Goal: Information Seeking & Learning: Understand process/instructions

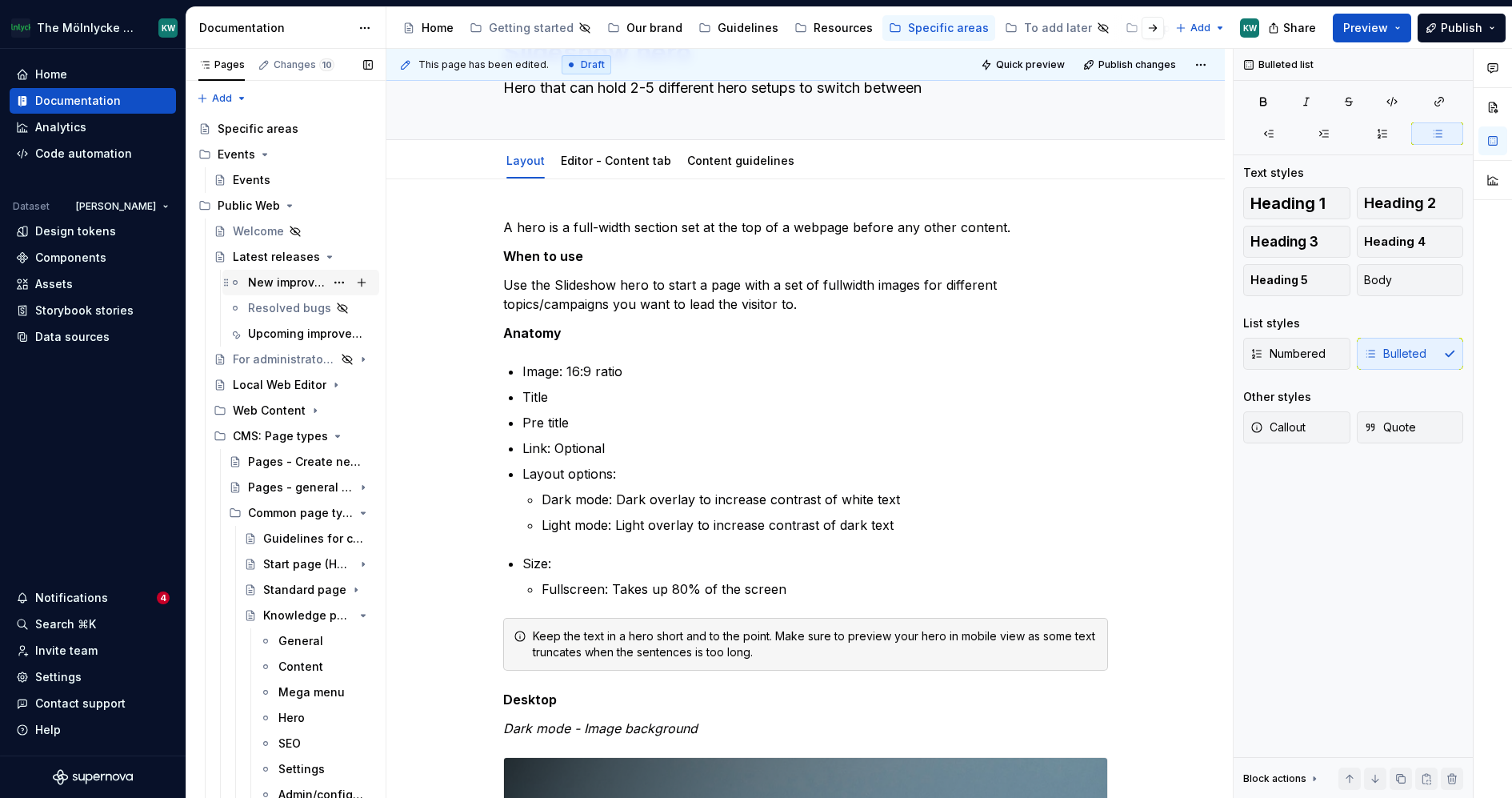
click at [274, 279] on div "New improvements" at bounding box center [286, 282] width 77 height 16
type textarea "*"
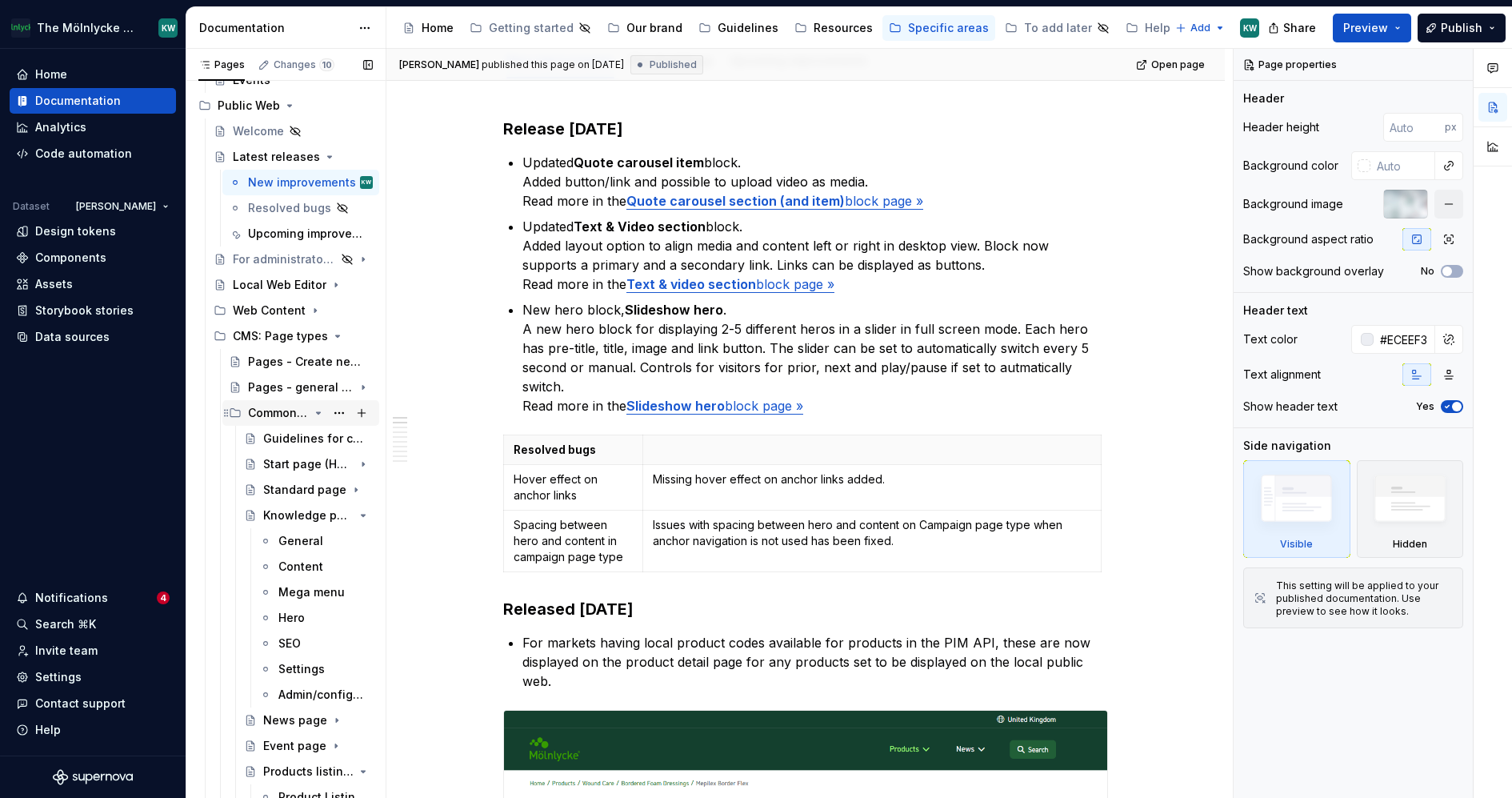
scroll to position [102, 0]
click at [274, 239] on div "Upcoming improvements" at bounding box center [310, 231] width 124 height 22
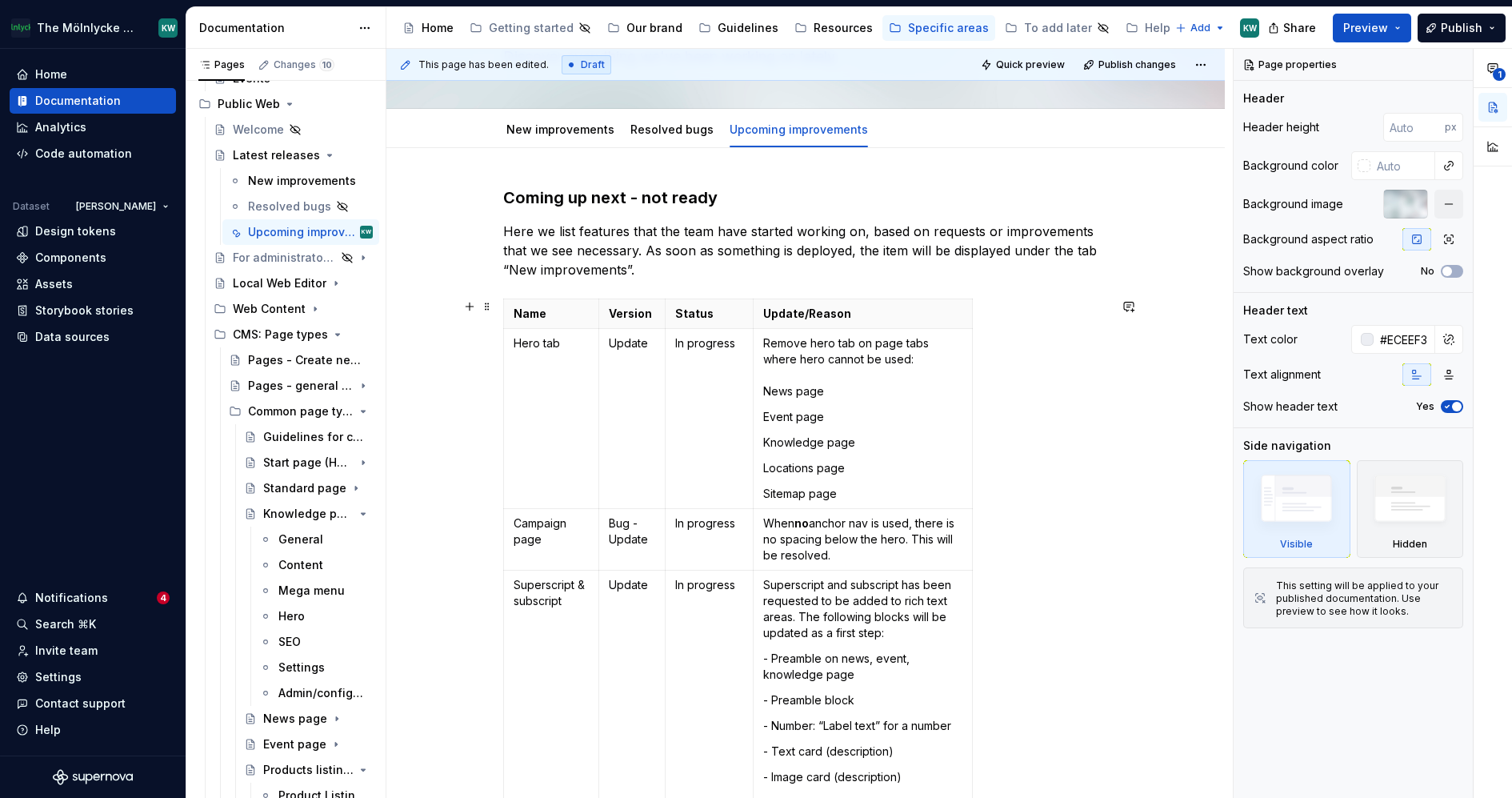
scroll to position [130, 0]
click at [578, 132] on link "New improvements" at bounding box center [560, 128] width 108 height 14
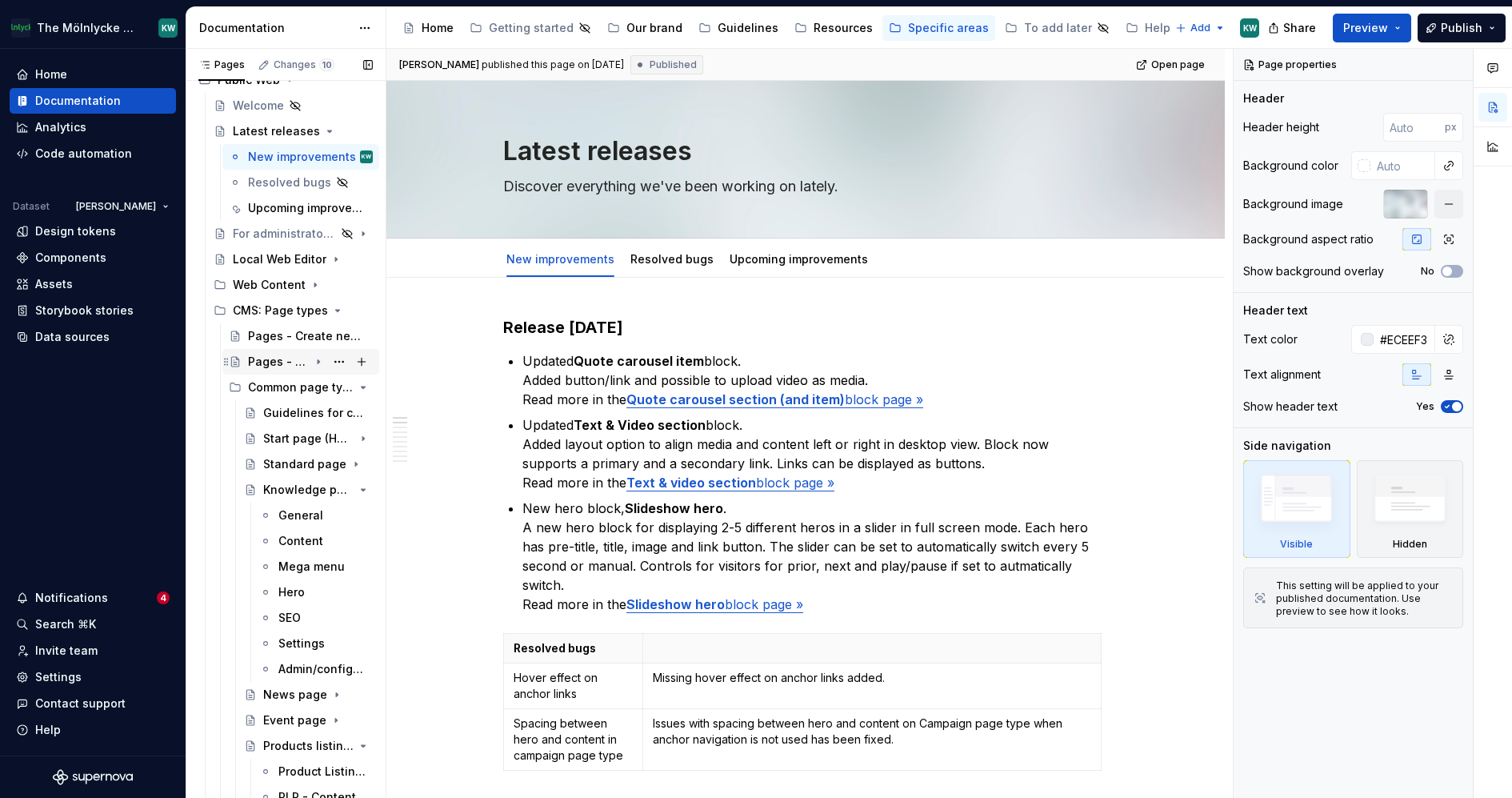
scroll to position [124, 0]
click at [271, 238] on div "For administrators (Website base configuration)" at bounding box center [262, 234] width 58 height 16
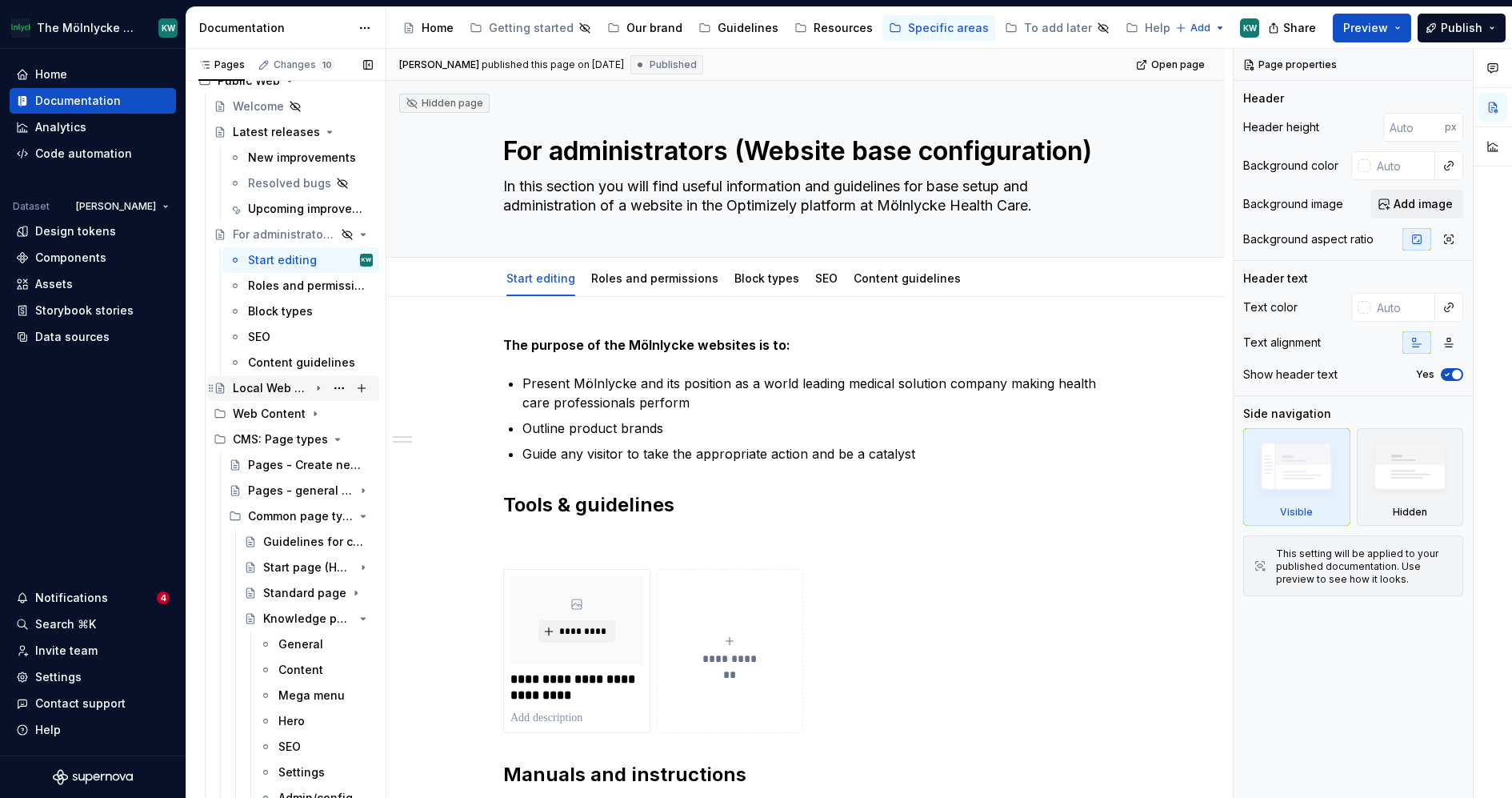
click at [267, 388] on div "Local Web Editor" at bounding box center [271, 388] width 76 height 16
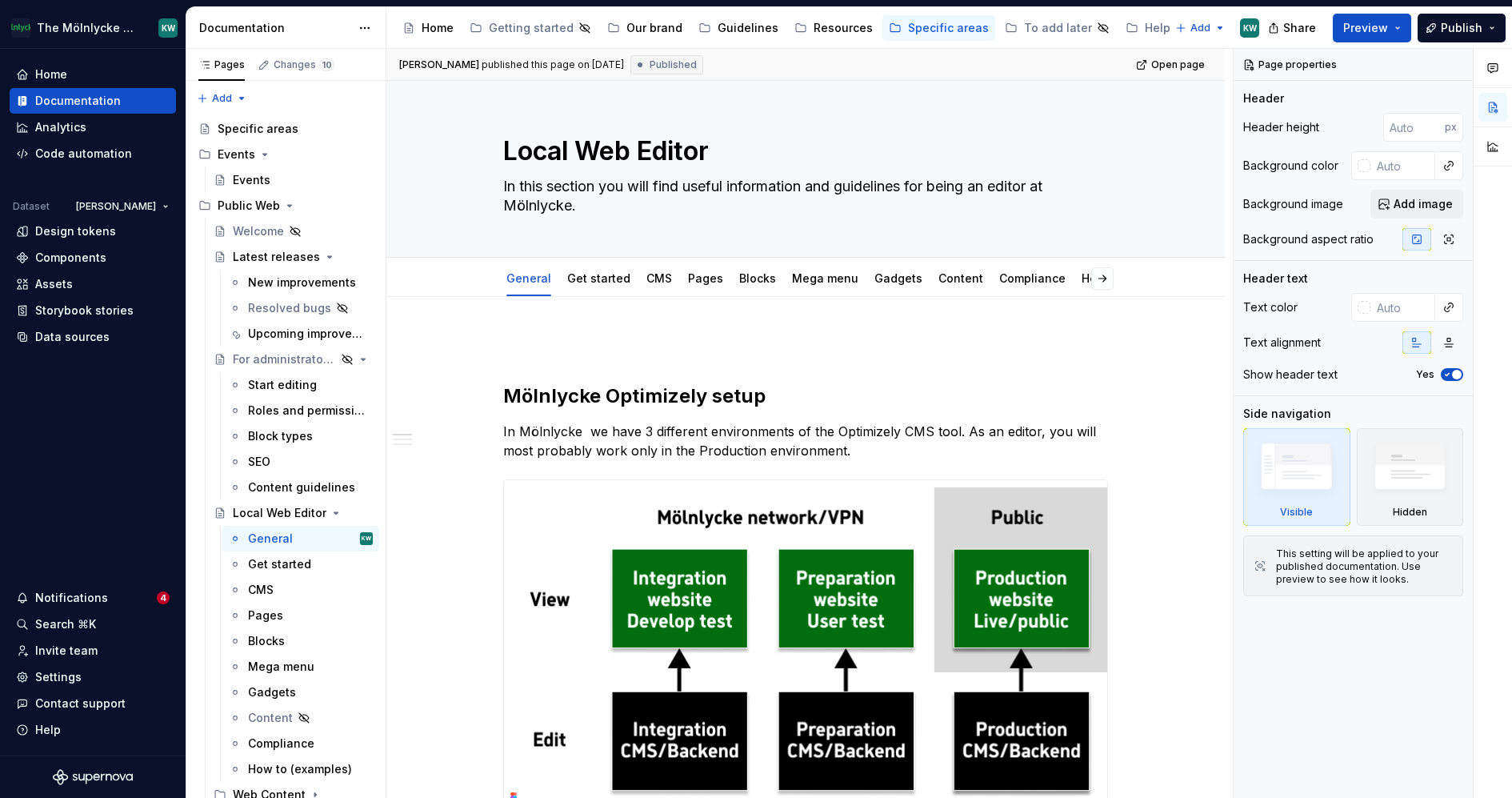
click at [283, 29] on div "Documentation" at bounding box center [275, 28] width 152 height 16
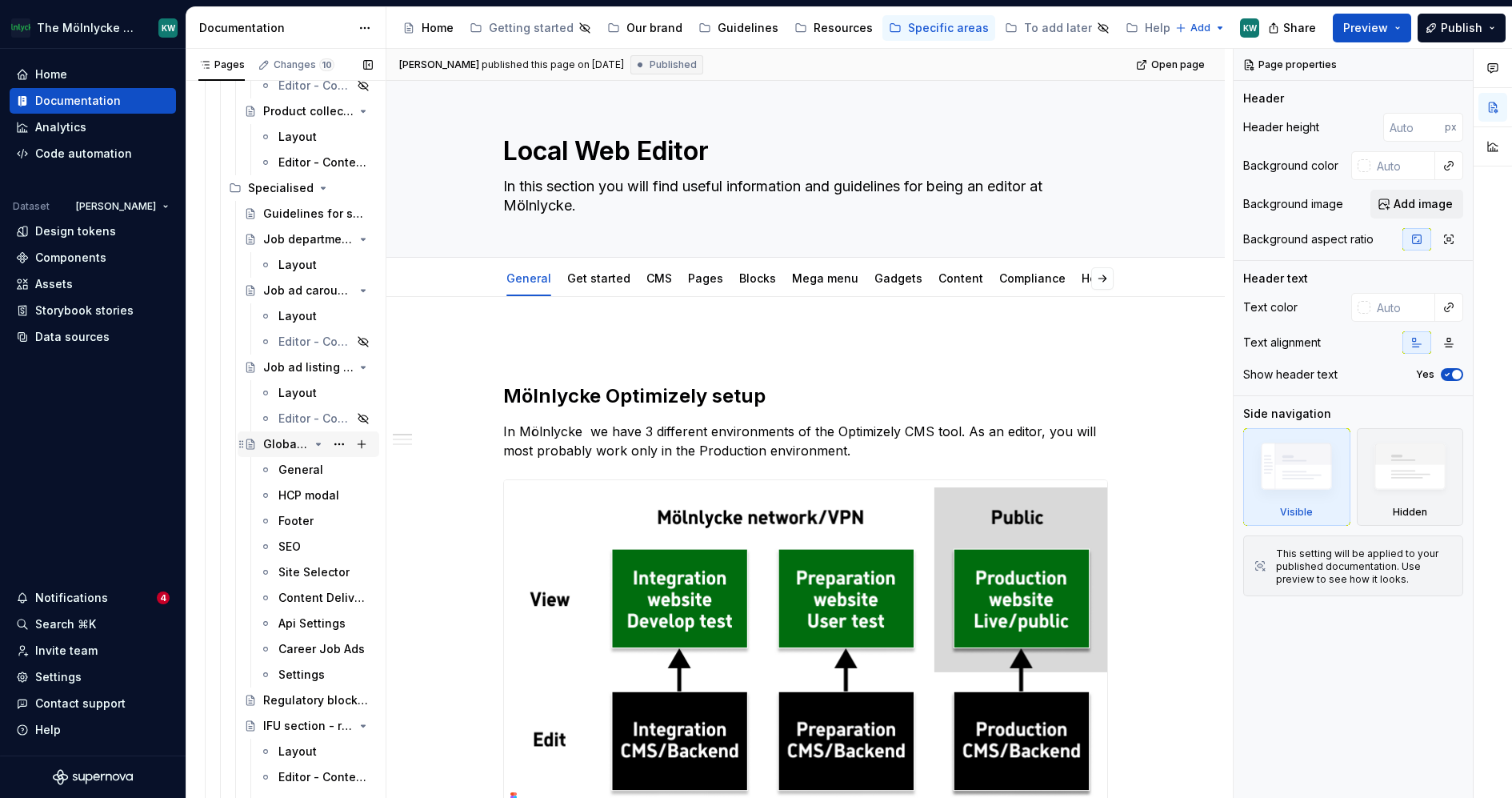
click at [298, 448] on div "Global settings block" at bounding box center [286, 444] width 46 height 16
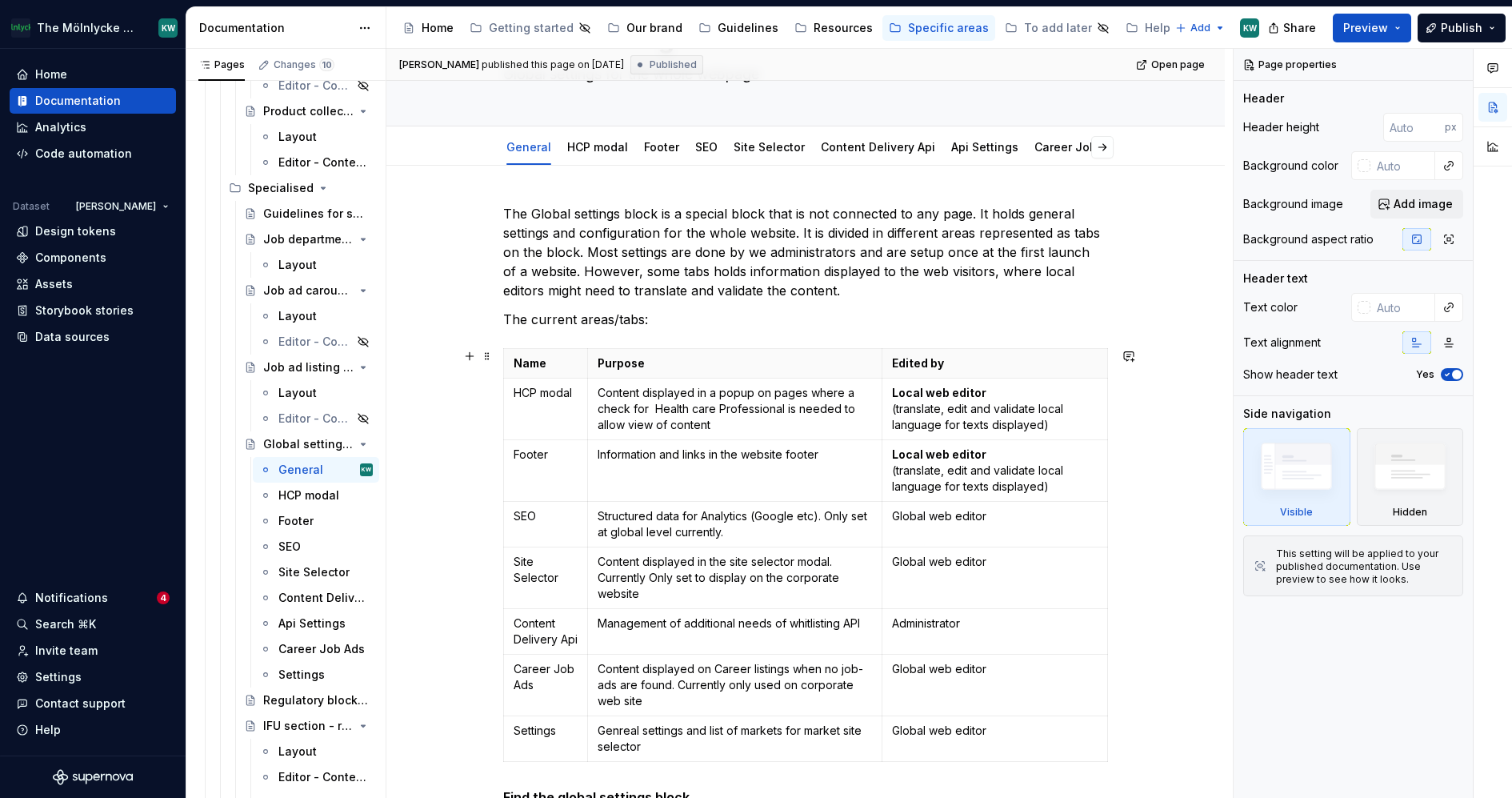
scroll to position [138, 0]
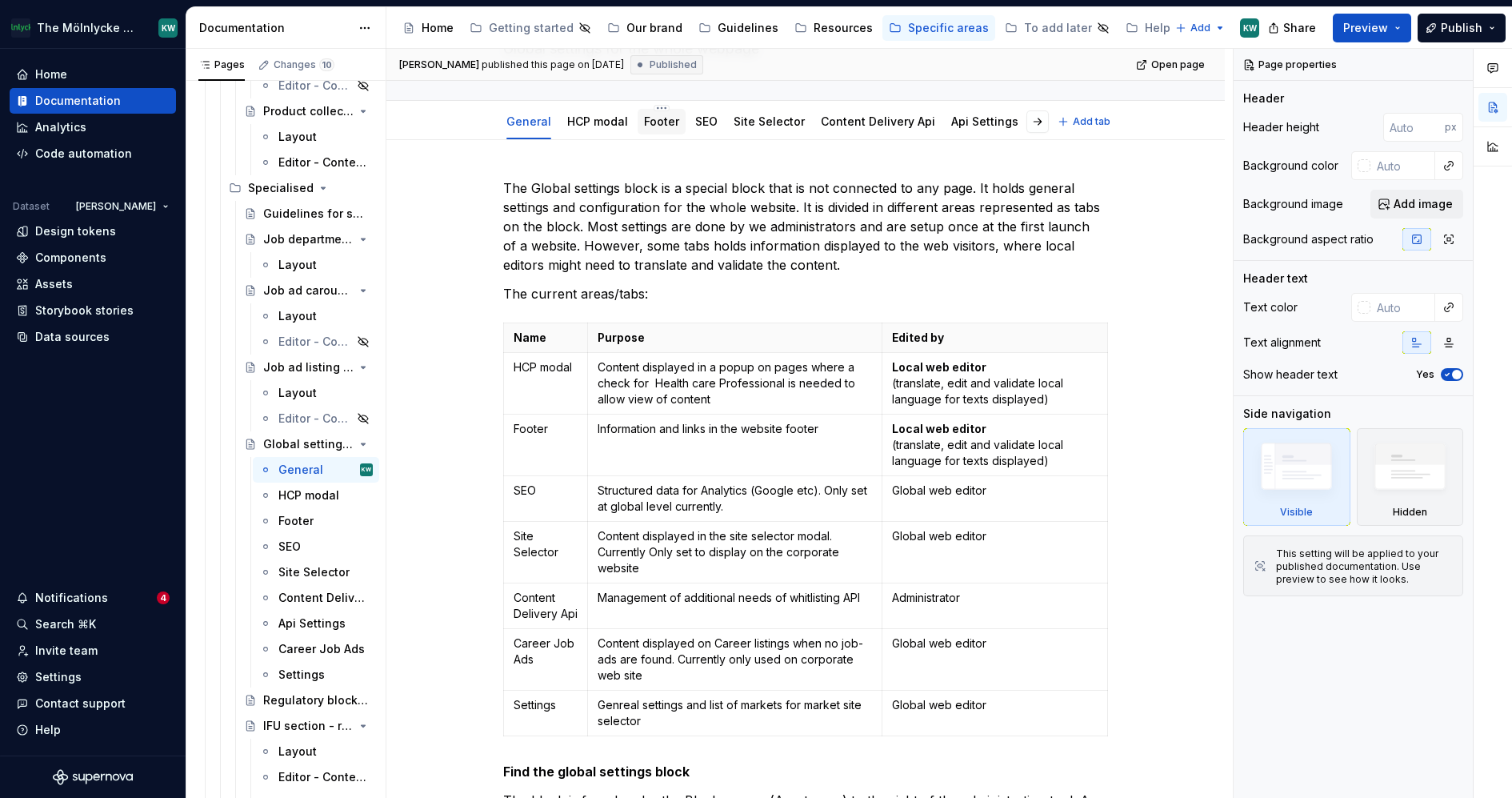
click at [661, 121] on link "Footer" at bounding box center [662, 121] width 35 height 14
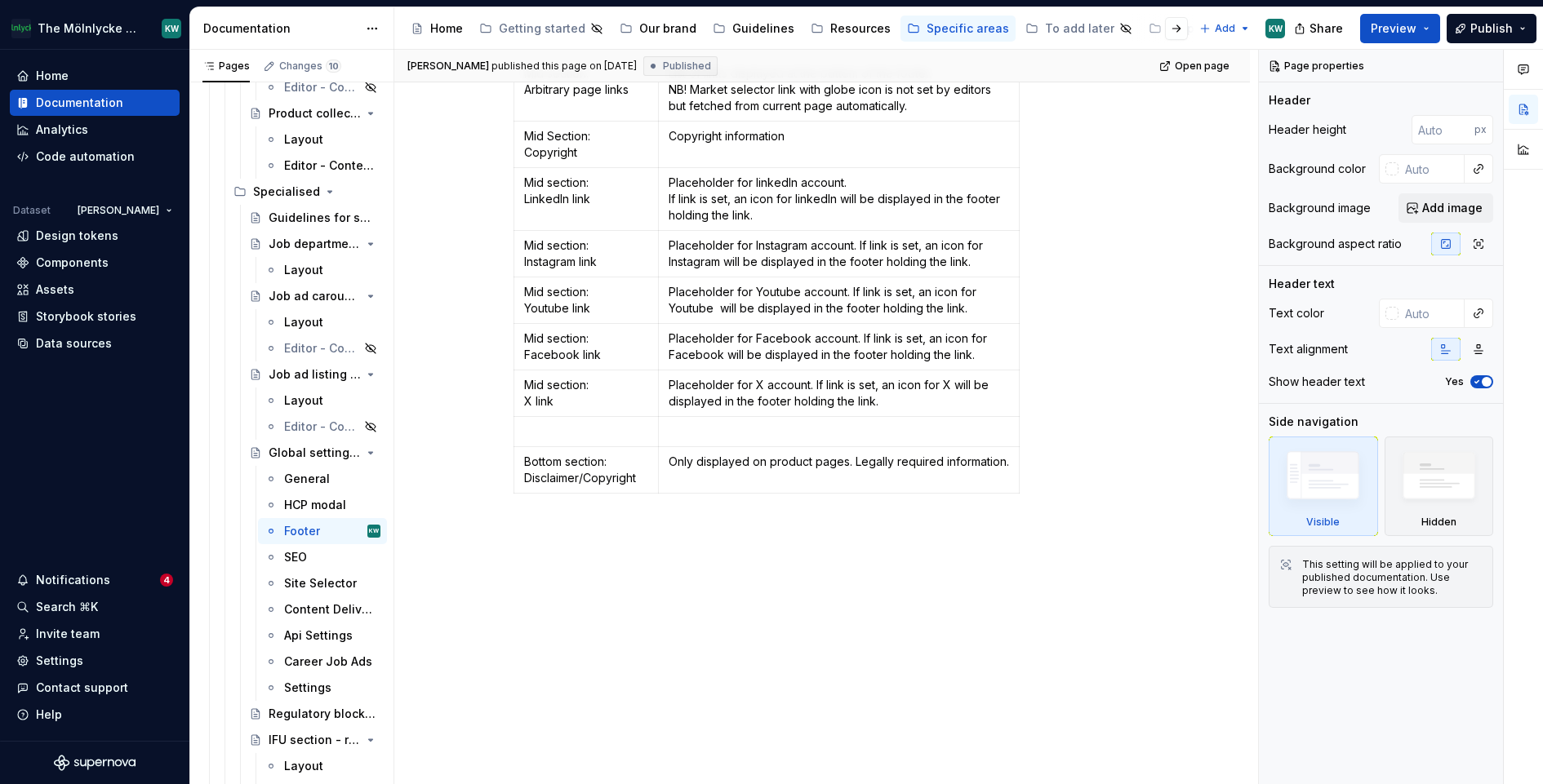
scroll to position [2984, 0]
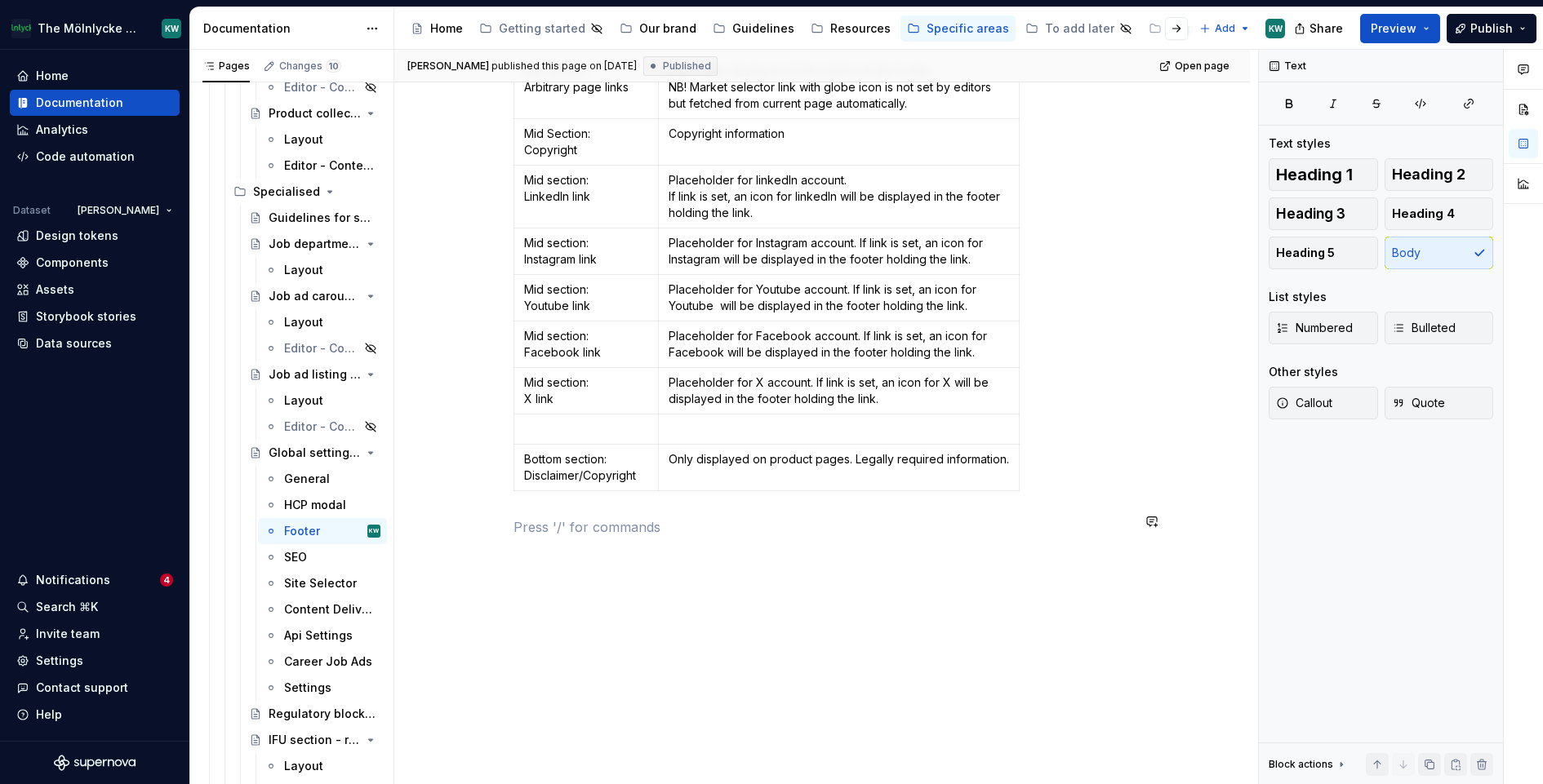
click at [480, 521] on button "button" at bounding box center [479, 521] width 23 height 23
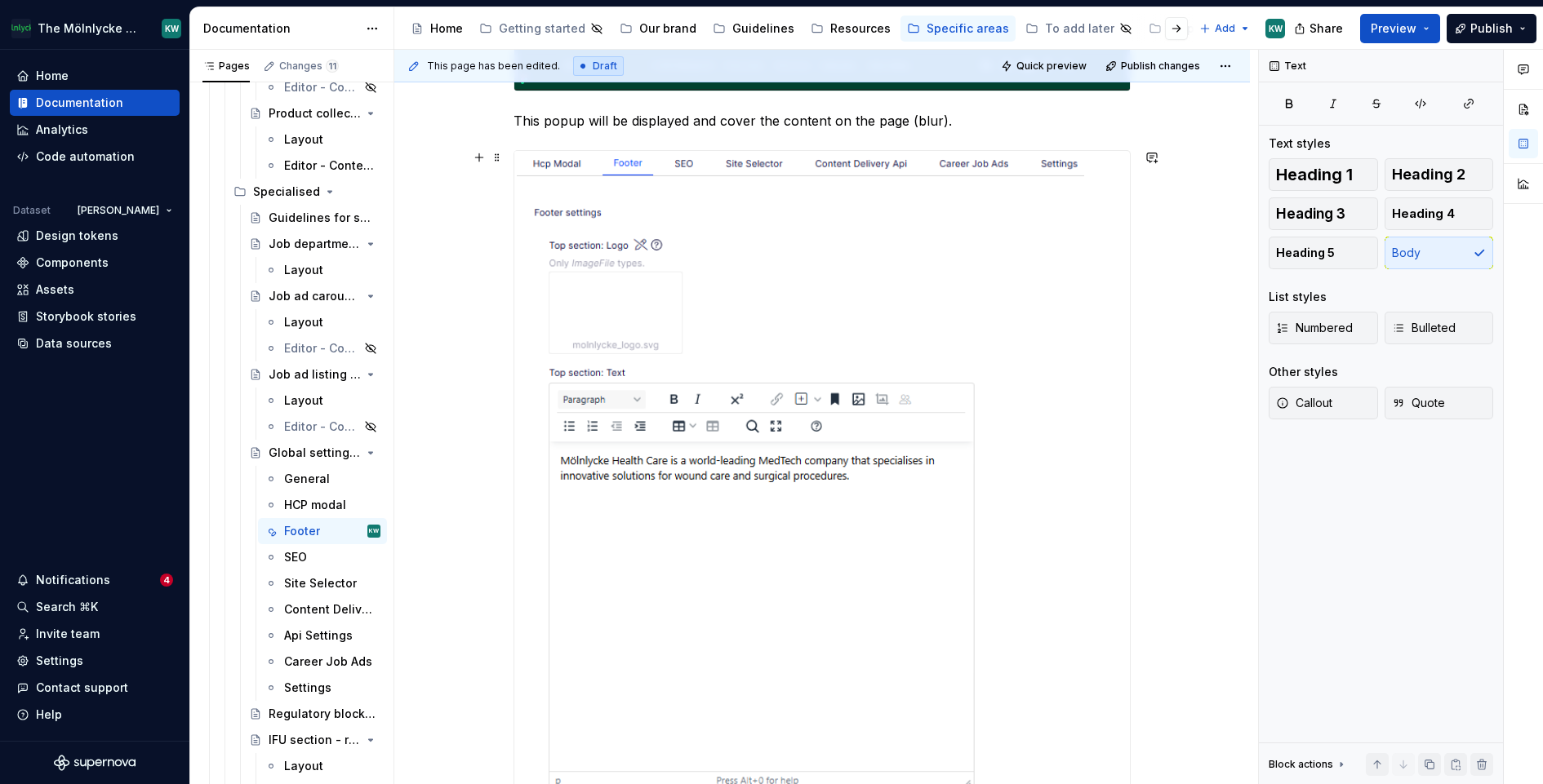
scroll to position [0, 0]
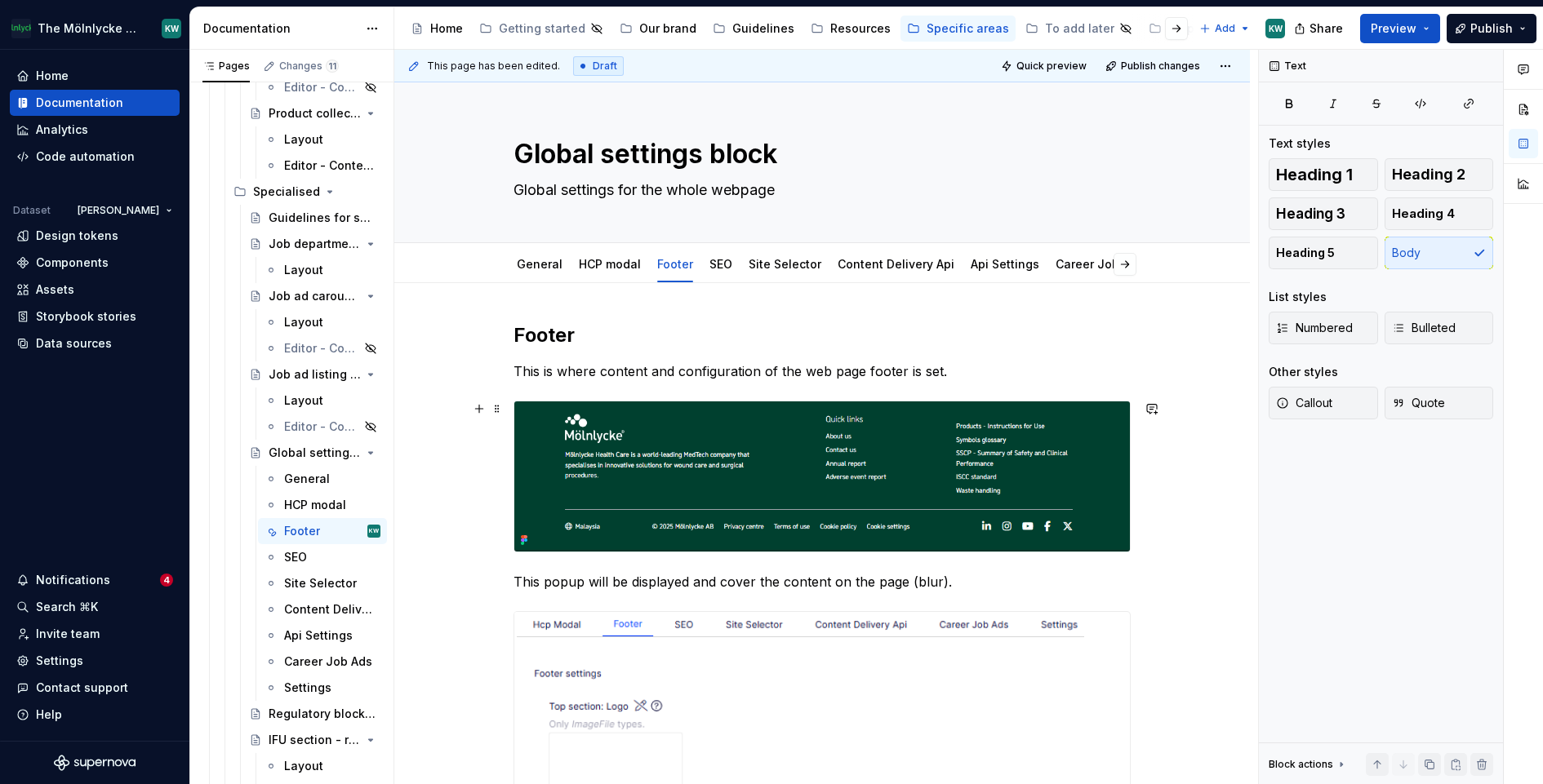
click at [796, 479] on img at bounding box center [822, 477] width 616 height 151
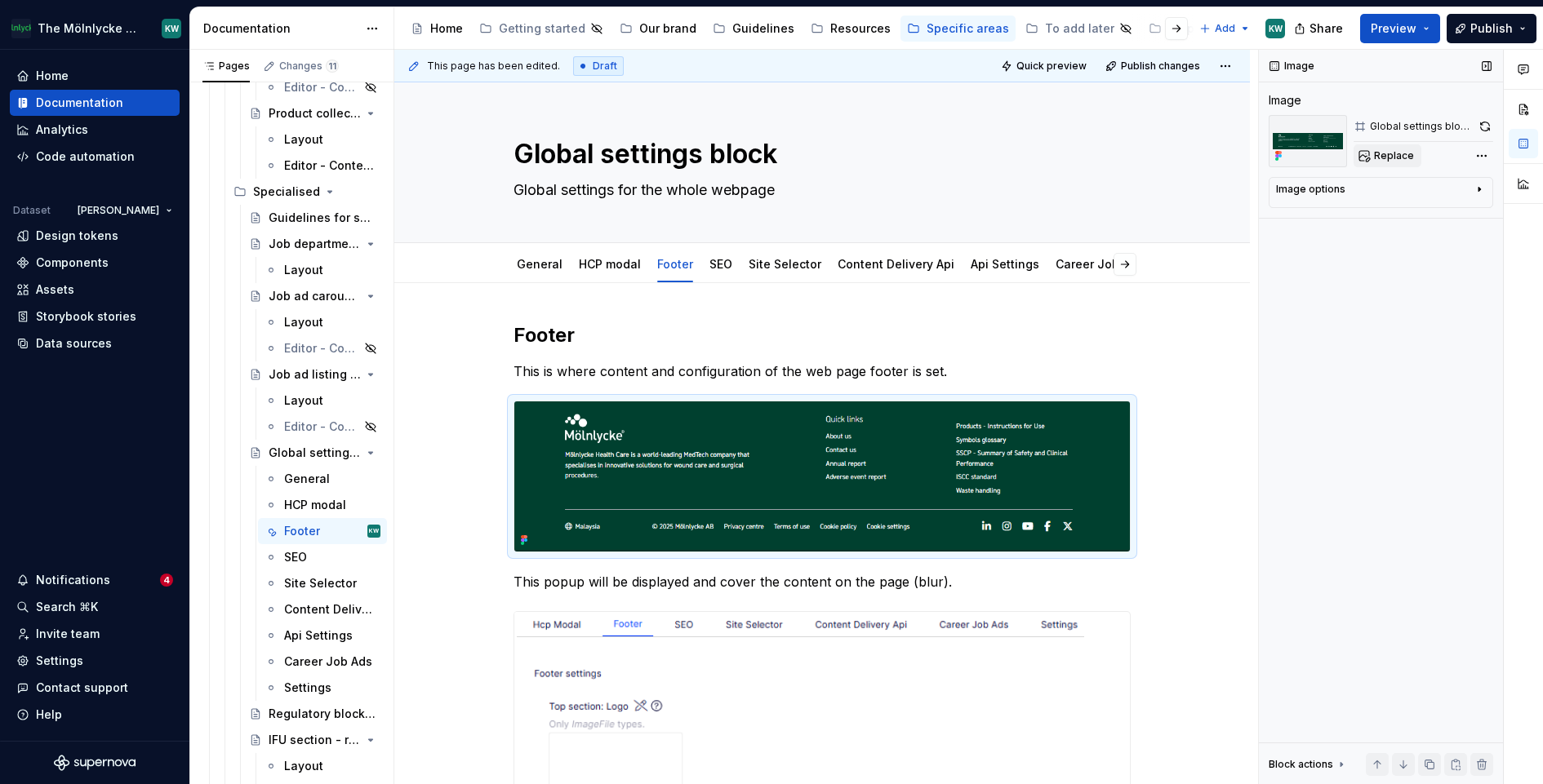
click at [1404, 155] on span "Replace" at bounding box center [1394, 156] width 40 height 13
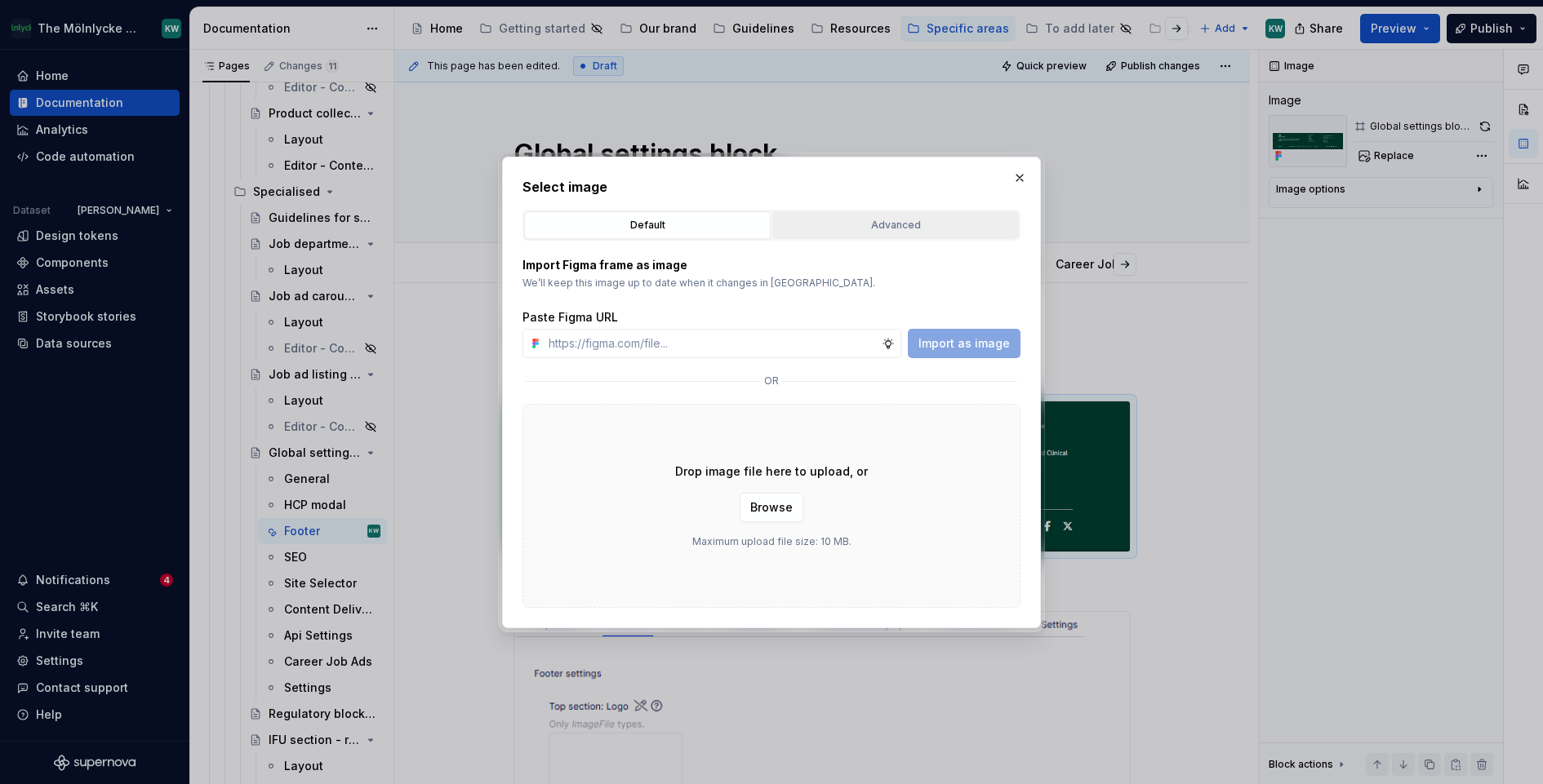
click at [881, 220] on div "Advanced" at bounding box center [895, 225] width 235 height 16
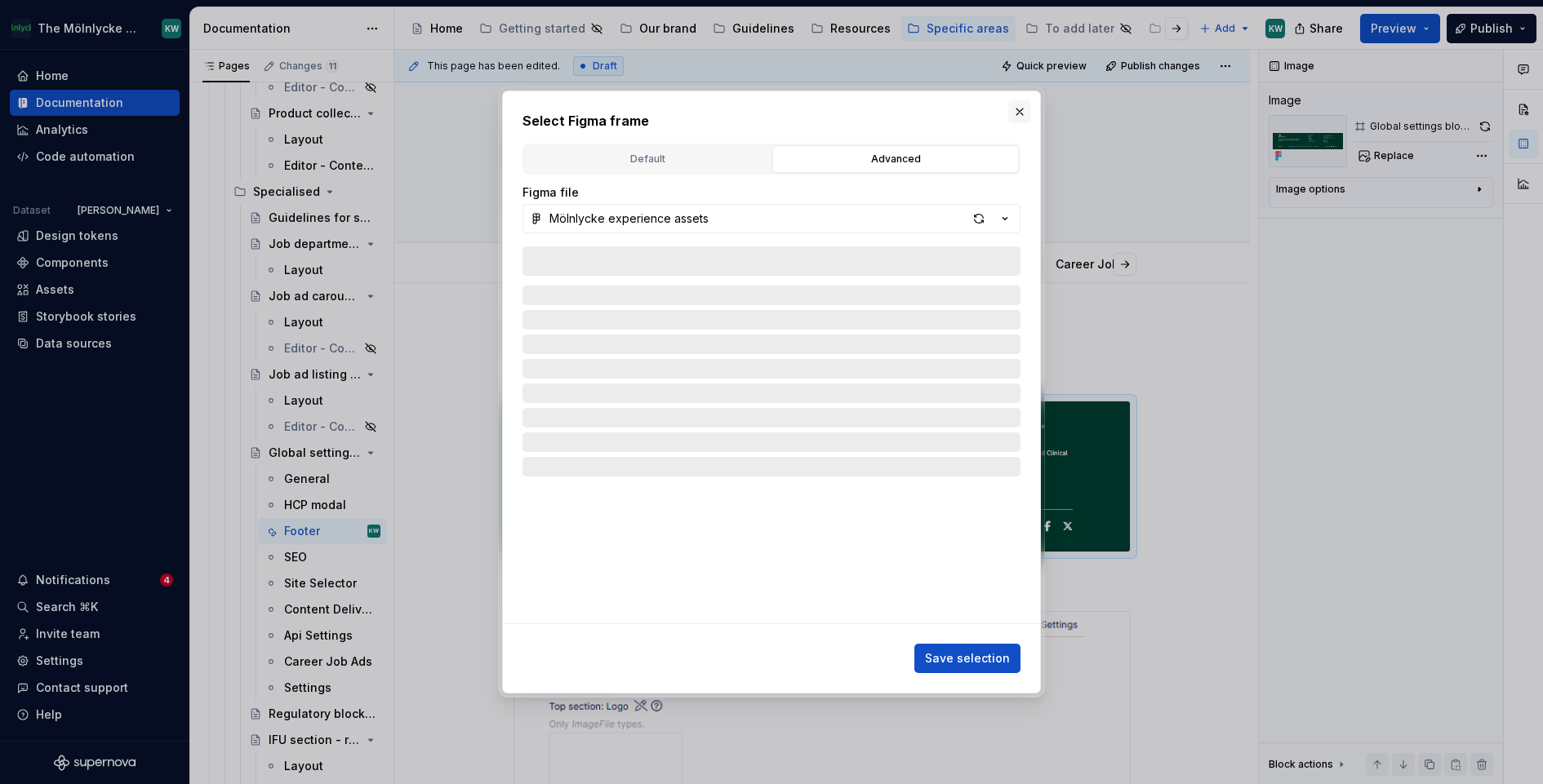
click at [1021, 107] on button "button" at bounding box center [1019, 111] width 23 height 23
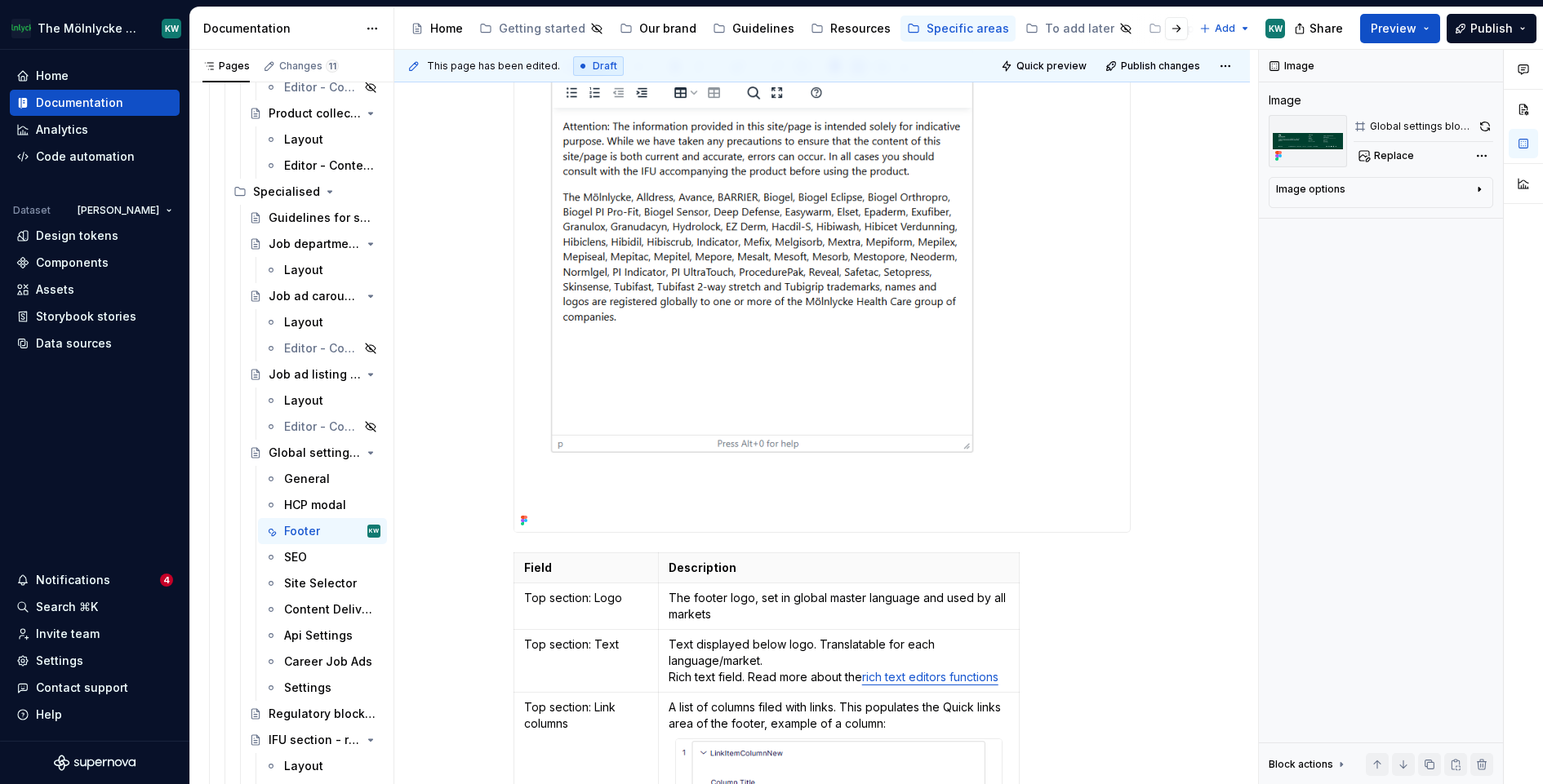
scroll to position [1955, 0]
click at [1484, 123] on button "button" at bounding box center [1485, 126] width 16 height 23
type textarea "*"
click at [1224, 360] on div "This page has been edited. Draft Quick preview Publish changes Global settings …" at bounding box center [826, 417] width 864 height 735
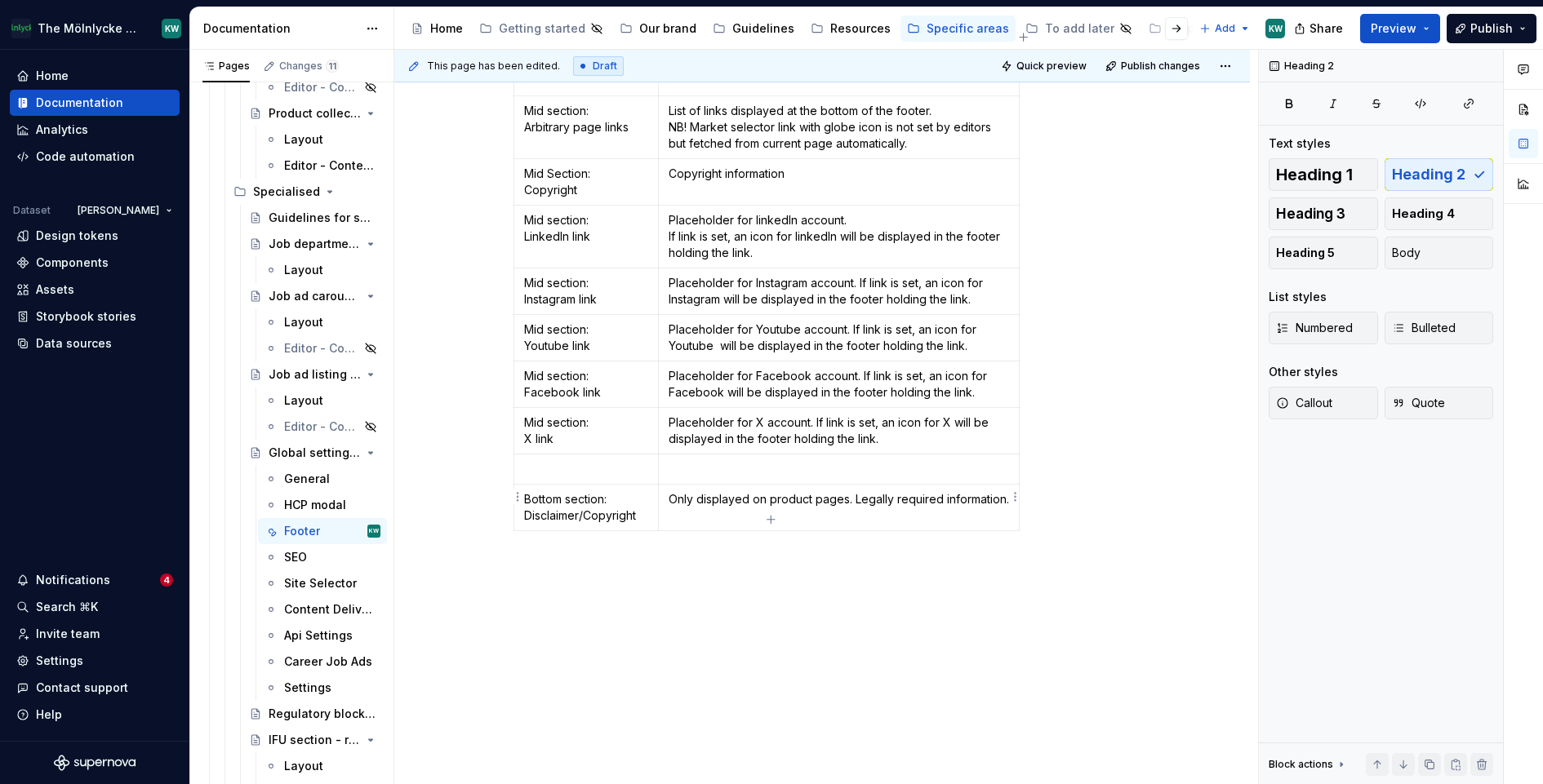
scroll to position [2948, 0]
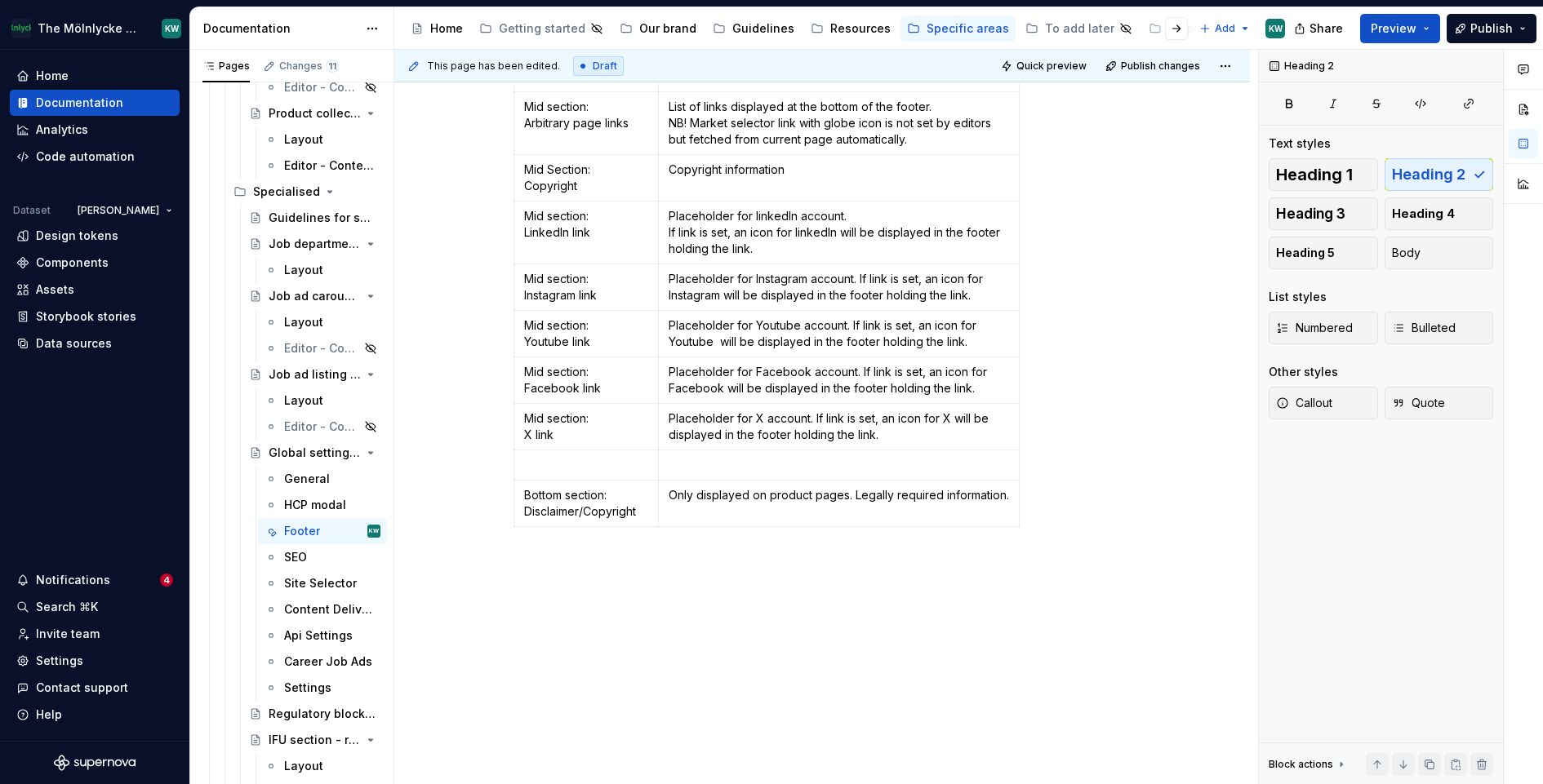
click at [517, 498] on table "Field Description Top section: Logo The footer logo, set in global master langu…" at bounding box center [767, 42] width 507 height 970
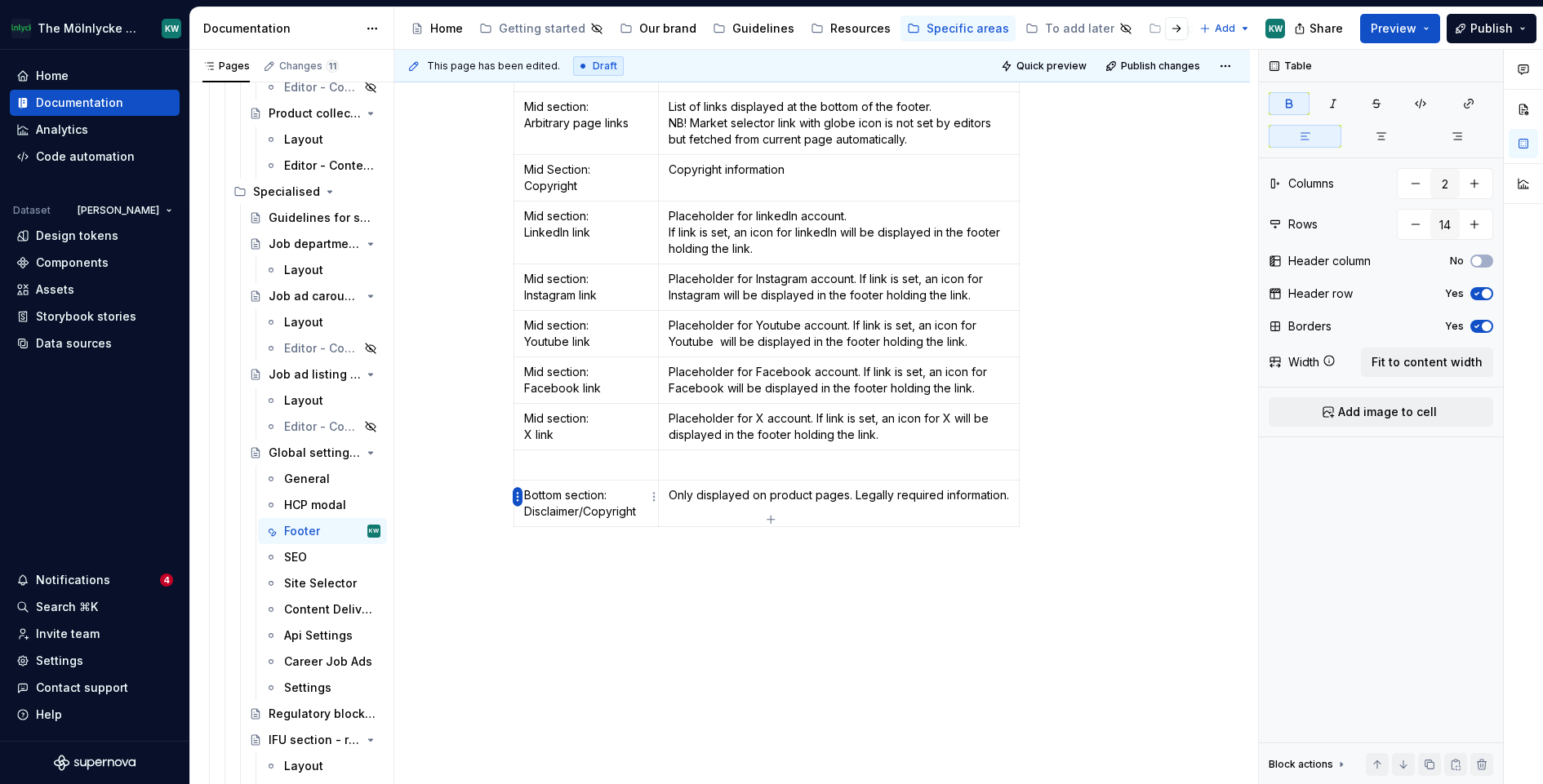
click at [521, 497] on html "The Mölnlycke Experience KW Home Documentation Analytics Code automation Datase…" at bounding box center [772, 392] width 1543 height 784
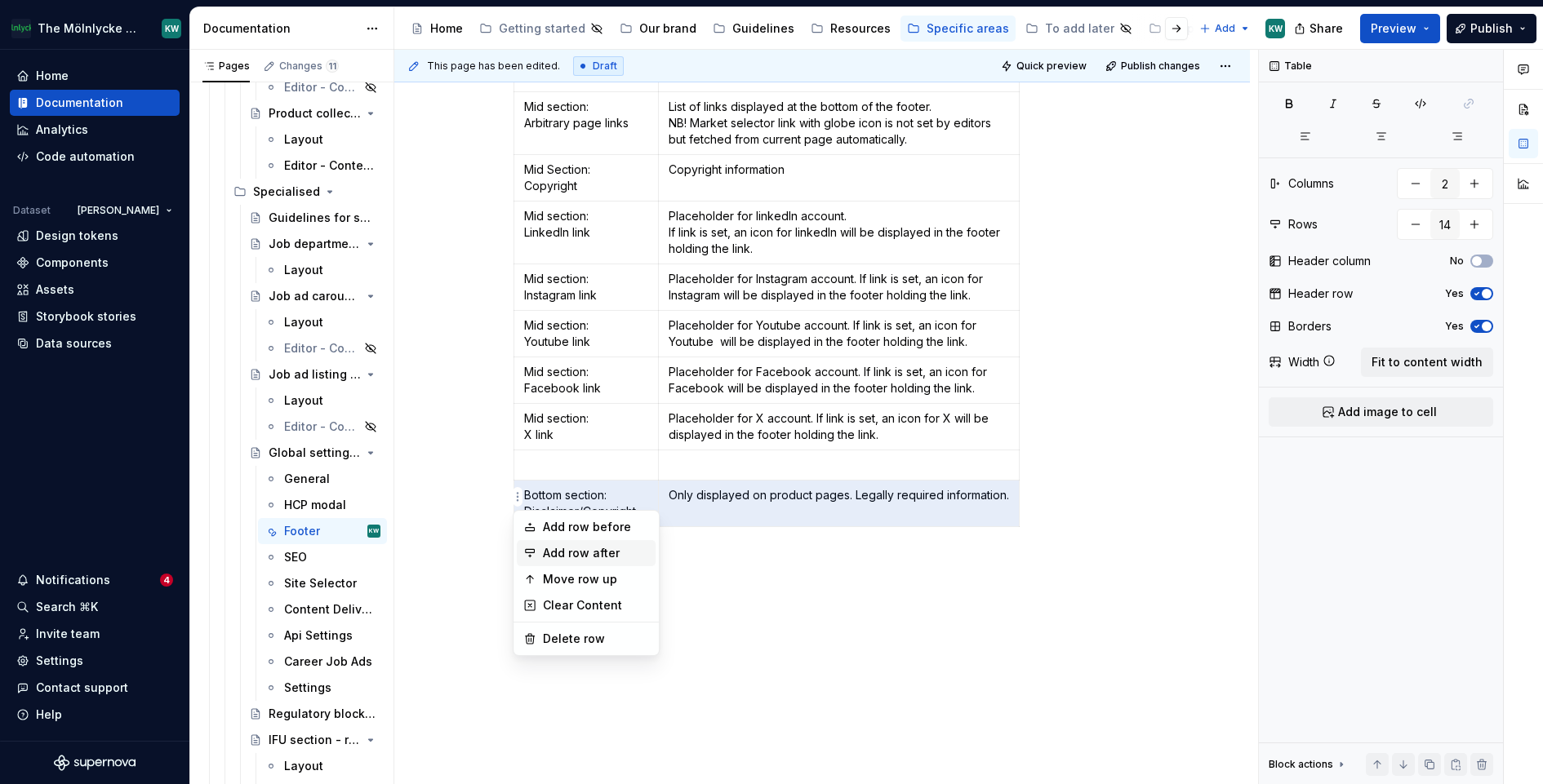
click at [592, 556] on div "Add row after" at bounding box center [596, 553] width 106 height 16
type input "15"
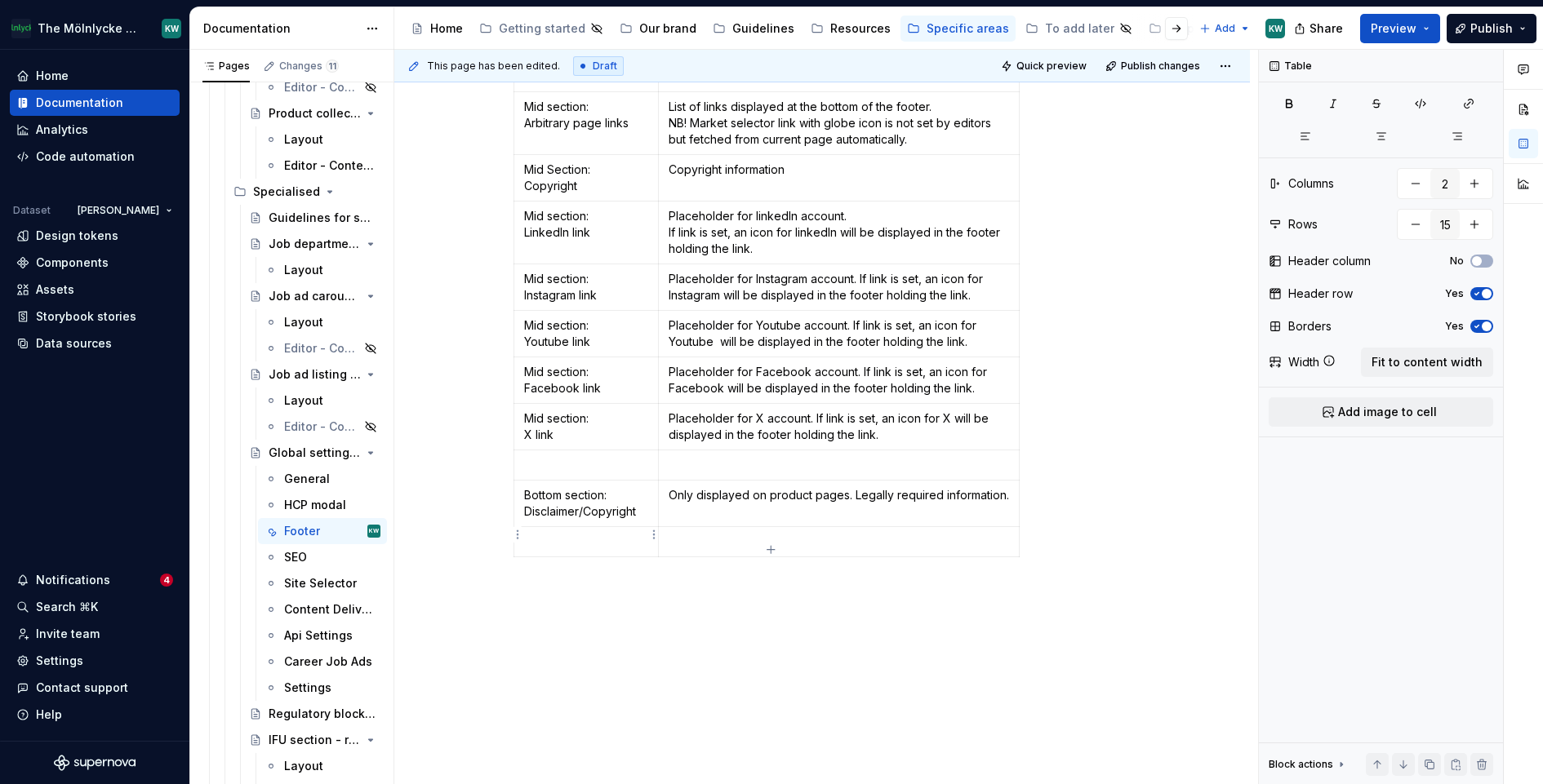
click at [586, 534] on p at bounding box center [586, 542] width 124 height 16
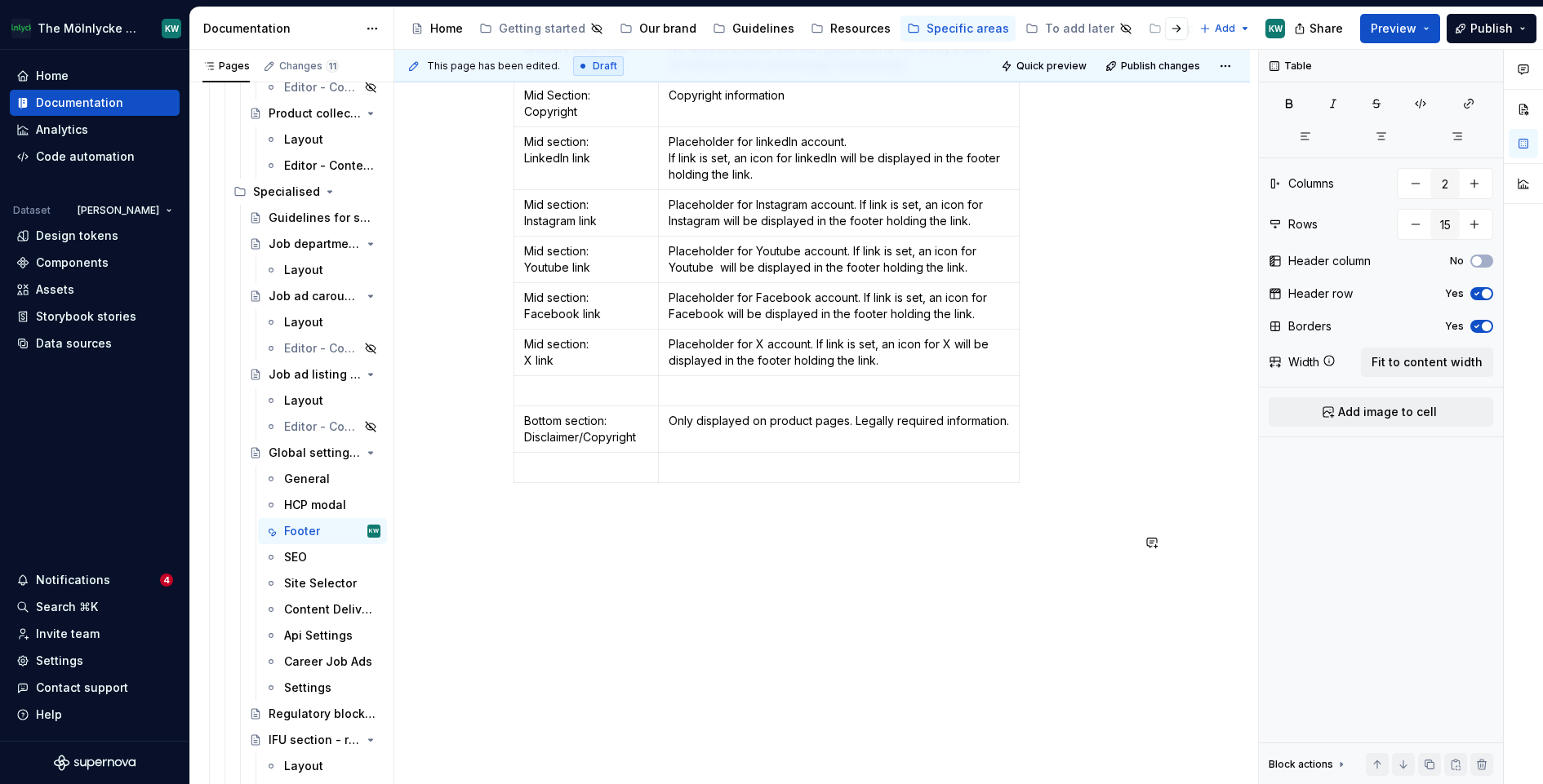
scroll to position [3043, 0]
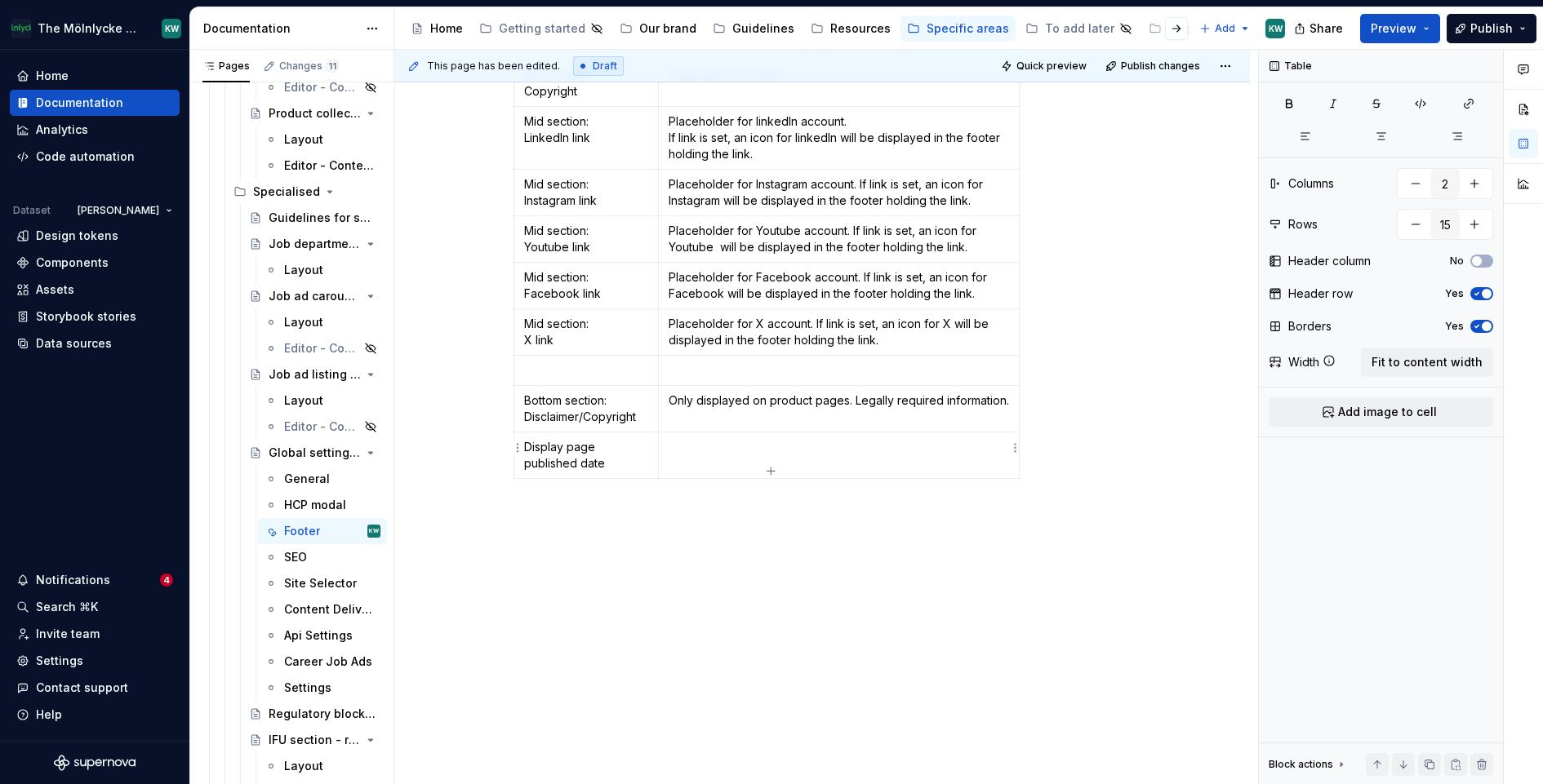
click at [691, 444] on p at bounding box center [838, 447] width 340 height 16
type textarea "*"
drag, startPoint x: 725, startPoint y: 443, endPoint x: 677, endPoint y: 443, distance: 48.0
click at [677, 443] on p "Displays" at bounding box center [838, 447] width 340 height 16
click at [704, 439] on p "Check the checkbox" at bounding box center [838, 447] width 340 height 16
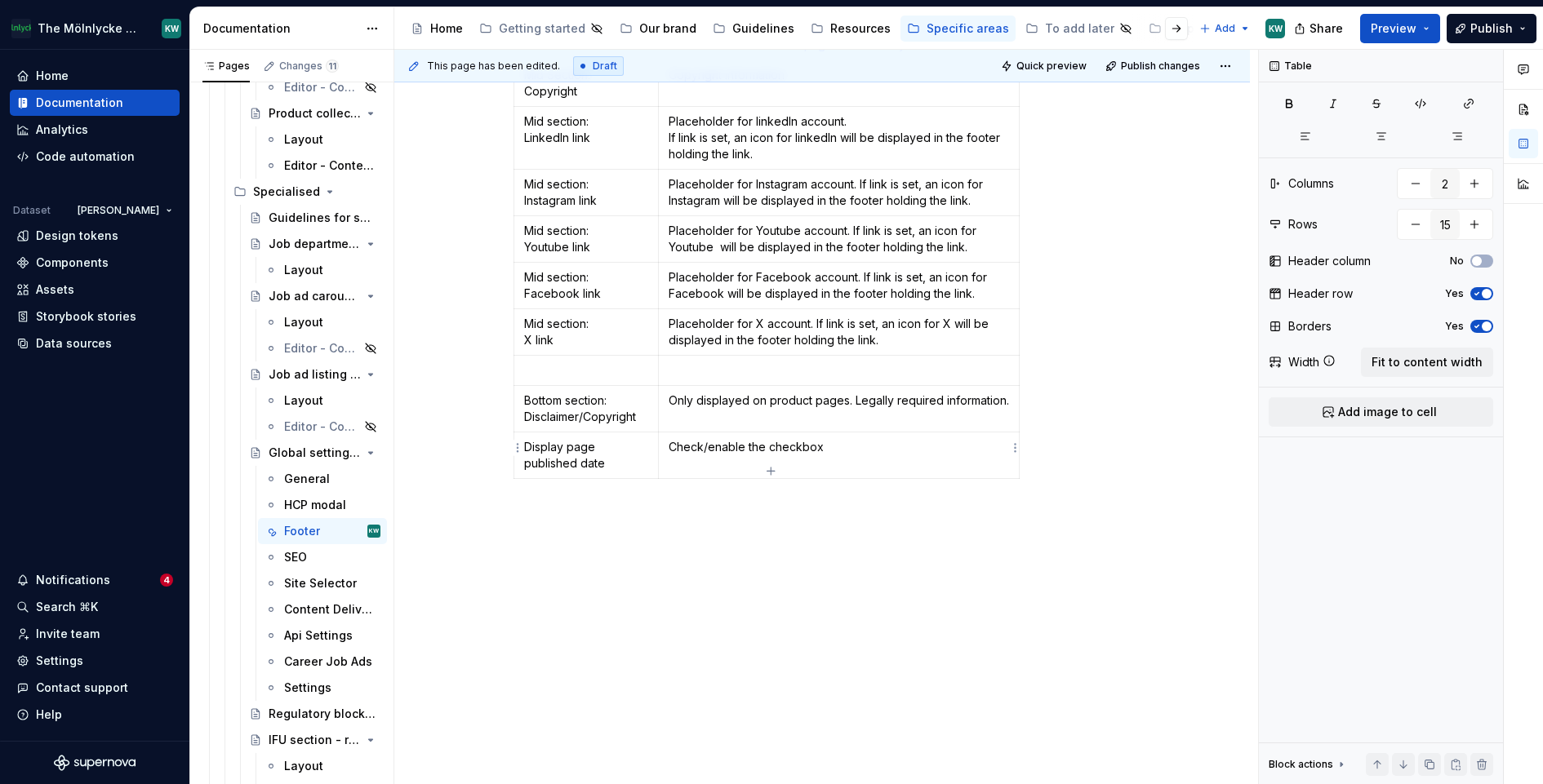
click at [843, 439] on p "Check/enable the checkbox" at bounding box center [838, 447] width 340 height 16
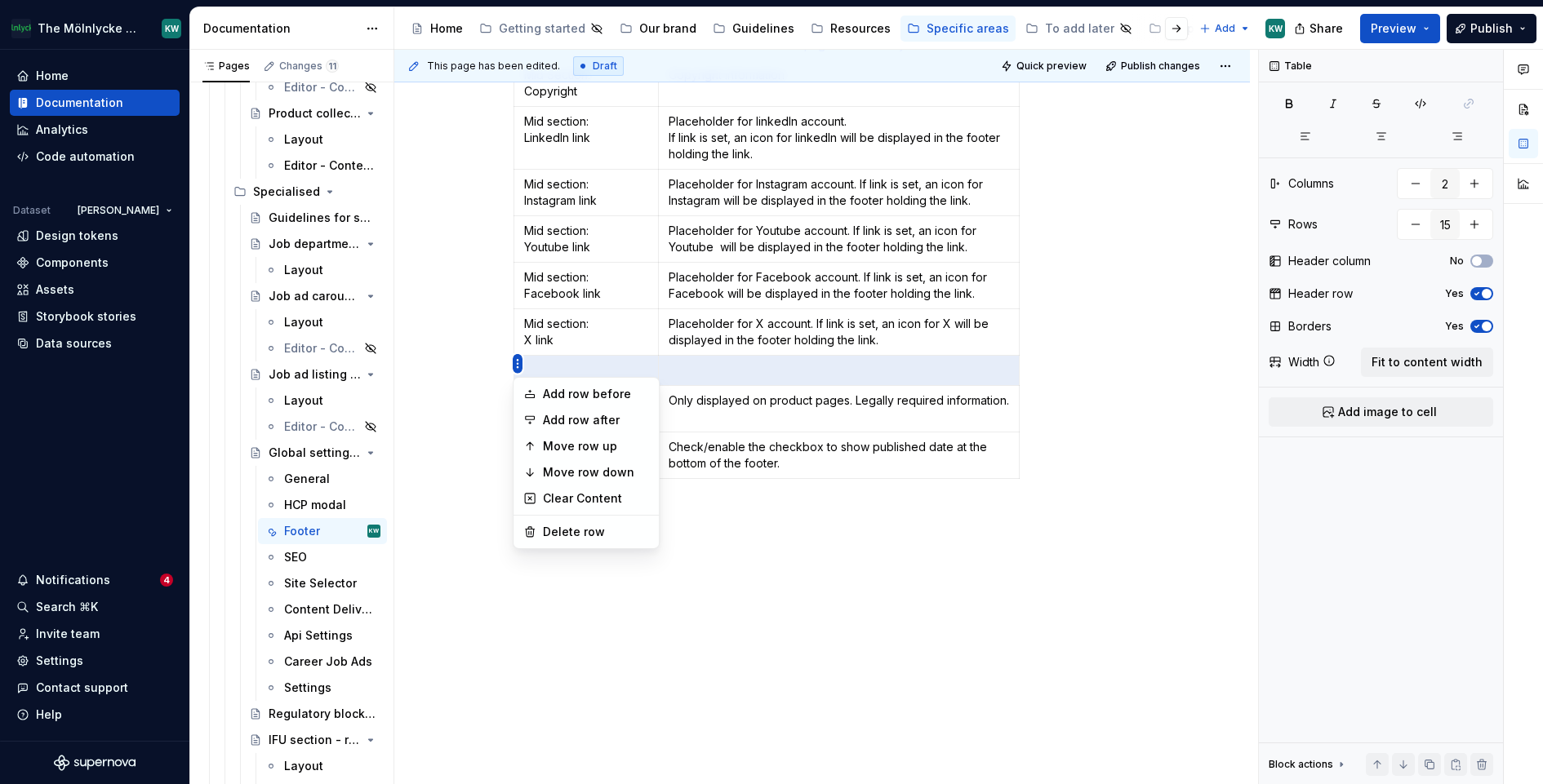
click at [520, 363] on html "The Mölnlycke Experience KW Home Documentation Analytics Code automation Datase…" at bounding box center [772, 392] width 1543 height 784
click at [613, 525] on div "Delete row" at bounding box center [596, 532] width 106 height 16
type input "14"
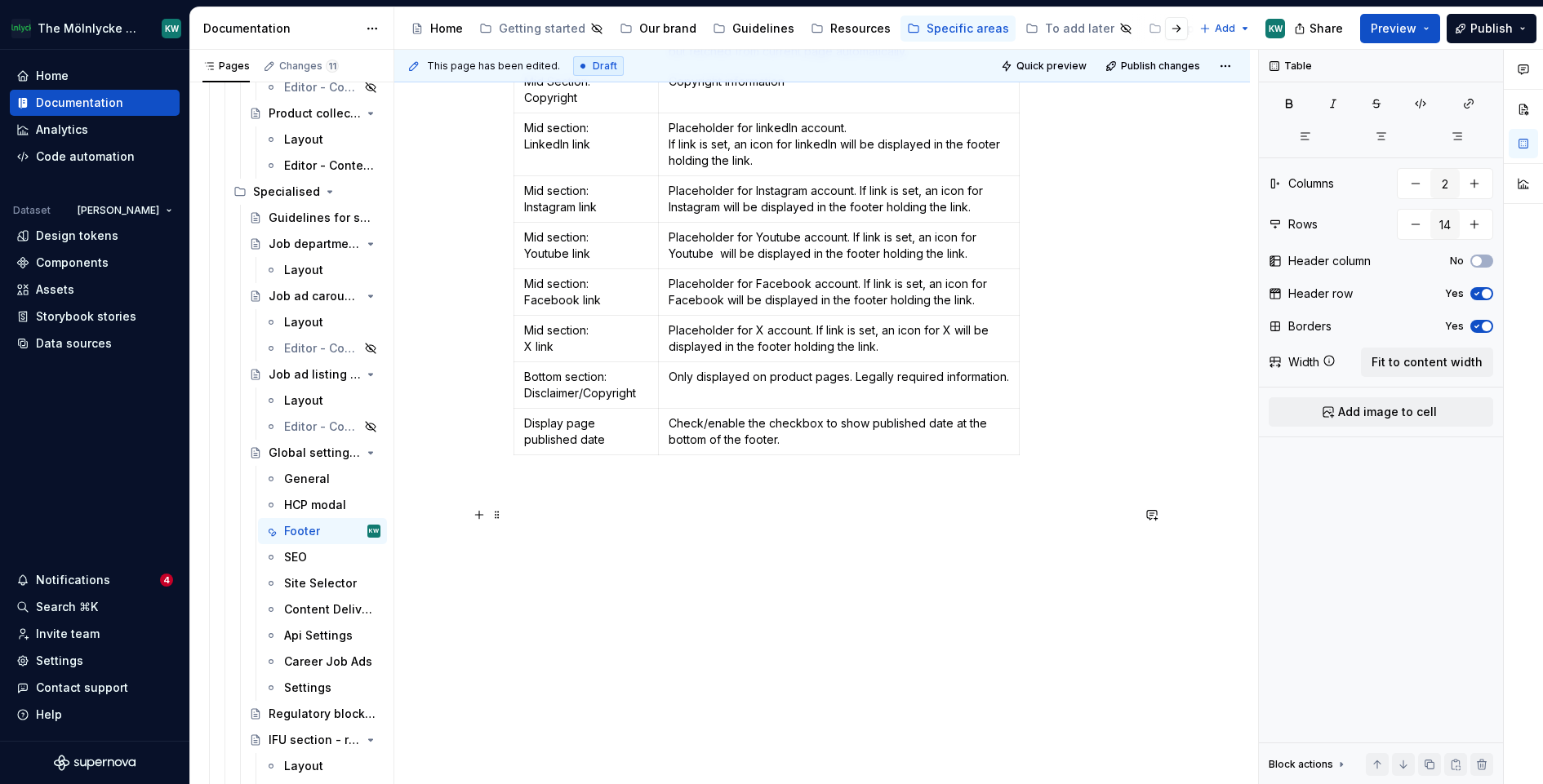
scroll to position [3030, 0]
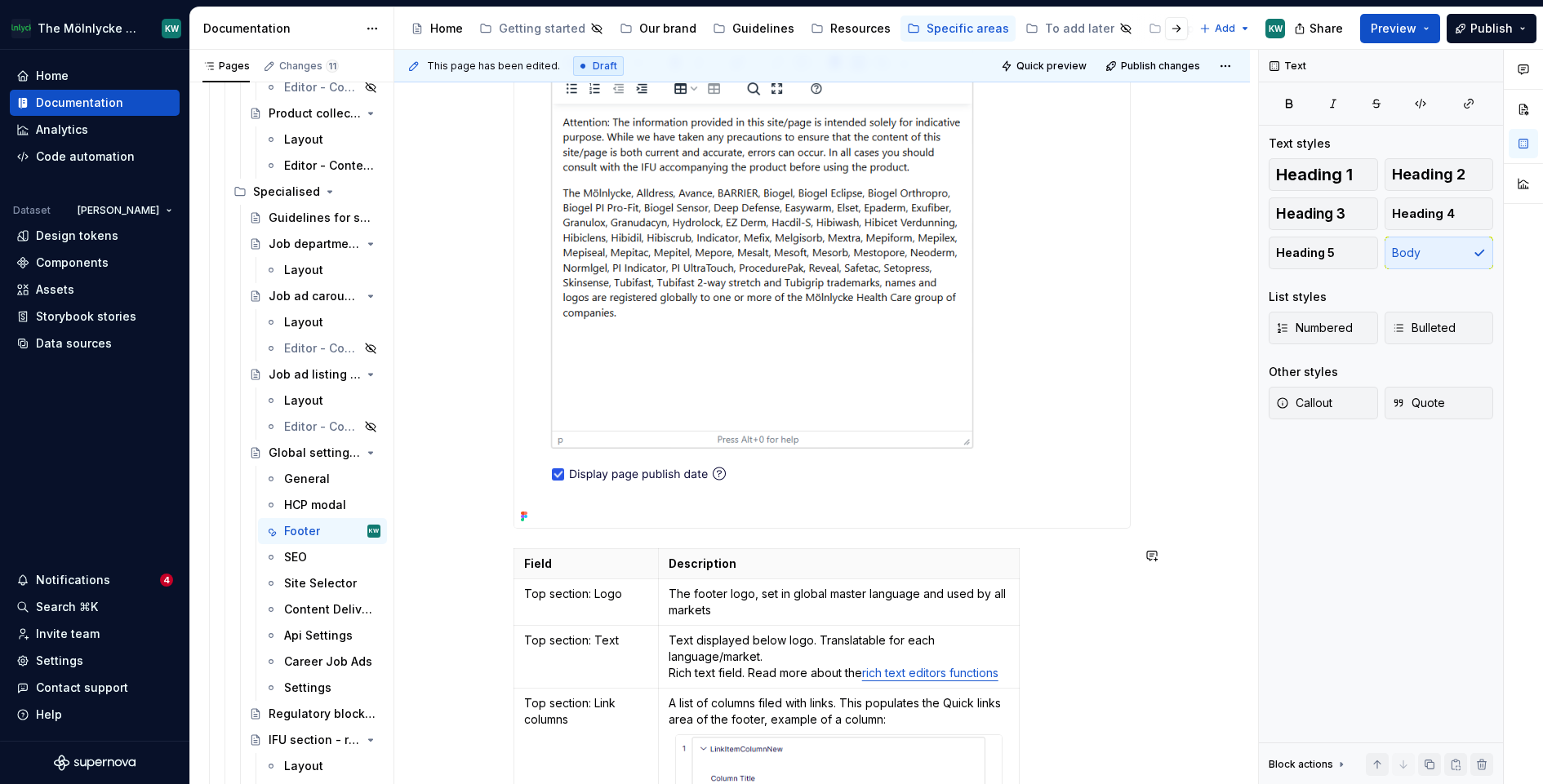
scroll to position [1940, 0]
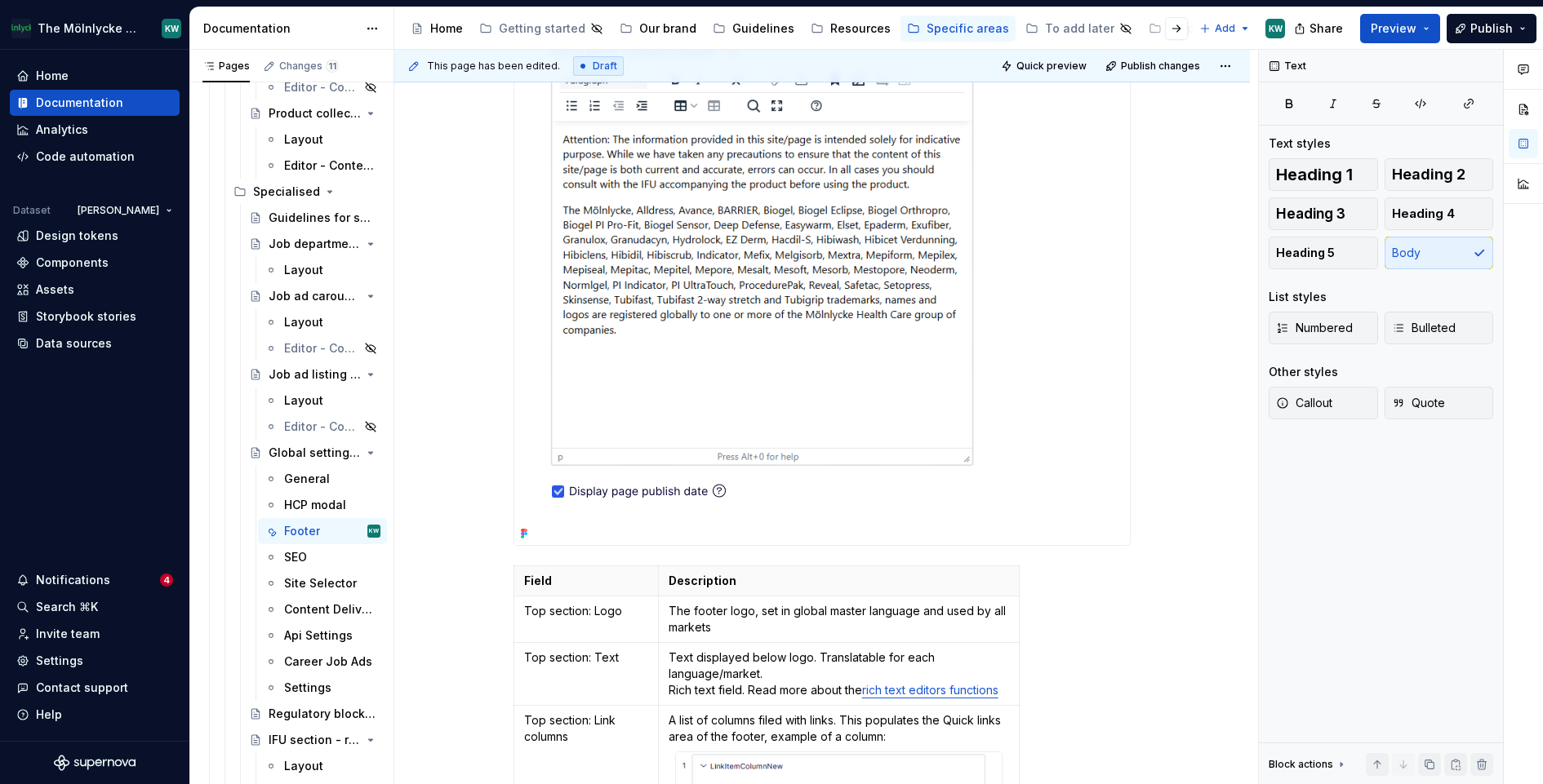
click at [483, 489] on div "Footer This is where content and configuration of the web page footer is set. T…" at bounding box center [822, 113] width 856 height 3538
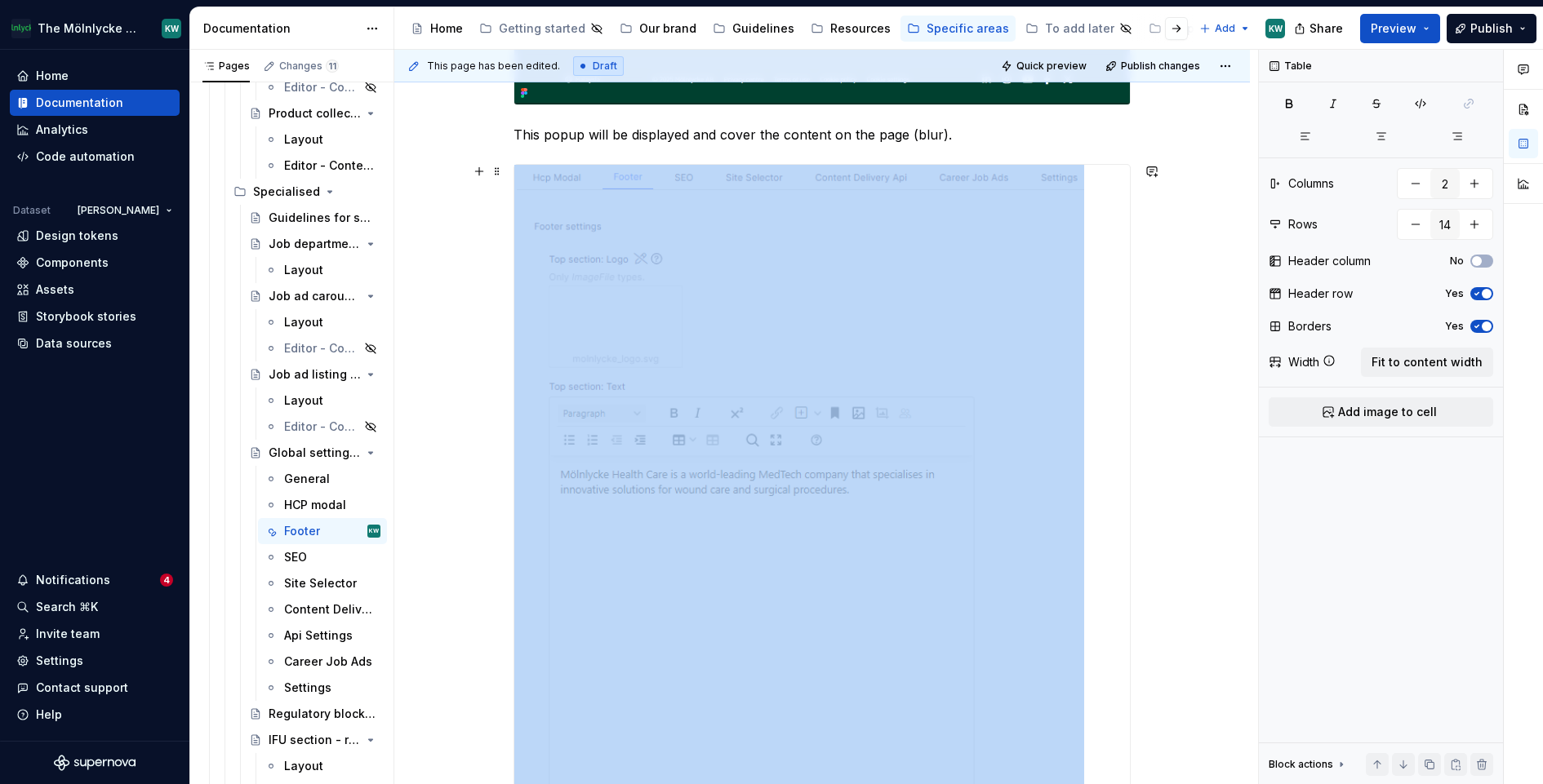
scroll to position [0, 0]
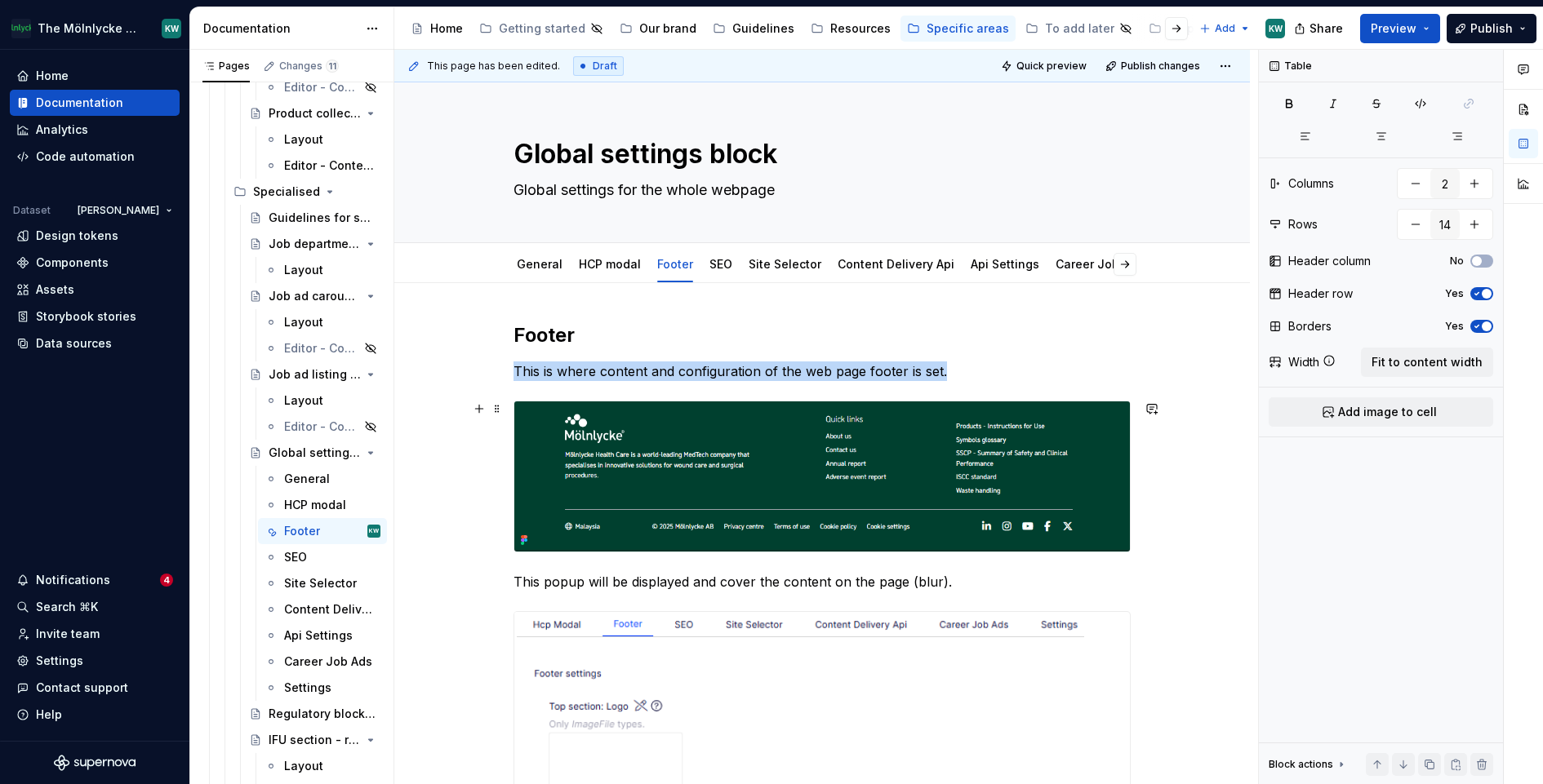
click at [743, 485] on img at bounding box center [822, 477] width 616 height 151
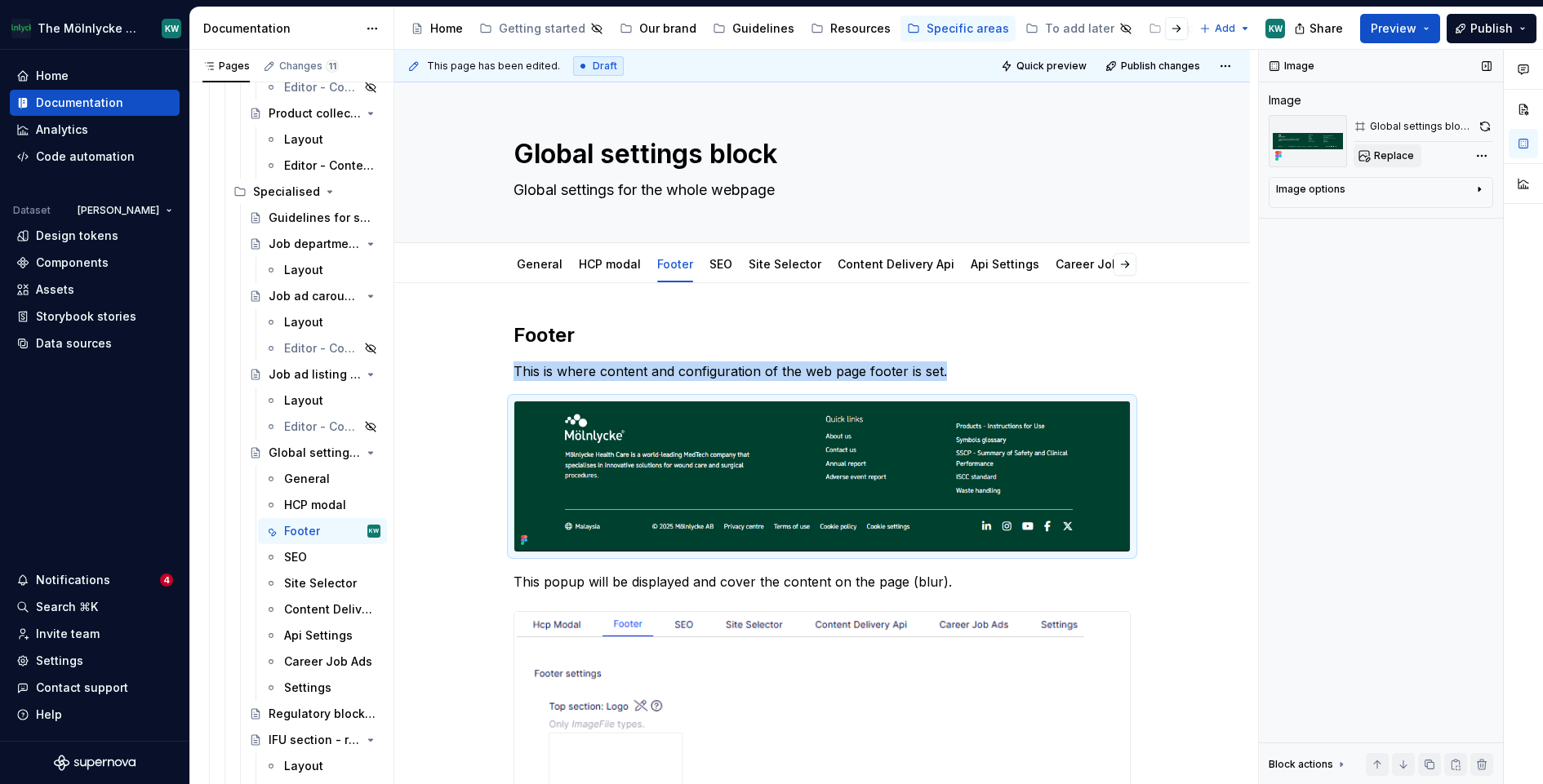
click at [1396, 160] on span "Replace" at bounding box center [1394, 156] width 40 height 13
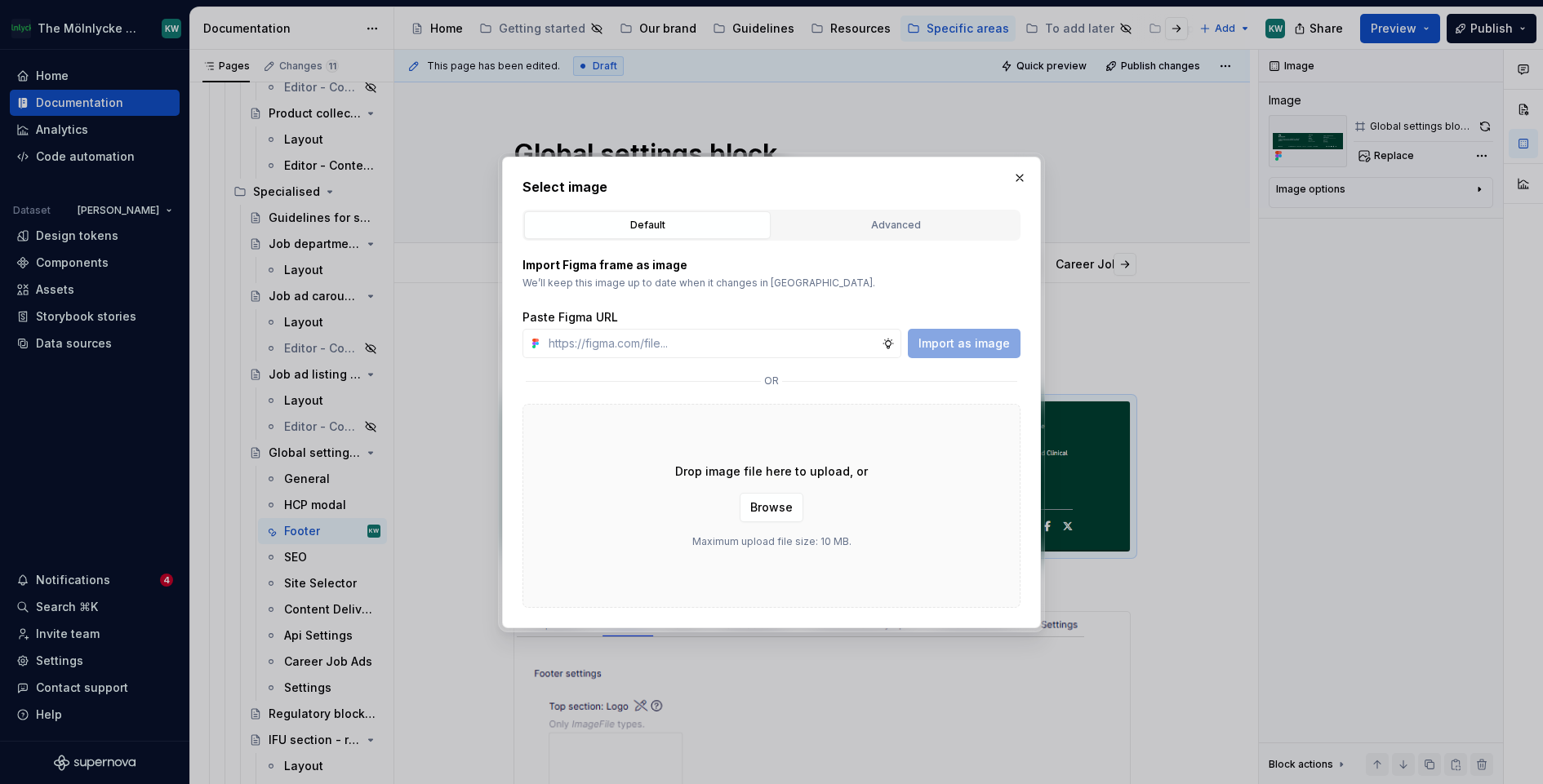
type textarea "*"
click at [904, 229] on div "Advanced" at bounding box center [895, 225] width 235 height 16
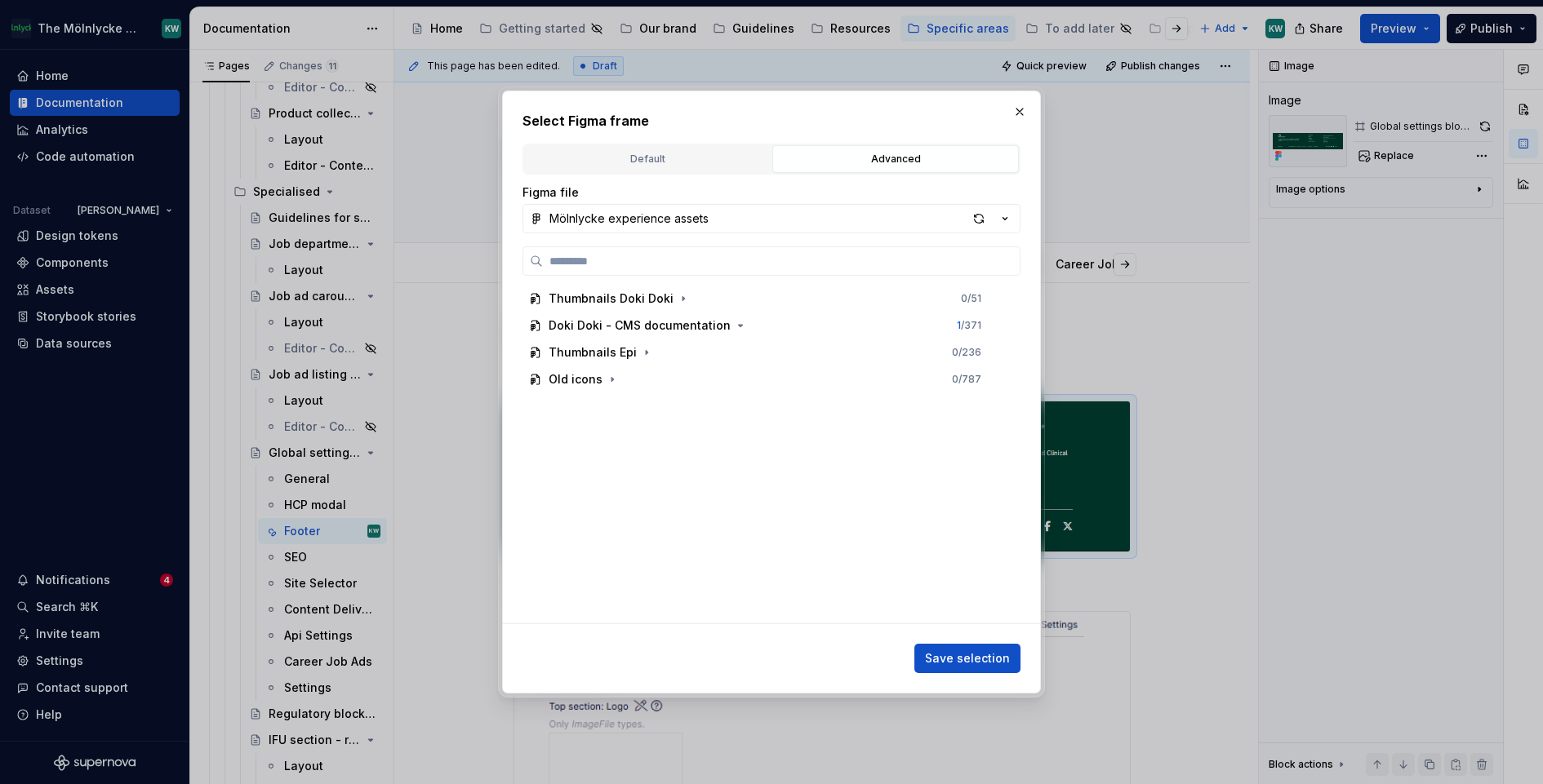
click at [722, 243] on div "Figma file Mölnlycke experience assets Thumbnails Doki Doki 0 / 51 Doki Doki - …" at bounding box center [772, 403] width 498 height 438
click at [722, 228] on button "Mölnlycke experience assets" at bounding box center [772, 219] width 498 height 30
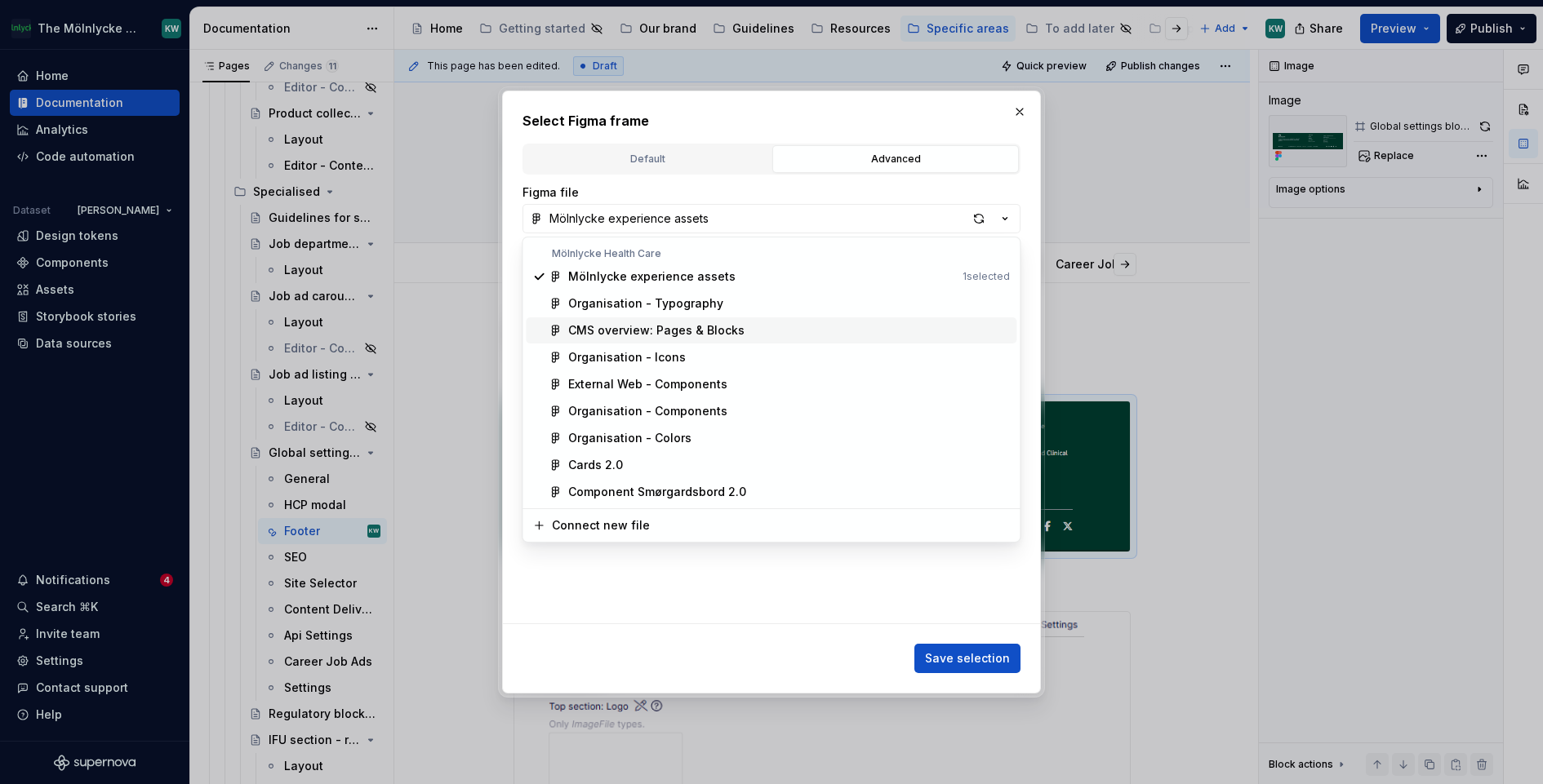
click at [717, 326] on div "CMS overview: Pages & Blocks" at bounding box center [656, 330] width 177 height 16
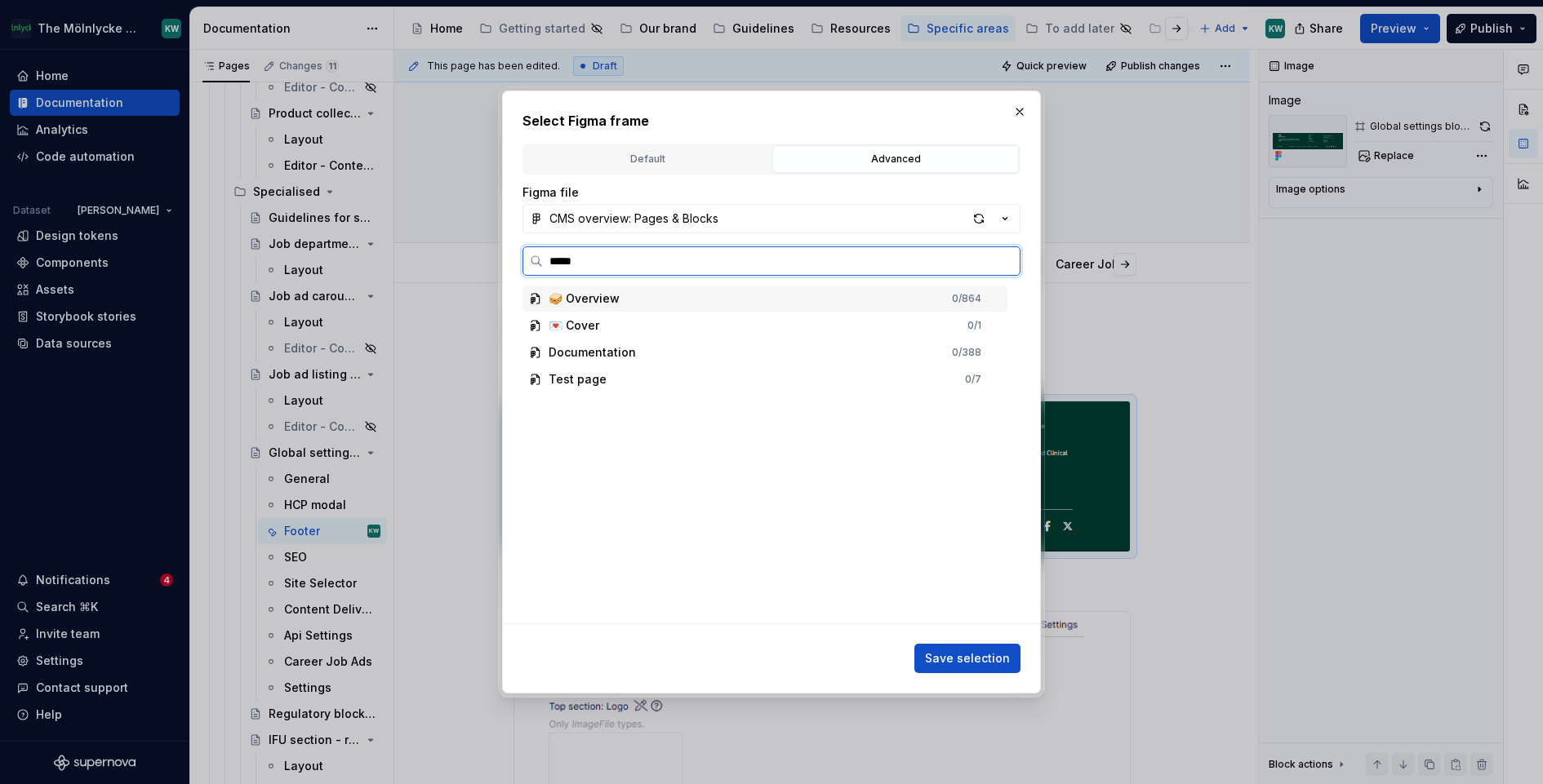
type input "******"
click at [693, 321] on div "Footer" at bounding box center [772, 325] width 469 height 26
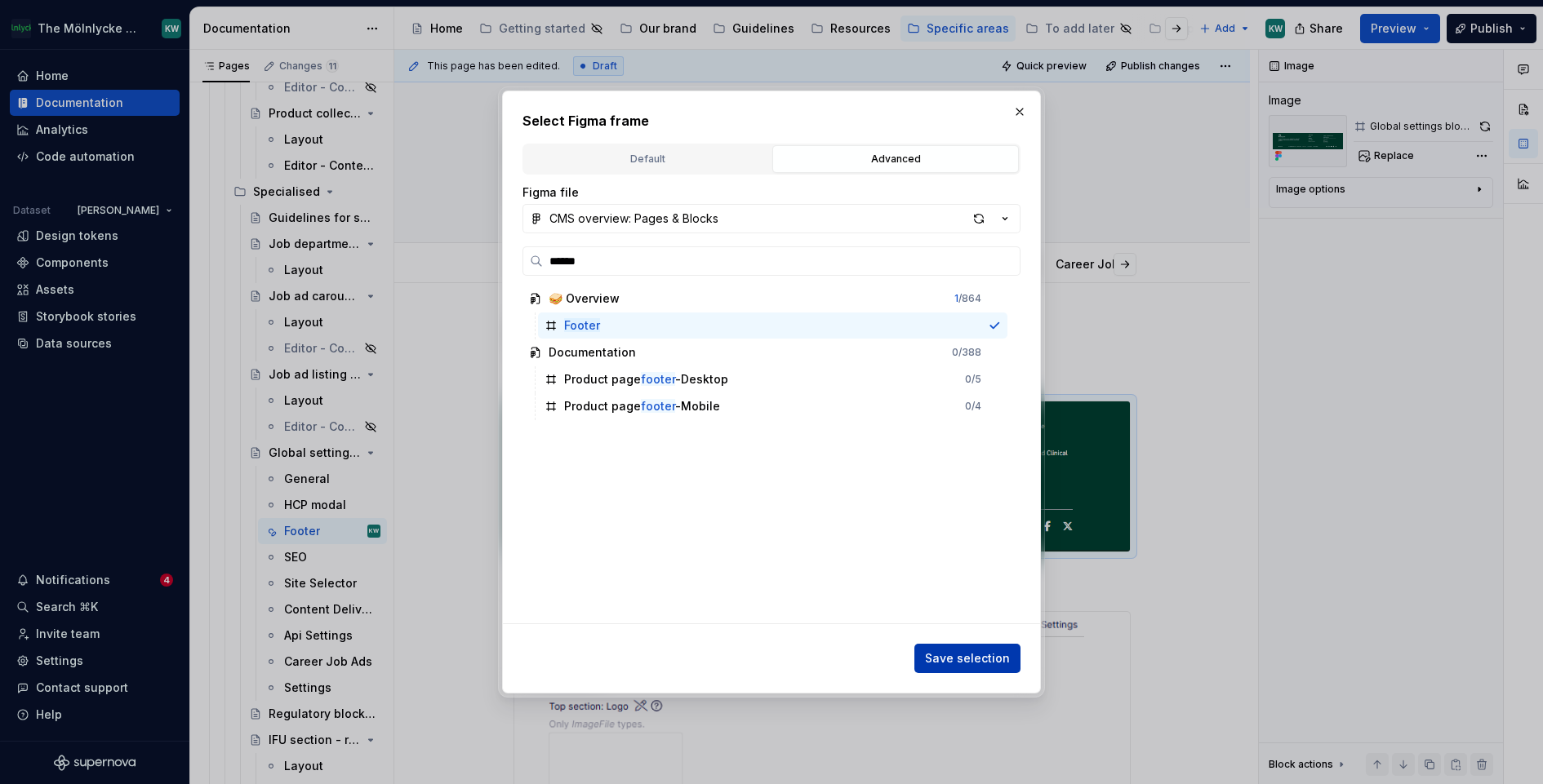
click at [944, 645] on button "Save selection" at bounding box center [967, 659] width 106 height 30
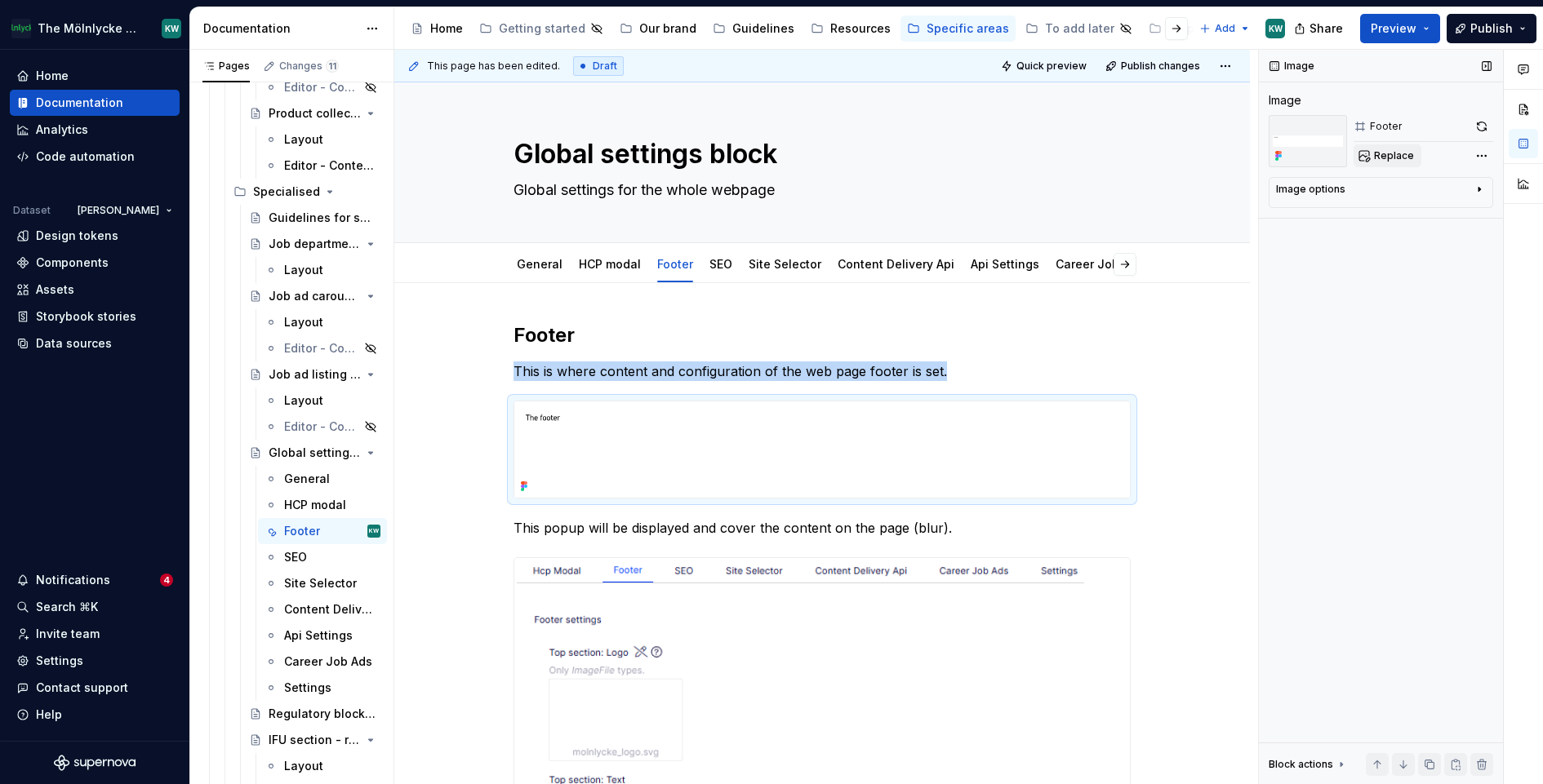
click at [1376, 158] on span "Replace" at bounding box center [1394, 156] width 40 height 13
type textarea "*"
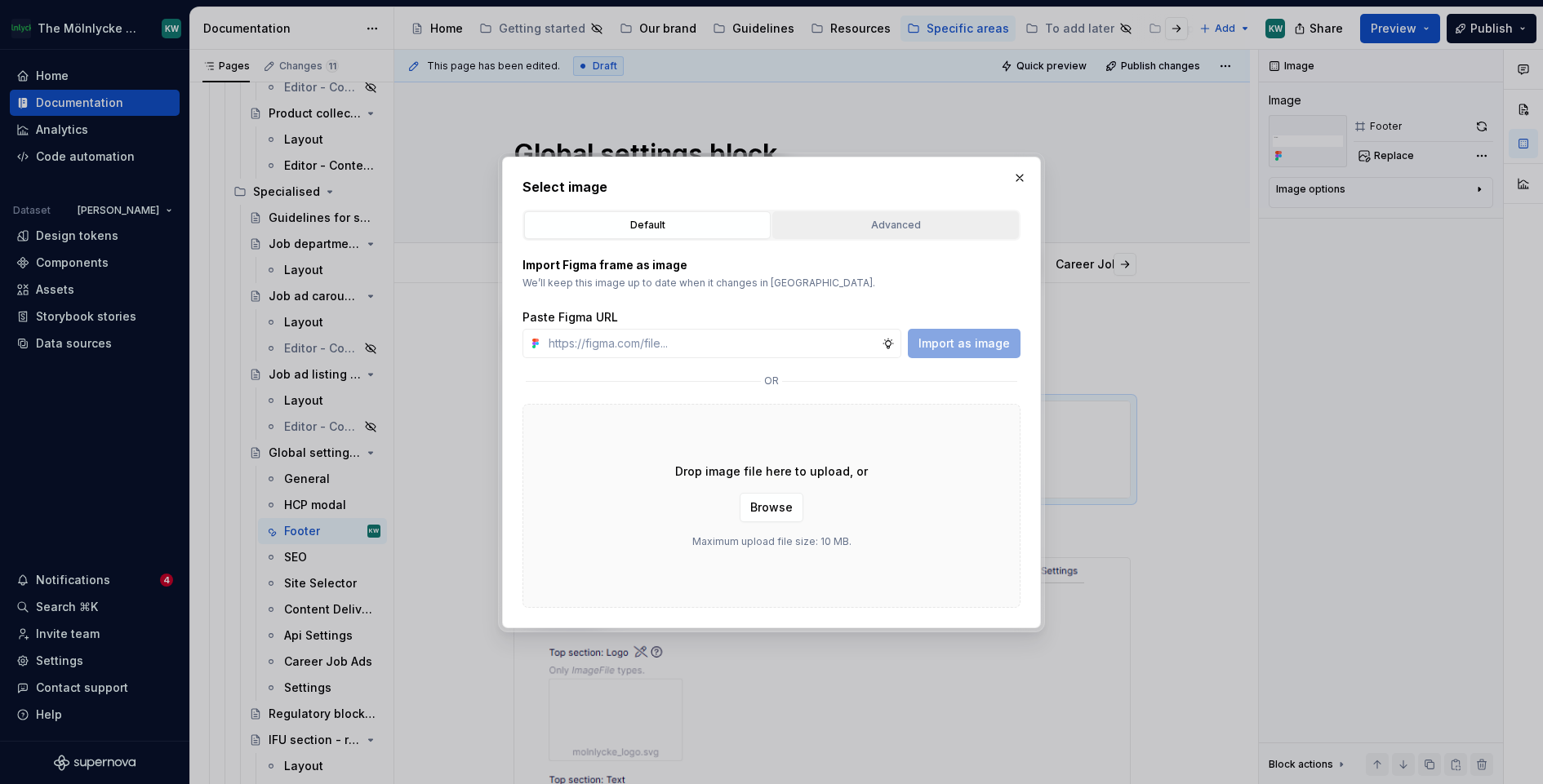
click at [837, 218] on div "Advanced" at bounding box center [895, 225] width 235 height 16
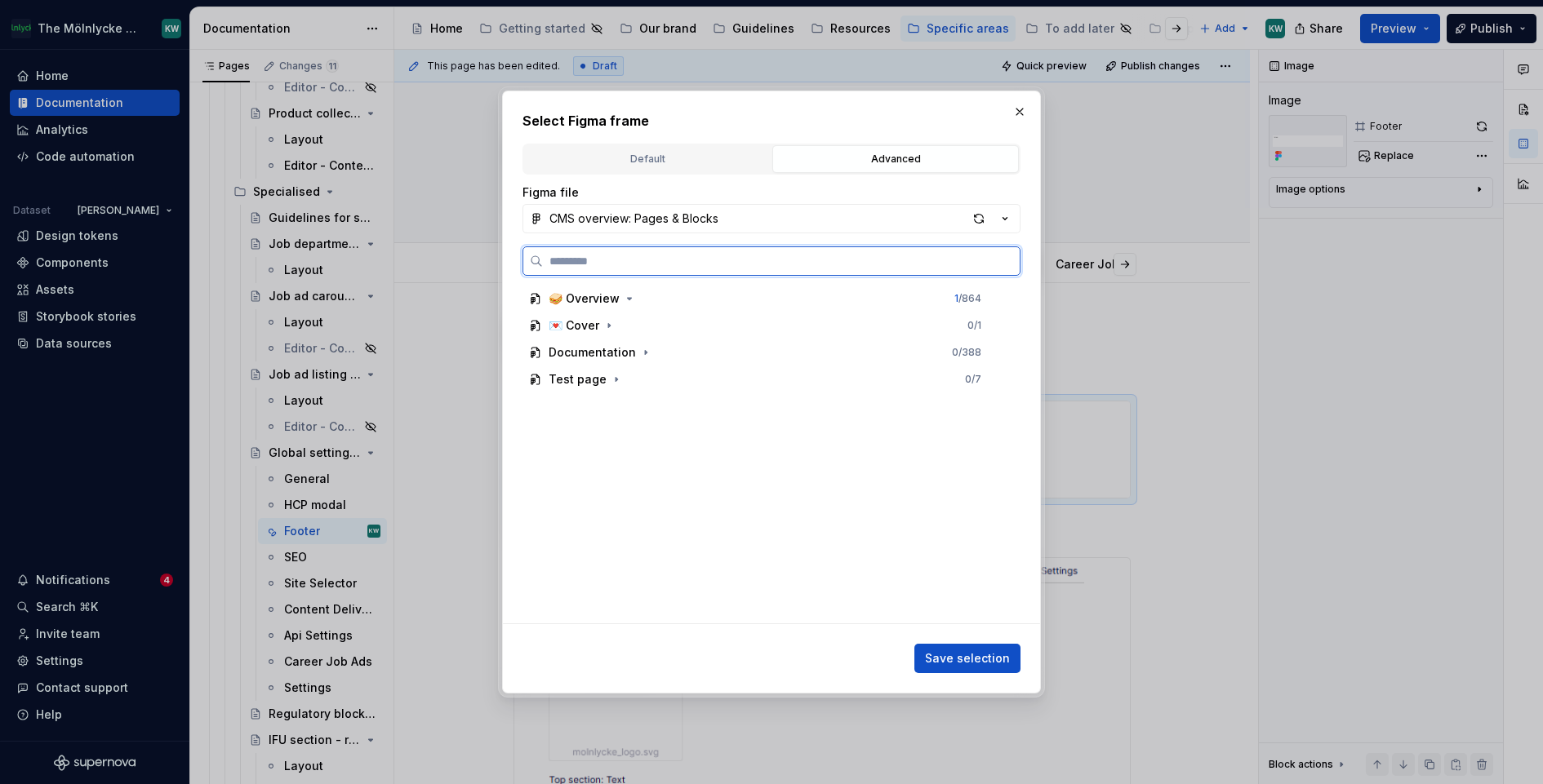
click at [720, 260] on input "search" at bounding box center [781, 261] width 477 height 16
type input "******"
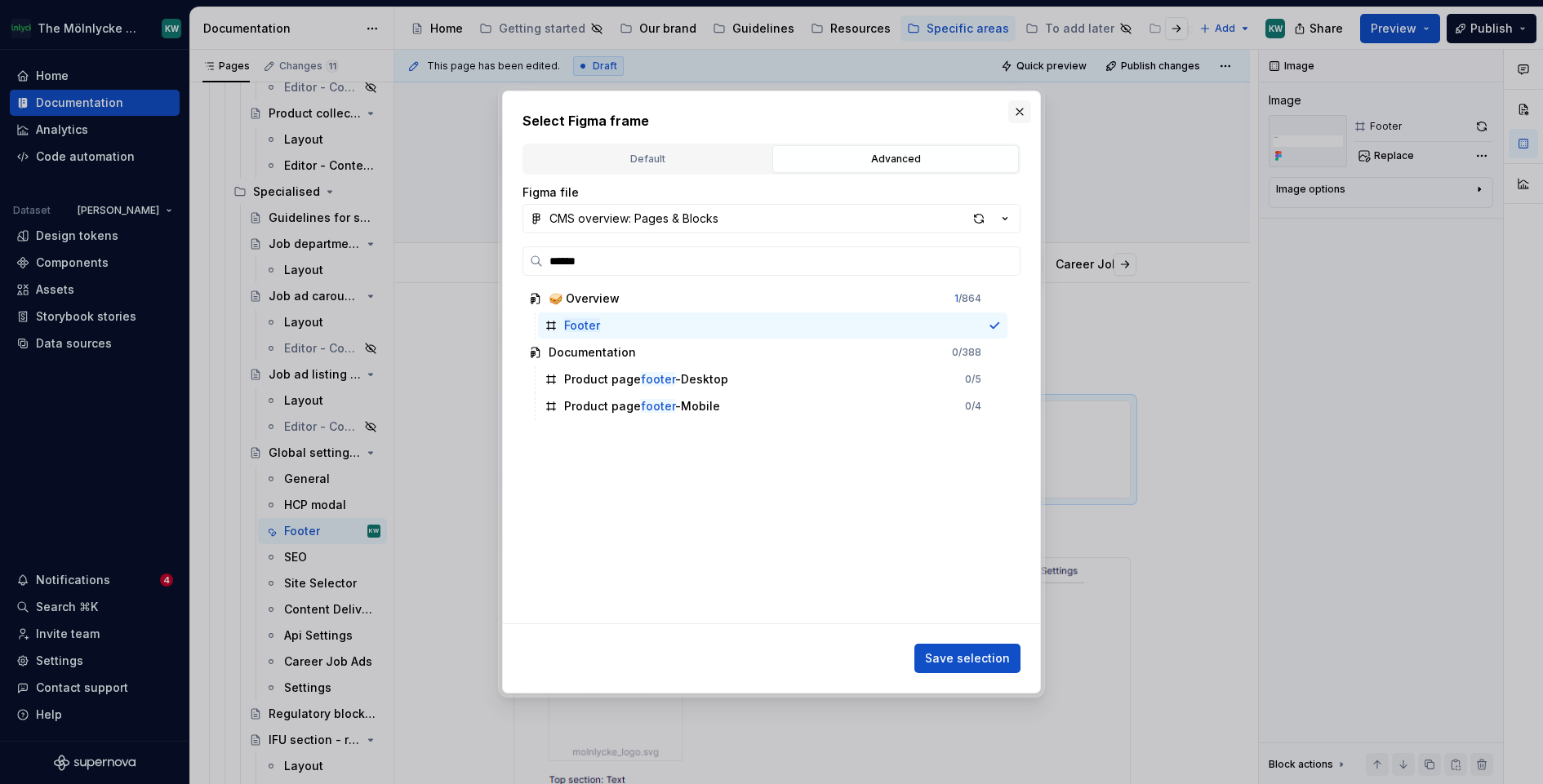
click at [1020, 109] on button "button" at bounding box center [1019, 111] width 23 height 23
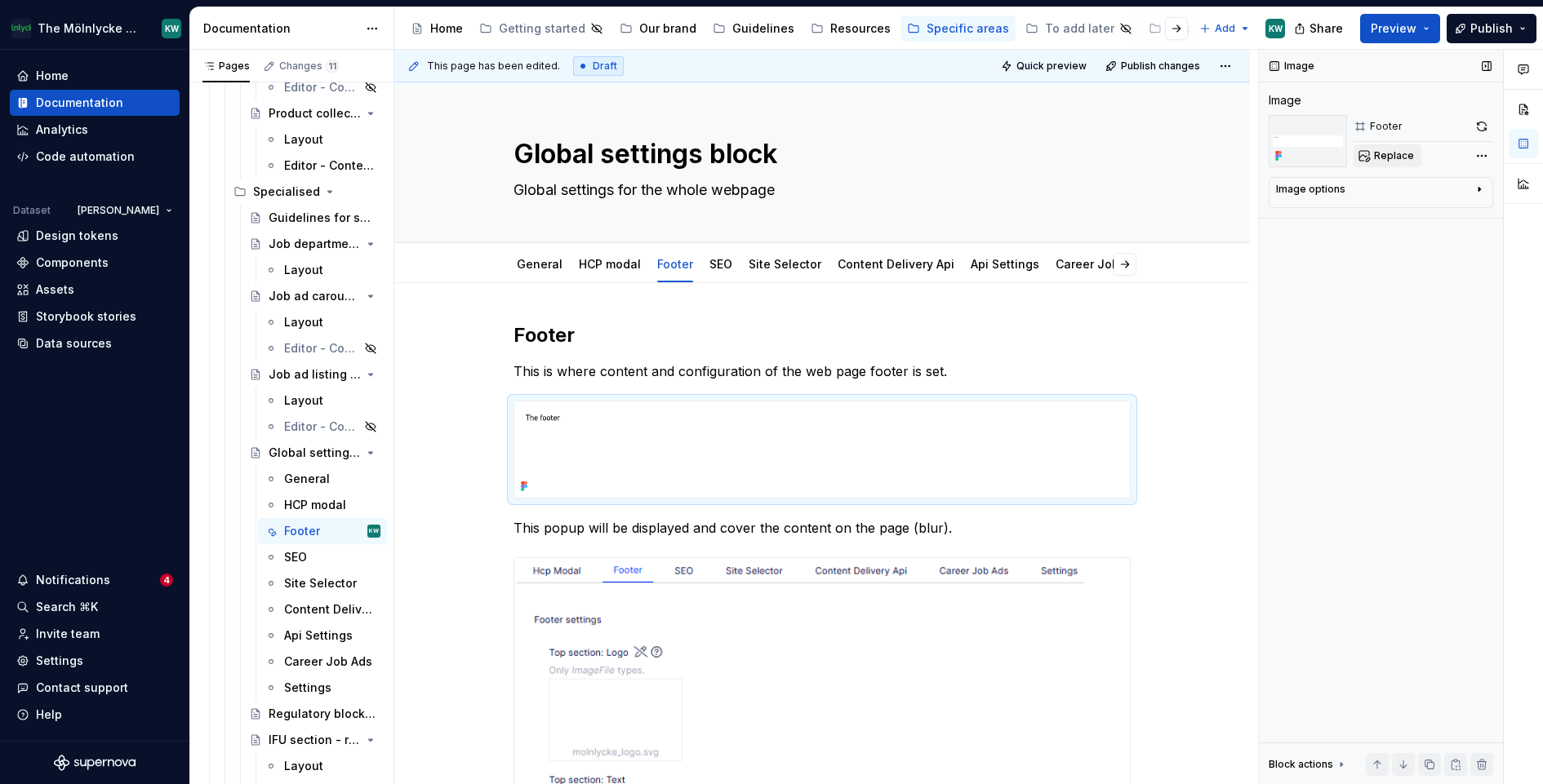
click at [1400, 151] on span "Replace" at bounding box center [1394, 156] width 40 height 13
type textarea "*"
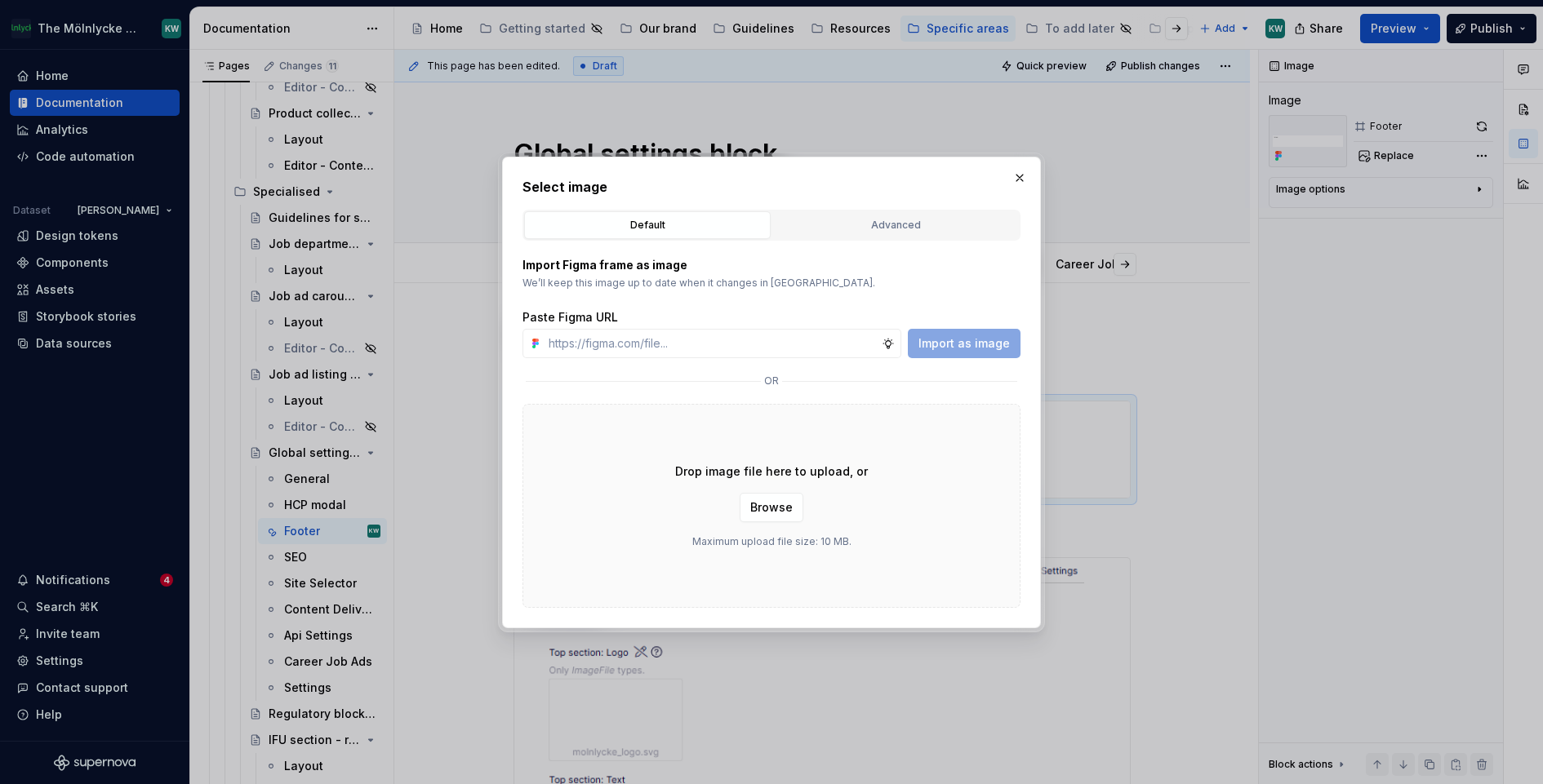
click at [904, 201] on div "Select image Default Advanced Import Figma frame as image We’ll keep this image…" at bounding box center [772, 392] width 498 height 431
click at [904, 229] on div "Advanced" at bounding box center [895, 225] width 235 height 16
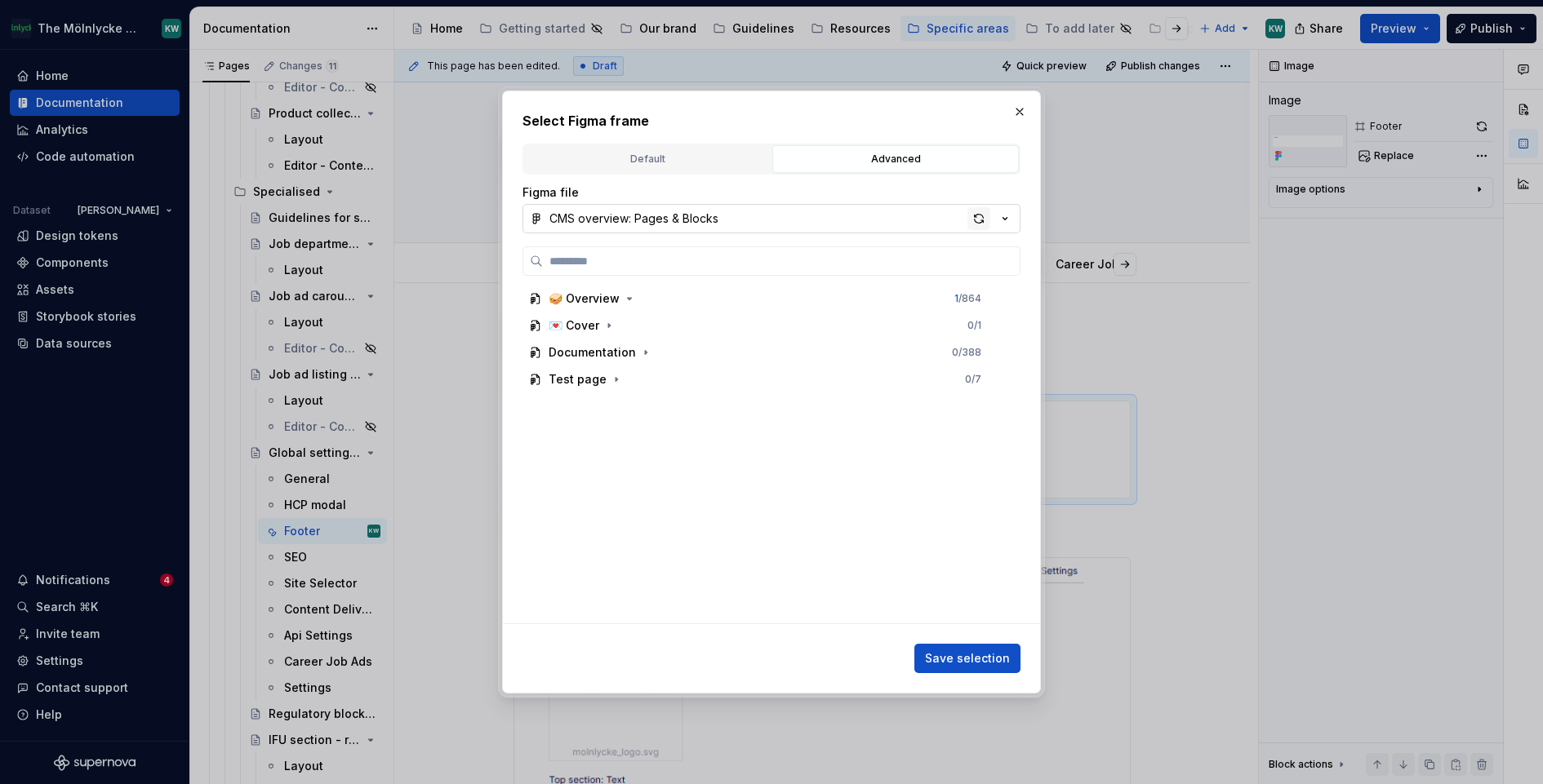
click at [969, 214] on div "button" at bounding box center [979, 218] width 23 height 23
type input "******"
click at [983, 218] on div "button" at bounding box center [979, 218] width 23 height 23
click at [974, 210] on div "button" at bounding box center [979, 218] width 23 height 23
click at [1019, 110] on button "button" at bounding box center [1019, 111] width 23 height 23
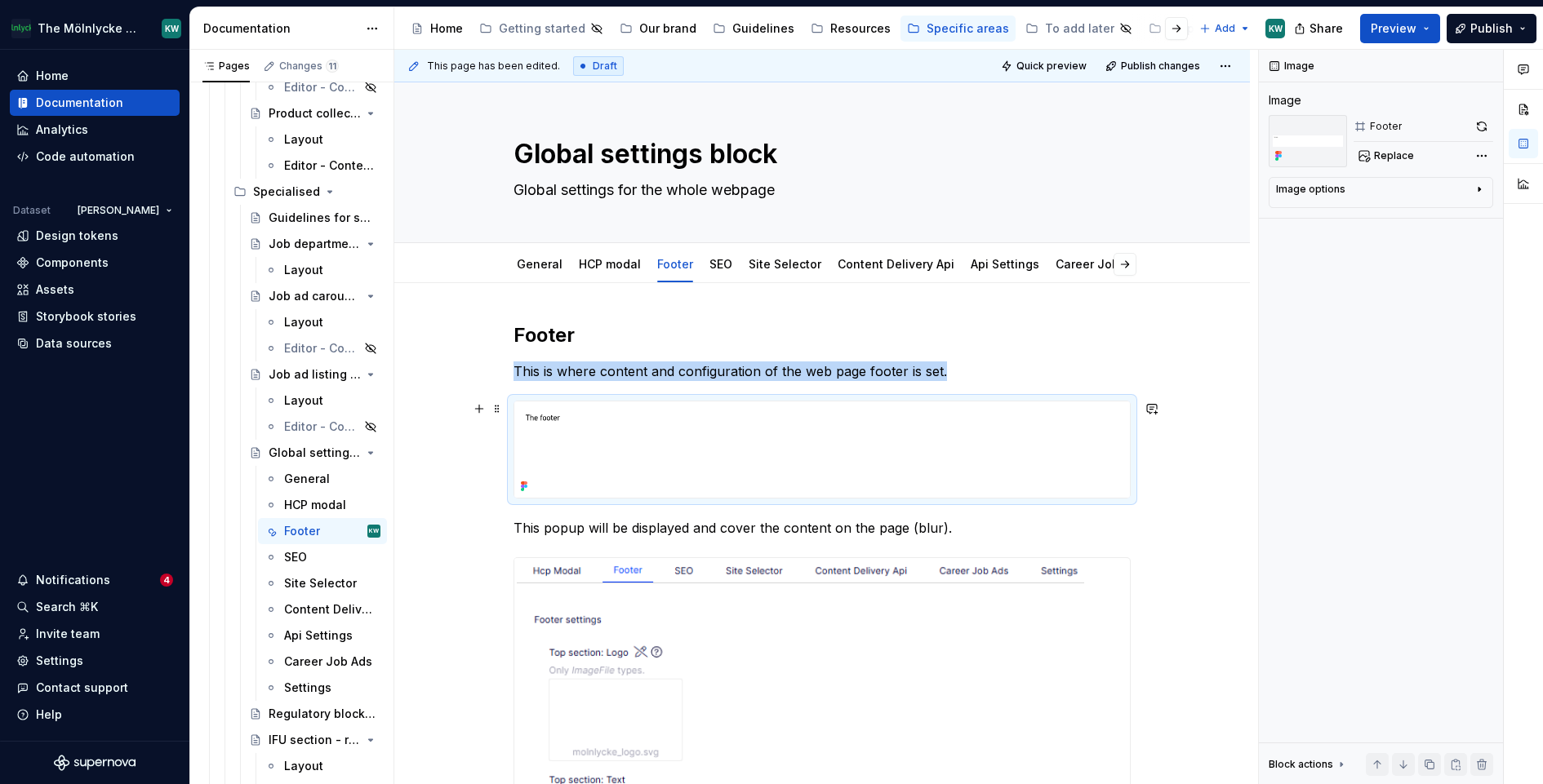
click at [957, 449] on img at bounding box center [822, 449] width 616 height 96
click at [501, 409] on span at bounding box center [497, 408] width 13 height 23
click at [705, 420] on img at bounding box center [822, 449] width 616 height 96
click at [1382, 154] on span "Replace" at bounding box center [1394, 156] width 40 height 13
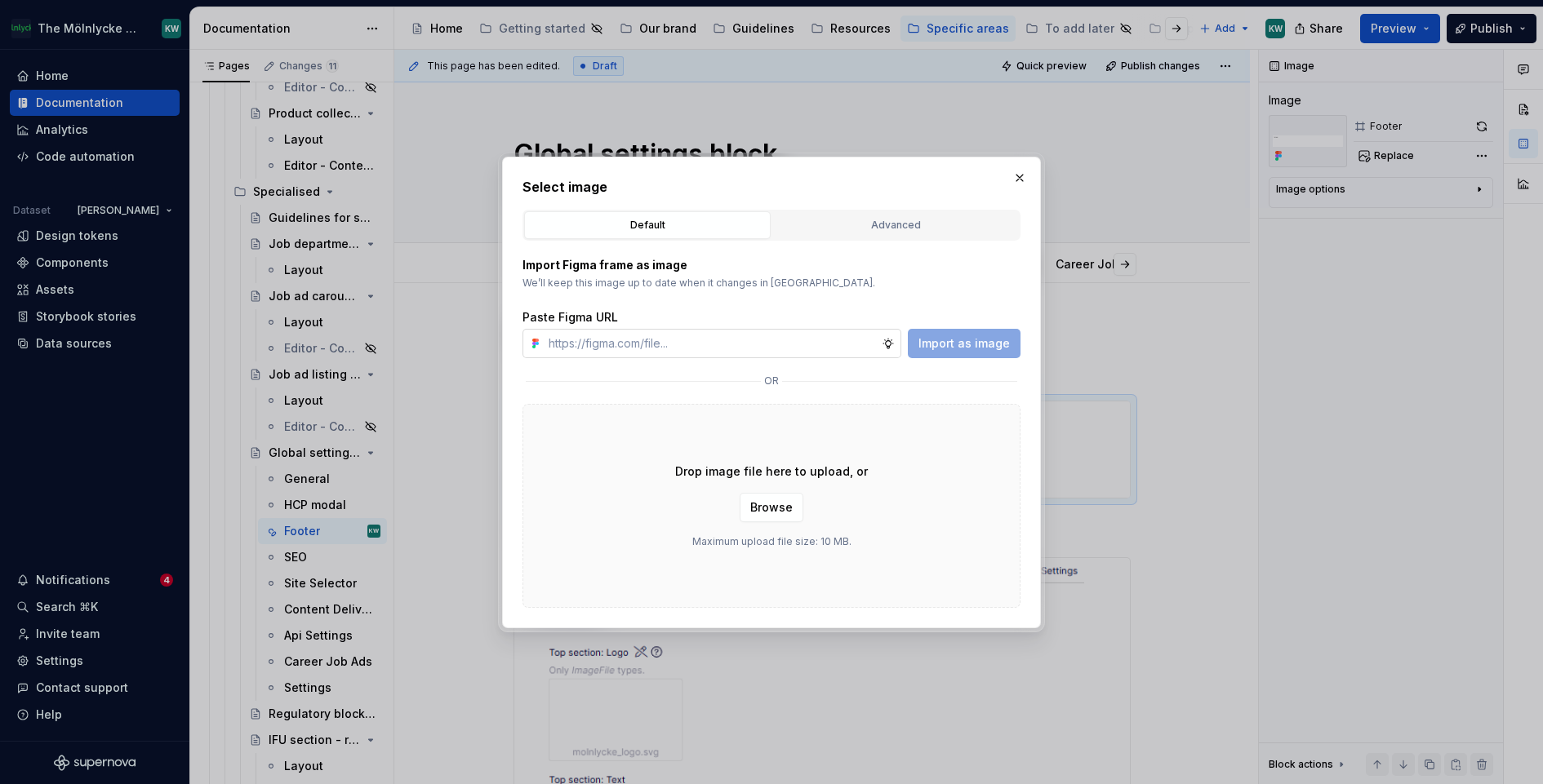
type textarea "*"
click at [917, 215] on button "Advanced" at bounding box center [895, 225] width 247 height 28
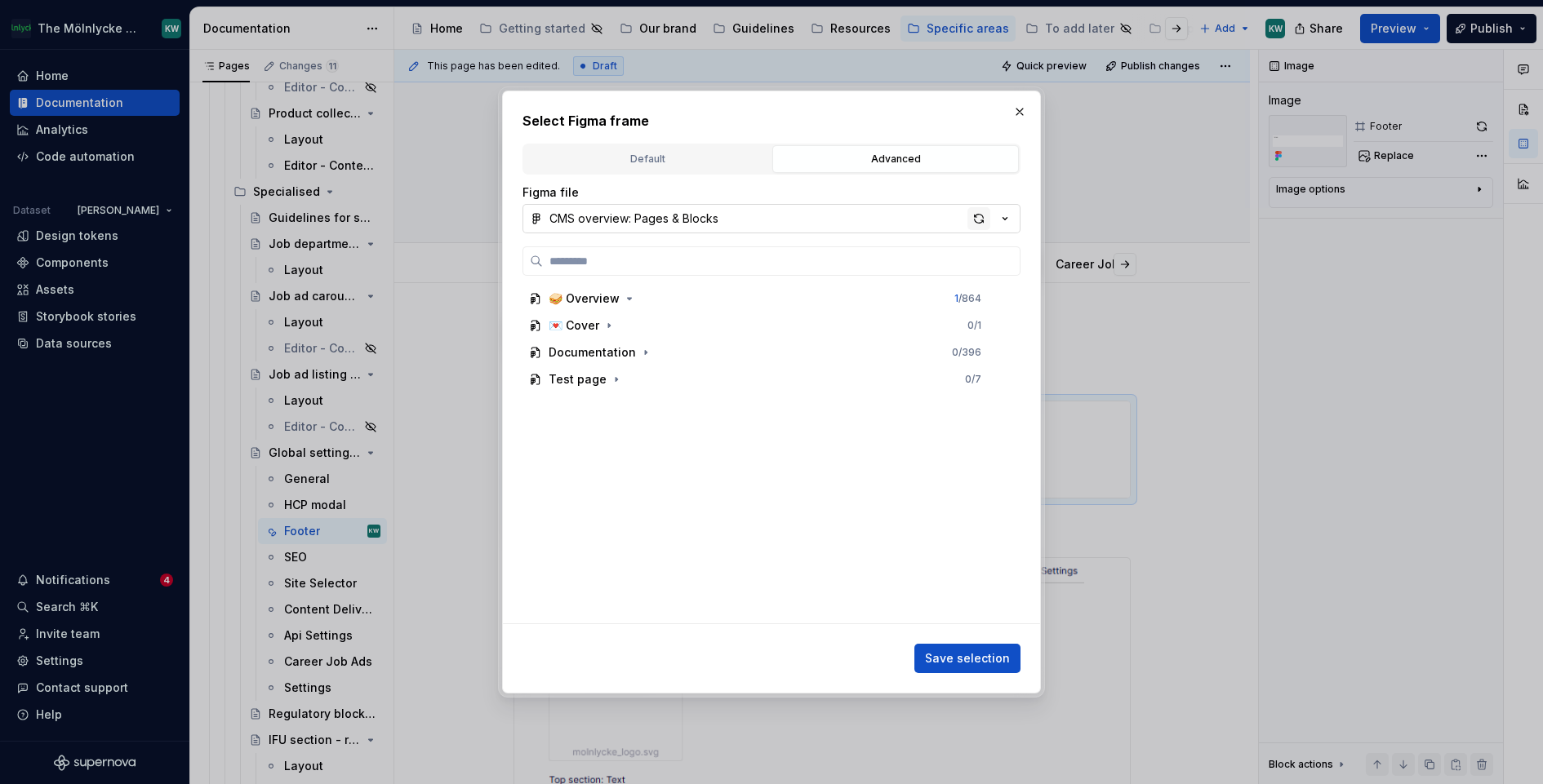
click at [969, 217] on div "button" at bounding box center [979, 218] width 23 height 23
click at [687, 358] on div "Documentation 0 / 396" at bounding box center [765, 353] width 485 height 26
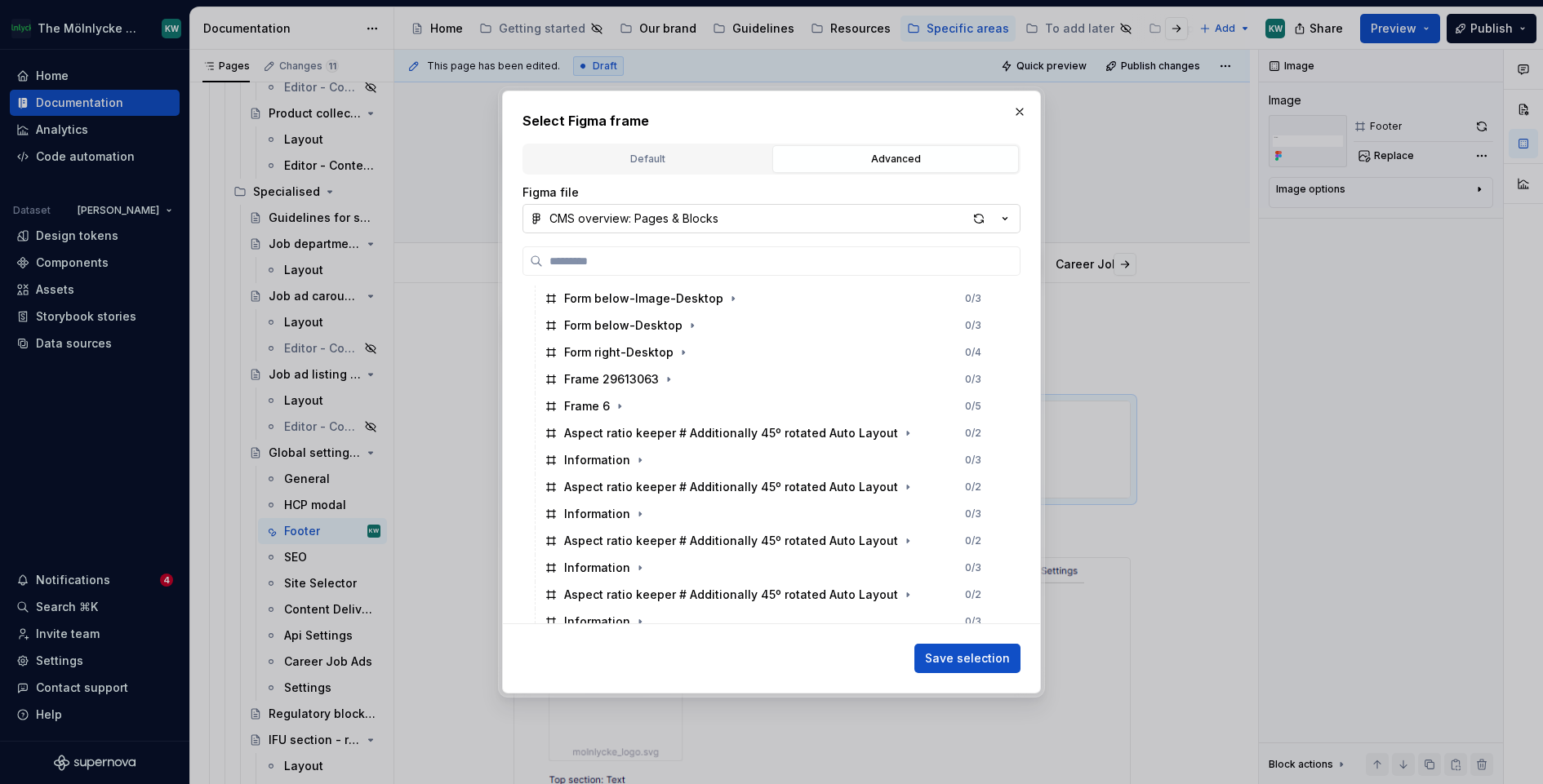
scroll to position [2249, 0]
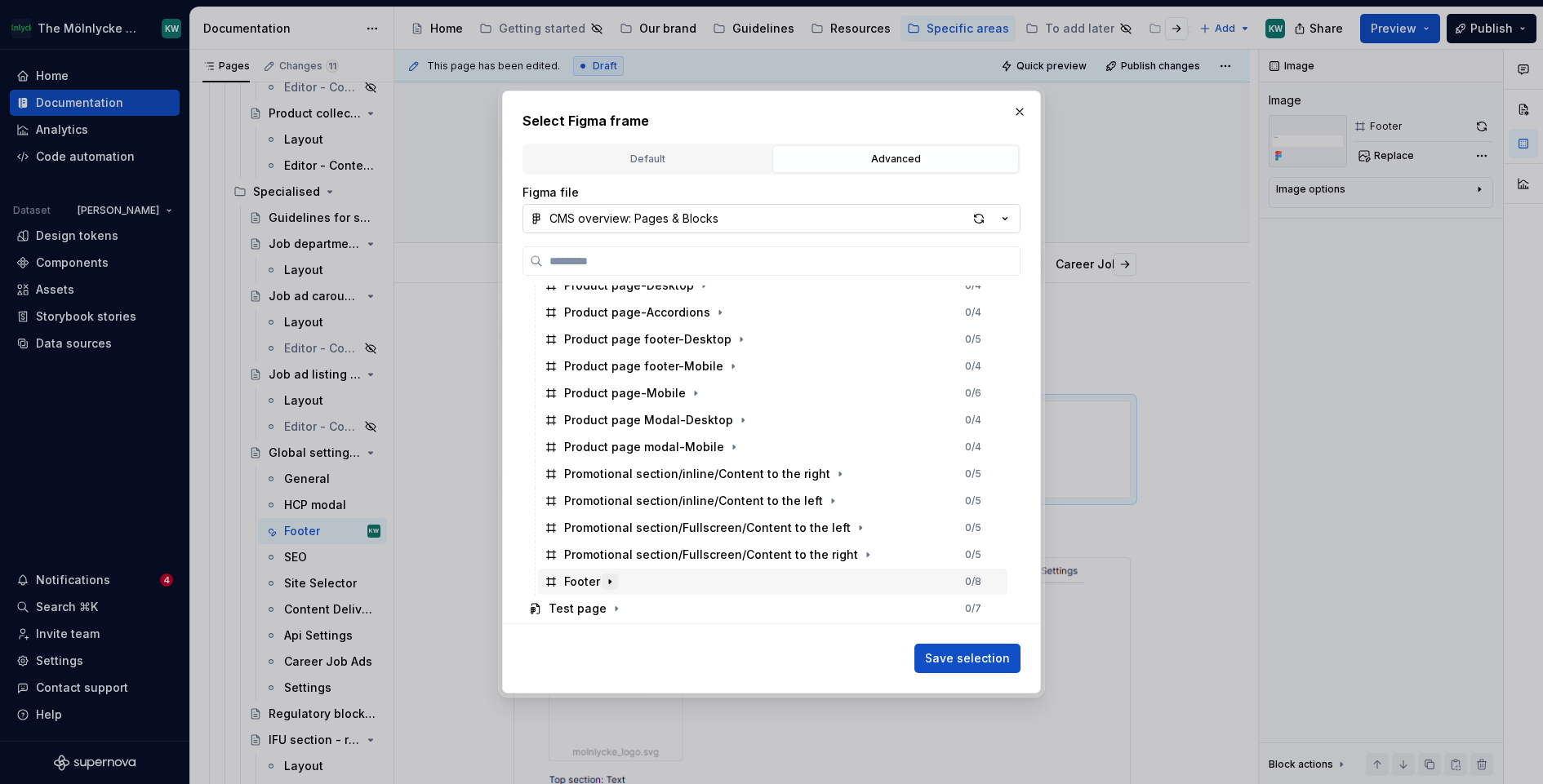
click at [609, 583] on icon "button" at bounding box center [610, 582] width 2 height 4
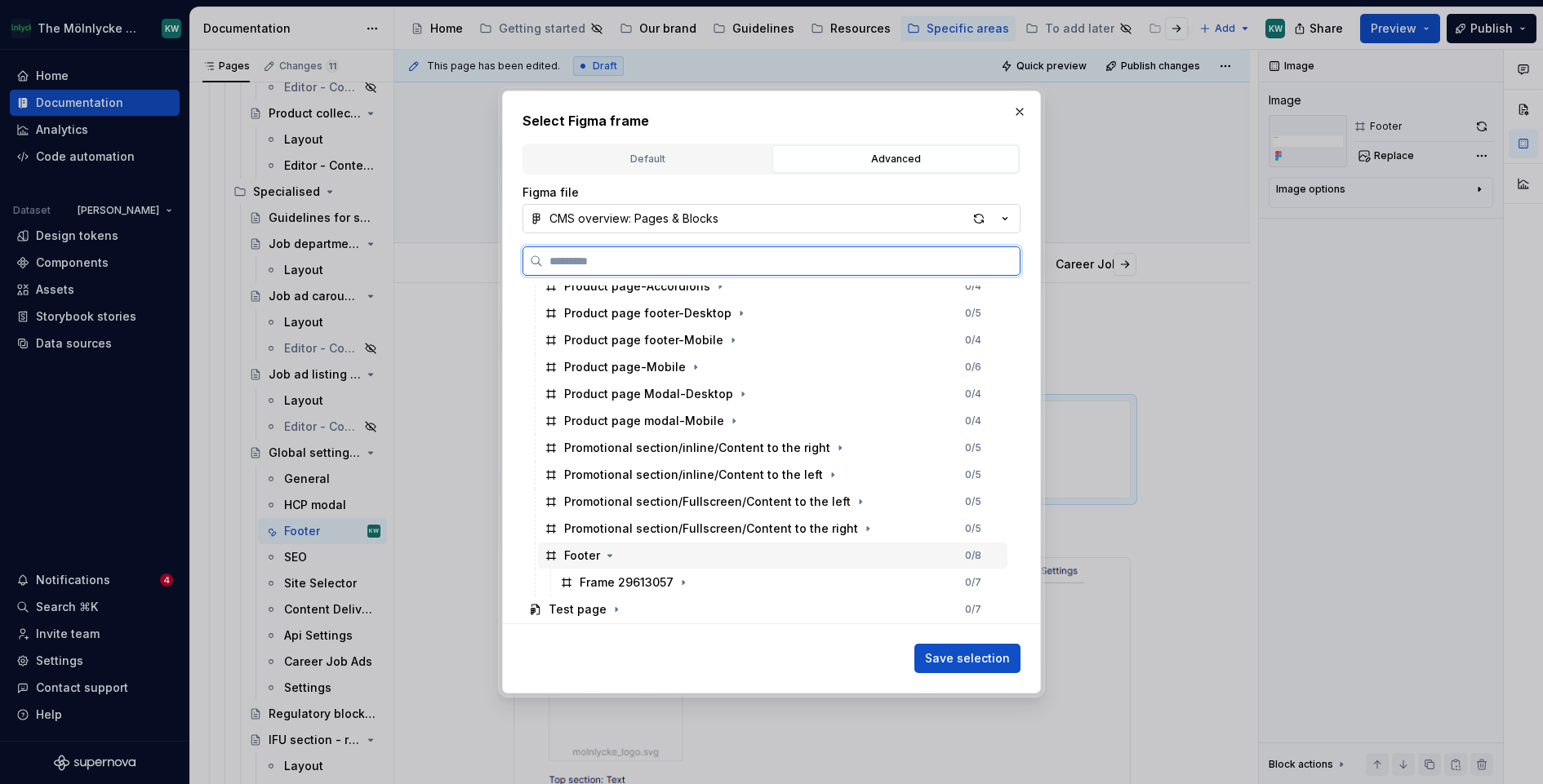
click at [645, 548] on div "Footer 0 / 8" at bounding box center [772, 556] width 469 height 26
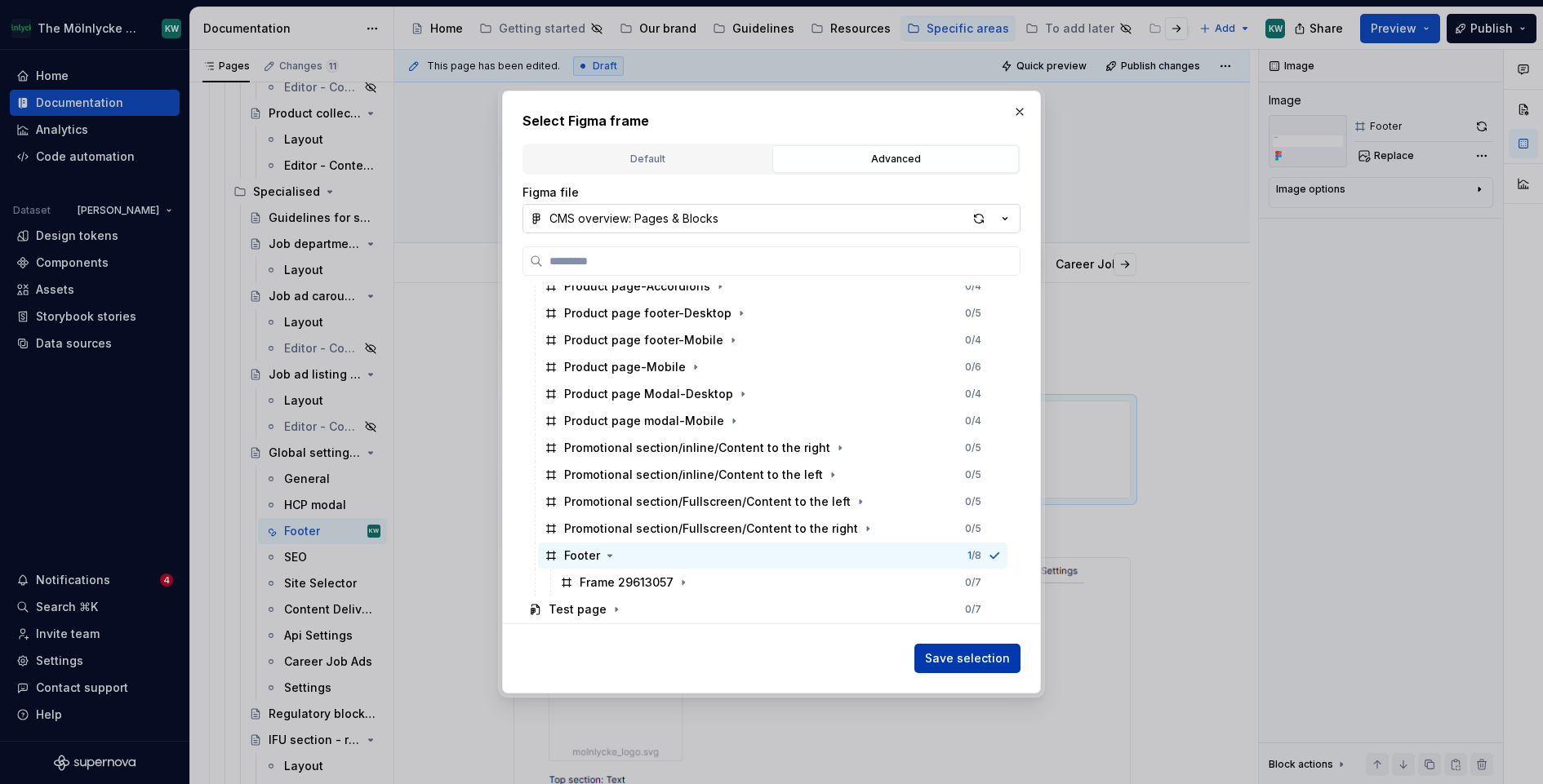
click at [1008, 658] on span "Save selection" at bounding box center [968, 658] width 85 height 16
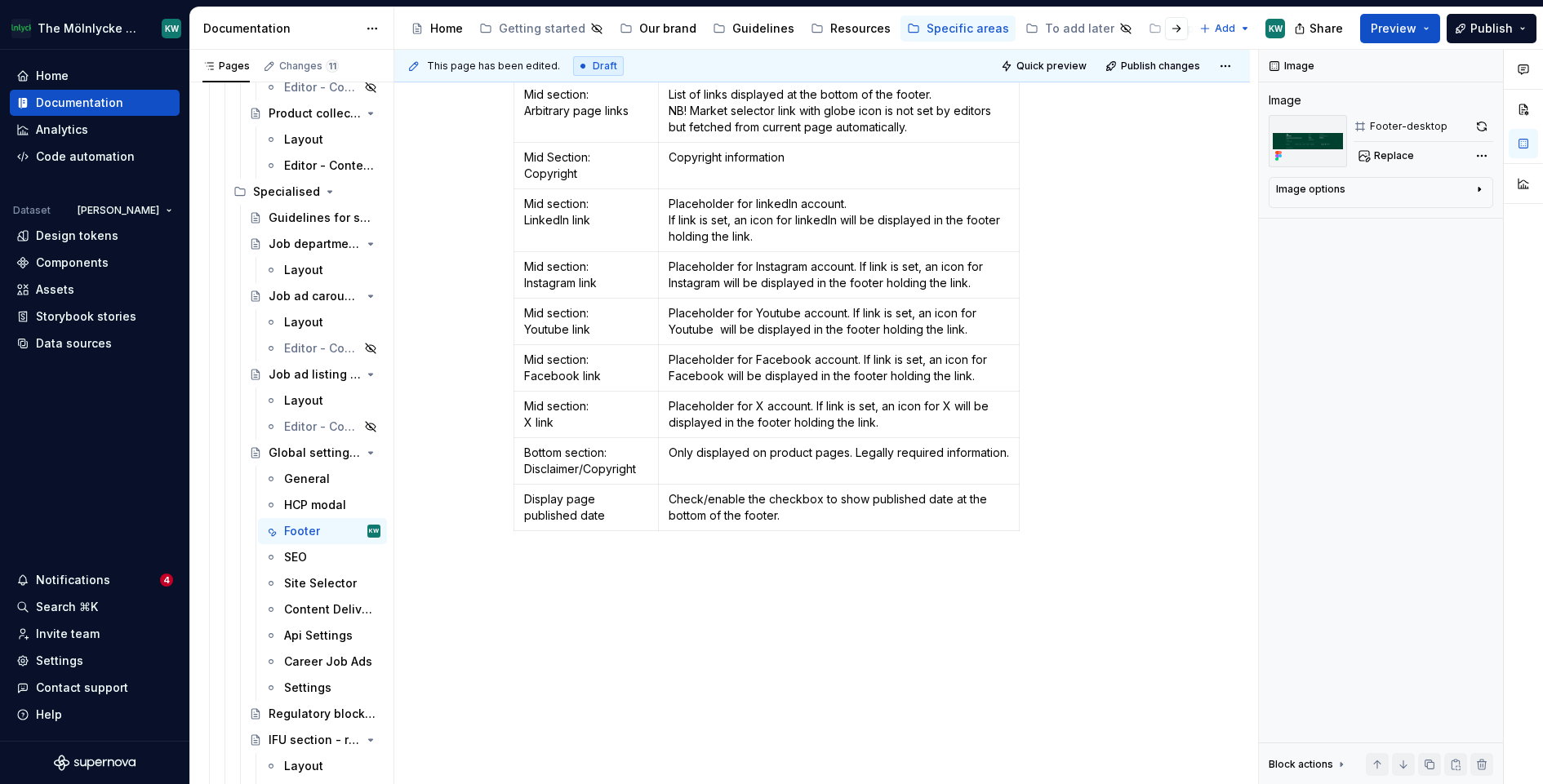
scroll to position [3022, 0]
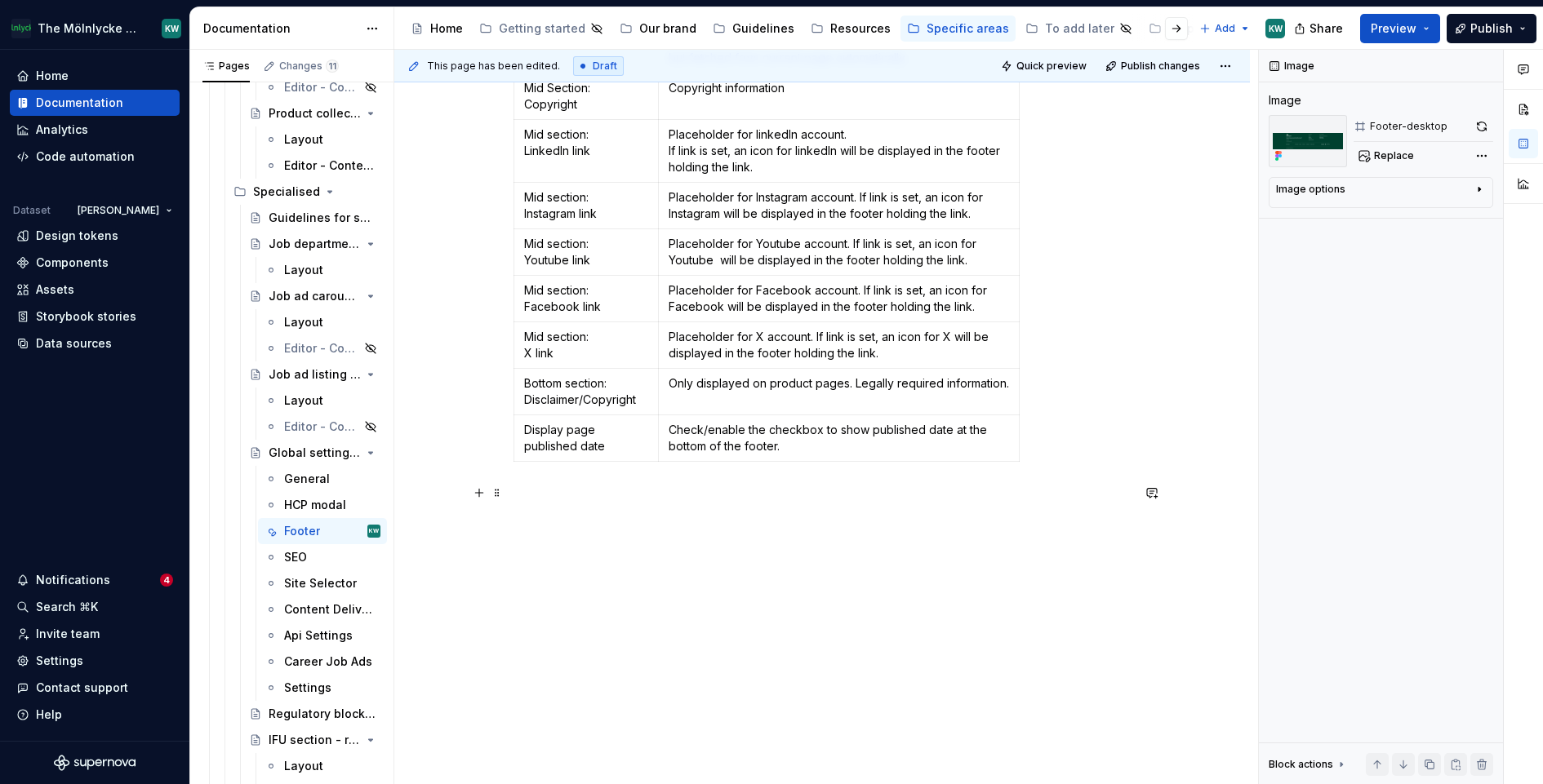
click at [545, 497] on p at bounding box center [822, 498] width 618 height 20
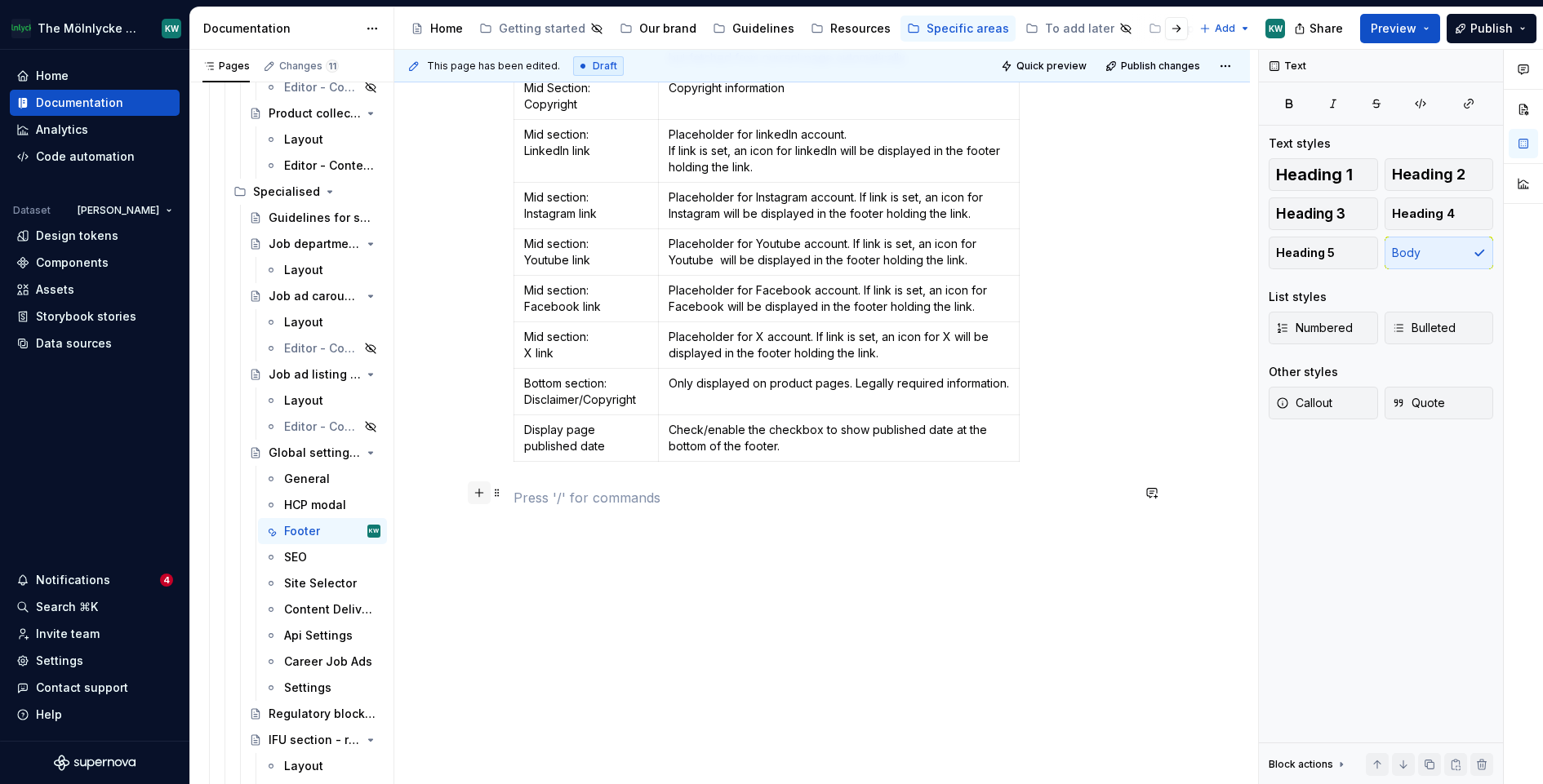
click at [483, 496] on button "button" at bounding box center [479, 493] width 23 height 23
click at [480, 512] on button "button" at bounding box center [479, 521] width 23 height 23
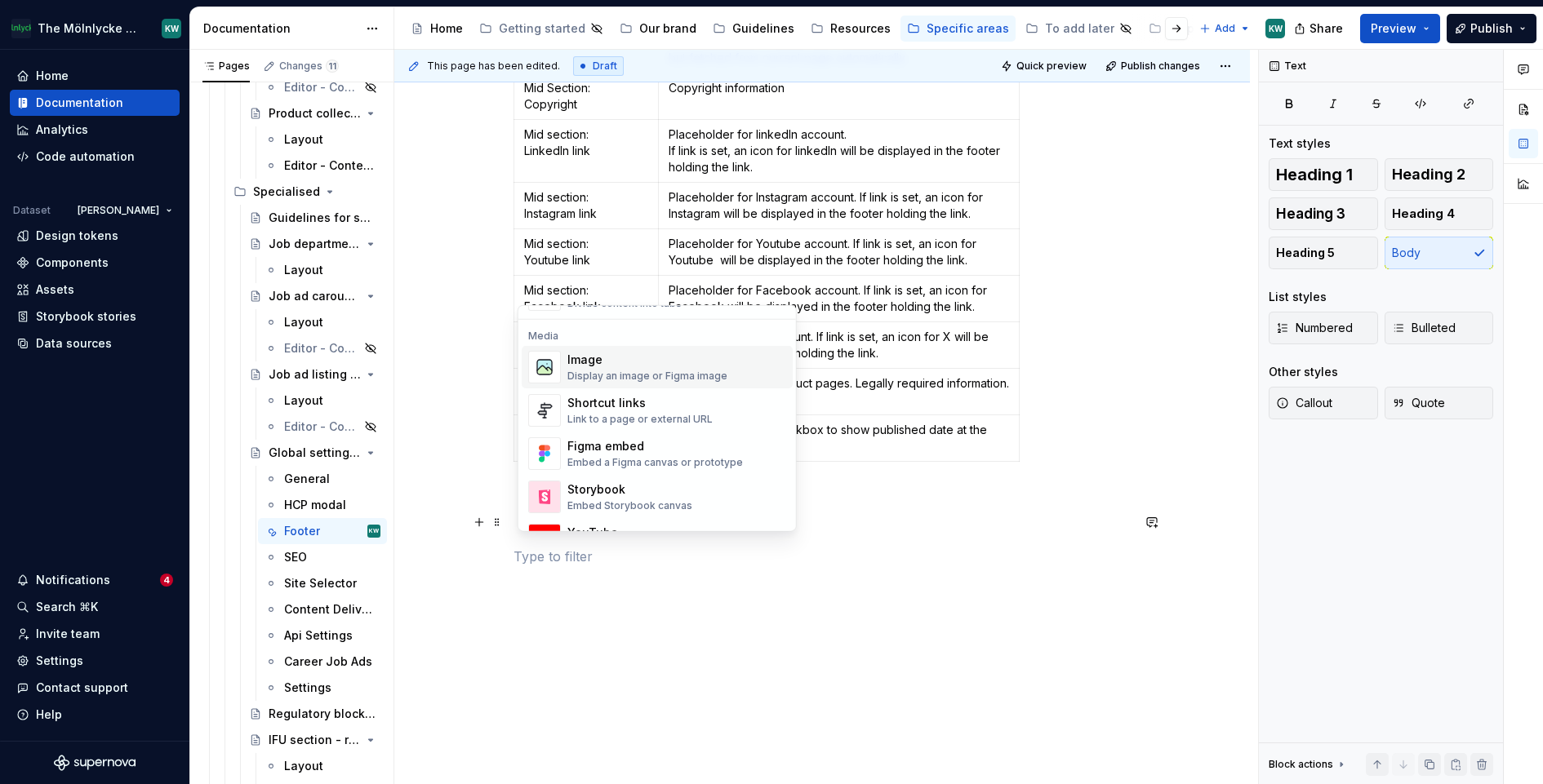
scroll to position [682, 0]
click at [628, 369] on div "Display an image or Figma image" at bounding box center [647, 374] width 160 height 13
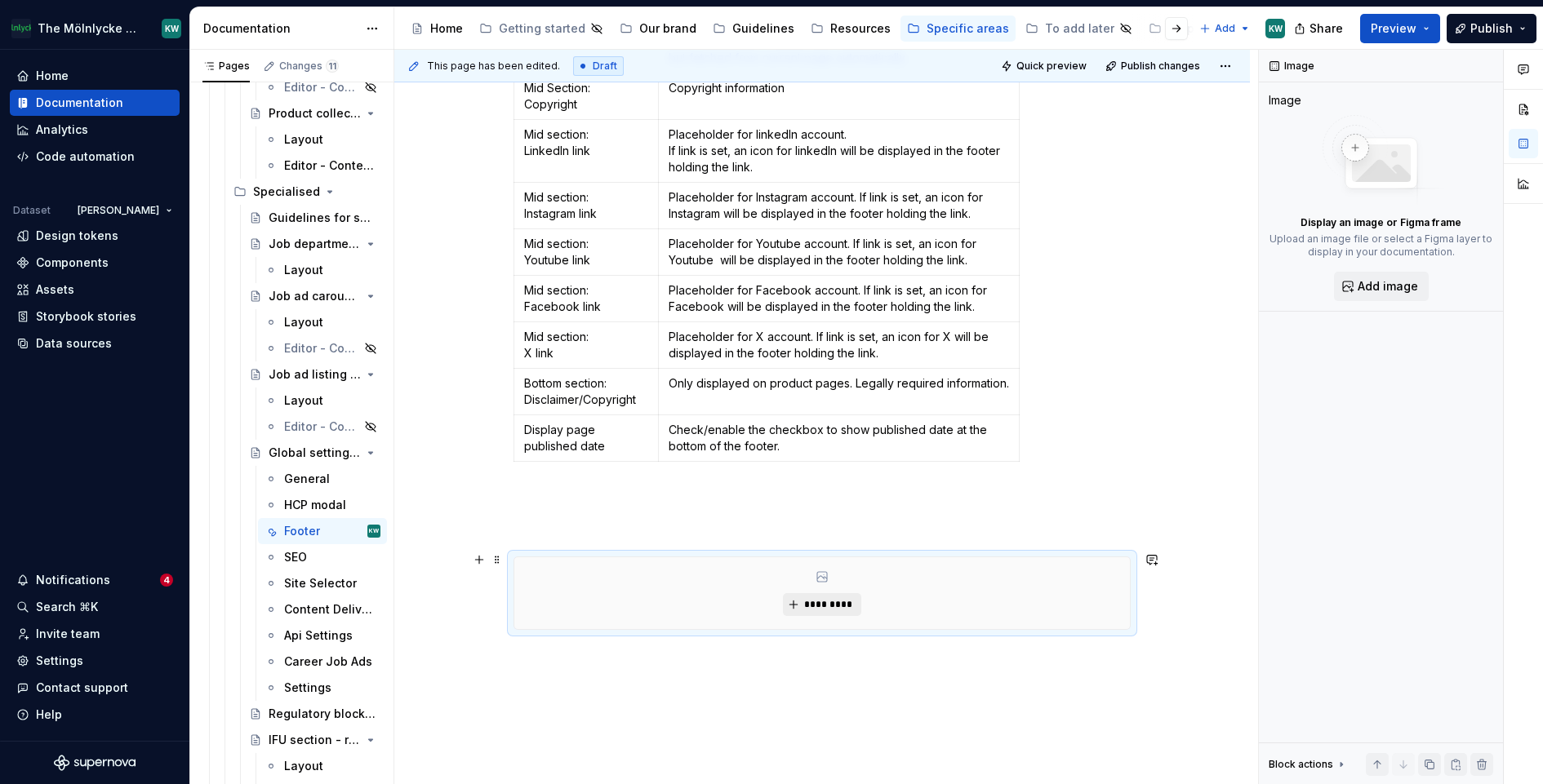
click at [821, 599] on span "*********" at bounding box center [828, 605] width 50 height 13
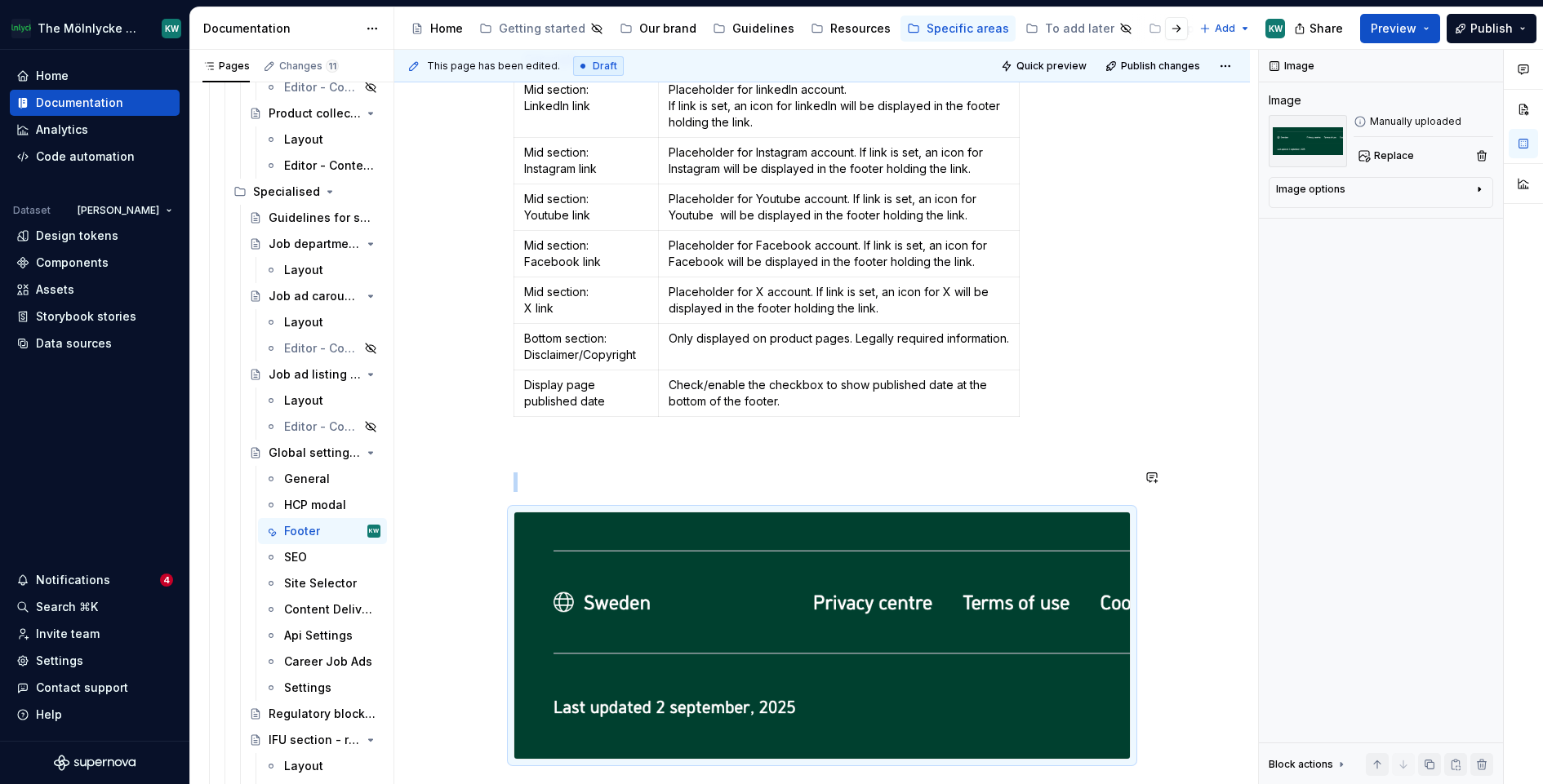
scroll to position [3082, 0]
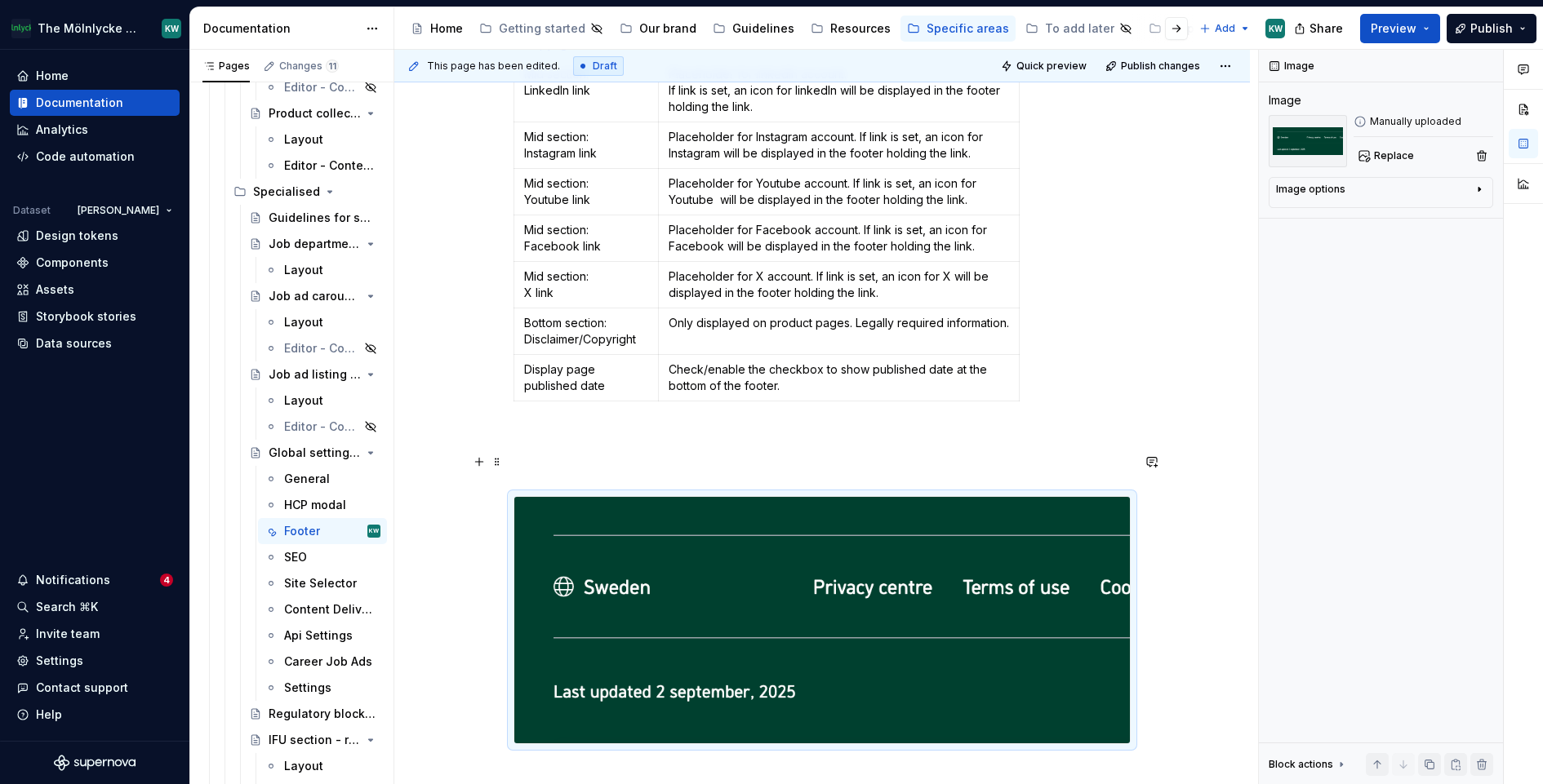
click at [675, 460] on p at bounding box center [822, 467] width 618 height 20
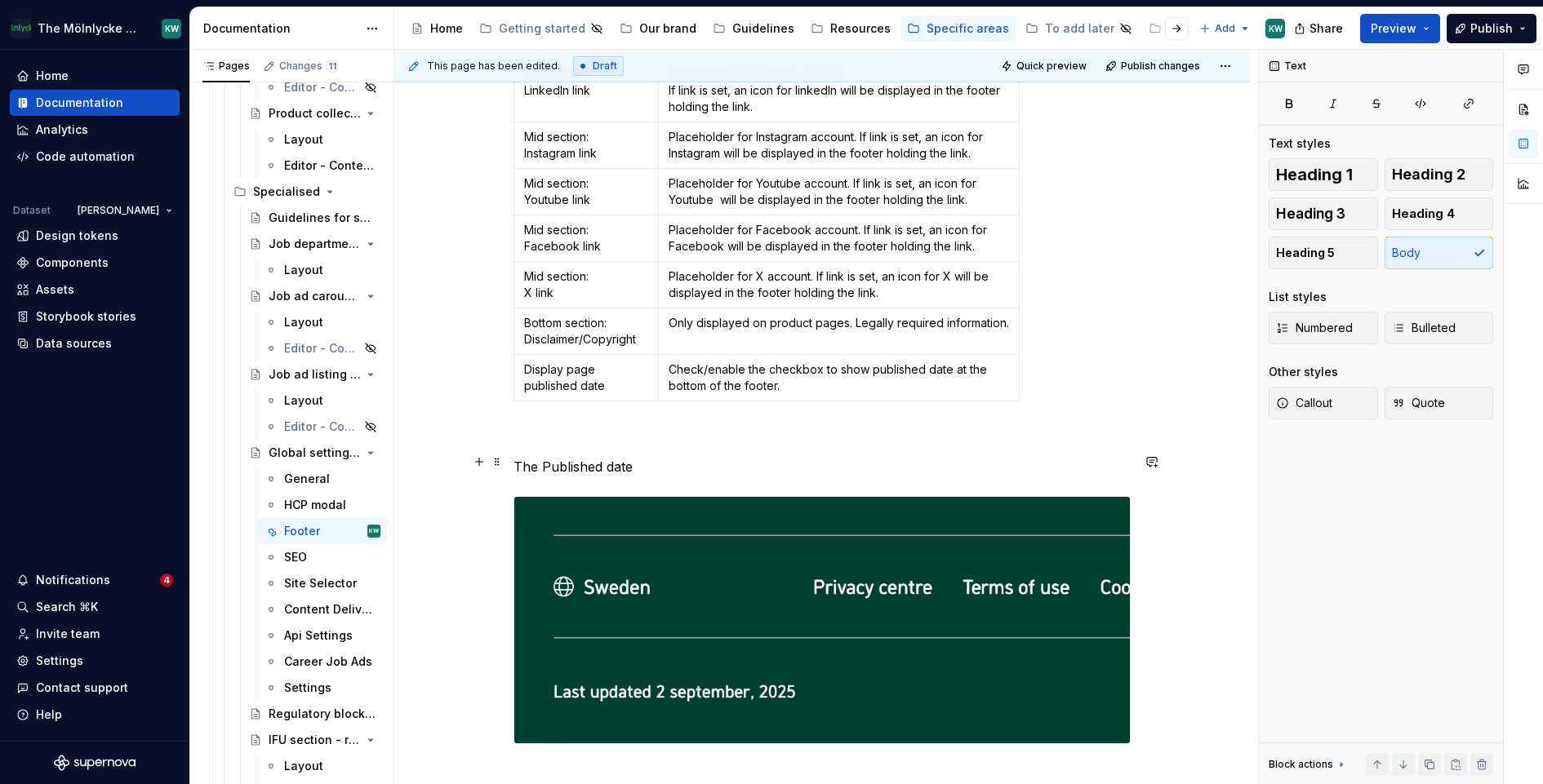
click at [561, 457] on p "The Published date" at bounding box center [822, 467] width 618 height 20
click at [715, 460] on p "The published date" at bounding box center [822, 467] width 618 height 20
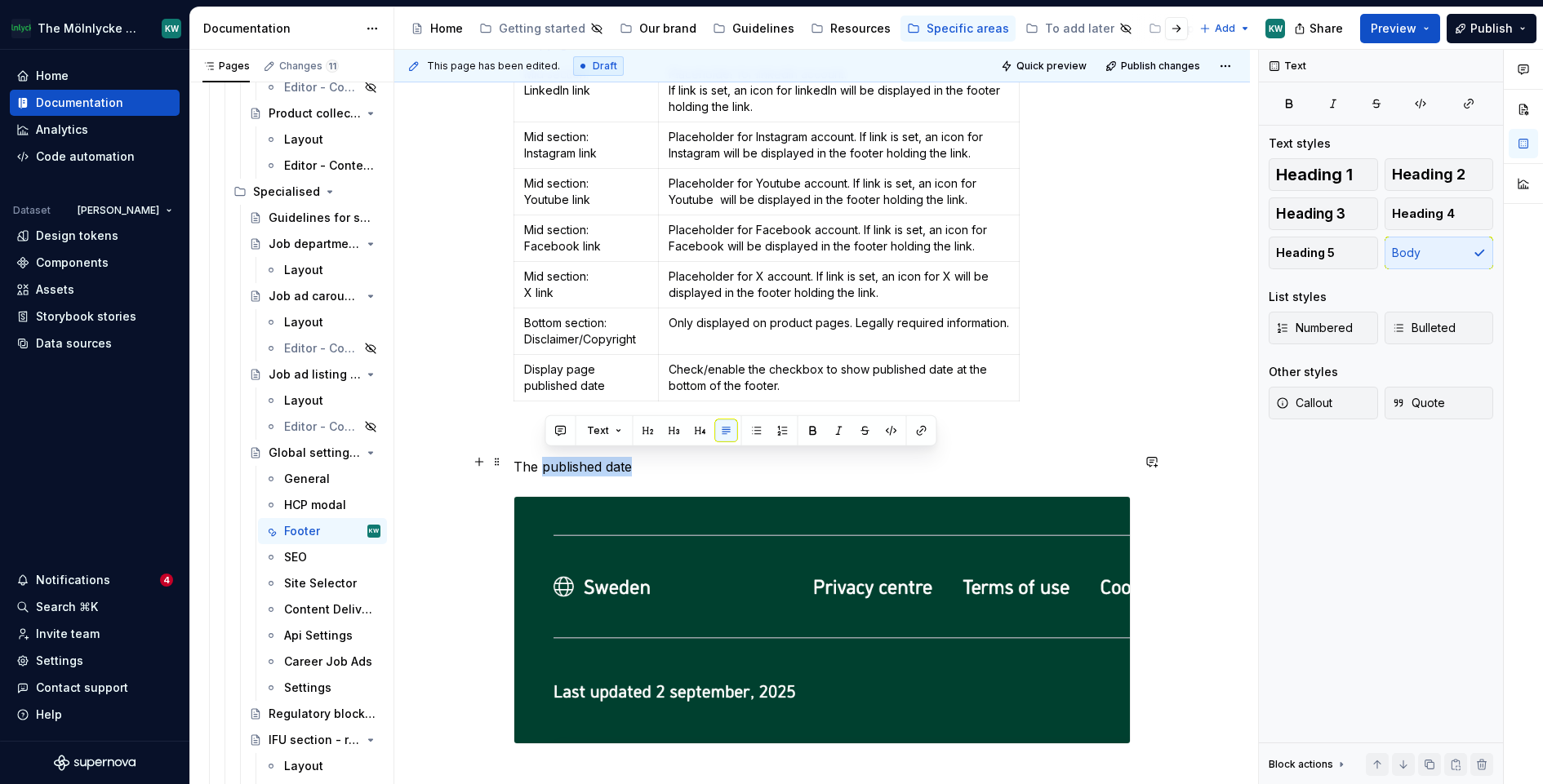
drag, startPoint x: 713, startPoint y: 460, endPoint x: 556, endPoint y: 447, distance: 157.5
click at [552, 457] on p "The published date" at bounding box center [822, 467] width 618 height 20
click at [561, 457] on p "The published date" at bounding box center [822, 467] width 618 height 20
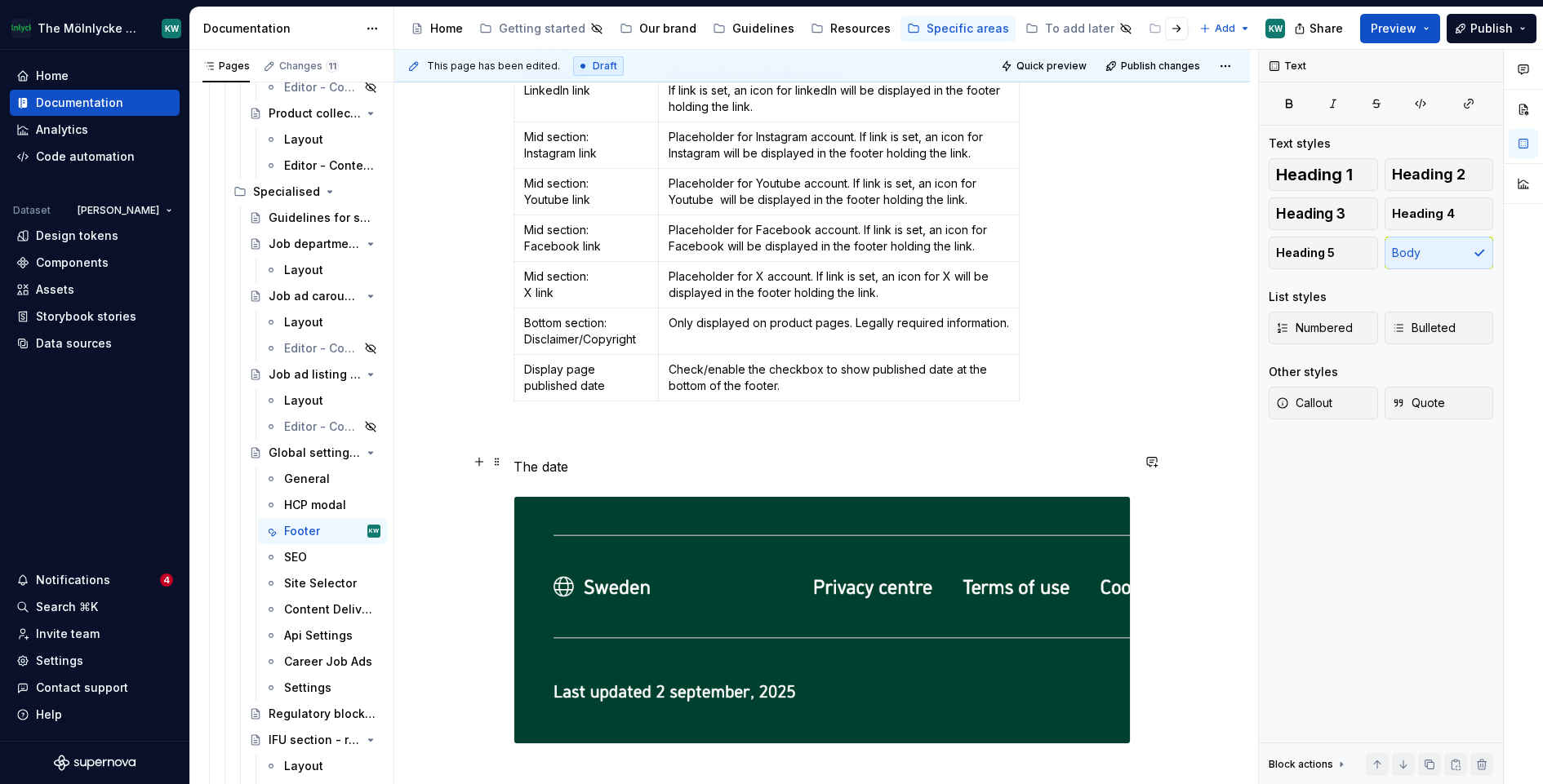
click at [631, 457] on p "The date" at bounding box center [822, 467] width 618 height 20
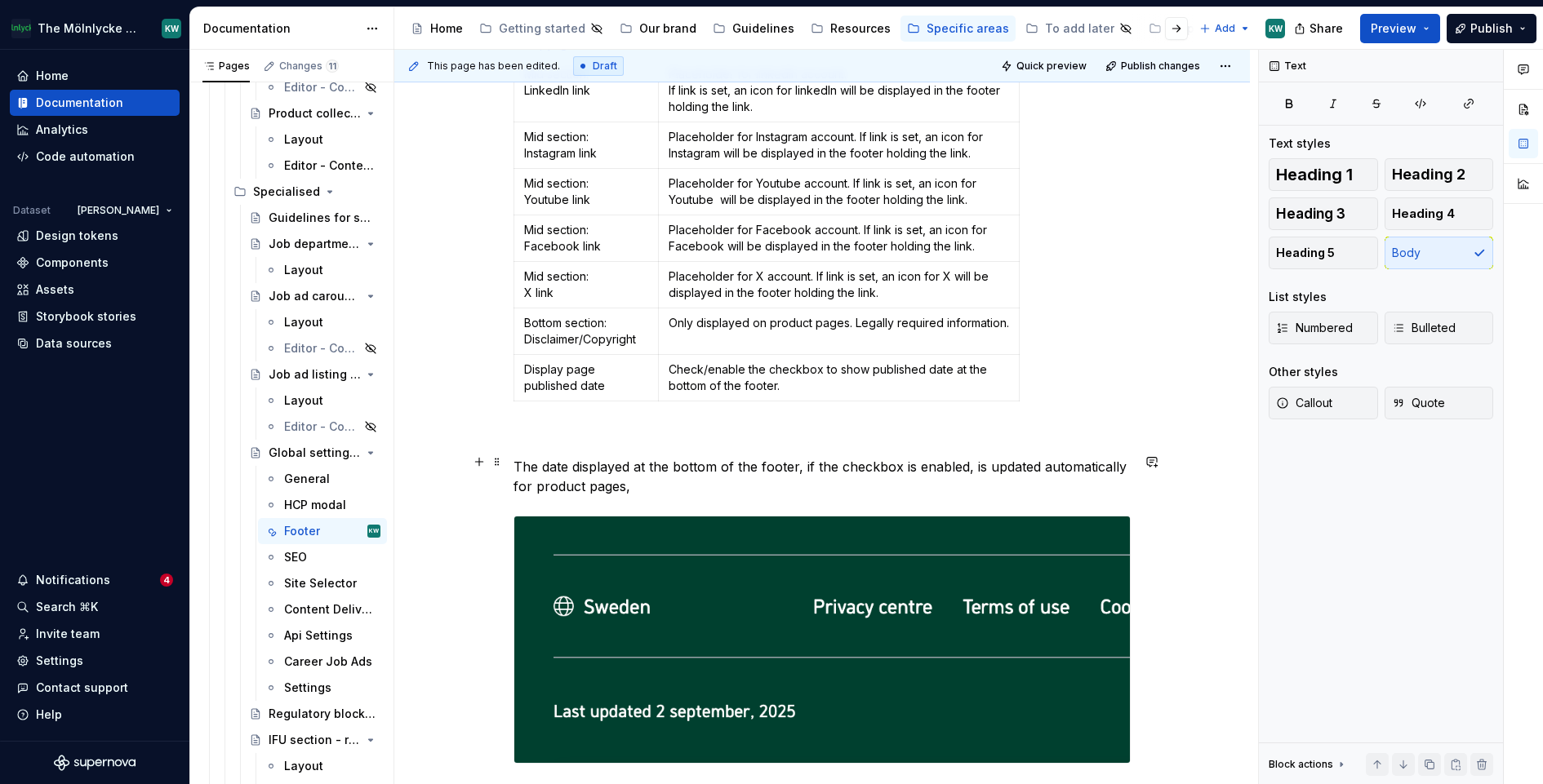
click at [1047, 464] on p "The date displayed at the bottom of the footer, if the checkbox is enabled, is …" at bounding box center [822, 477] width 618 height 40
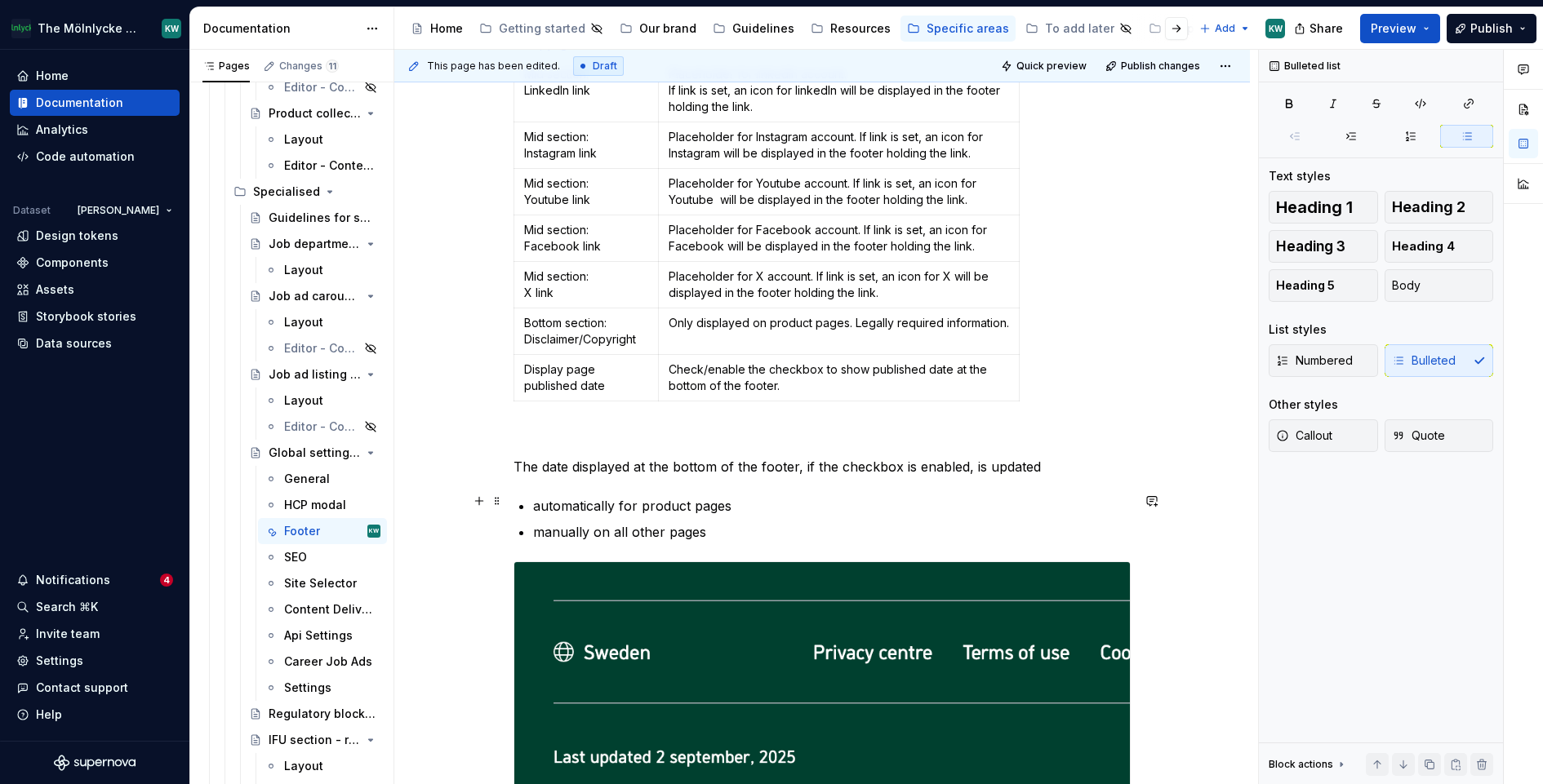
click at [696, 497] on p "automatically for product pages" at bounding box center [832, 506] width 598 height 20
click at [793, 499] on p "automatically for product listing pages" at bounding box center [832, 506] width 598 height 20
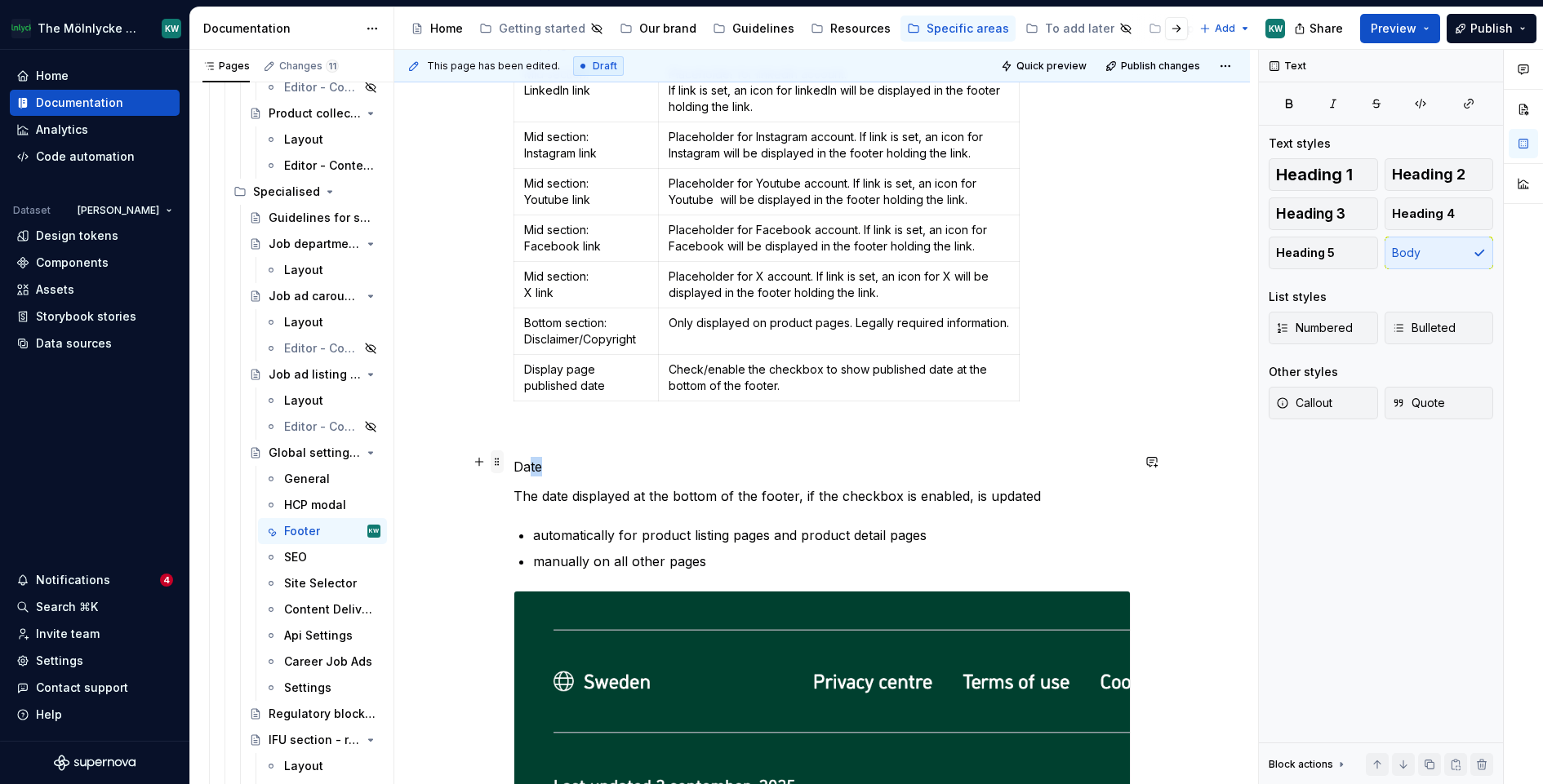
drag, startPoint x: 575, startPoint y: 452, endPoint x: 495, endPoint y: 452, distance: 80.0
click at [568, 466] on p "Date" at bounding box center [822, 467] width 618 height 20
drag, startPoint x: 558, startPoint y: 457, endPoint x: 519, endPoint y: 457, distance: 39.0
click at [519, 457] on p "Date" at bounding box center [822, 467] width 618 height 20
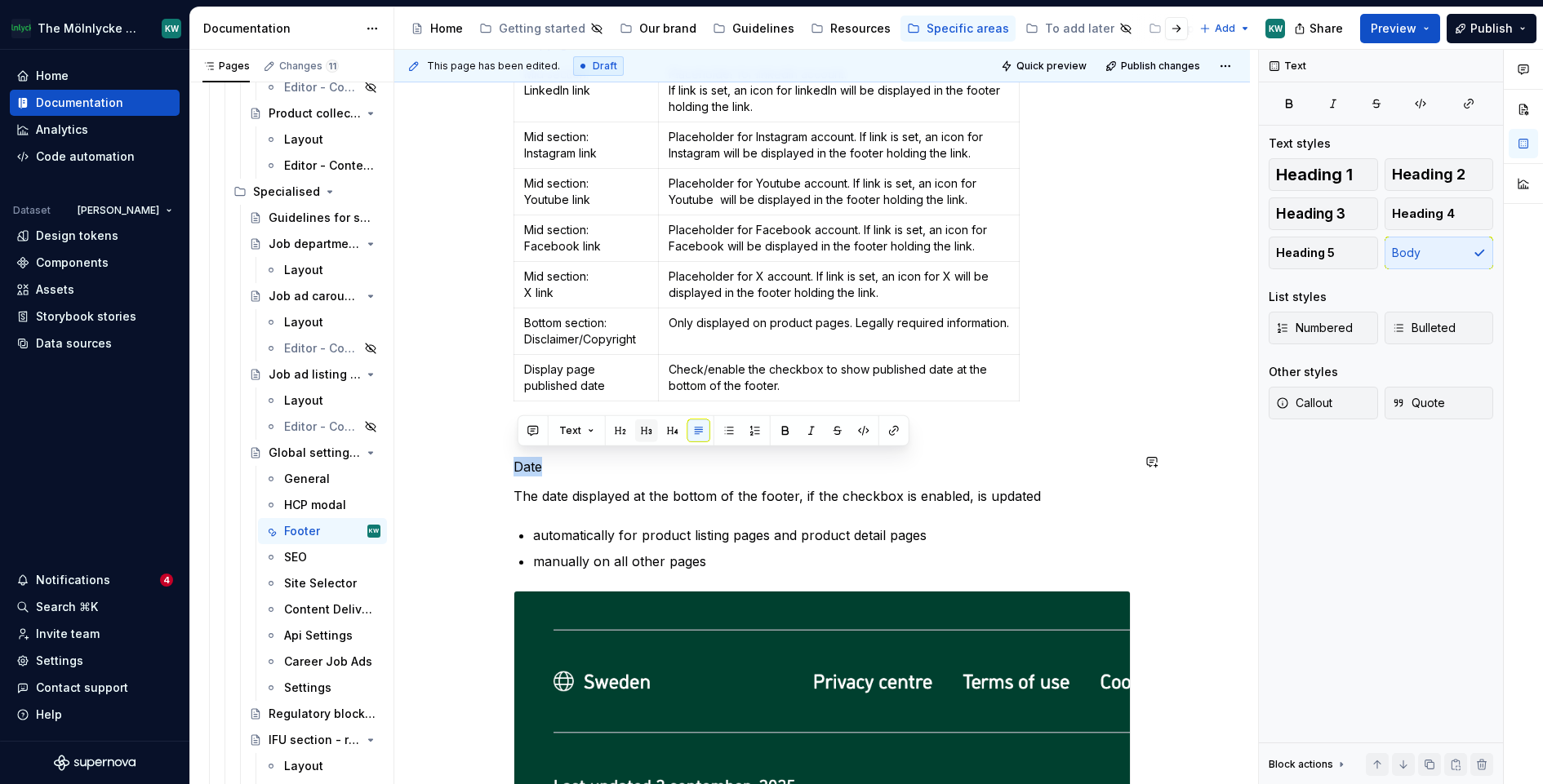
click at [648, 427] on button "button" at bounding box center [647, 430] width 23 height 23
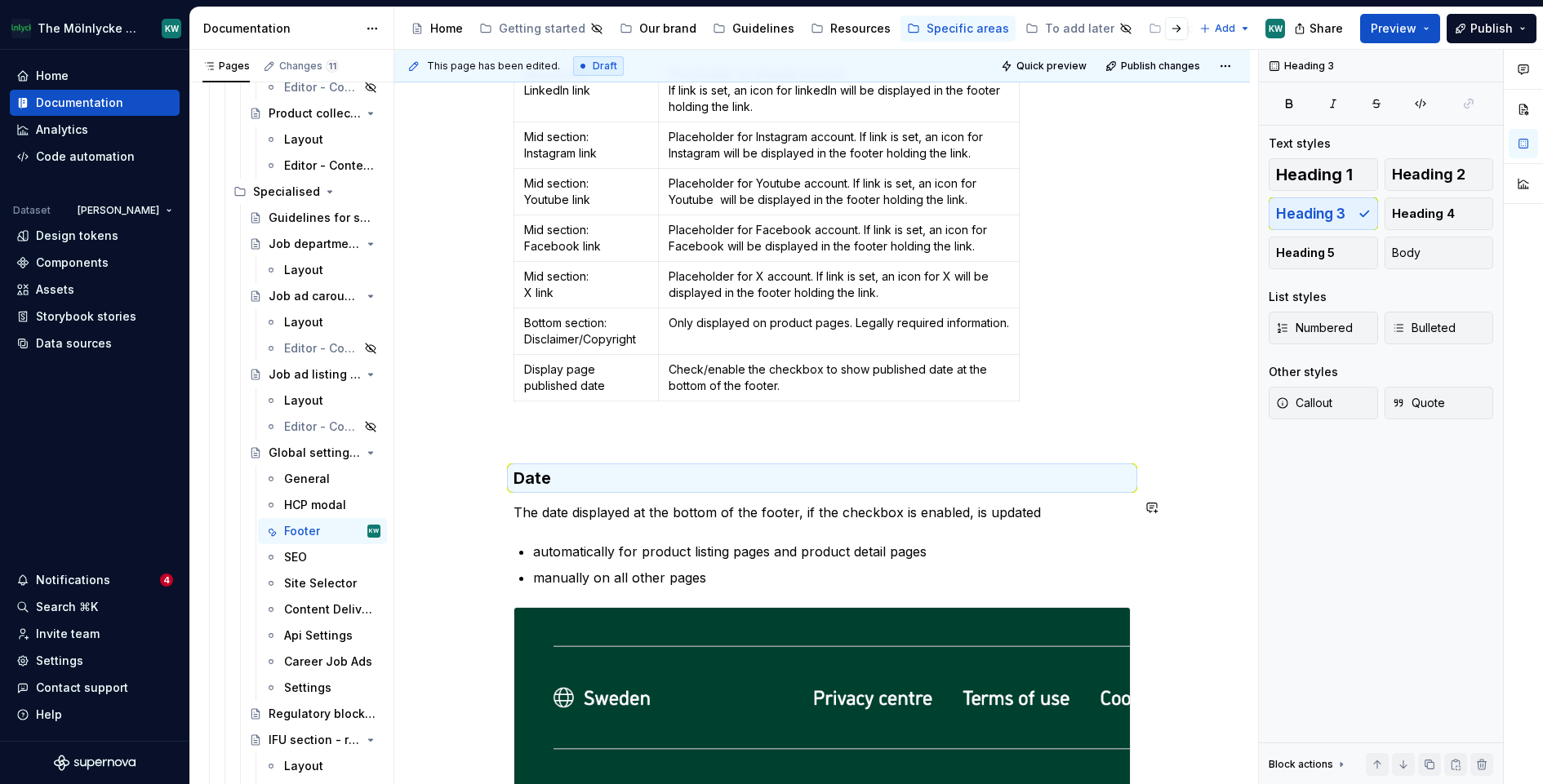
scroll to position [3081, 0]
click at [656, 432] on p at bounding box center [822, 438] width 618 height 20
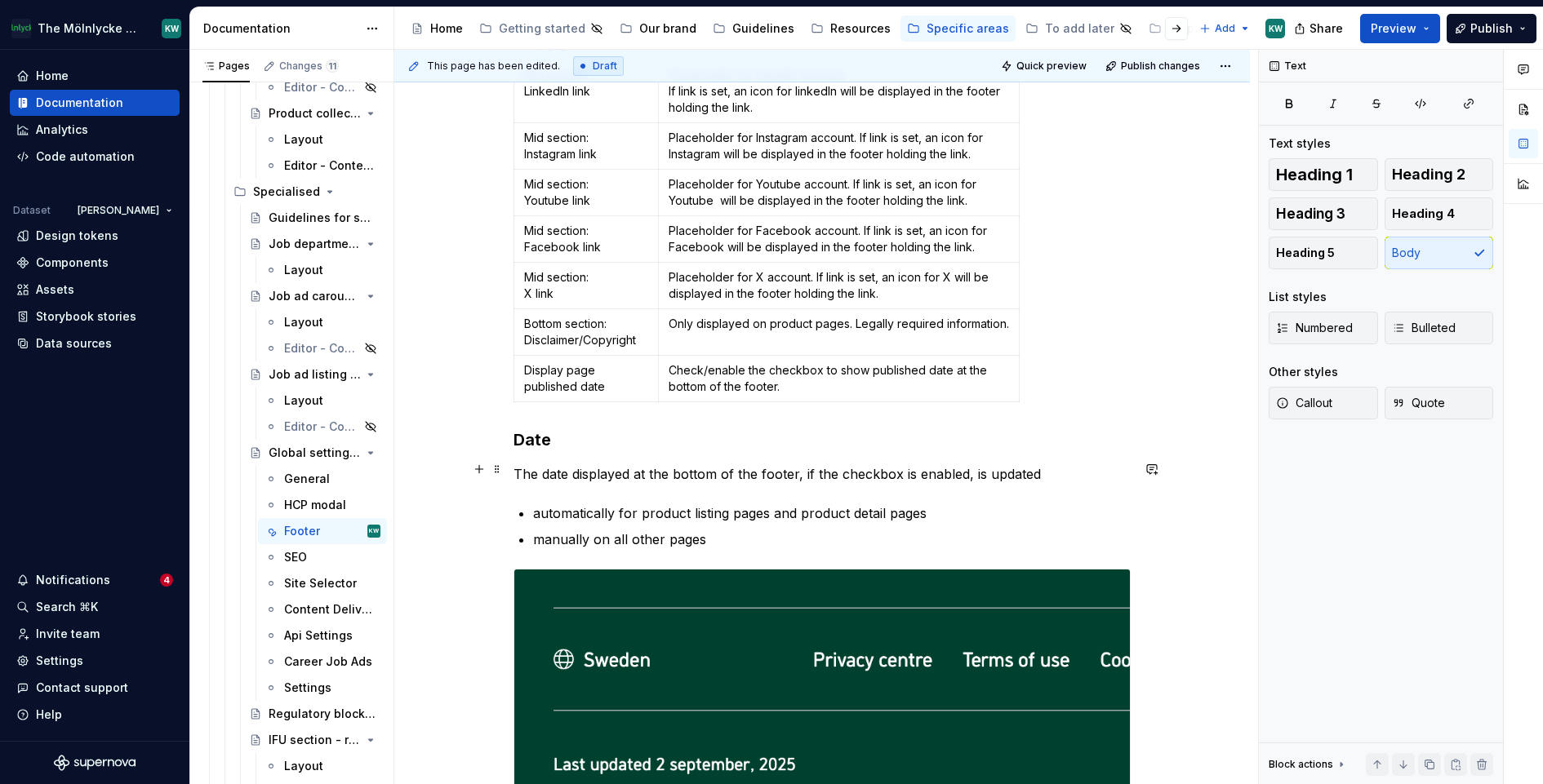
click at [655, 465] on p "The date displayed at the bottom of the footer, if the checkbox is enabled, is …" at bounding box center [822, 475] width 618 height 20
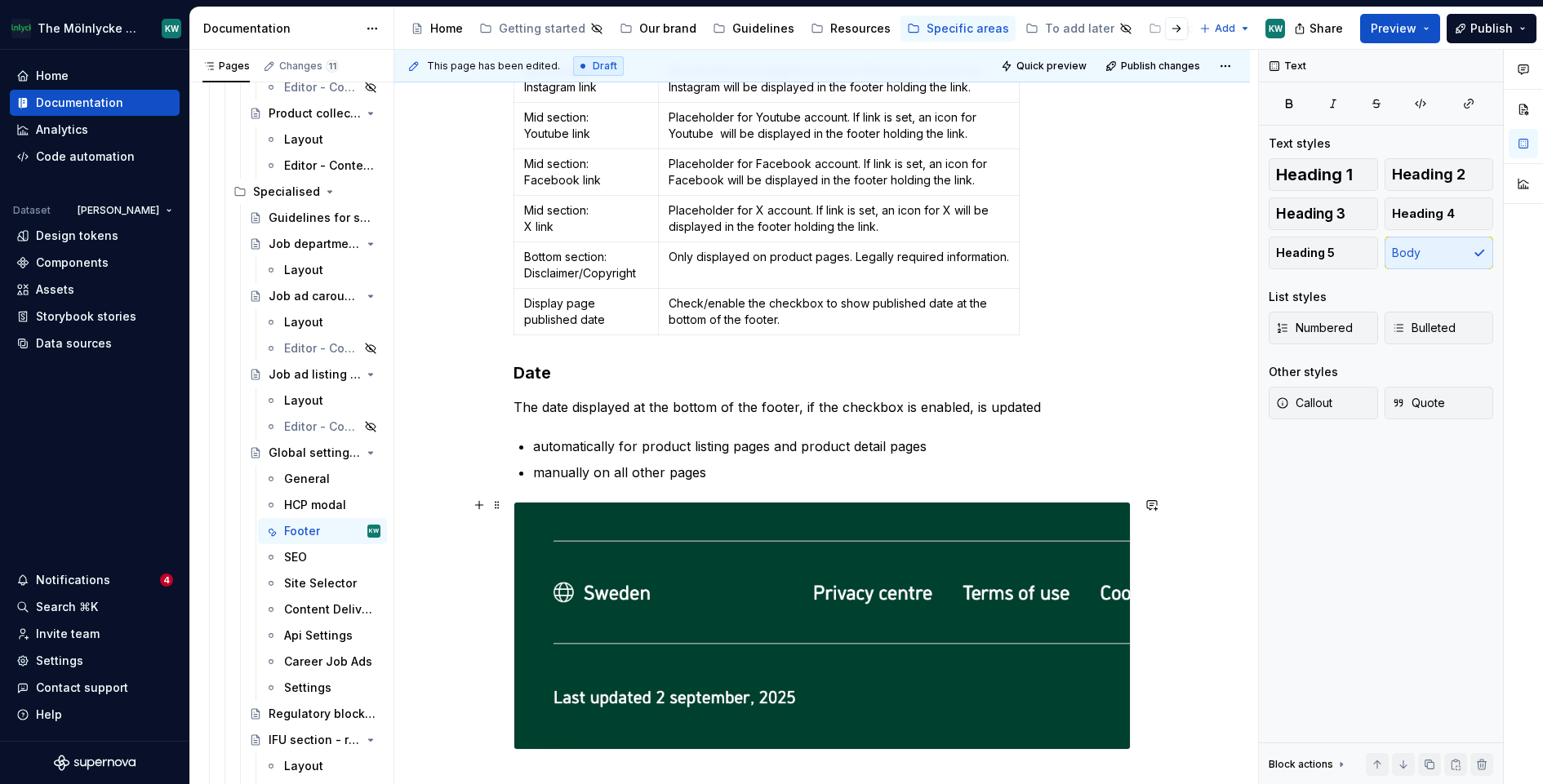
scroll to position [3151, 0]
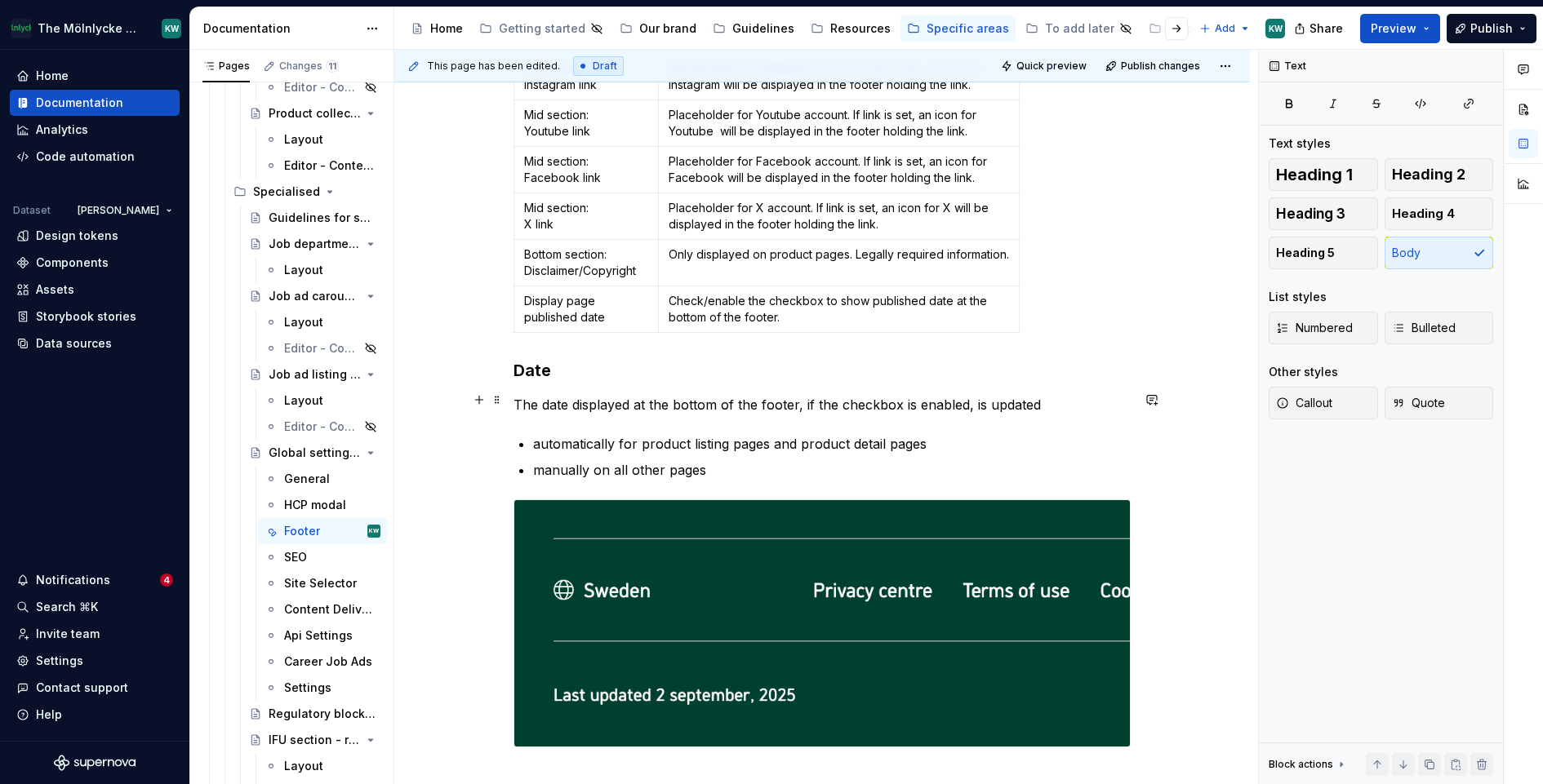
click at [1043, 399] on p "The date displayed at the bottom of the footer, if the checkbox is enabled, is …" at bounding box center [822, 405] width 618 height 20
click at [768, 460] on p "manually on all other pages" at bounding box center [832, 470] width 598 height 20
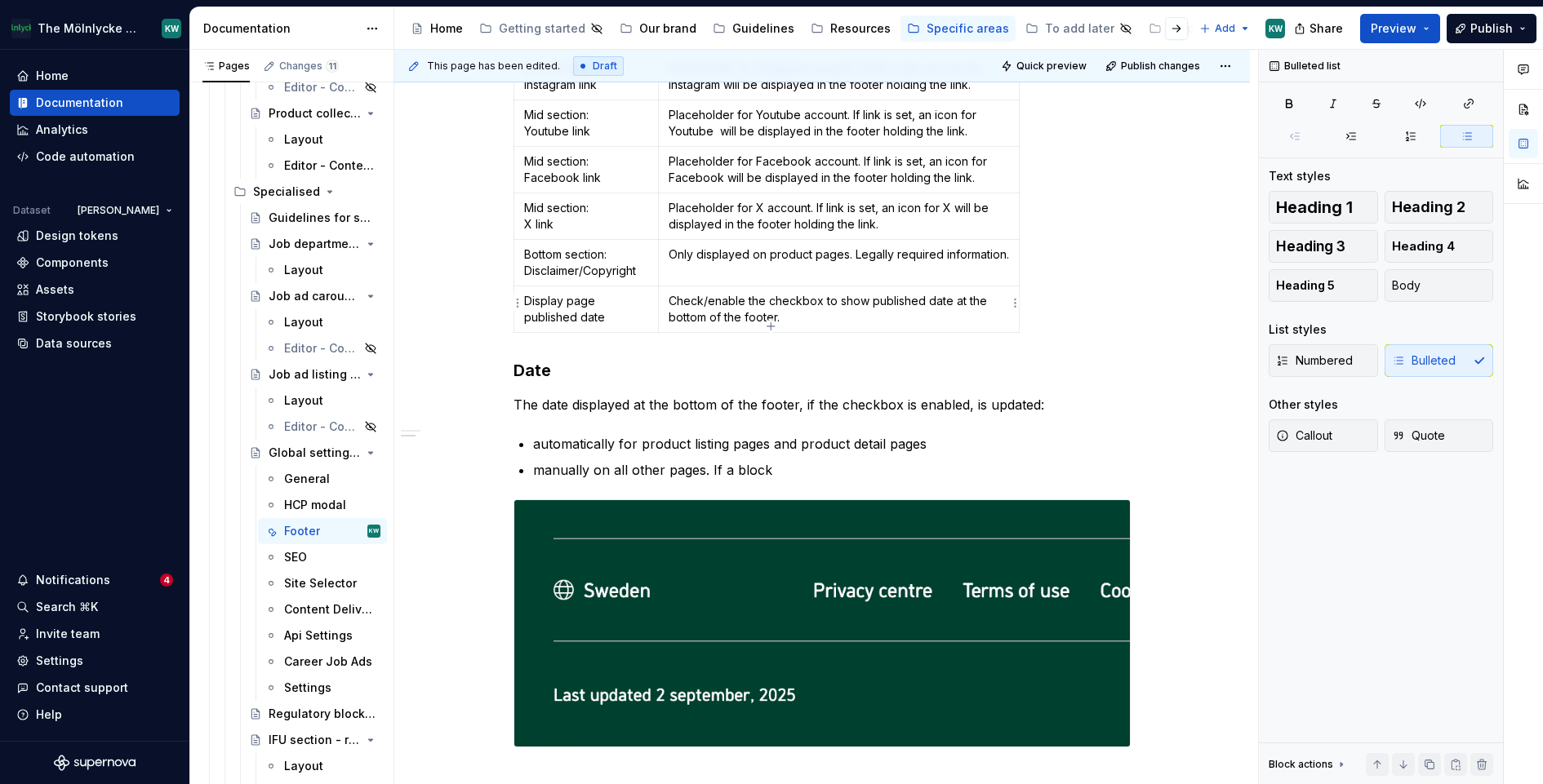
click at [839, 316] on p "Check/enable the checkbox to show published date at the bottom of the footer." at bounding box center [838, 309] width 340 height 33
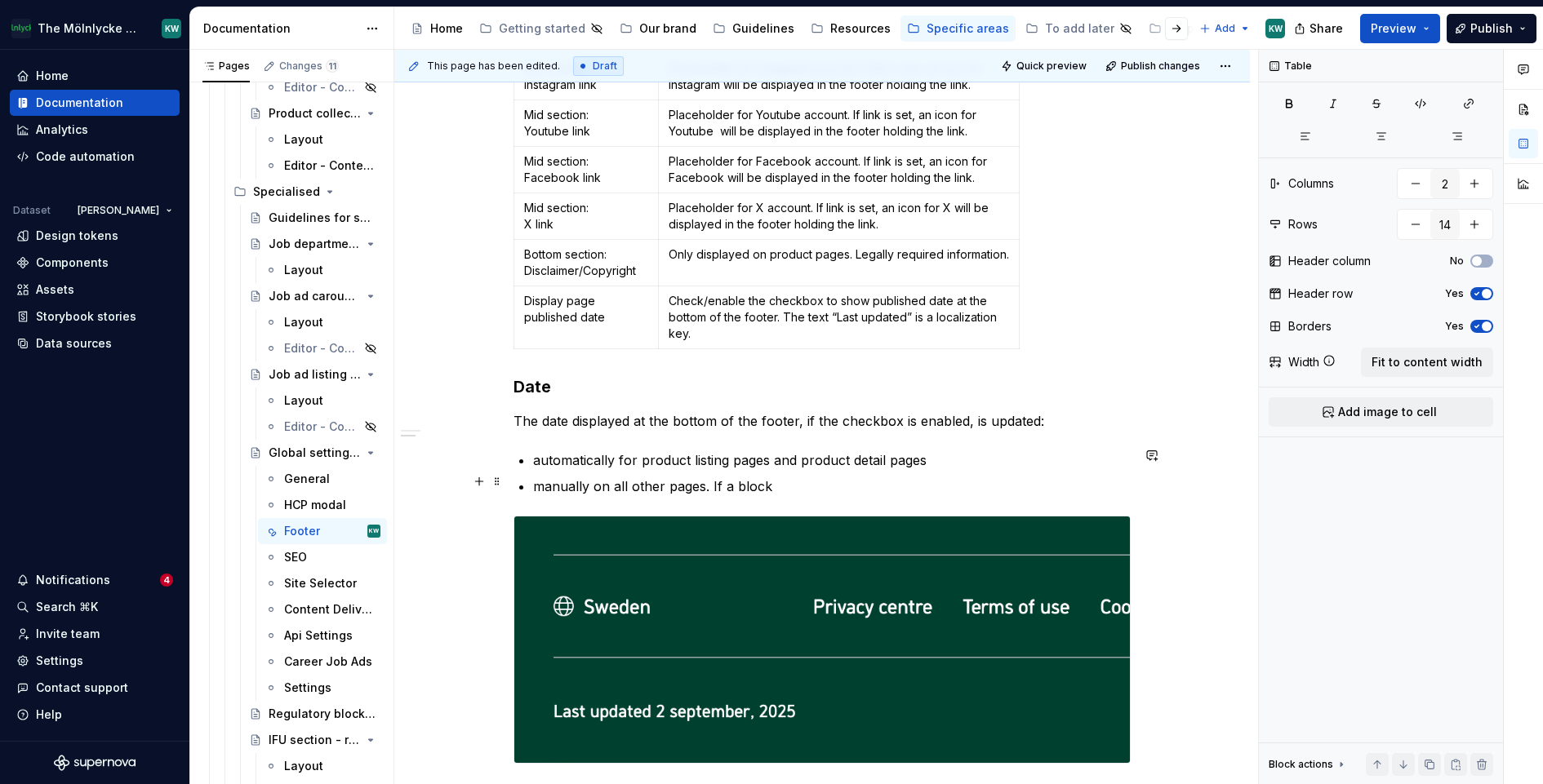
click at [821, 466] on ul "automatically for product listing pages and product detail pages manually on al…" at bounding box center [832, 474] width 598 height 46
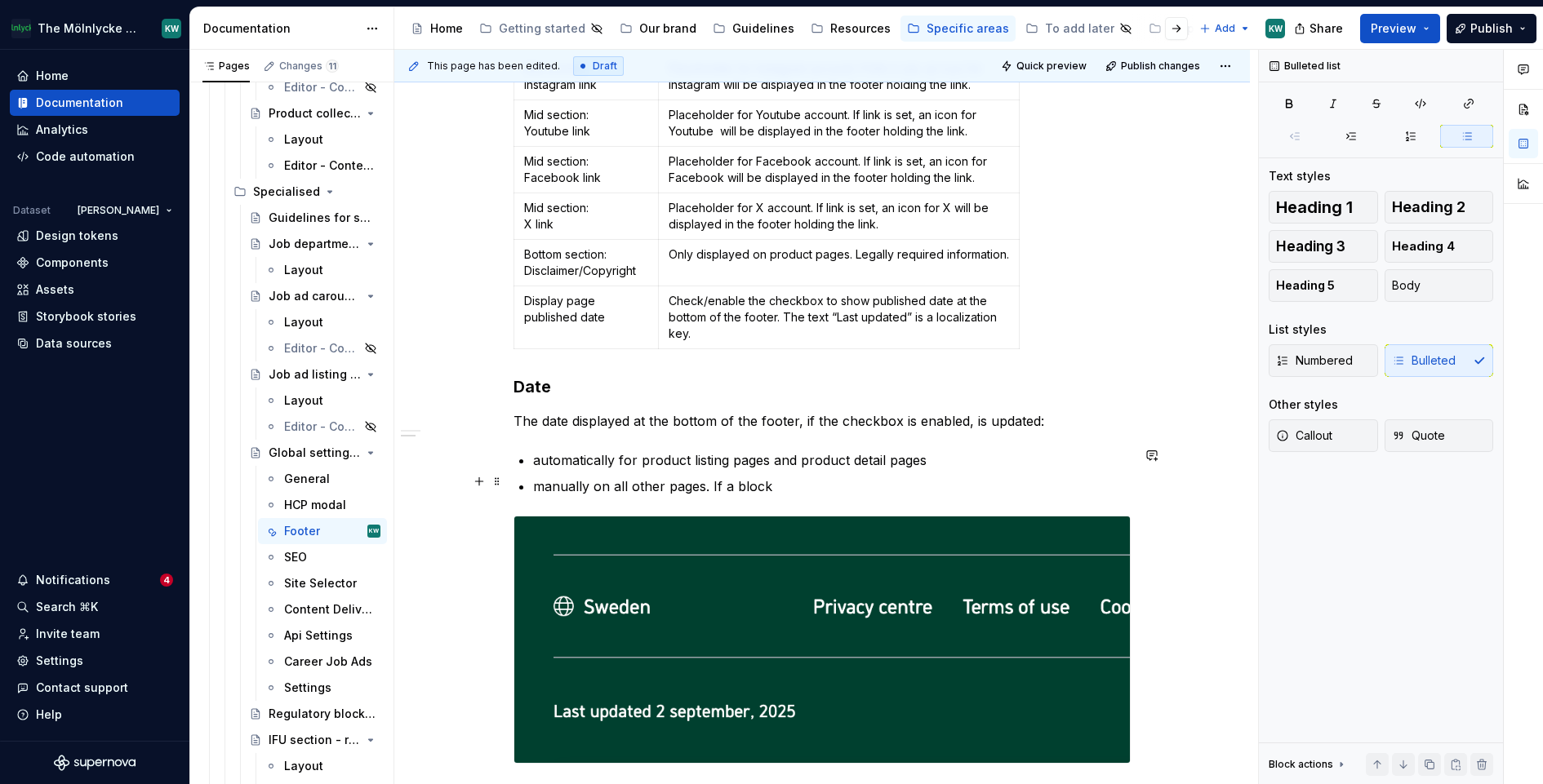
click at [786, 478] on p "manually on all other pages. If a block" at bounding box center [832, 487] width 598 height 20
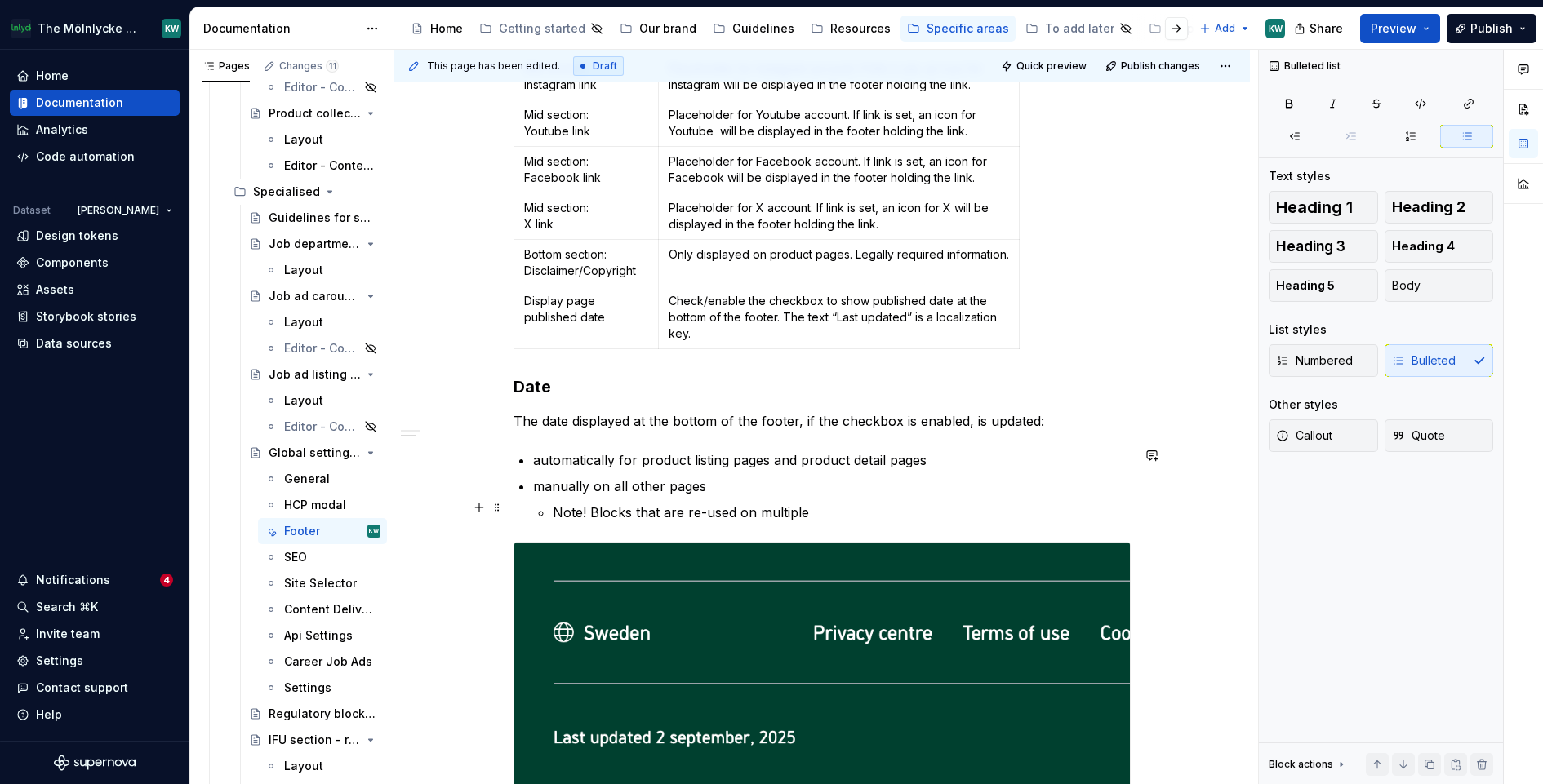
click at [620, 503] on p "Note! Blocks that are re-used on multiple" at bounding box center [841, 512] width 578 height 20
click at [942, 506] on p "Note! Re-publishing block that are re-used on multiple" at bounding box center [841, 512] width 578 height 20
click at [793, 503] on p "Note! Re-publishing block that are re-used on multiple" at bounding box center [841, 512] width 578 height 20
click at [910, 503] on p "Note! Re-publishing block that are used on multiple" at bounding box center [841, 512] width 578 height 20
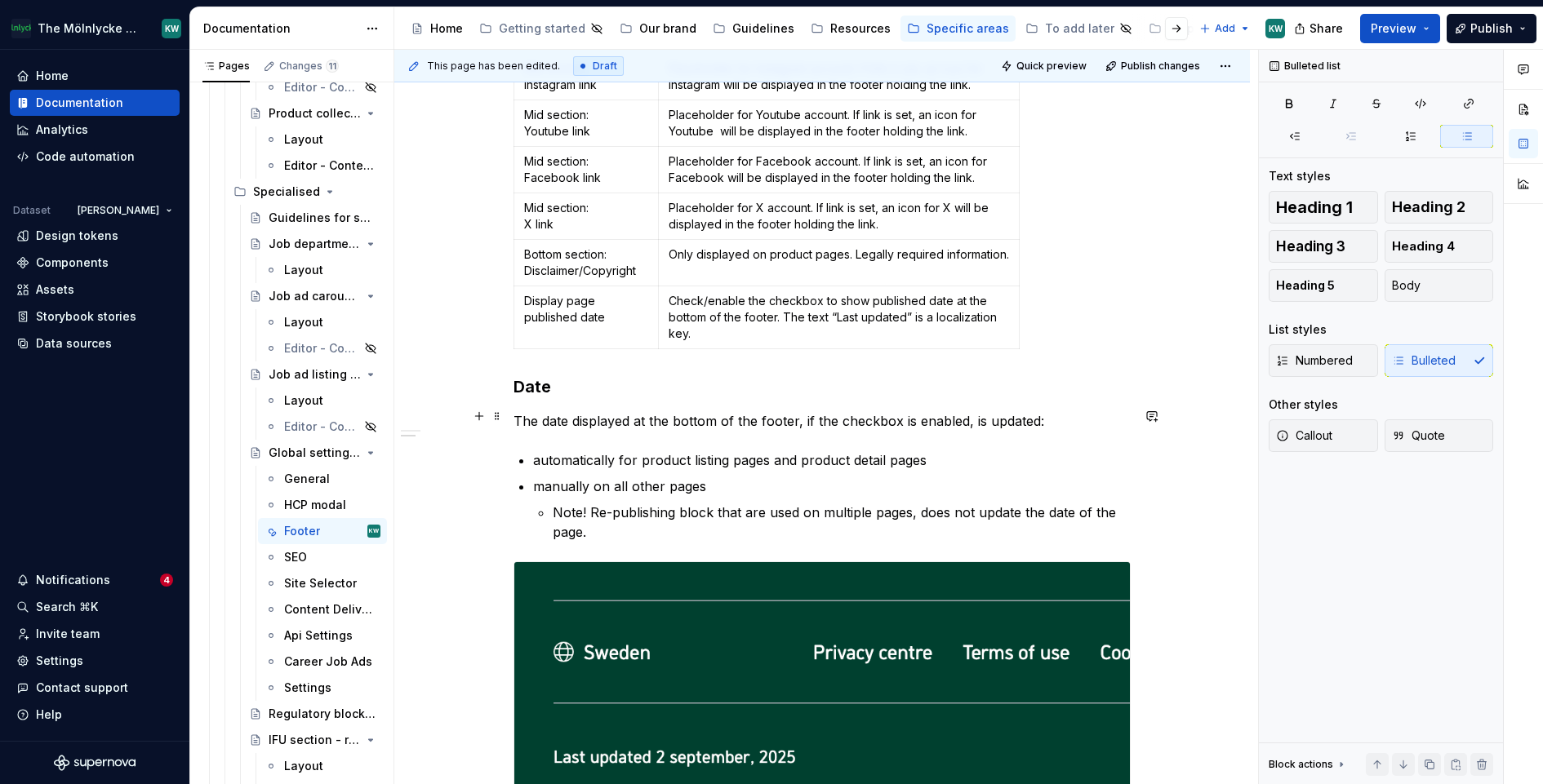
click at [547, 412] on p "The date displayed at the bottom of the footer, if the checkbox is enabled, is …" at bounding box center [822, 421] width 618 height 20
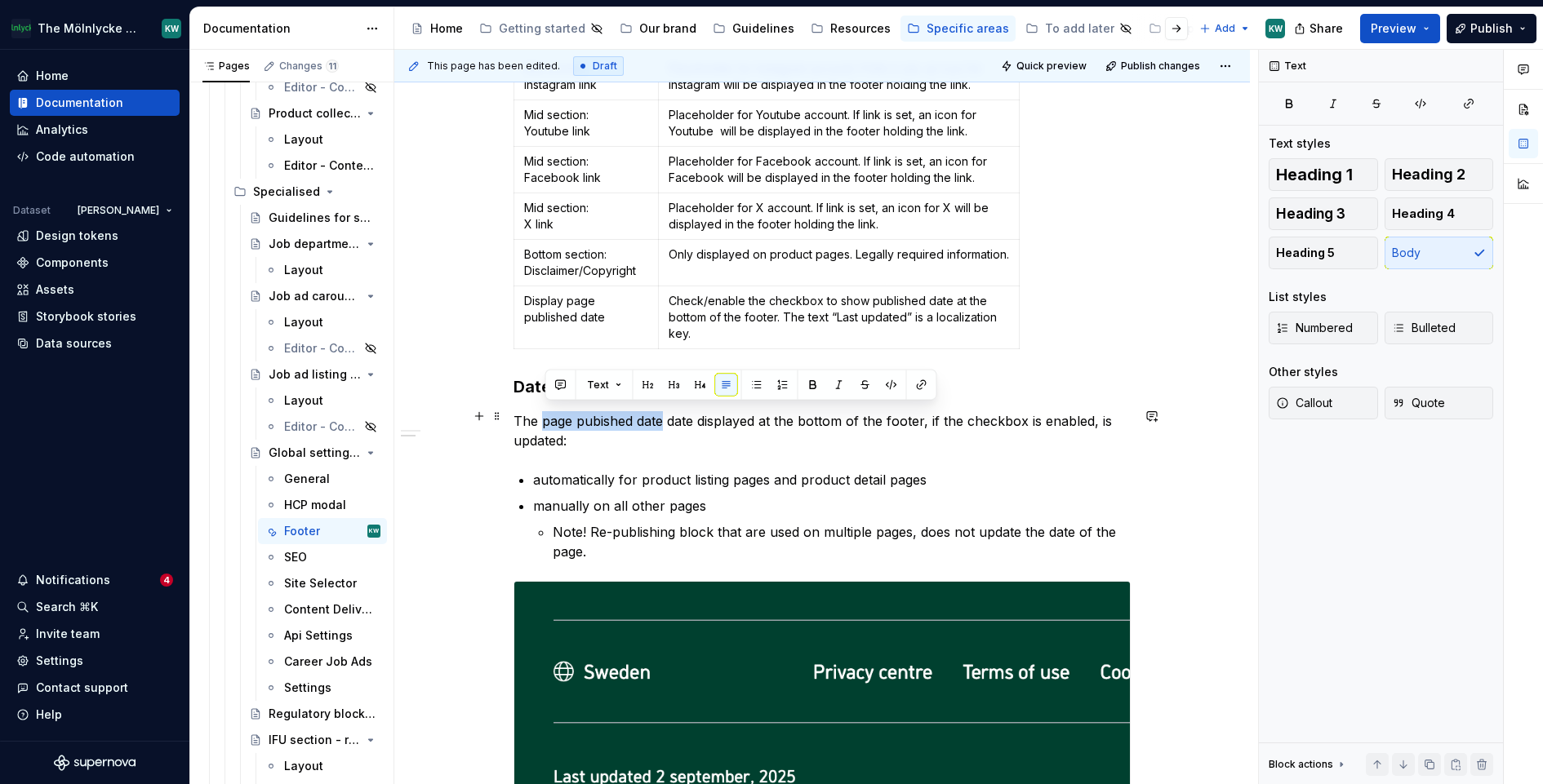
drag, startPoint x: 663, startPoint y: 413, endPoint x: 544, endPoint y: 413, distance: 119.0
click at [544, 413] on p "The page pubished date date displayed at the bottom of the footer, if the check…" at bounding box center [822, 431] width 618 height 40
click at [696, 411] on p "The page pubished date date displayed at the bottom of the footer, if the check…" at bounding box center [822, 431] width 618 height 40
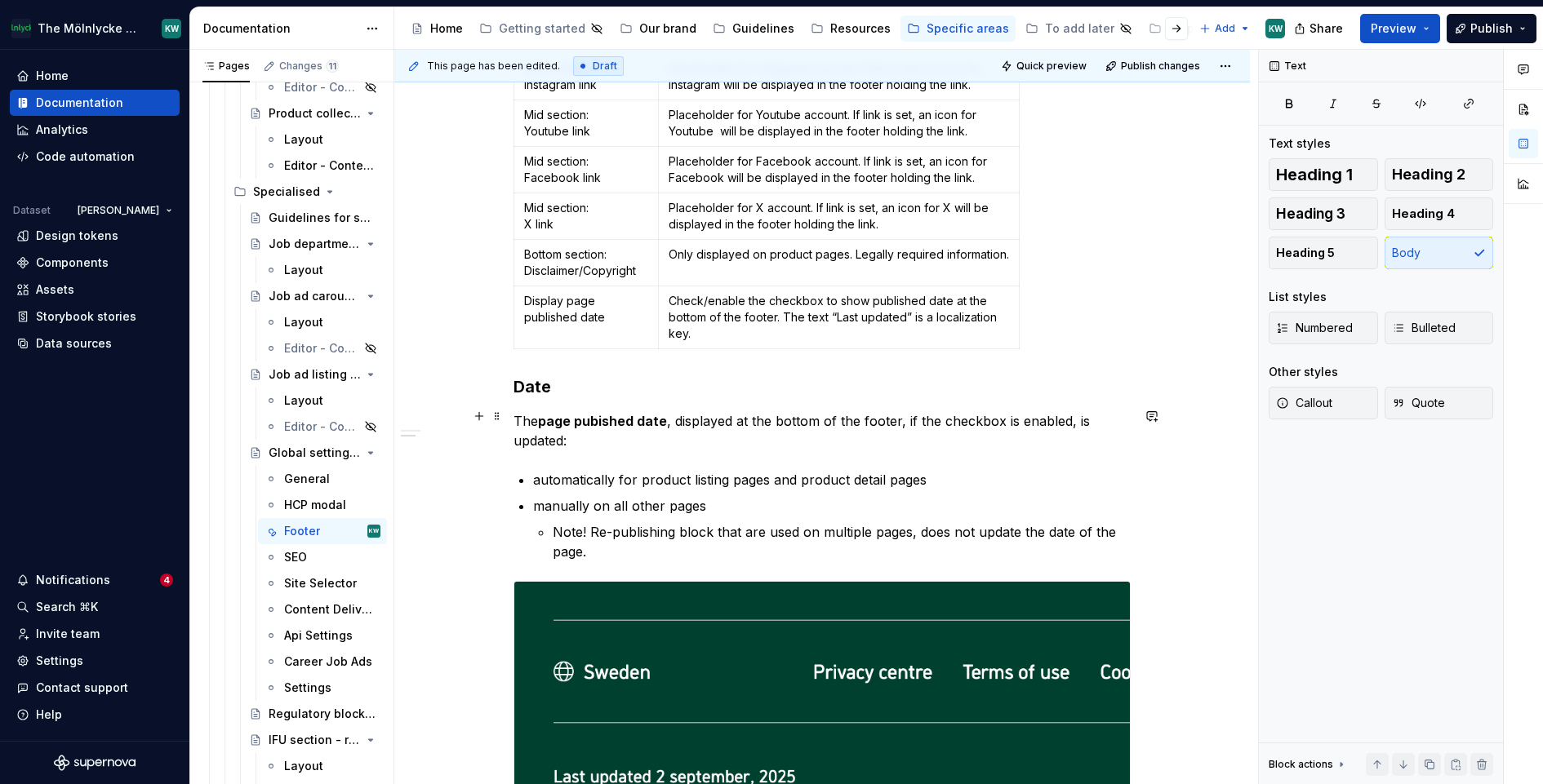
click at [898, 413] on p "The page pubished date , displayed at the bottom of the footer, if the checkbox…" at bounding box center [822, 431] width 618 height 40
click at [710, 428] on p "The page pubished date , displayed at the bottom of the footer, if the checkbox…" at bounding box center [822, 431] width 618 height 40
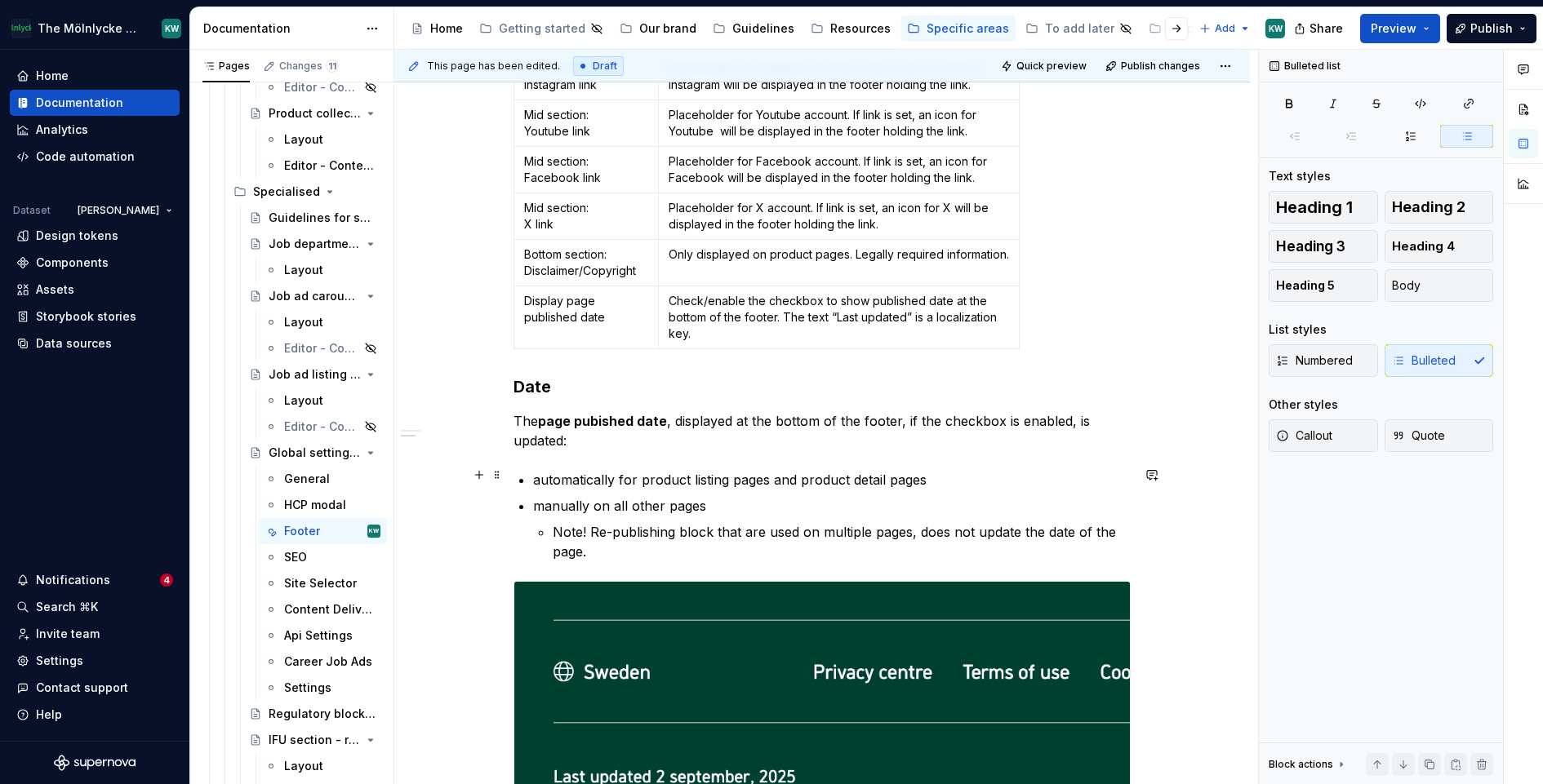
click at [936, 478] on p "automatically for product listing pages and product detail pages" at bounding box center [832, 480] width 598 height 20
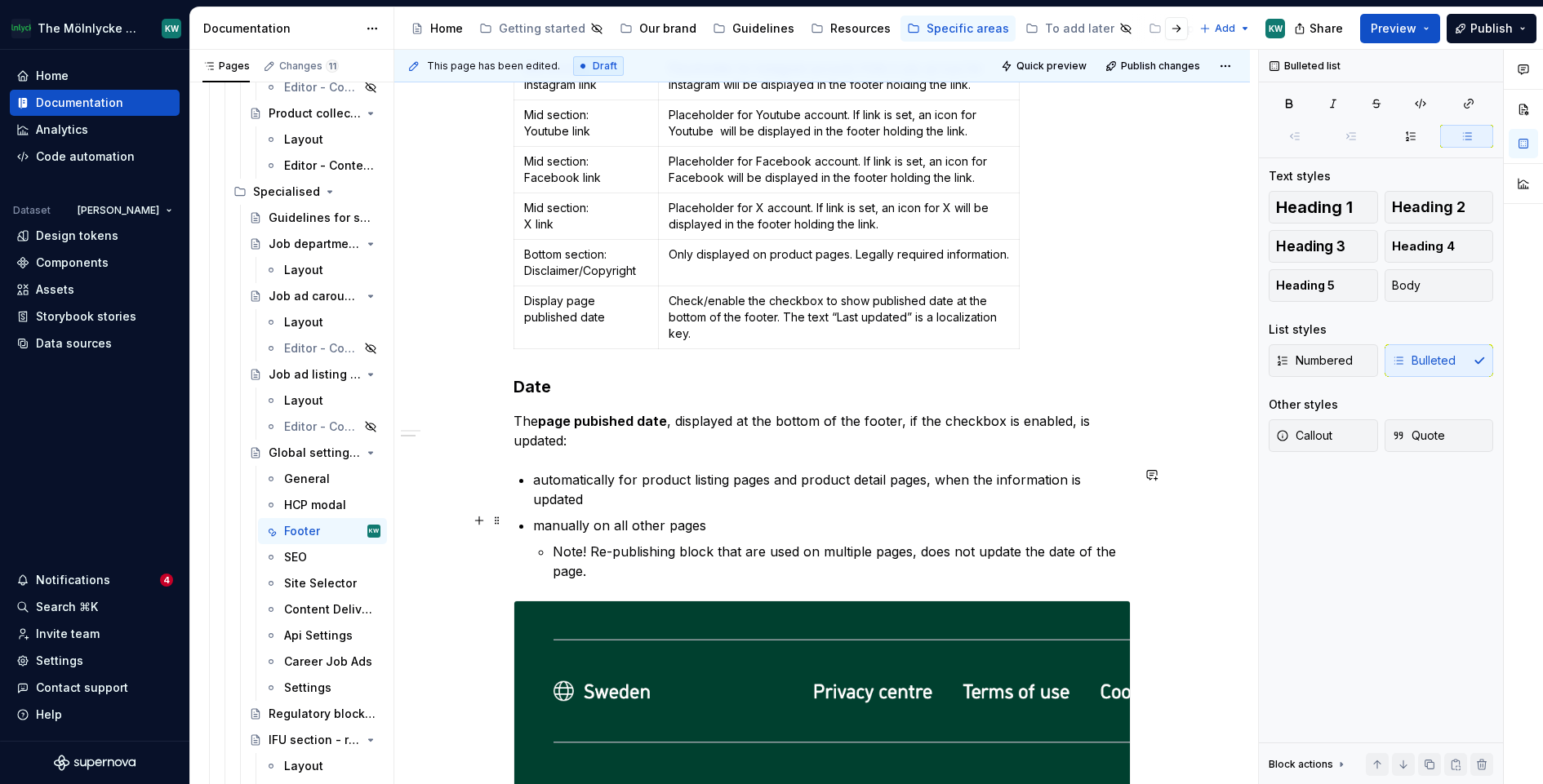
click at [728, 524] on p "manually on all other pages" at bounding box center [832, 525] width 598 height 20
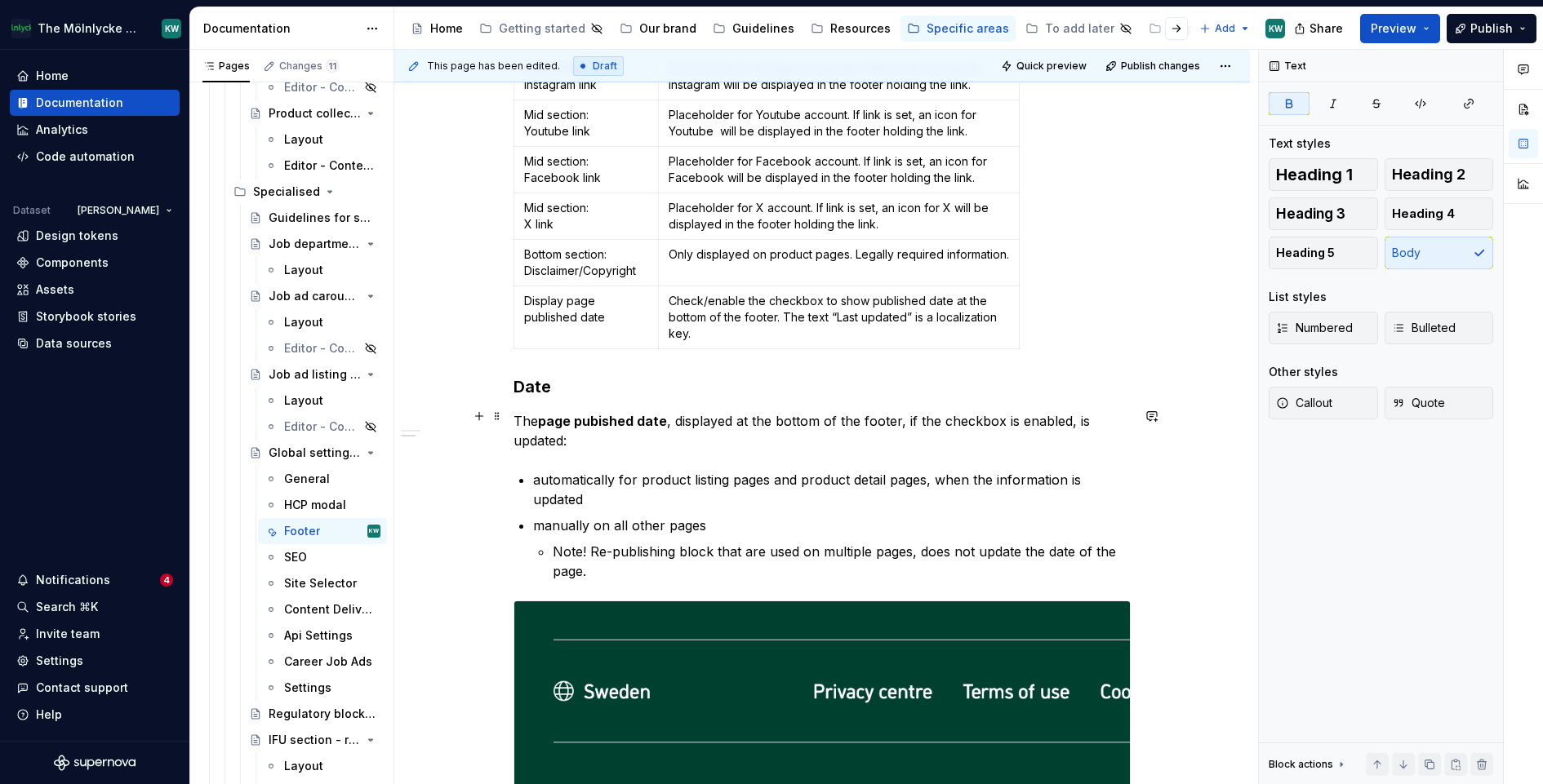
click at [603, 416] on strong "page pubished date" at bounding box center [603, 421] width 129 height 16
click at [537, 517] on p "manually on all other pages" at bounding box center [832, 525] width 598 height 20
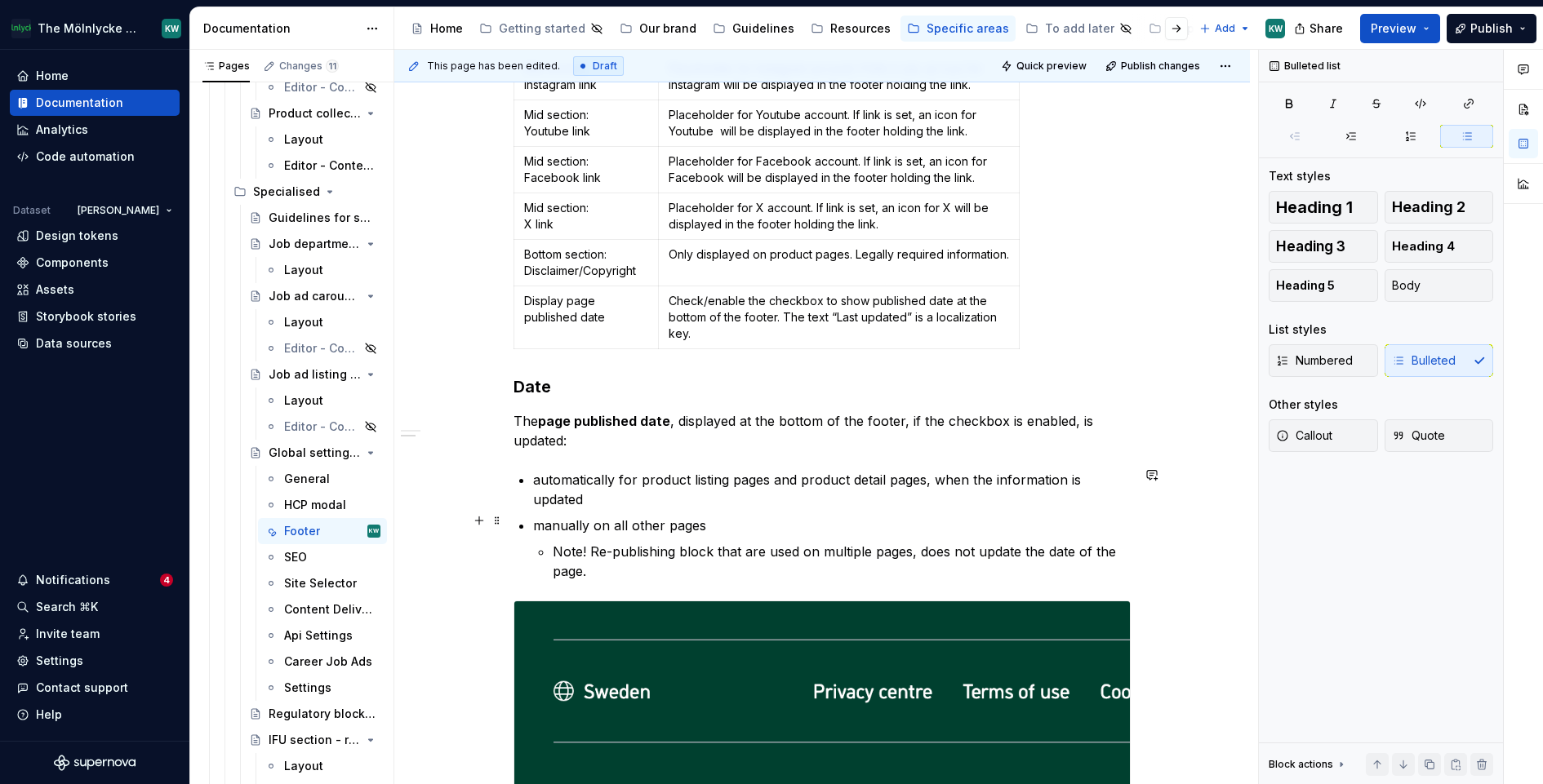
click at [729, 515] on p "manually on all other pages" at bounding box center [832, 525] width 598 height 20
click at [750, 520] on p "manually on all other pages, by re-publishing the page" at bounding box center [832, 525] width 598 height 20
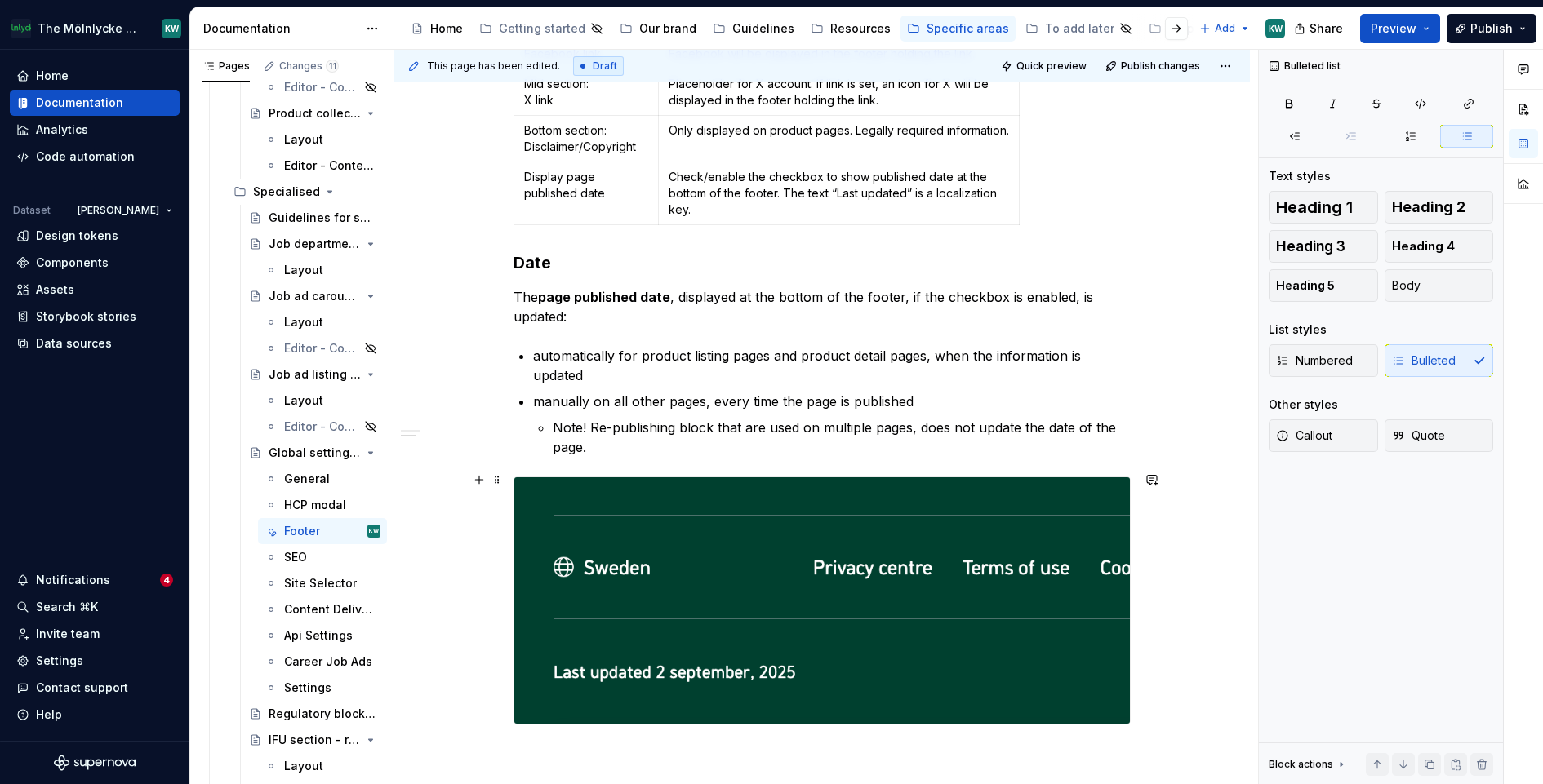
scroll to position [3291, 0]
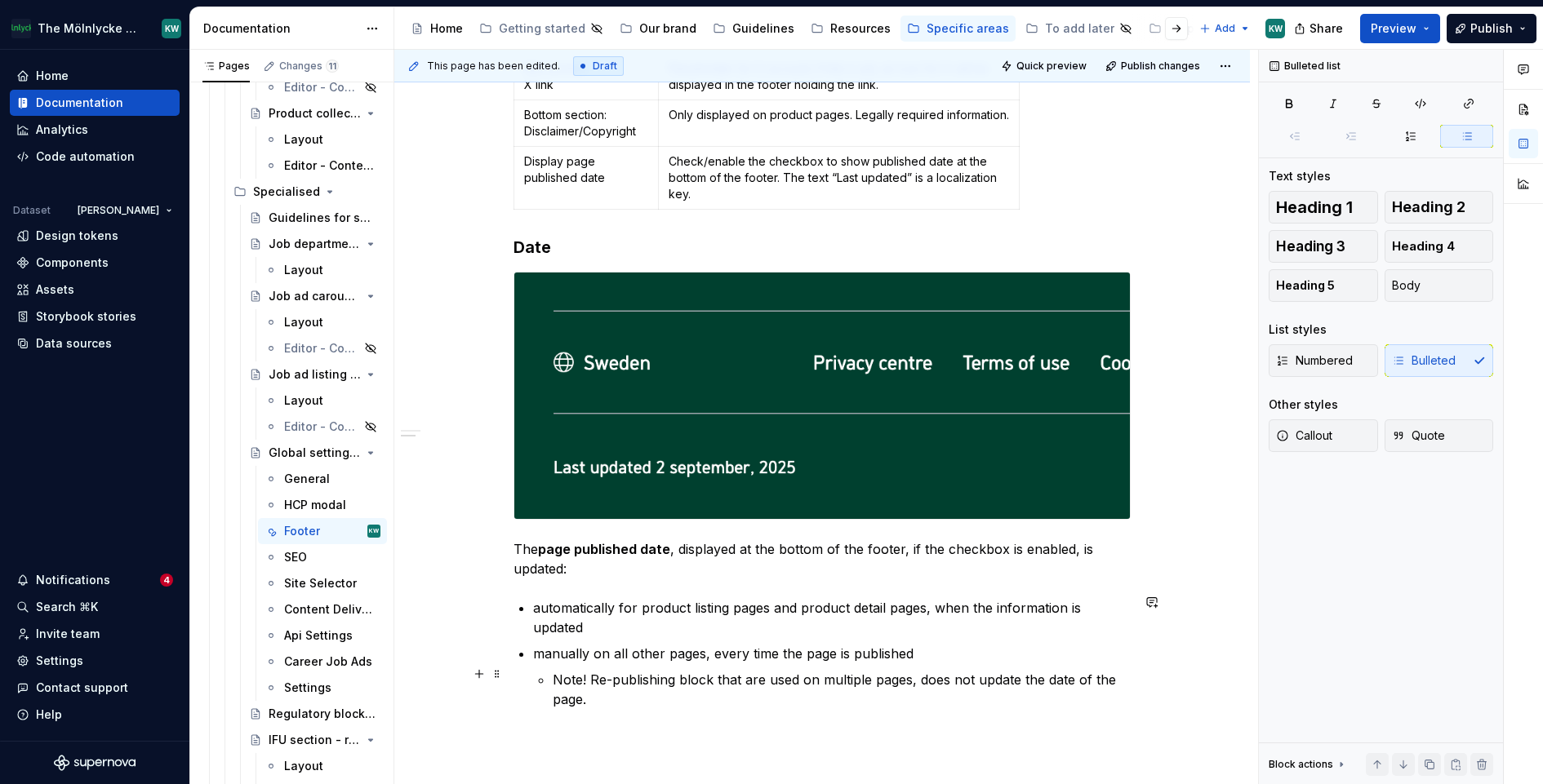
scroll to position [3316, 0]
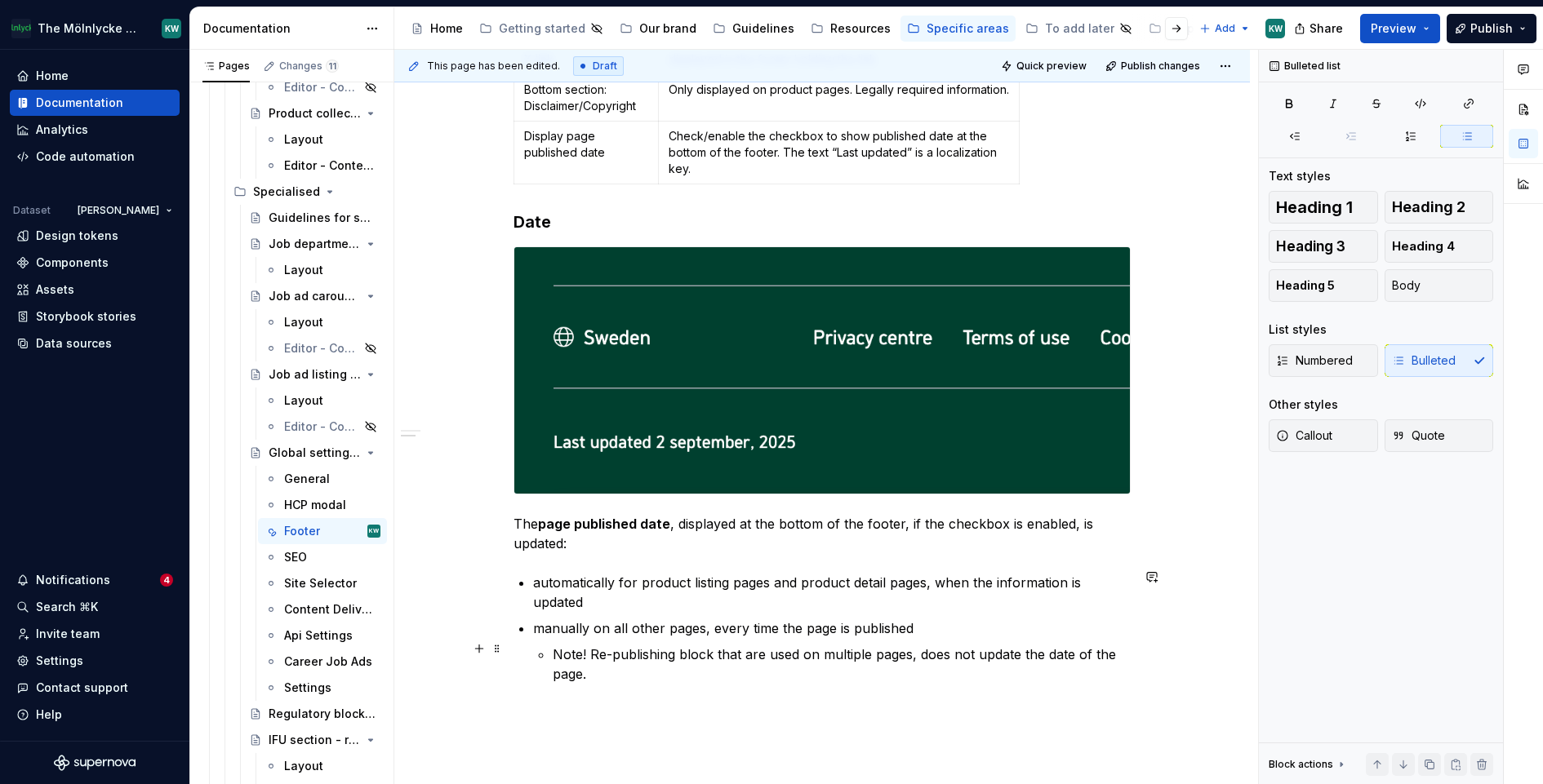
click at [668, 668] on p "Note! Re-publishing block that are used on multiple pages, does not update the …" at bounding box center [841, 665] width 578 height 40
click at [680, 645] on p "Note! Re-publishing block that are used on multiple pages, does not update the …" at bounding box center [841, 665] width 578 height 40
click at [830, 669] on p "Note! Re-publishing a block that are used on multiple pages, does not update th…" at bounding box center [841, 665] width 578 height 40
click at [766, 650] on p "Note! Re-publishing a block that are used on multiple pages, does not update th…" at bounding box center [841, 665] width 578 height 40
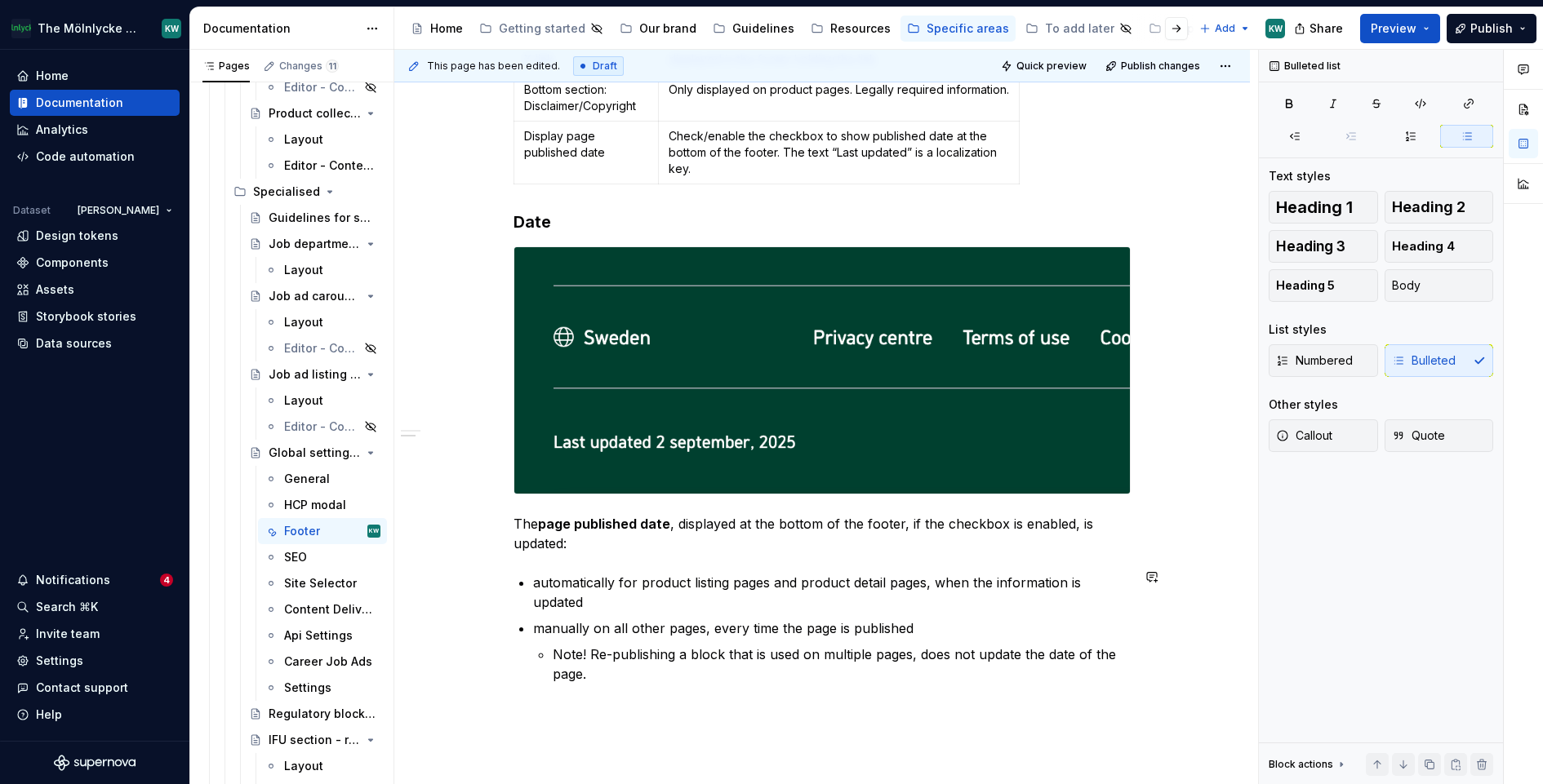
drag, startPoint x: 854, startPoint y: 673, endPoint x: 594, endPoint y: 662, distance: 260.2
click at [594, 662] on p "Note! Re-publishing a block that is used on multiple pages, does not update the…" at bounding box center [841, 665] width 578 height 40
drag, startPoint x: 840, startPoint y: 671, endPoint x: 597, endPoint y: 673, distance: 243.0
click at [597, 673] on p "Note! Re-publishing a block that is used on multiple pages, does not update the…" at bounding box center [841, 665] width 578 height 40
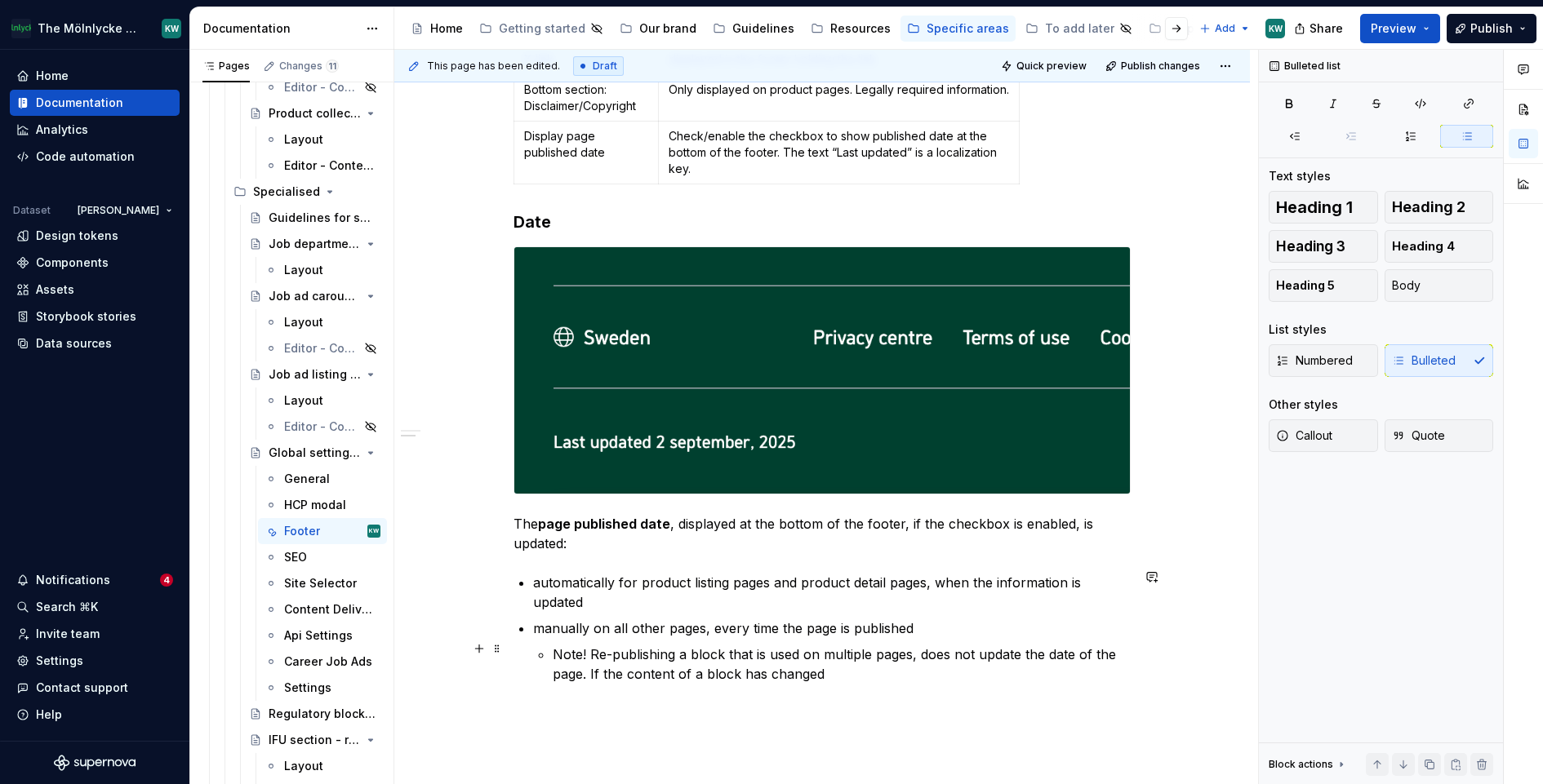
click at [838, 655] on p "Note! Re-publishing a block that is used on multiple pages, does not update the…" at bounding box center [841, 665] width 578 height 40
click at [841, 673] on p "Note! Re-publishing a block that is used on multiple pages, does not update the…" at bounding box center [841, 665] width 578 height 40
click at [922, 676] on p "Note! Re-publishing a block that is used on multiple pages, does not update the…" at bounding box center [841, 665] width 578 height 40
click at [892, 665] on p "Note! Re-publishing a block that is used on multiple pages, does not update the…" at bounding box center [841, 665] width 578 height 40
drag, startPoint x: 916, startPoint y: 664, endPoint x: 613, endPoint y: 665, distance: 303.0
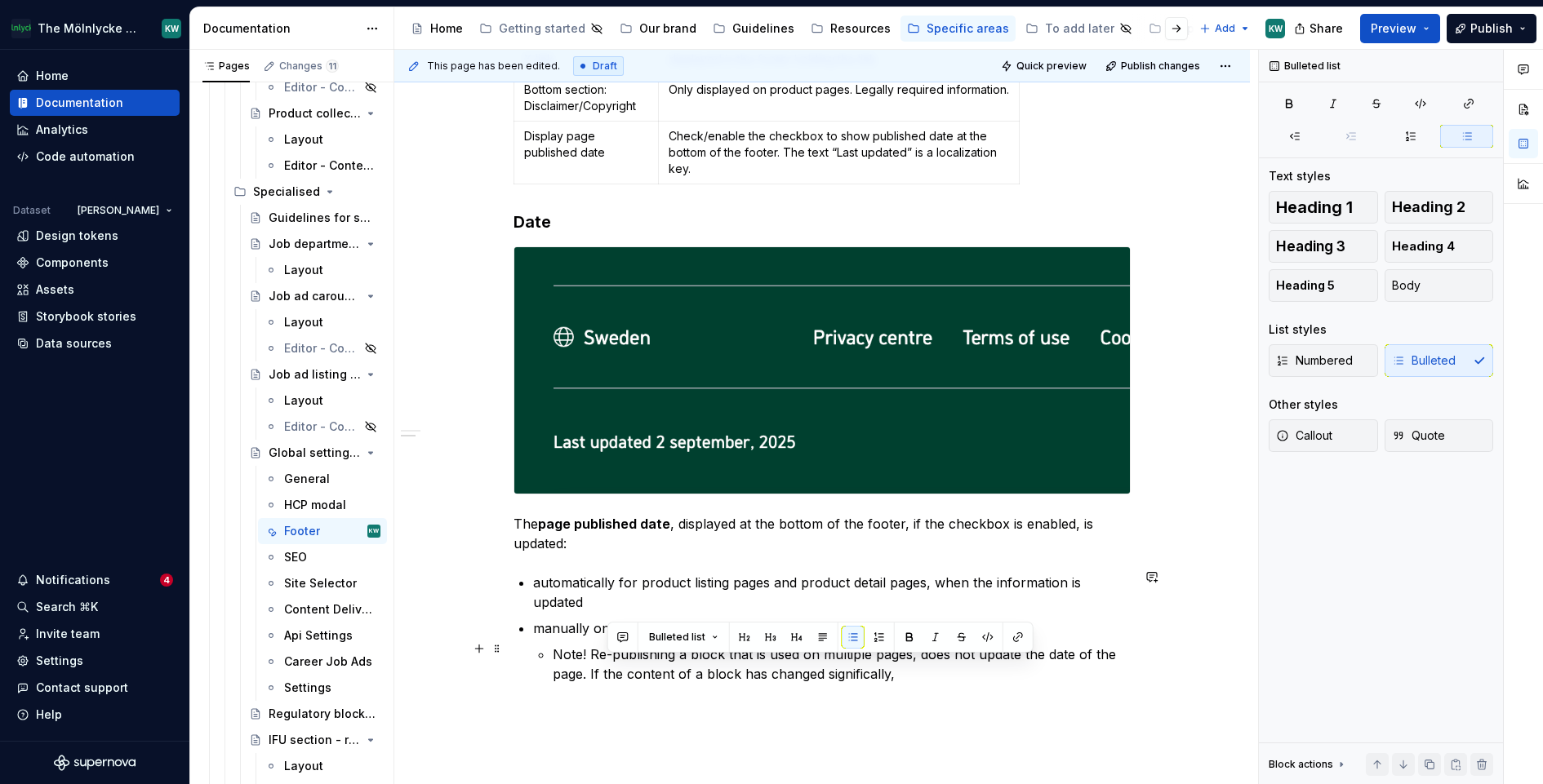
click at [609, 668] on p "Note! Re-publishing a block that is used on multiple pages, does not update the…" at bounding box center [841, 665] width 578 height 40
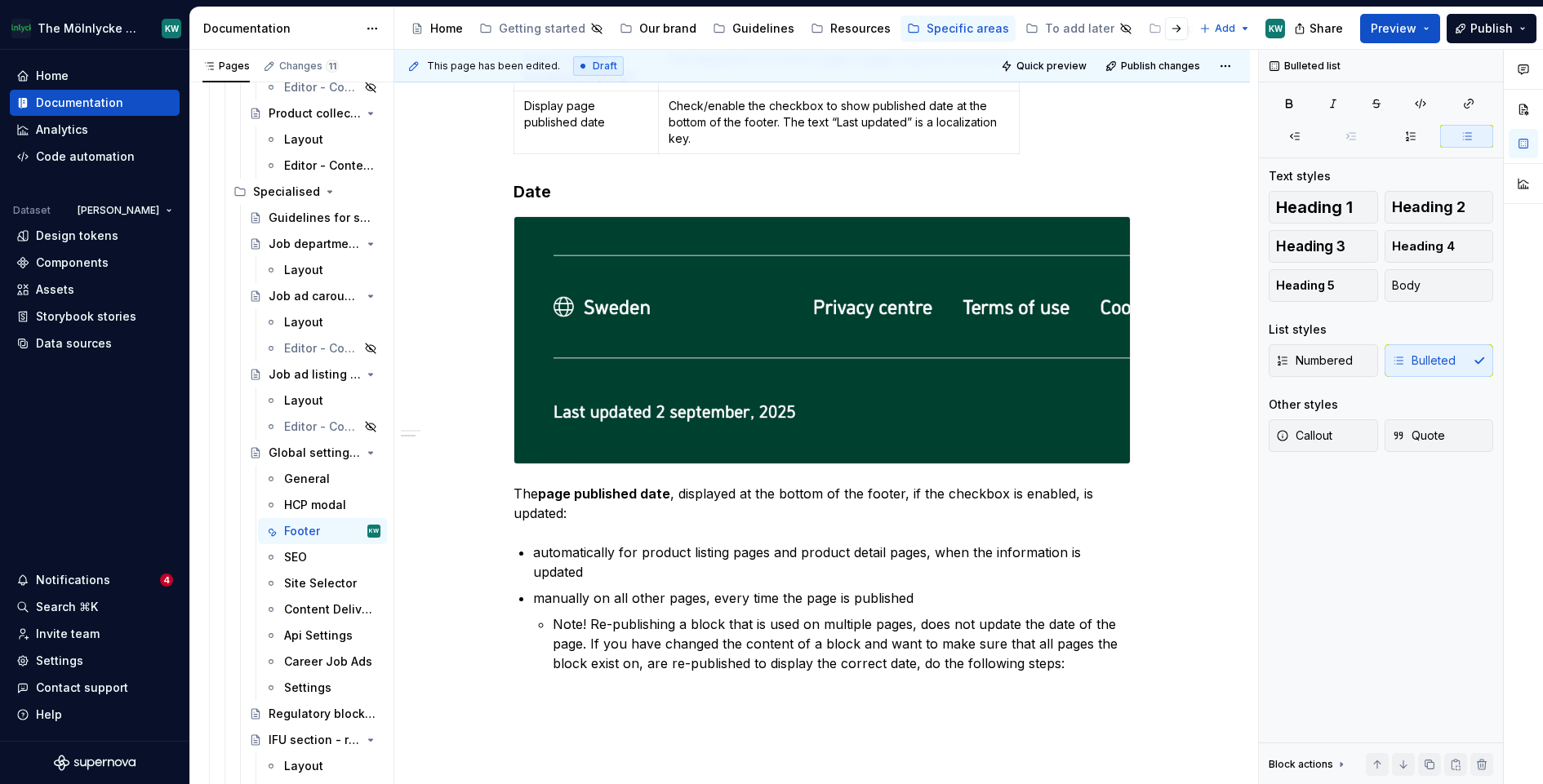
scroll to position [3360, 0]
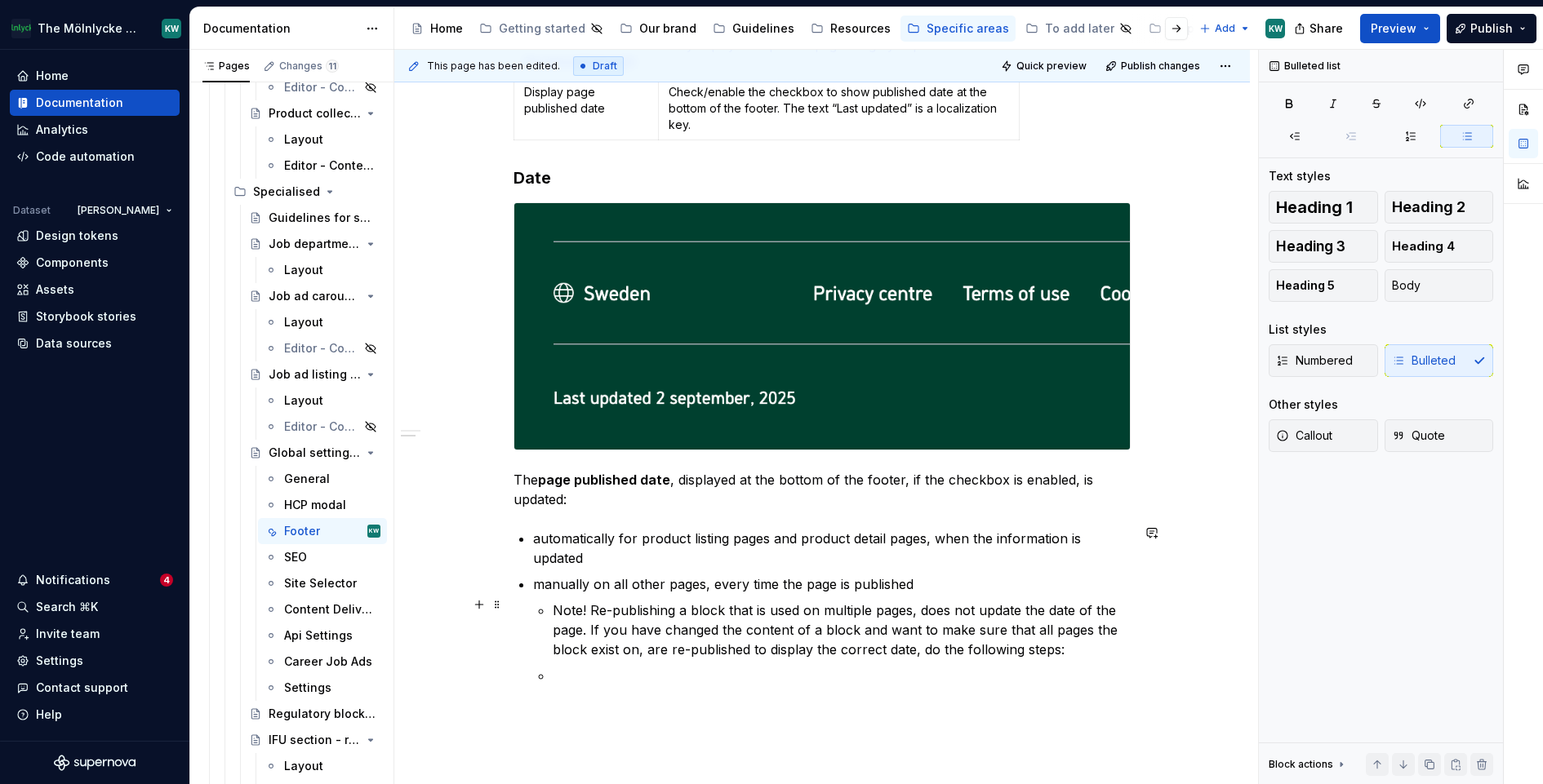
click at [562, 604] on p "Note! Re-publishing a block that is used on multiple pages, does not update the…" at bounding box center [841, 629] width 578 height 58
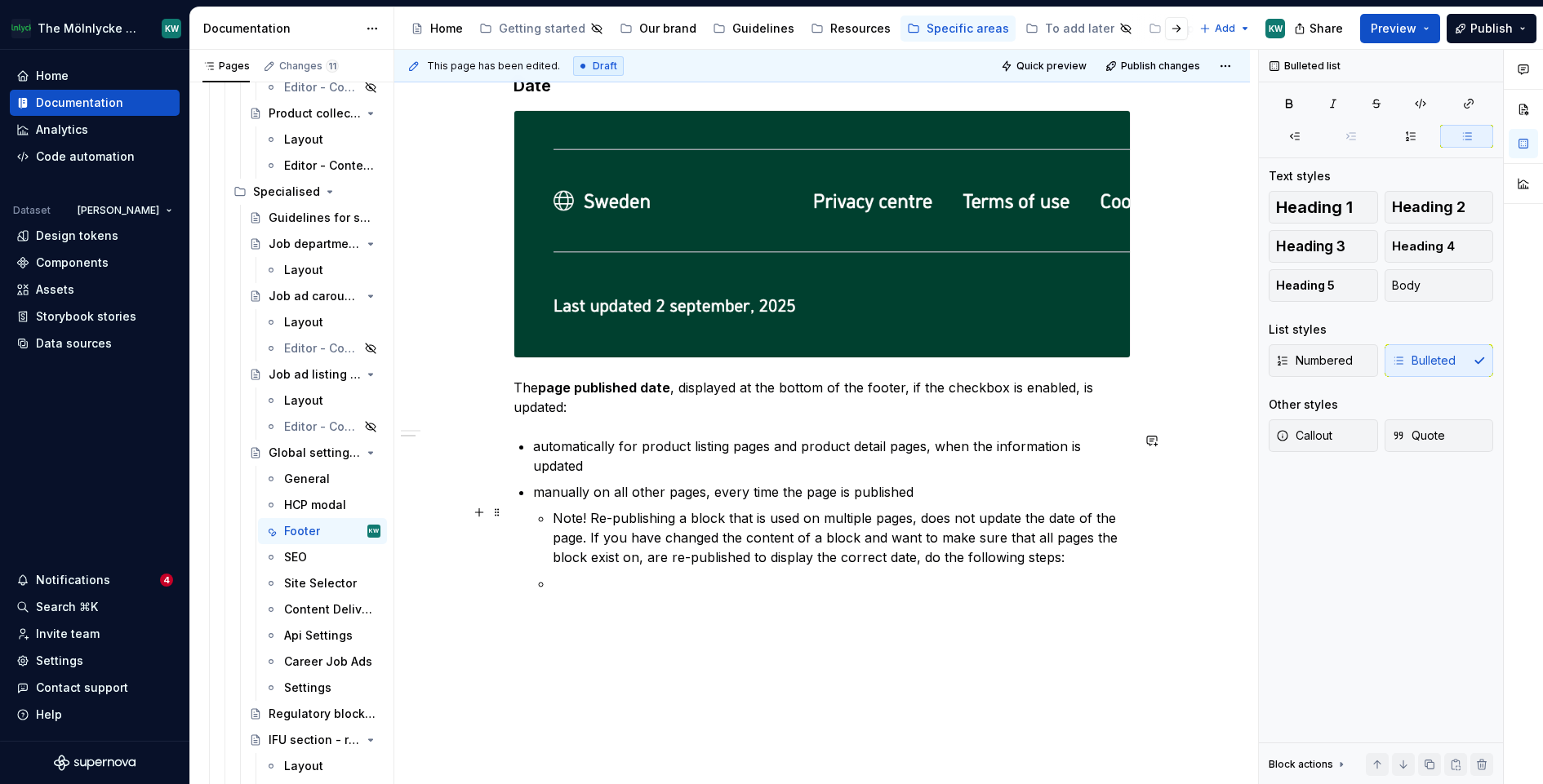
scroll to position [3503, 0]
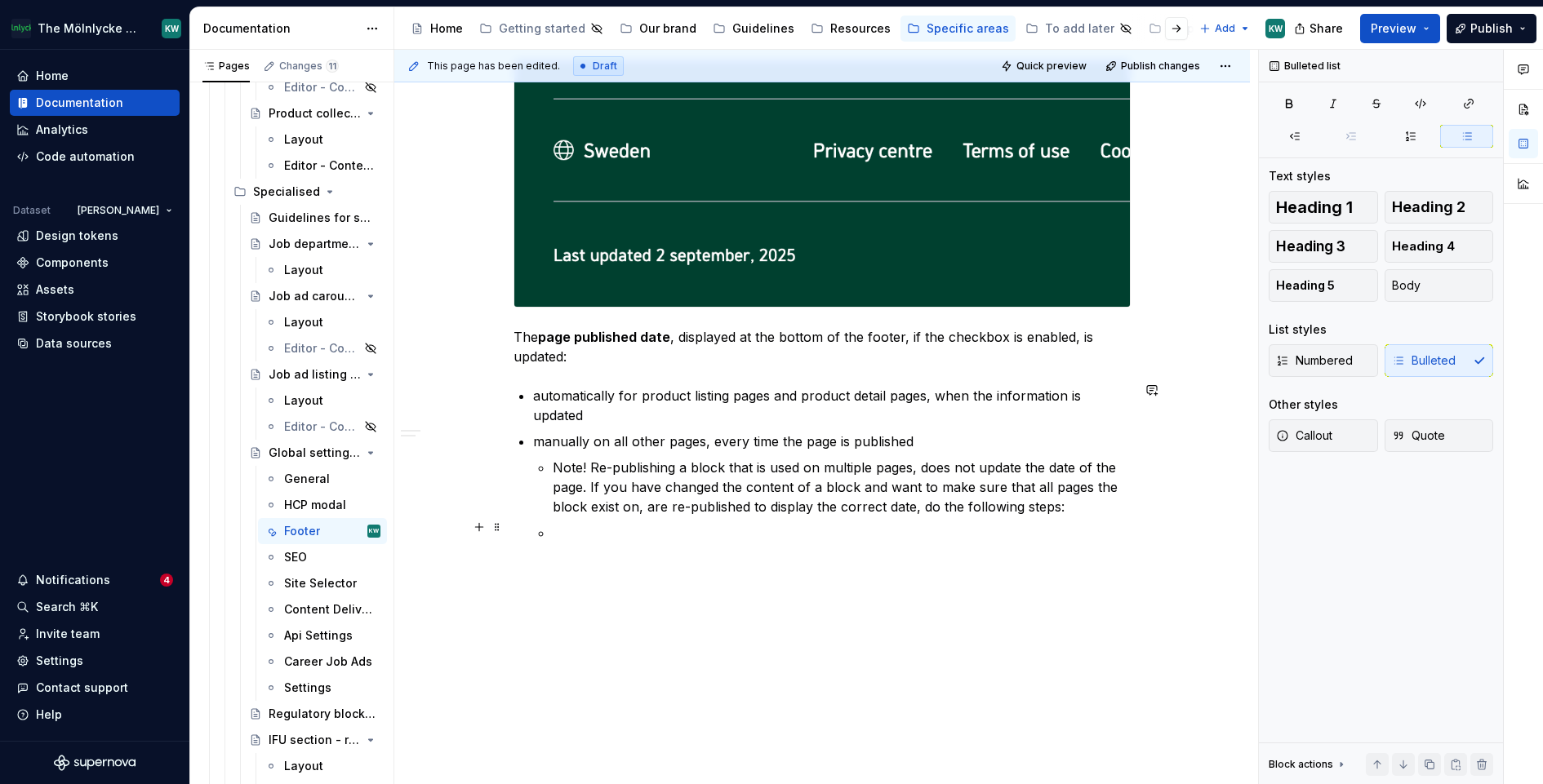
click at [602, 530] on p at bounding box center [841, 533] width 578 height 20
click at [647, 534] on p at bounding box center [841, 533] width 578 height 20
click at [1068, 502] on p "Note! Re-publishing a block that is used on multiple pages, does not update the…" at bounding box center [841, 487] width 578 height 58
click at [595, 541] on p "Edit" at bounding box center [832, 546] width 598 height 20
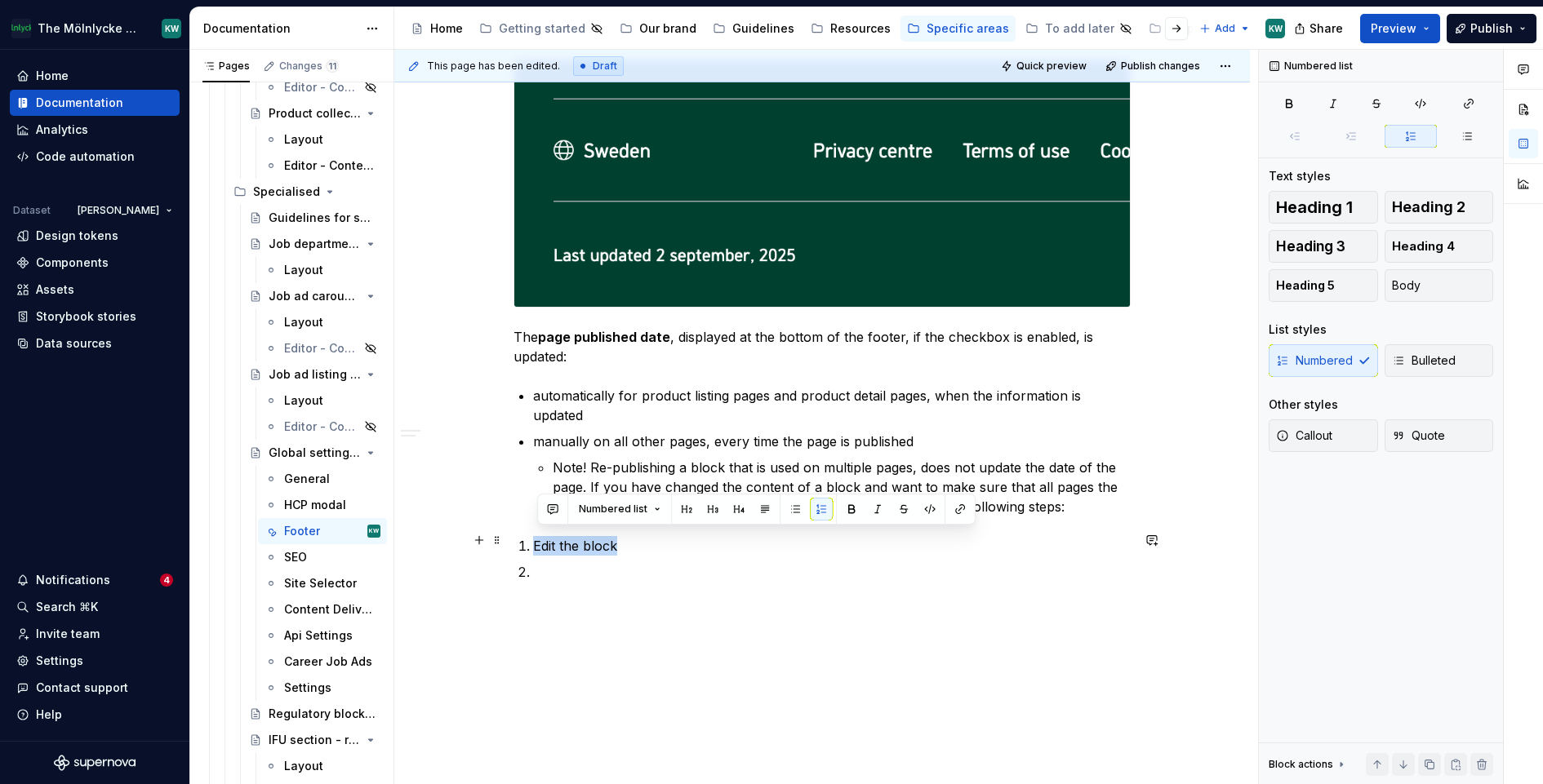
drag, startPoint x: 625, startPoint y: 540, endPoint x: 535, endPoint y: 539, distance: 90.0
click at [535, 539] on li "Edit the block" at bounding box center [832, 546] width 598 height 20
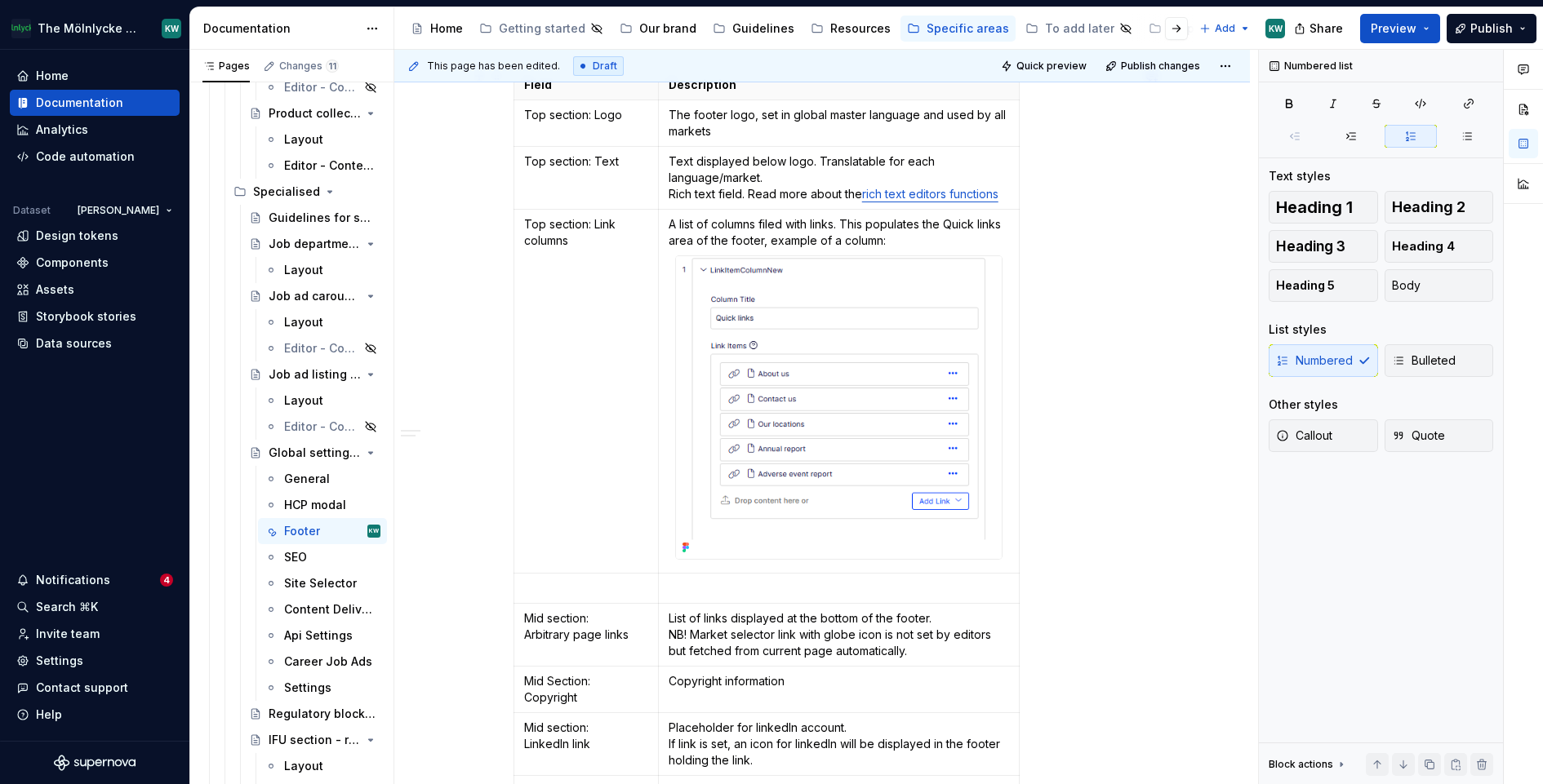
scroll to position [2234, 0]
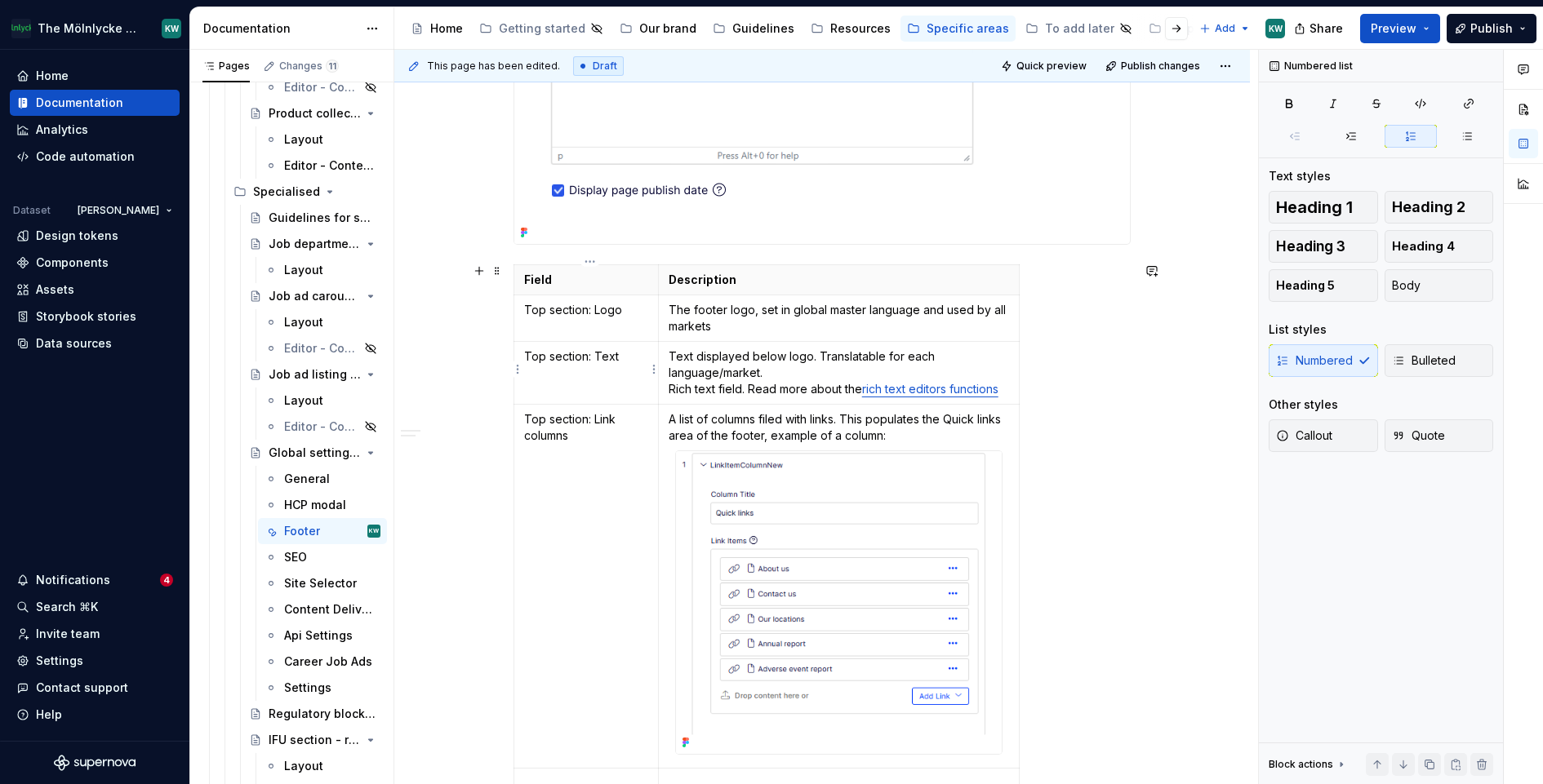
click at [641, 364] on td "Top section: Text" at bounding box center [587, 372] width 145 height 62
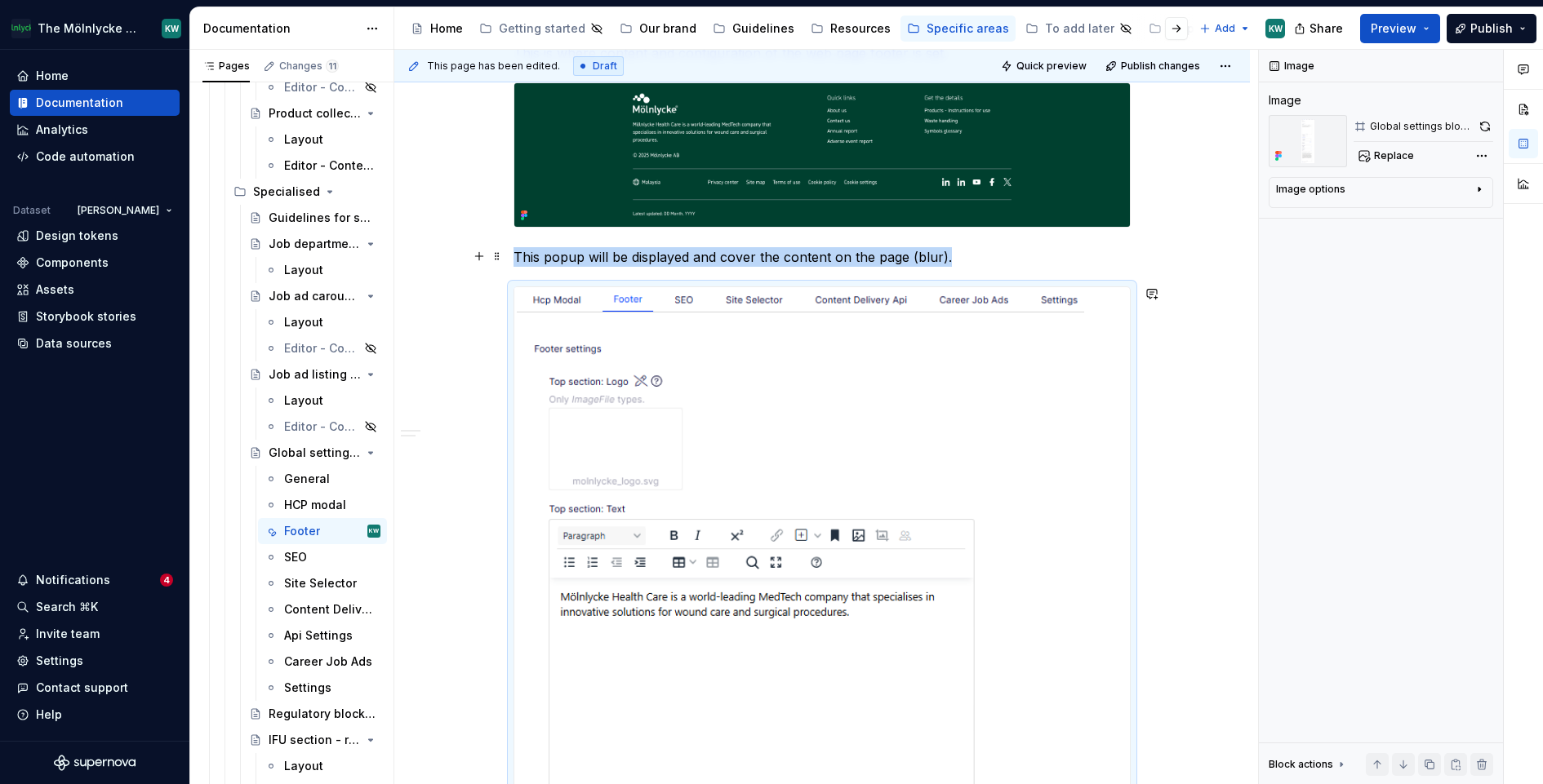
scroll to position [43, 0]
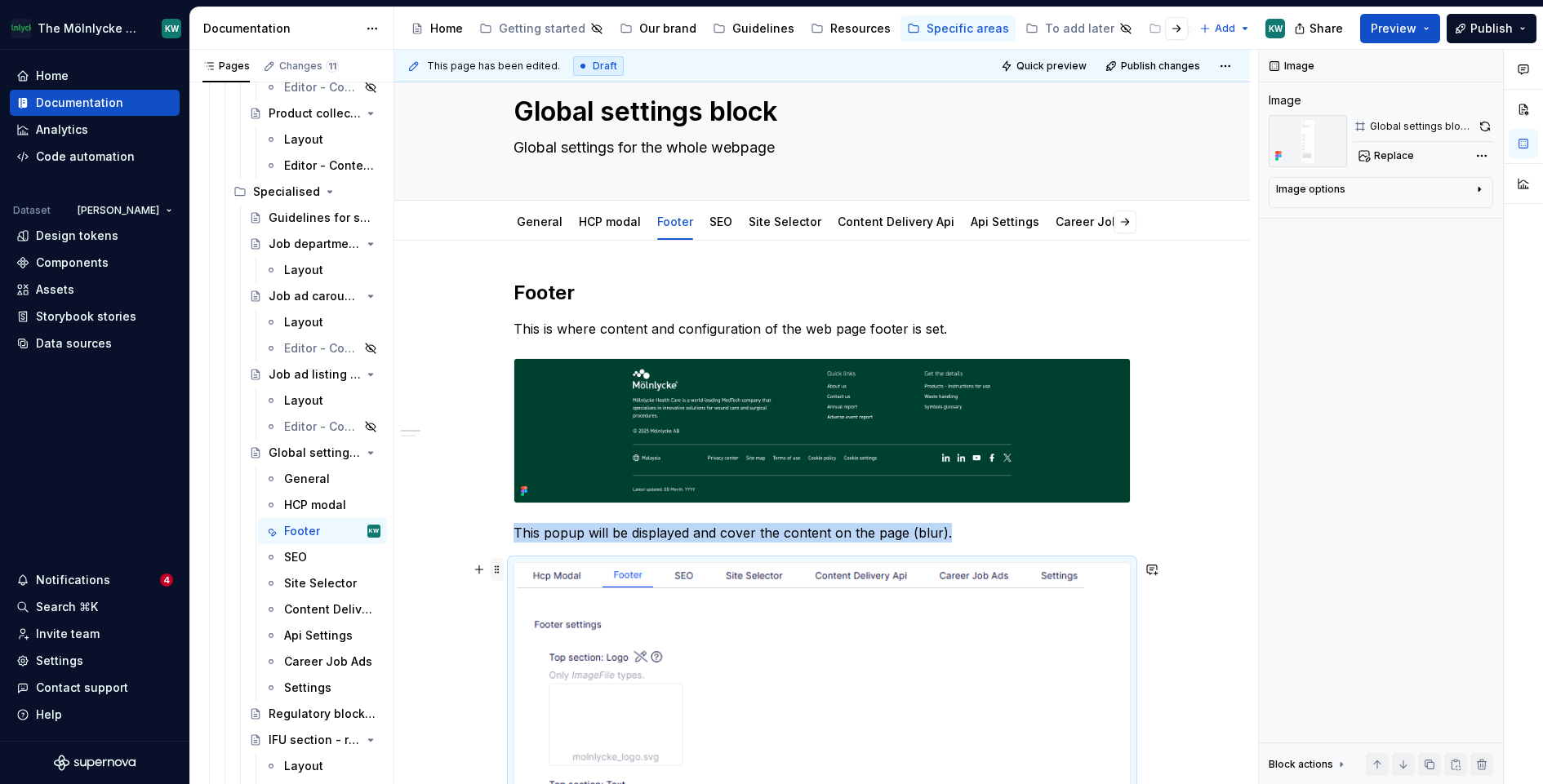
click at [502, 566] on span at bounding box center [497, 569] width 13 height 23
click at [569, 591] on div "Duplicate" at bounding box center [577, 593] width 106 height 16
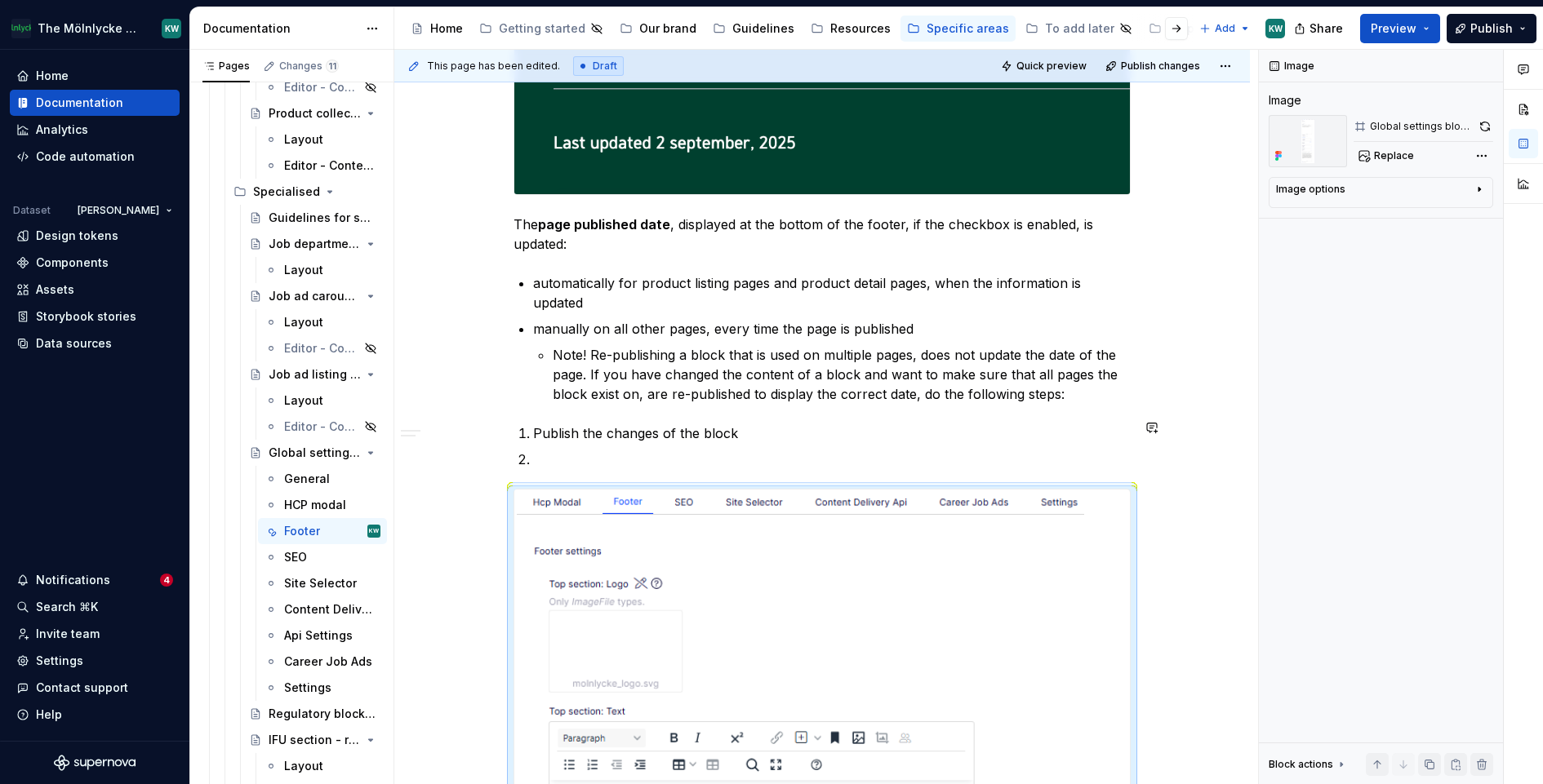
scroll to position [3632, 0]
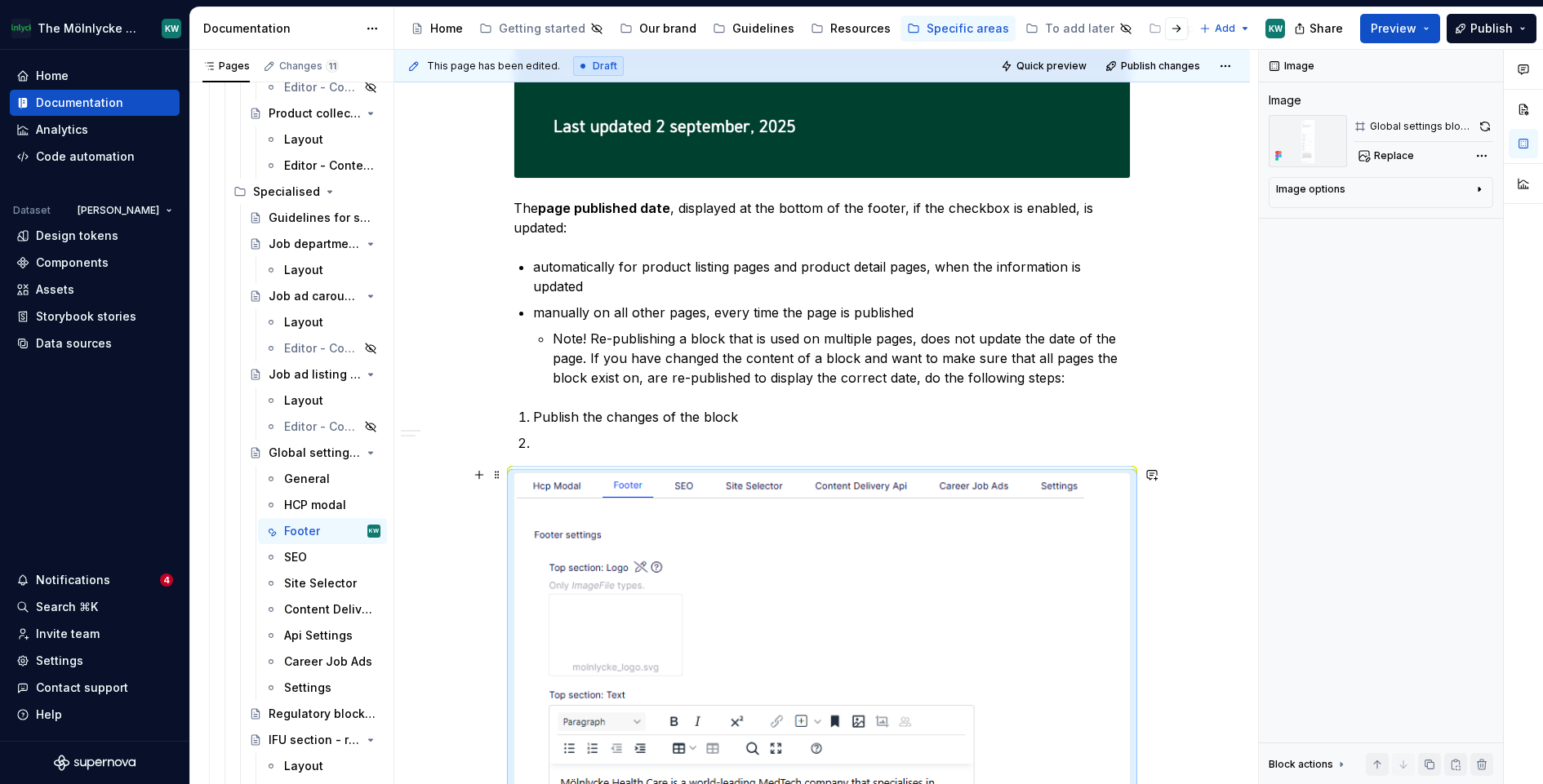
click at [1383, 152] on span "Replace" at bounding box center [1394, 156] width 40 height 13
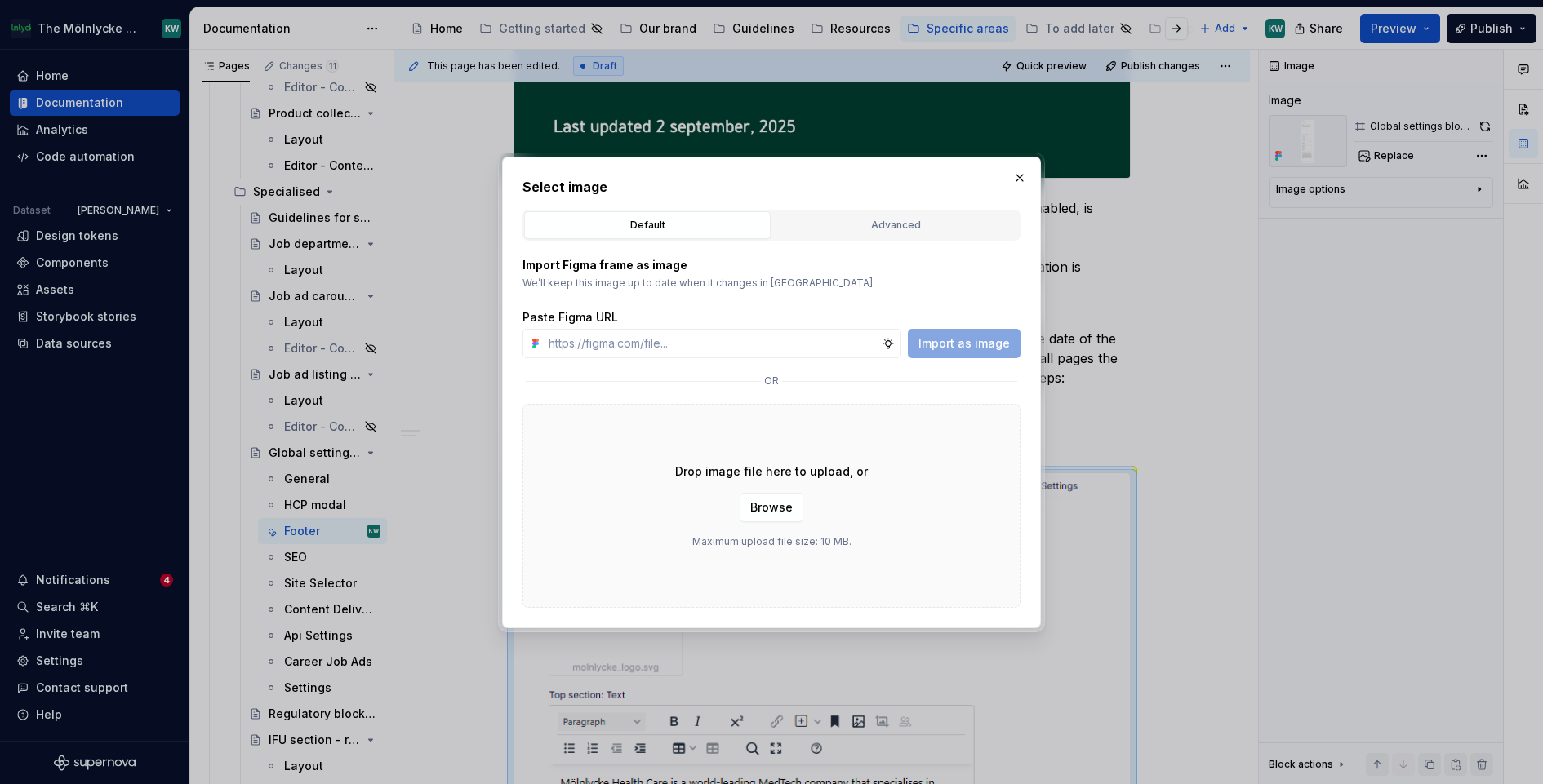
type textarea "*"
click at [821, 229] on div "Advanced" at bounding box center [895, 225] width 235 height 16
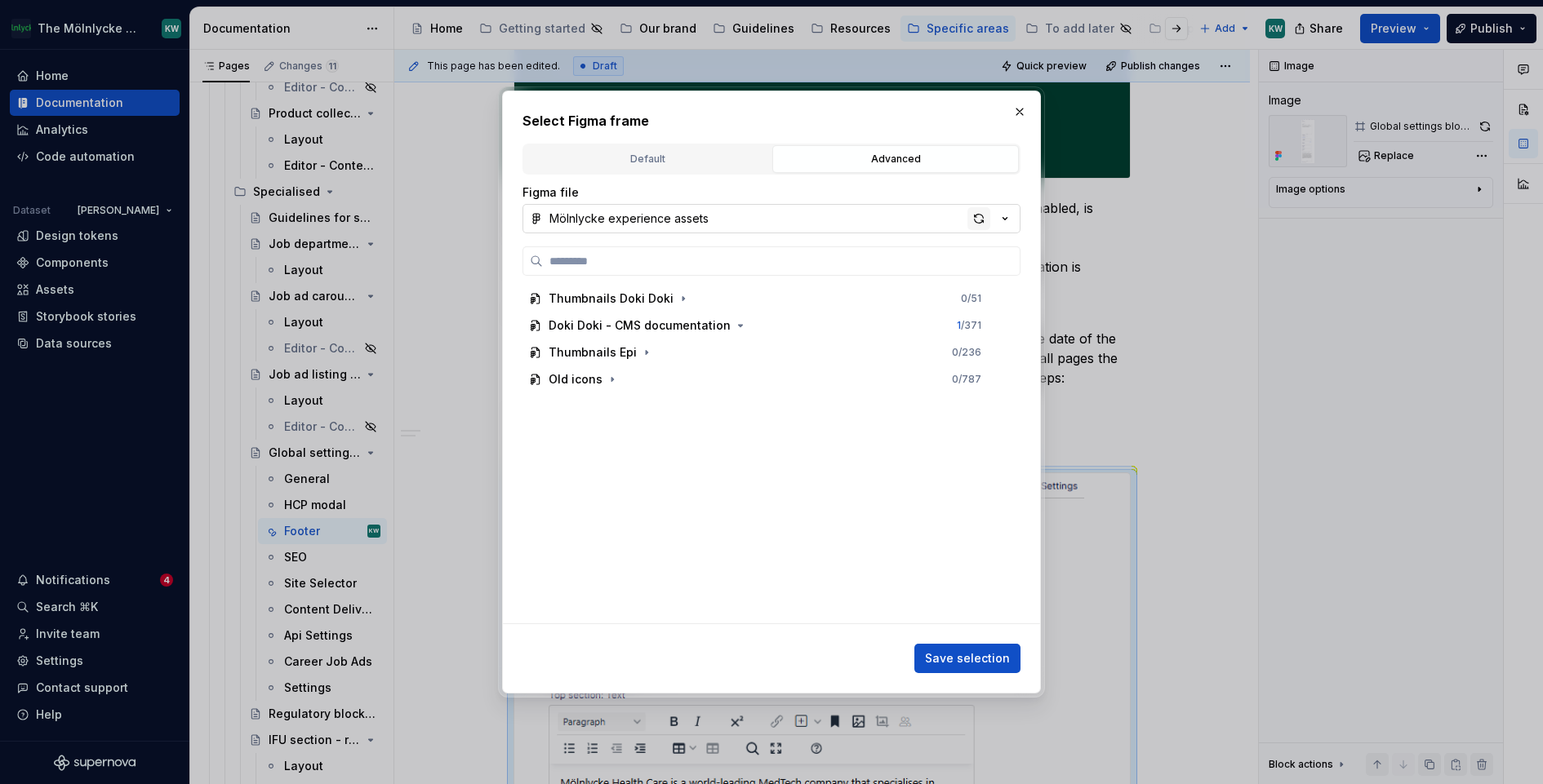
click at [975, 220] on div "button" at bounding box center [979, 218] width 23 height 23
paste input "**********"
type input "**********"
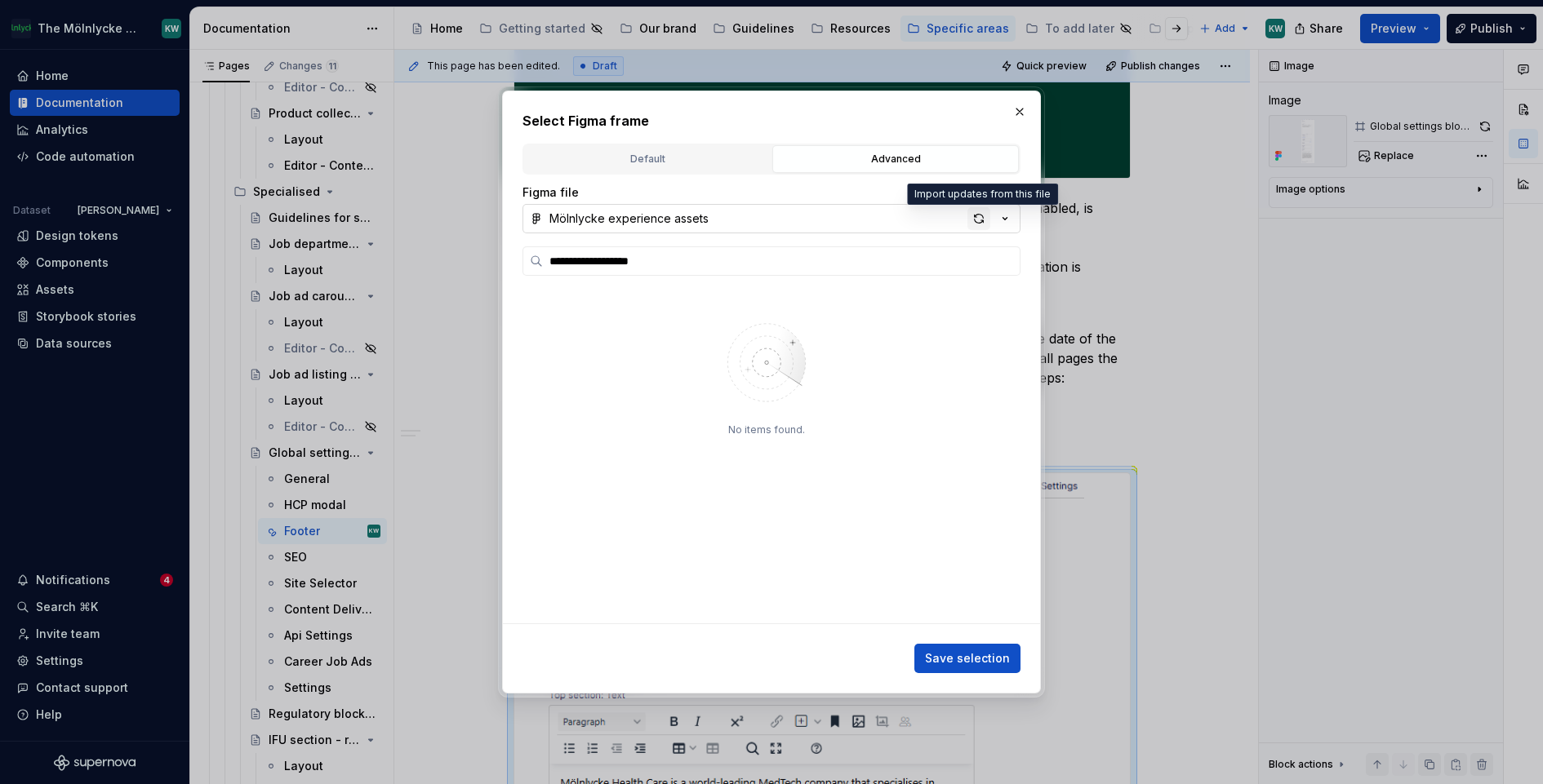
click at [984, 220] on div "button" at bounding box center [979, 218] width 23 height 23
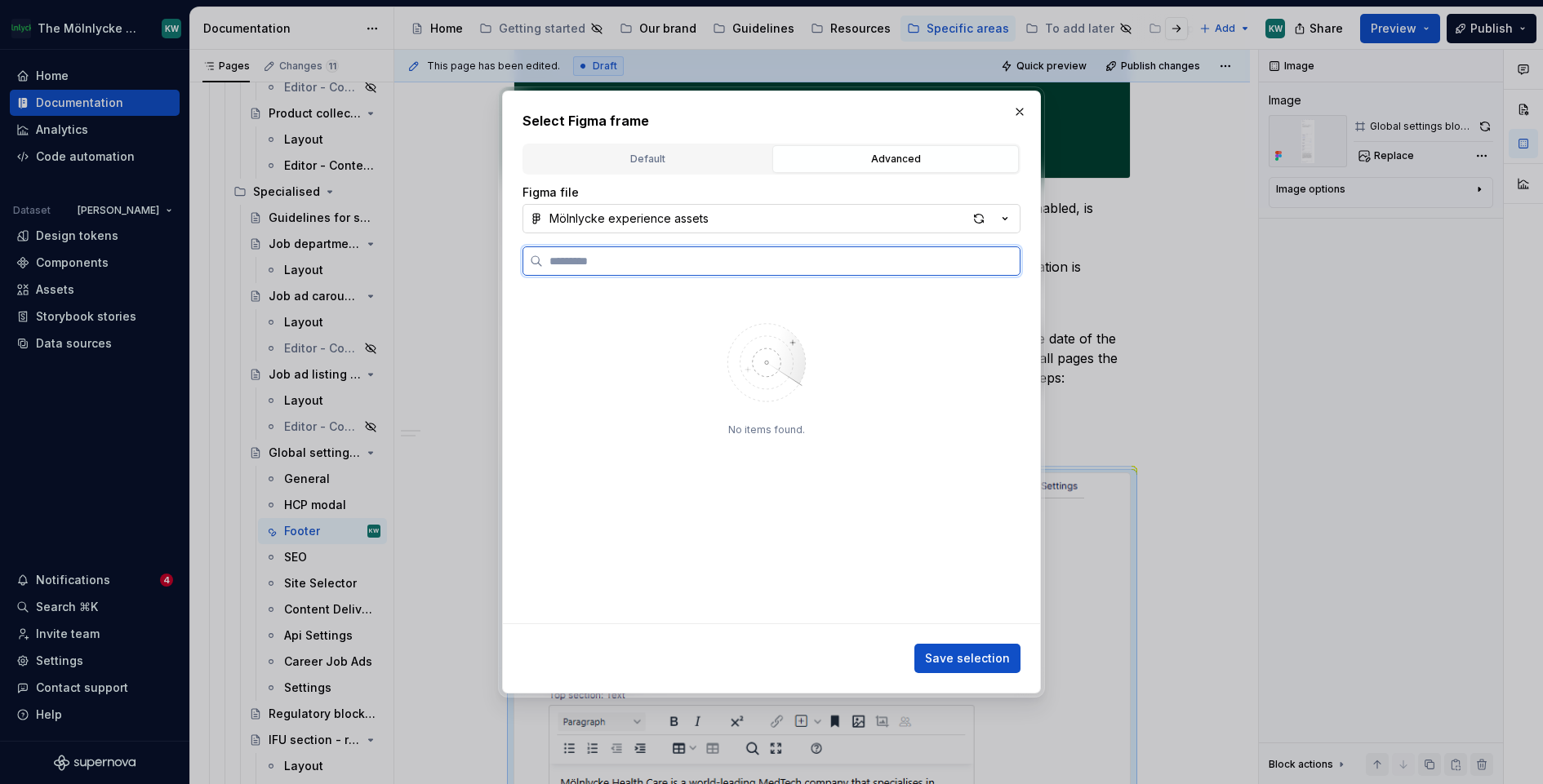
paste input "**********"
type input "**********"
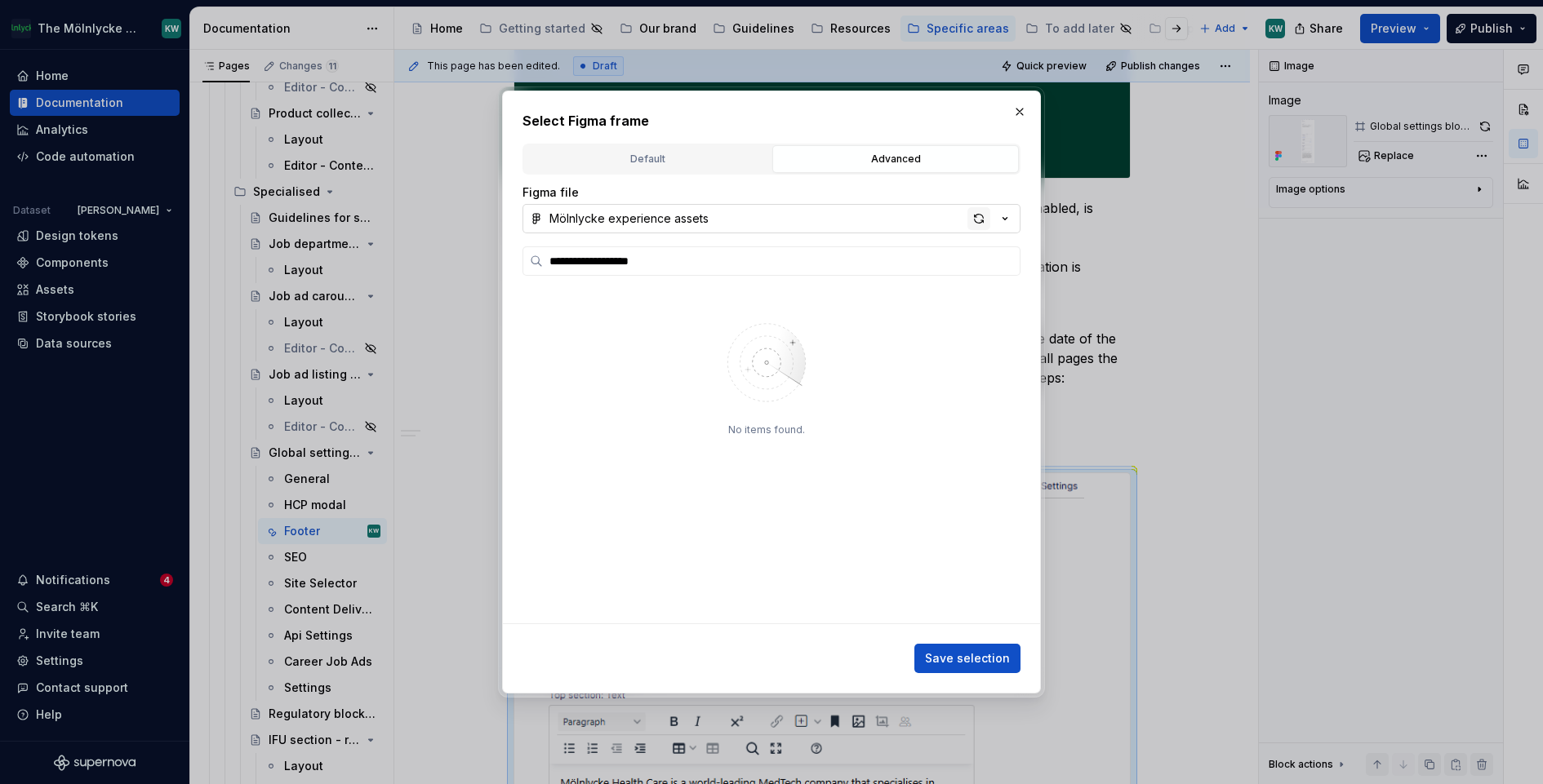
click at [980, 222] on div "button" at bounding box center [979, 218] width 23 height 23
click at [691, 157] on div "Default" at bounding box center [647, 159] width 235 height 16
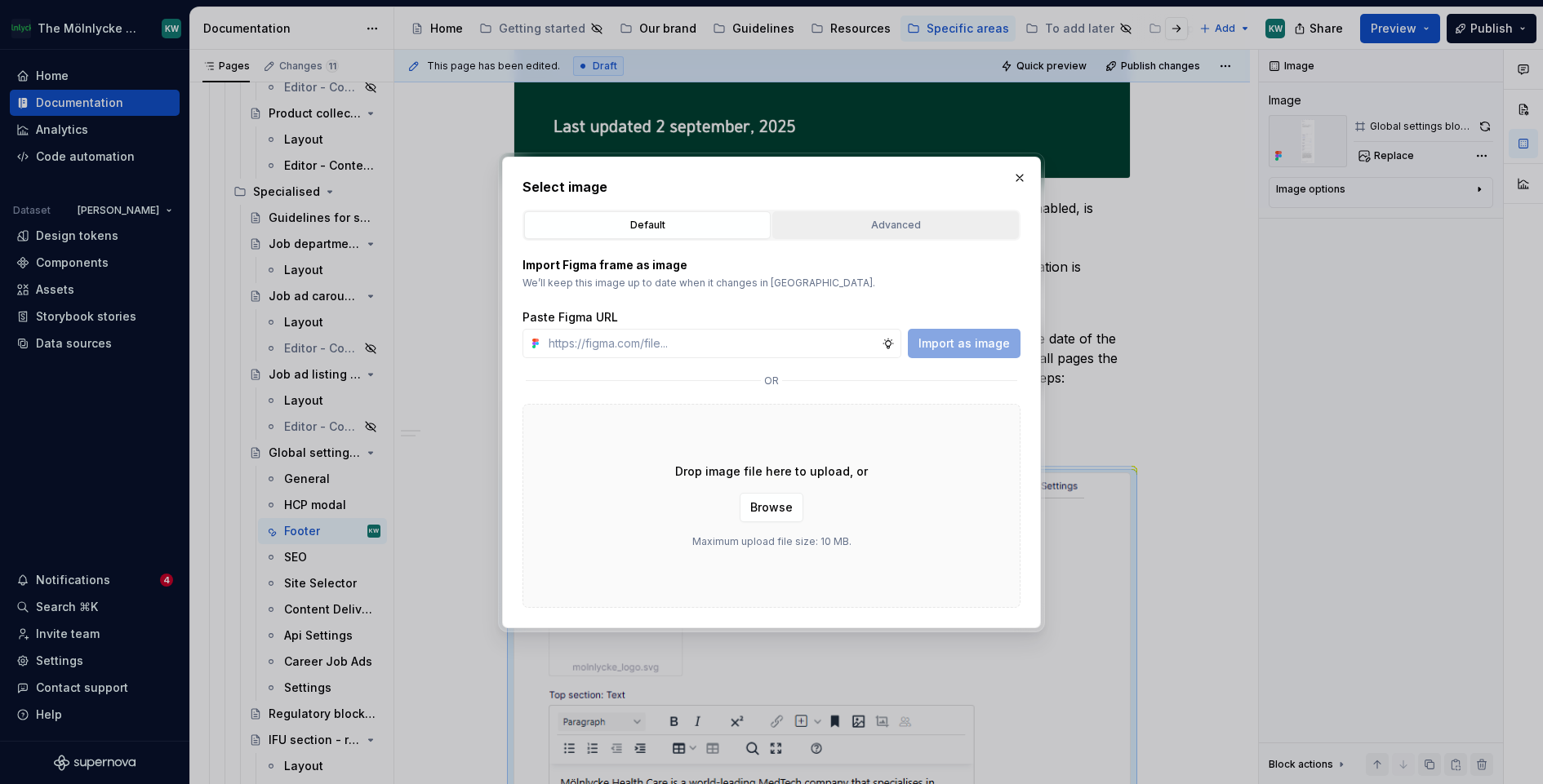
click at [908, 214] on button "Advanced" at bounding box center [895, 225] width 247 height 28
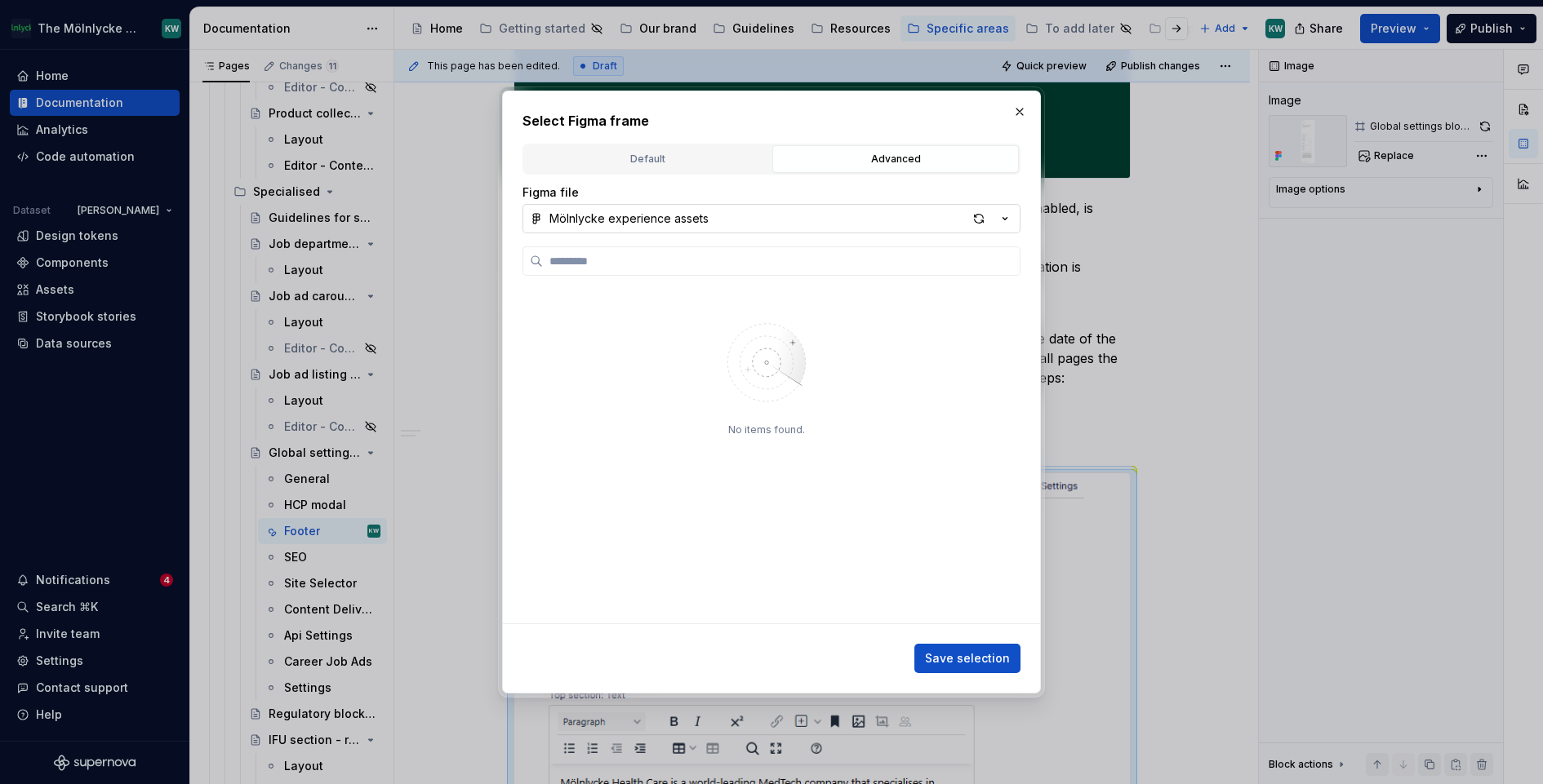
click at [718, 220] on button "Mölnlycke experience assets" at bounding box center [772, 219] width 498 height 30
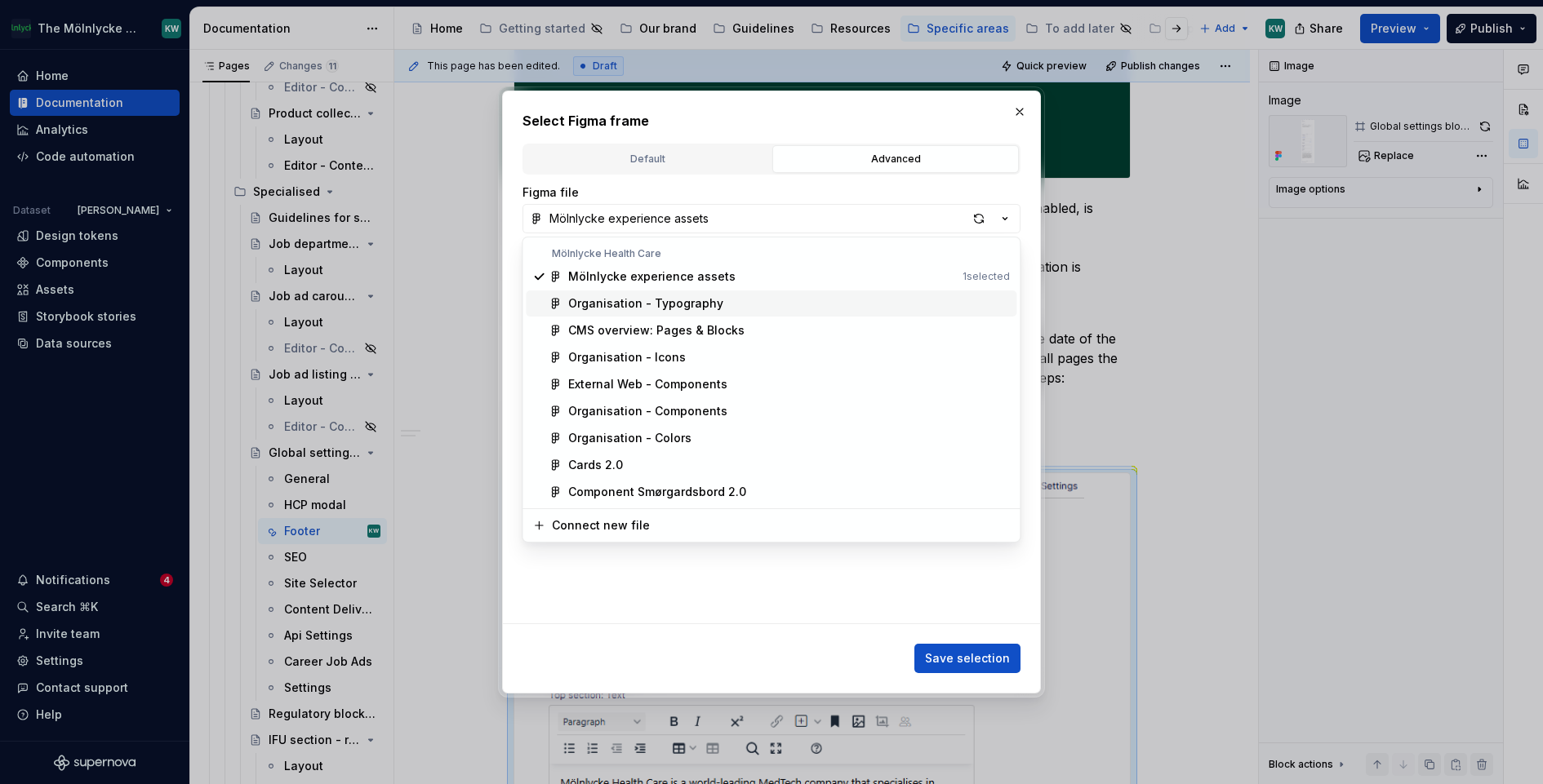
click at [687, 299] on div "Organisation - Typography" at bounding box center [646, 303] width 155 height 16
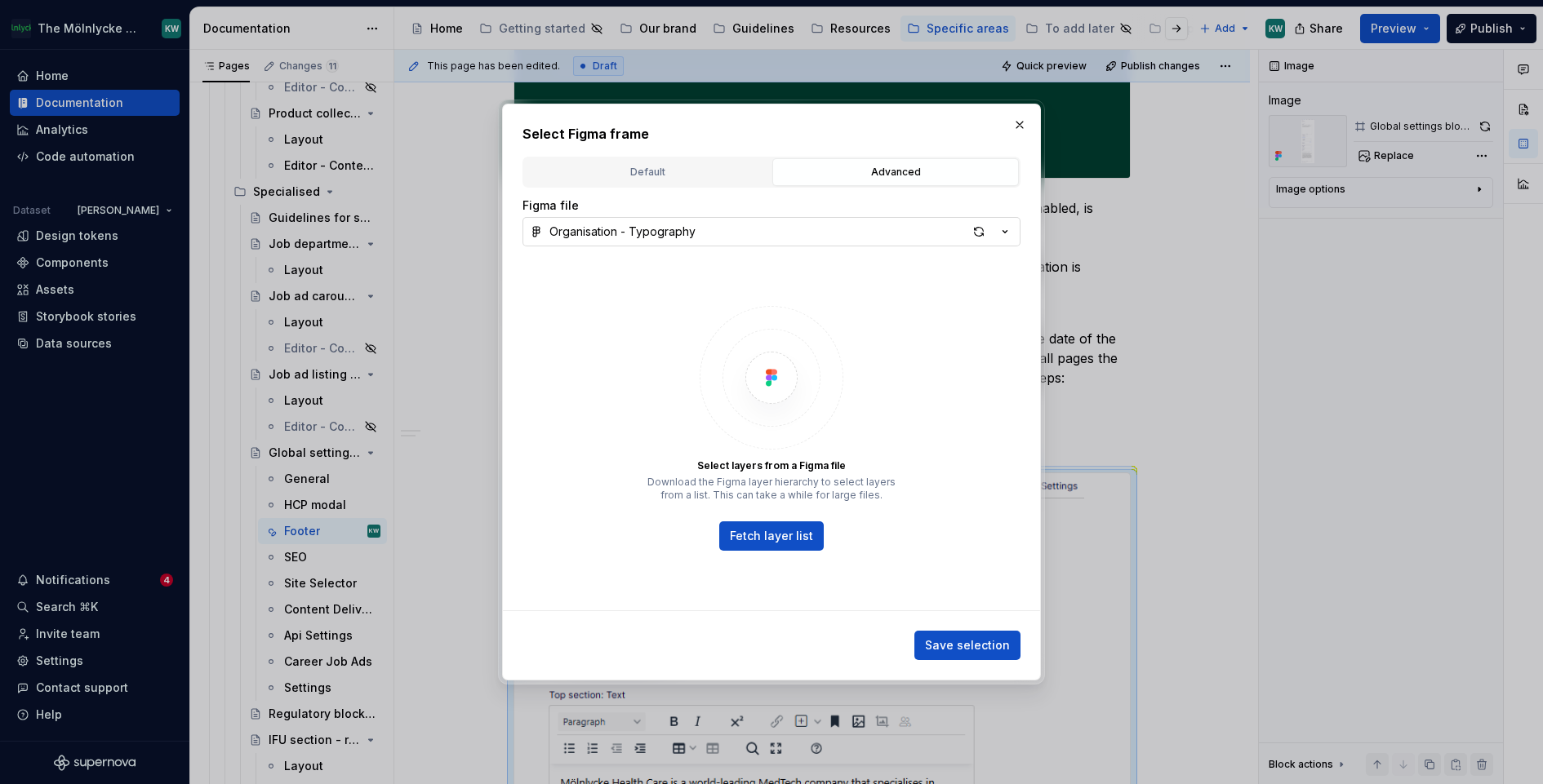
click at [696, 230] on button "Organisation - Typography" at bounding box center [772, 232] width 498 height 30
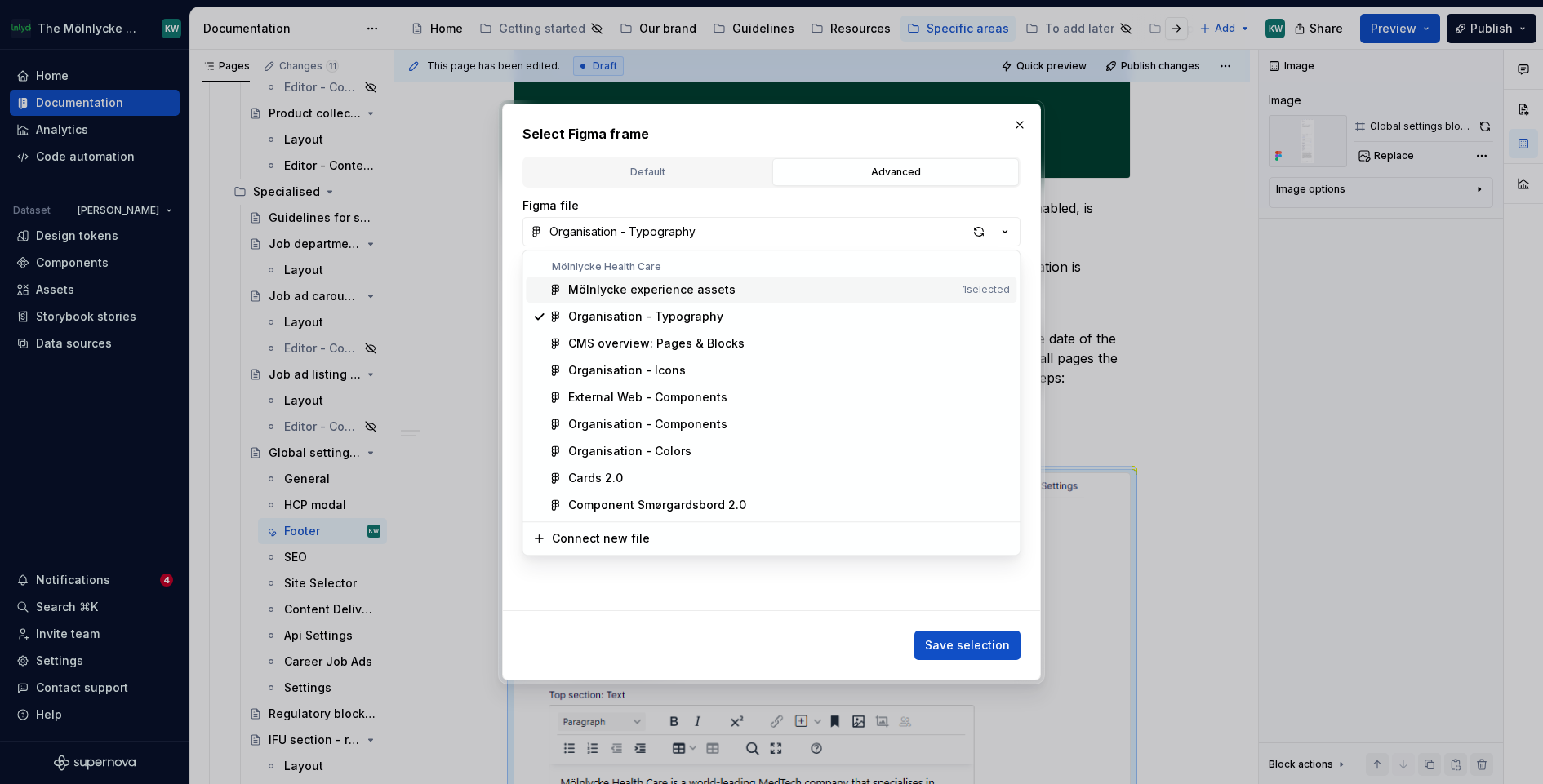
click at [682, 285] on div "Mölnlycke experience assets" at bounding box center [652, 289] width 168 height 16
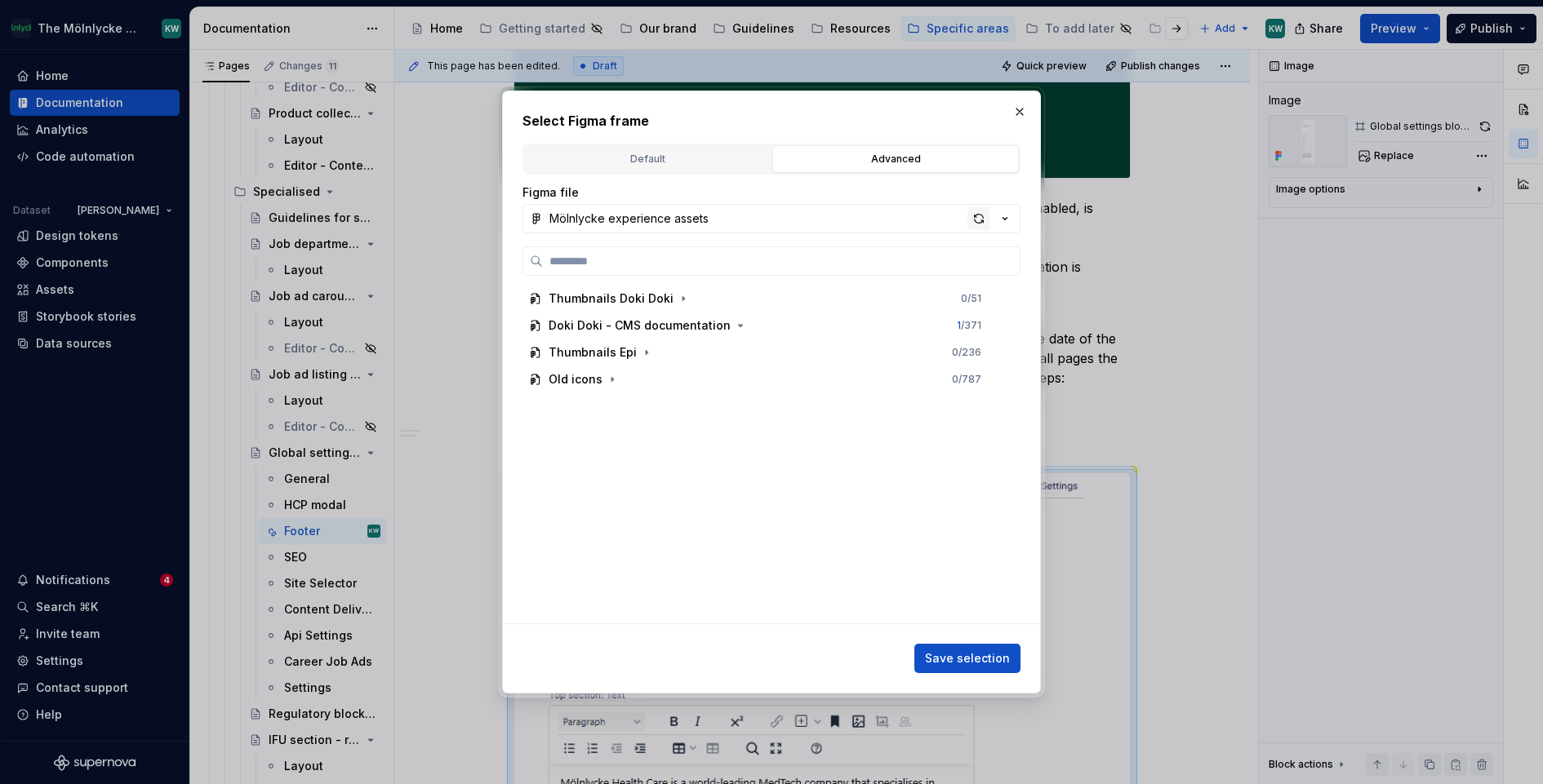
click at [976, 220] on div "button" at bounding box center [979, 218] width 23 height 23
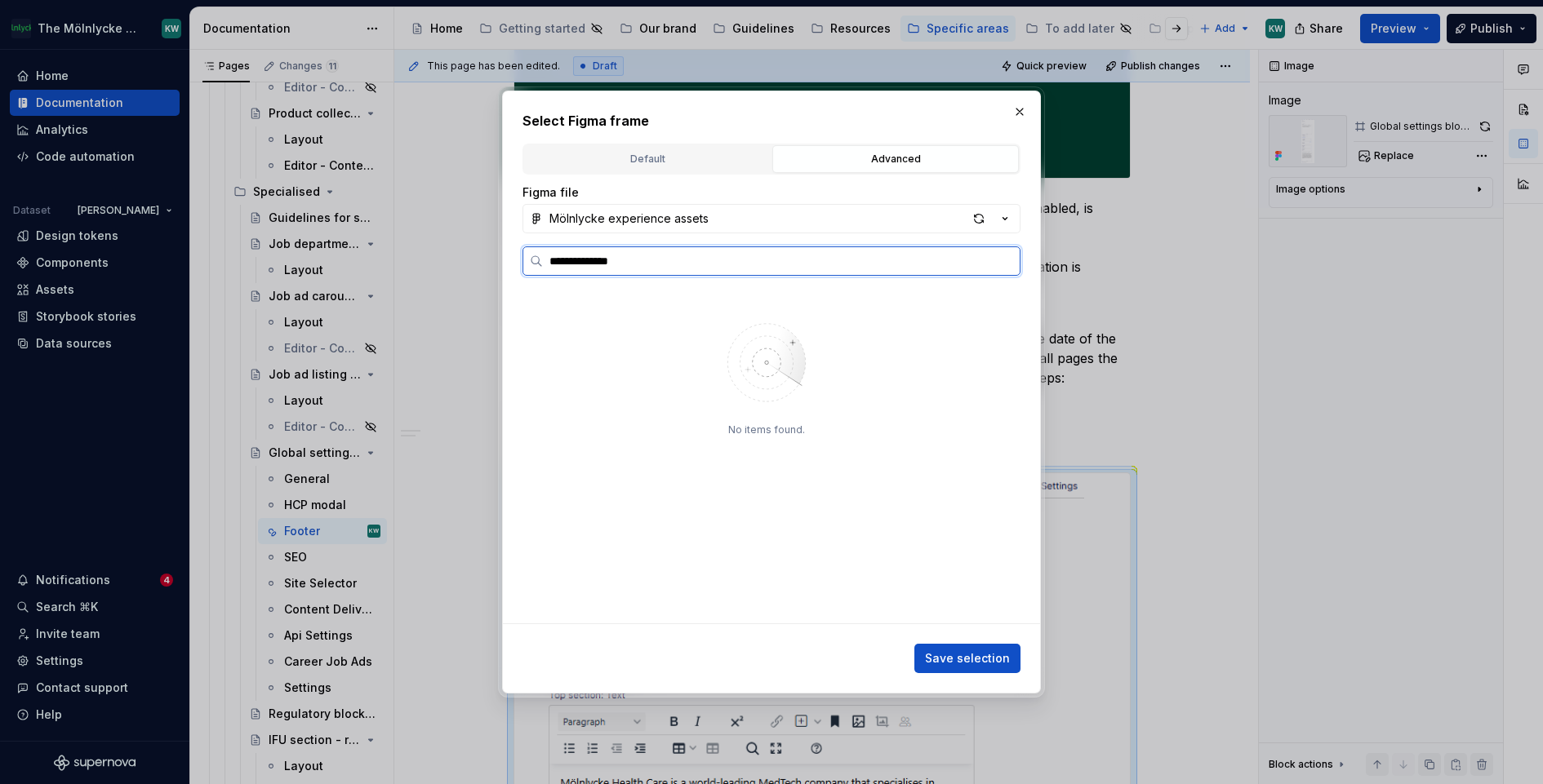
type input "**********"
click at [1007, 262] on input "**********" at bounding box center [781, 261] width 477 height 16
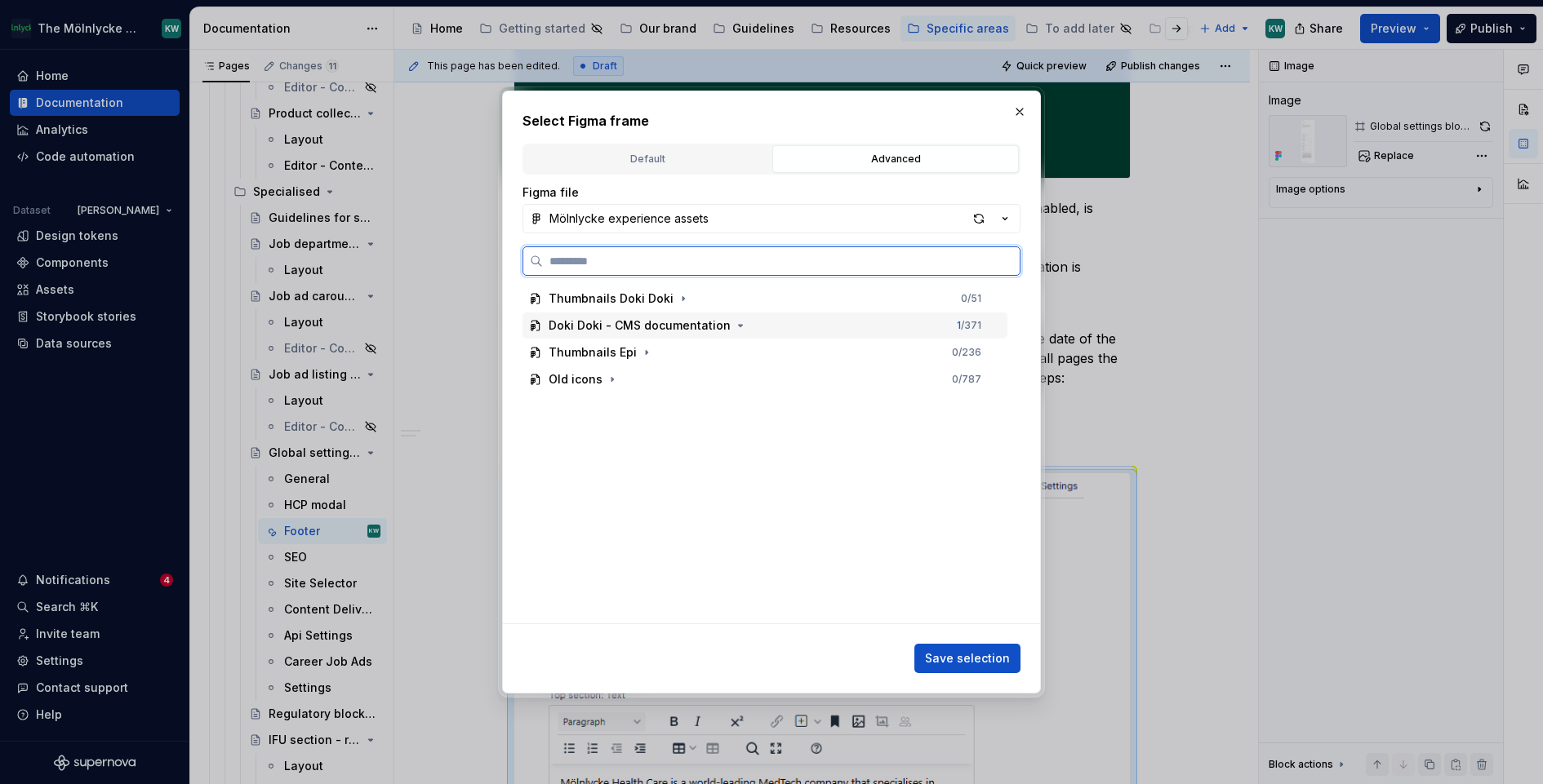
click at [539, 327] on icon at bounding box center [535, 325] width 13 height 13
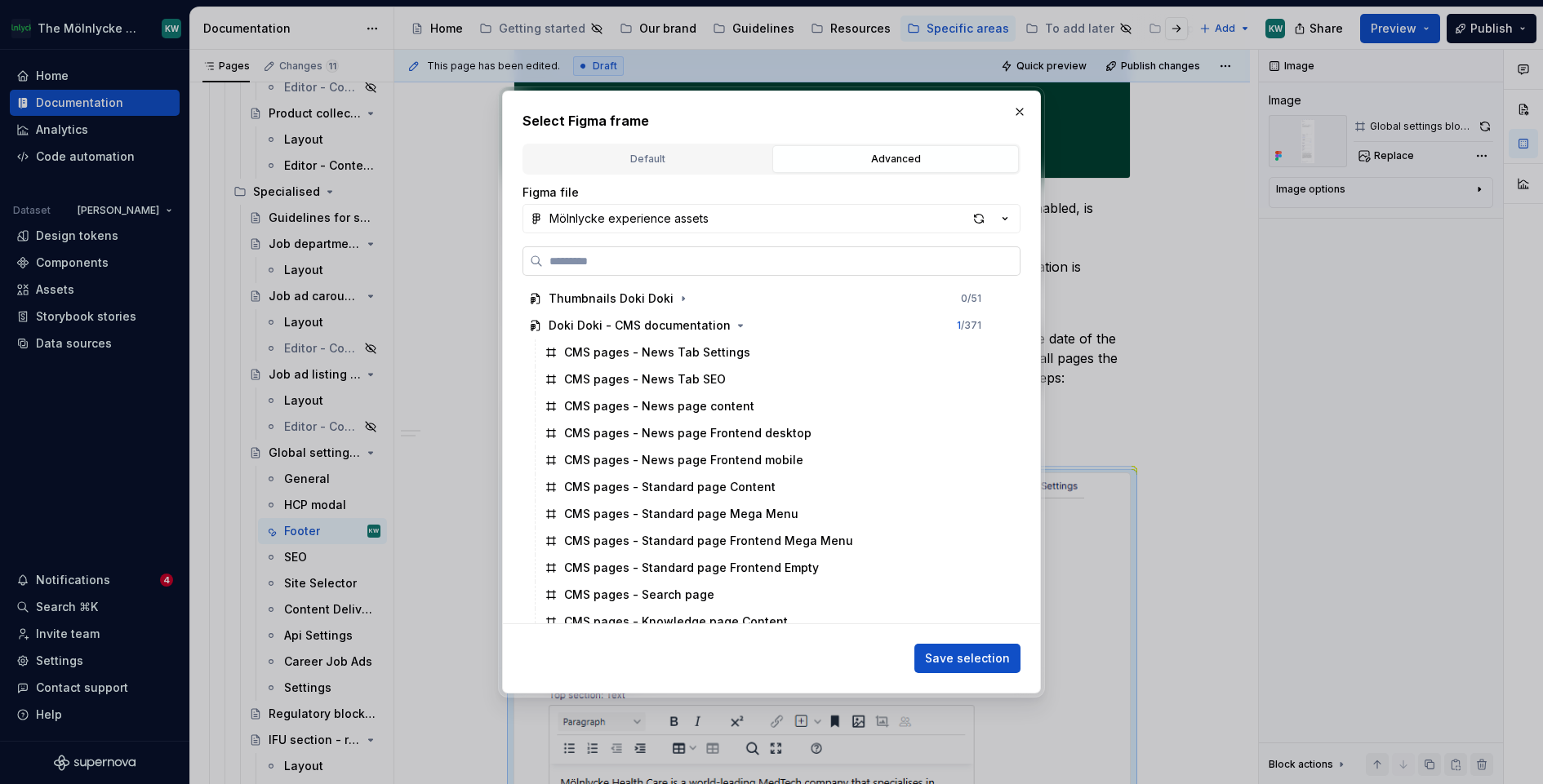
paste input "**********"
type input "**********"
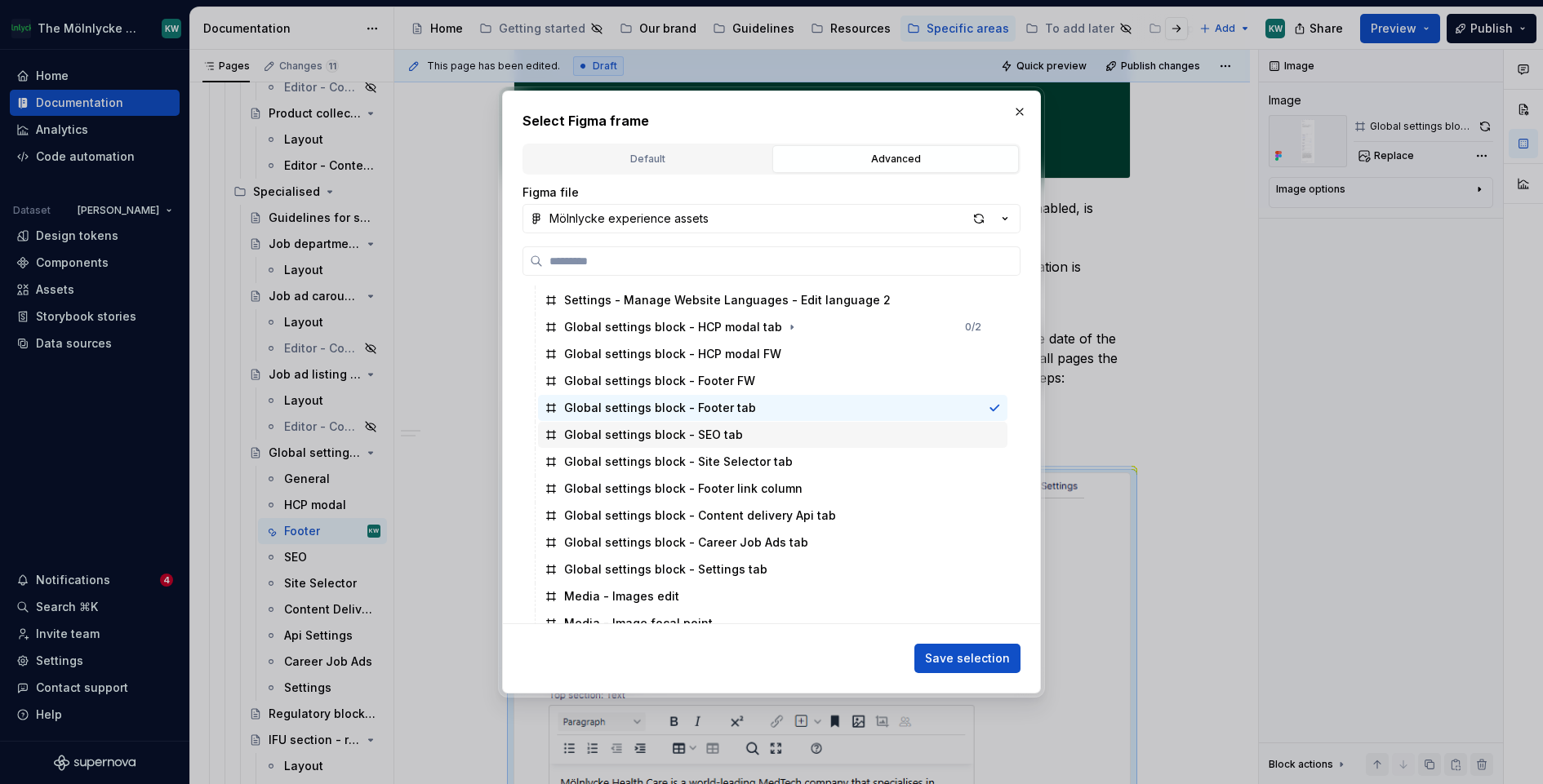
scroll to position [9068, 0]
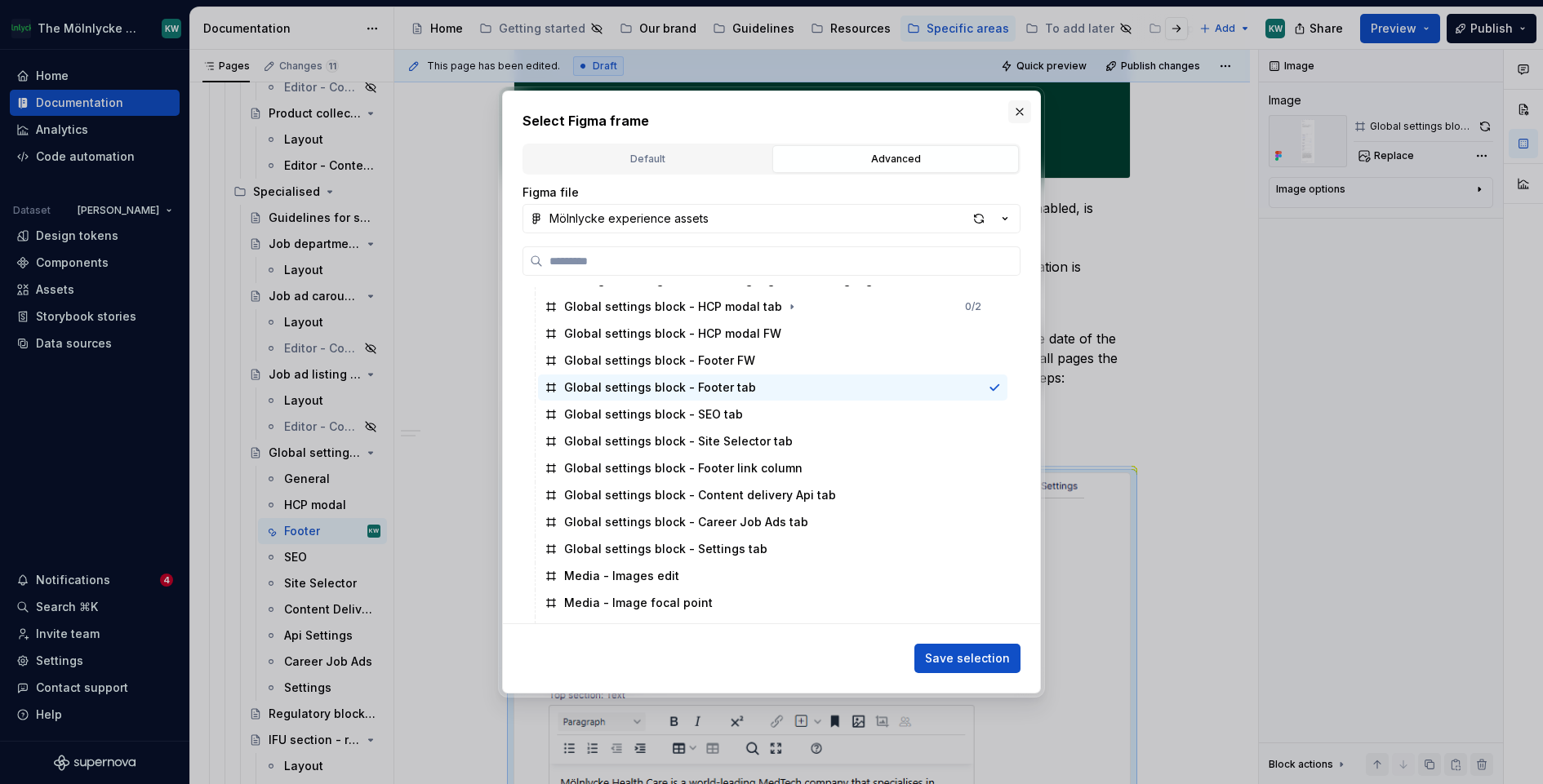
click at [1021, 104] on button "button" at bounding box center [1019, 111] width 23 height 23
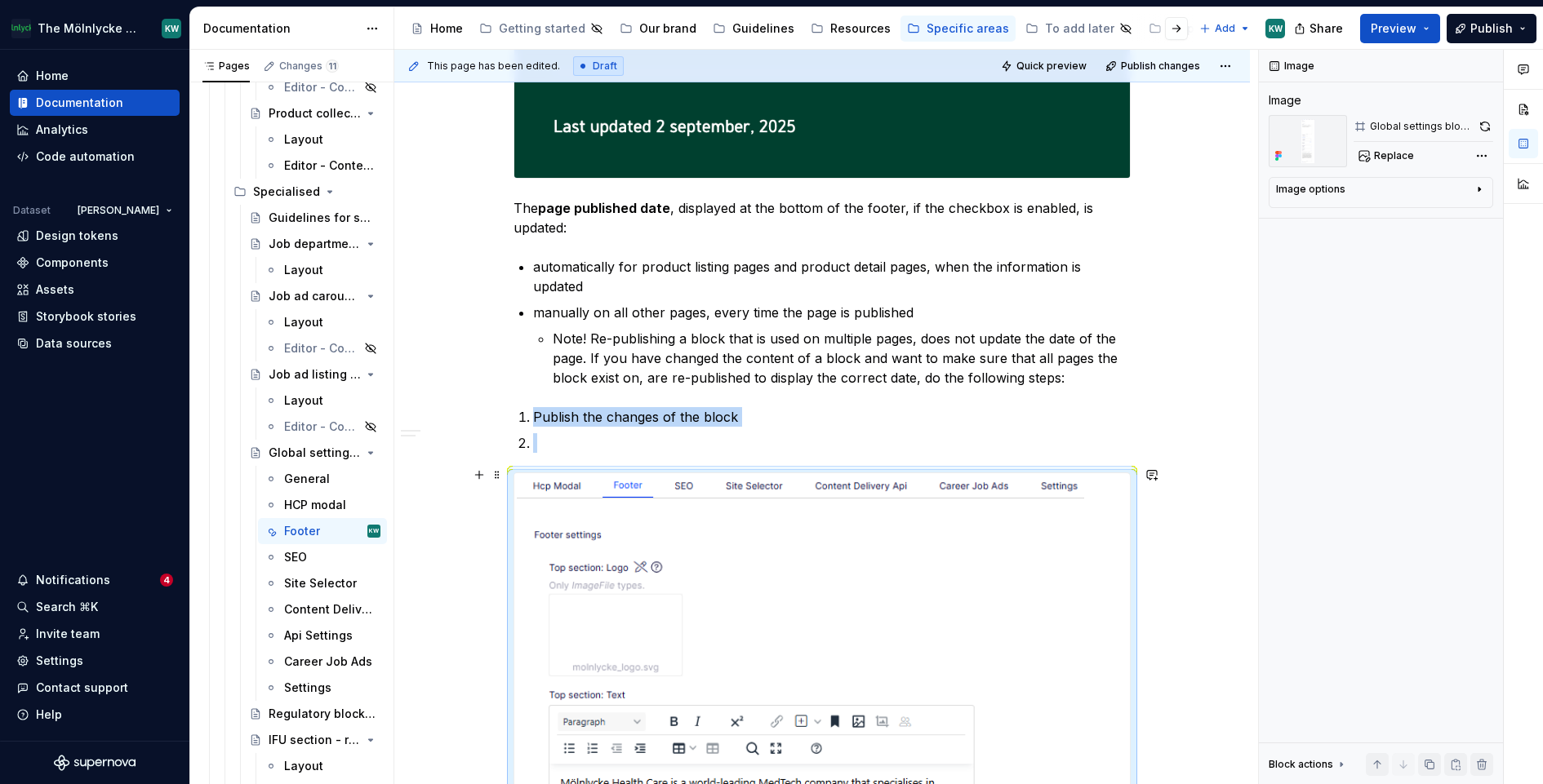
click at [1376, 157] on span "Replace" at bounding box center [1394, 156] width 40 height 13
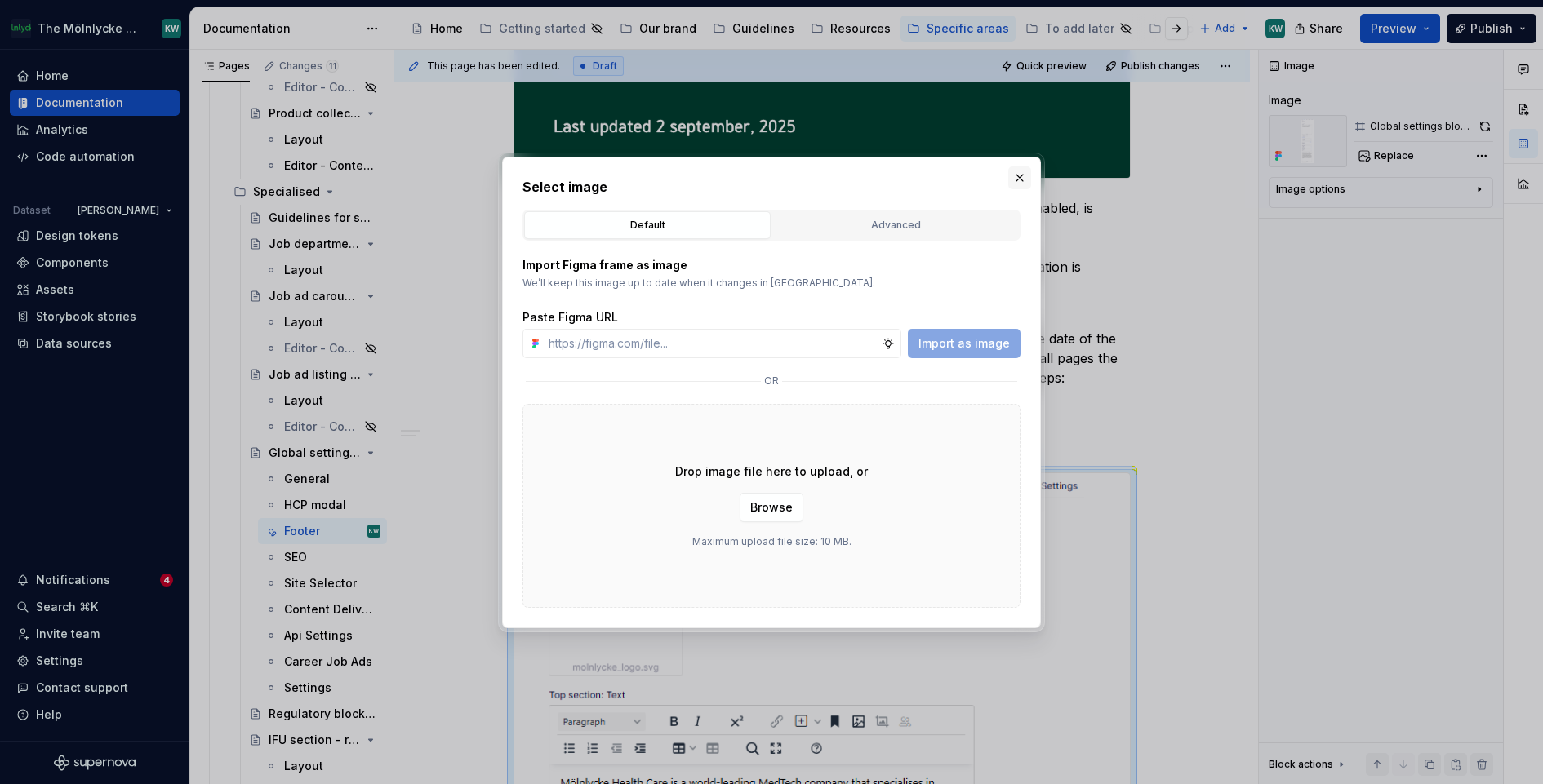
click at [1019, 172] on button "button" at bounding box center [1019, 177] width 23 height 23
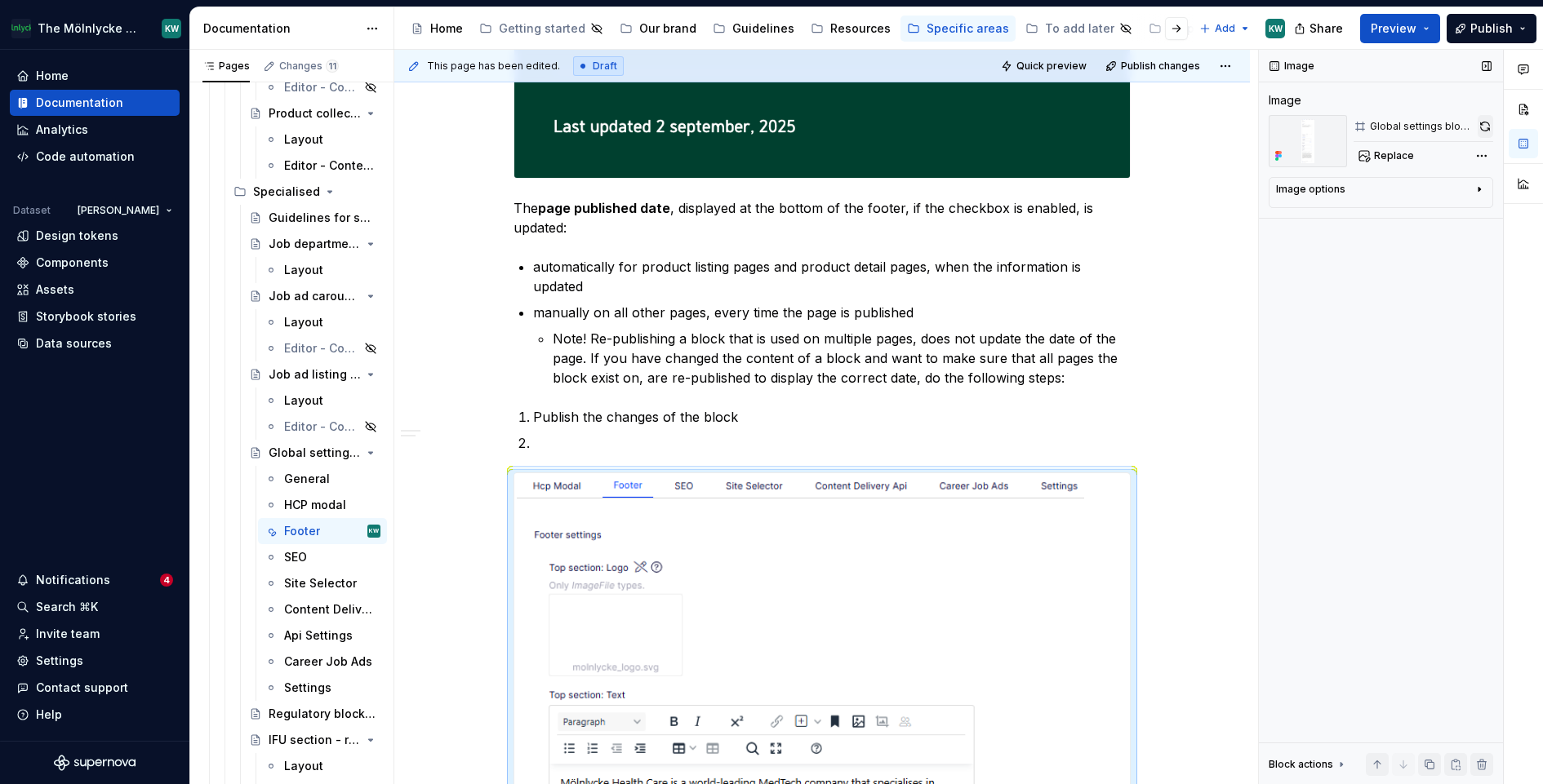
click at [1478, 119] on button "button" at bounding box center [1485, 126] width 16 height 23
click at [1396, 155] on span "Replace" at bounding box center [1394, 156] width 40 height 13
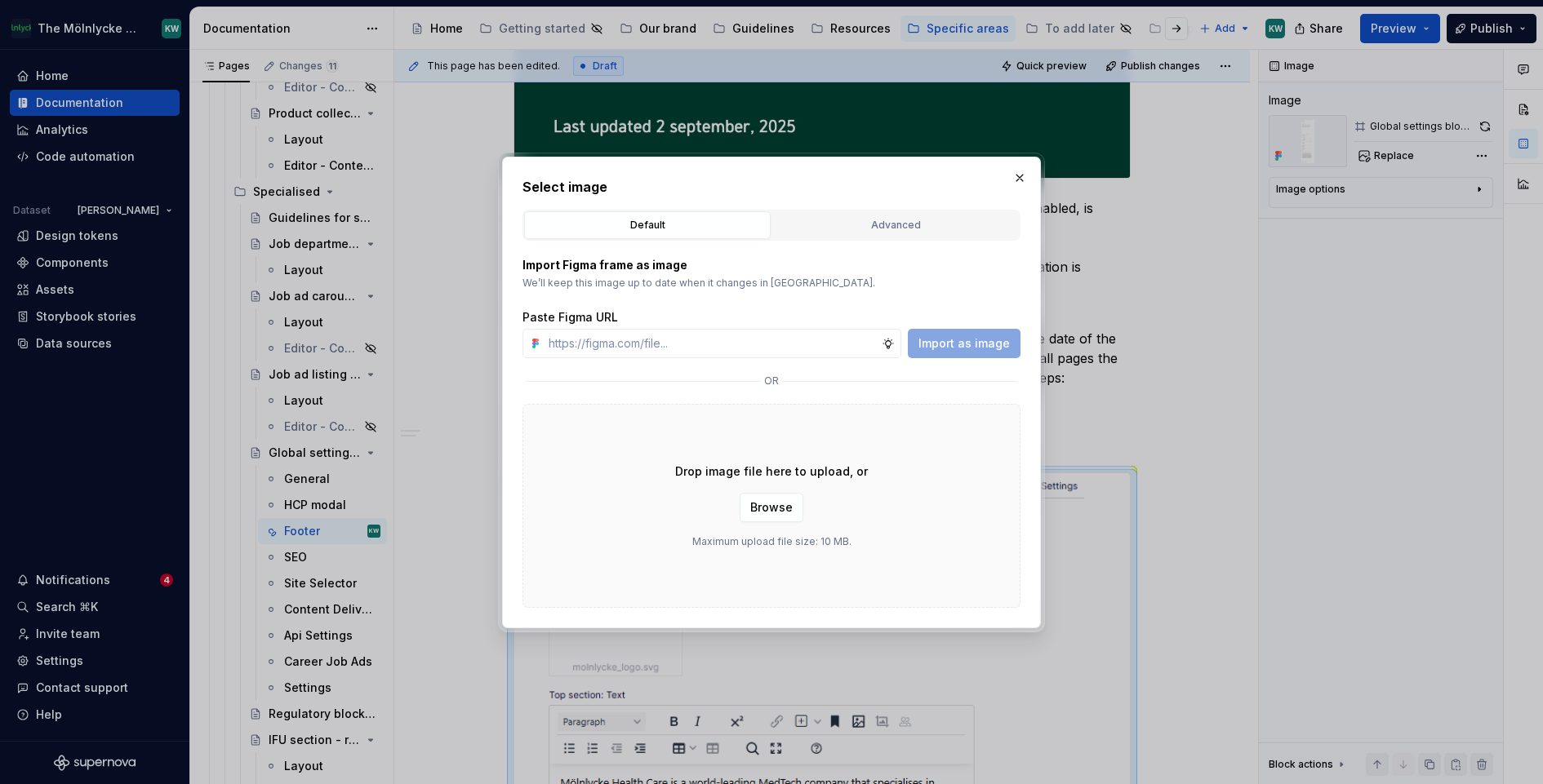
type textarea "*"
click at [874, 229] on div "Advanced" at bounding box center [895, 225] width 235 height 16
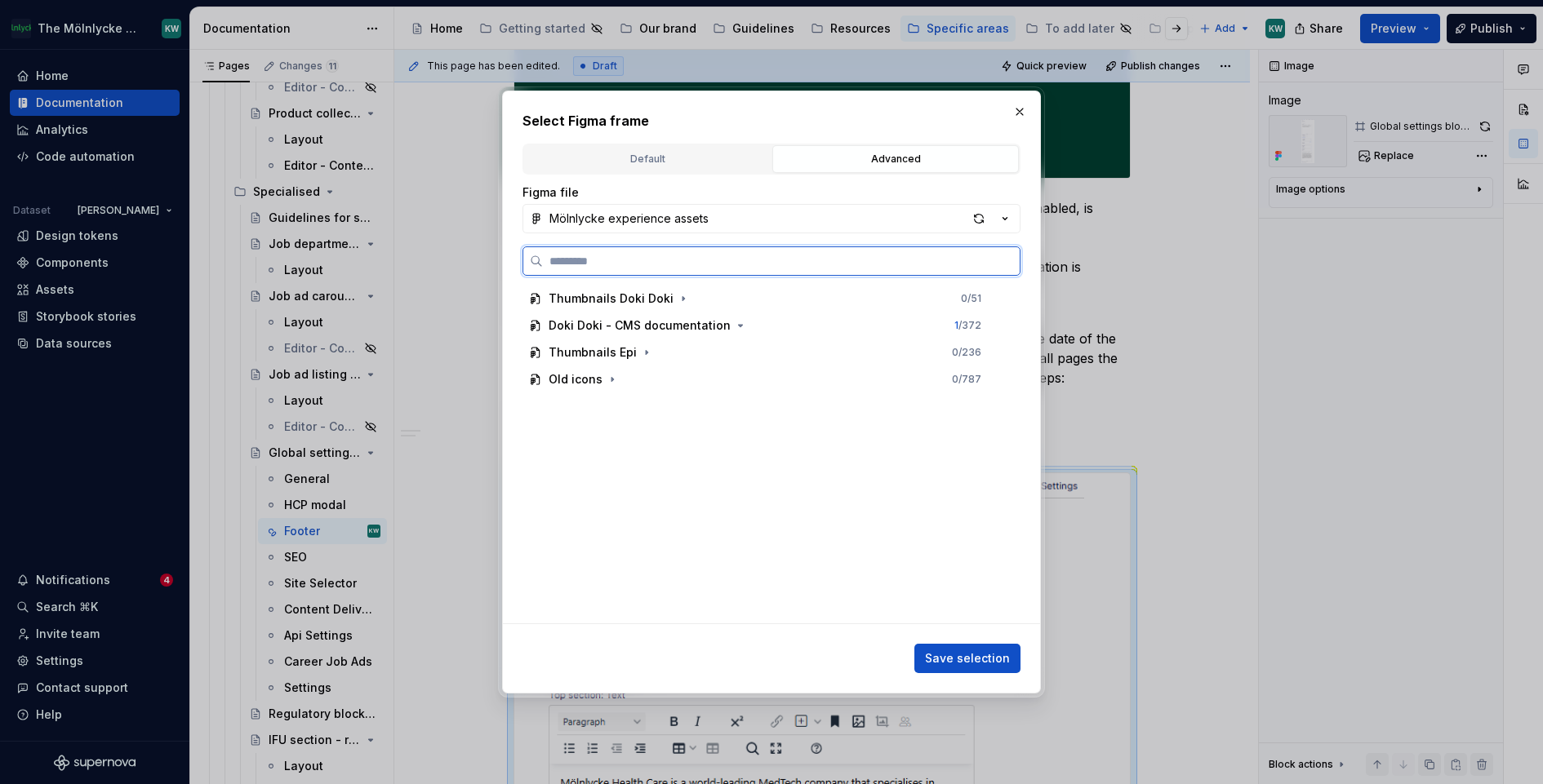
click at [754, 260] on input "search" at bounding box center [781, 261] width 477 height 16
paste input "**********"
type input "**********"
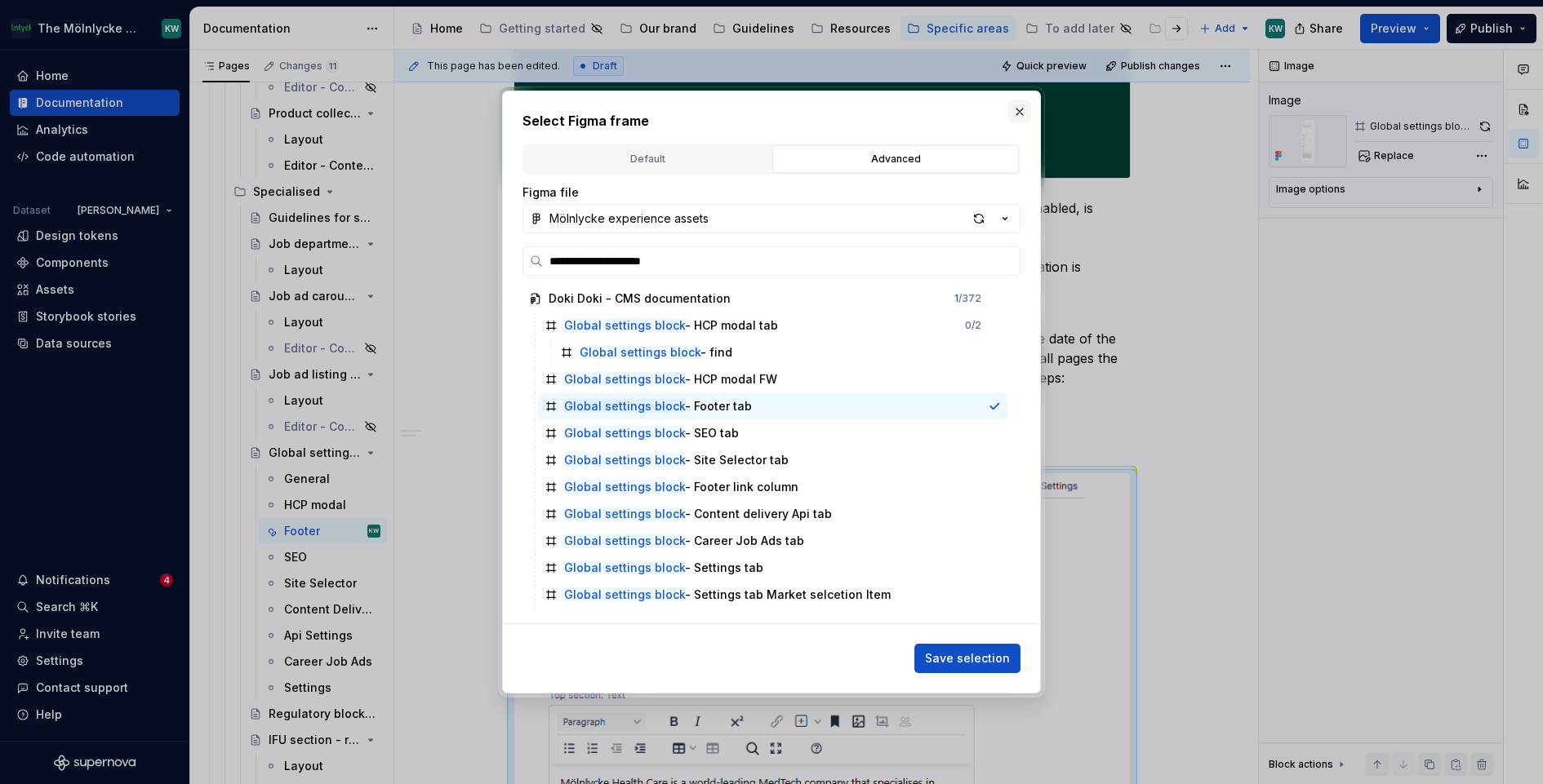
click at [1021, 112] on button "button" at bounding box center [1019, 111] width 23 height 23
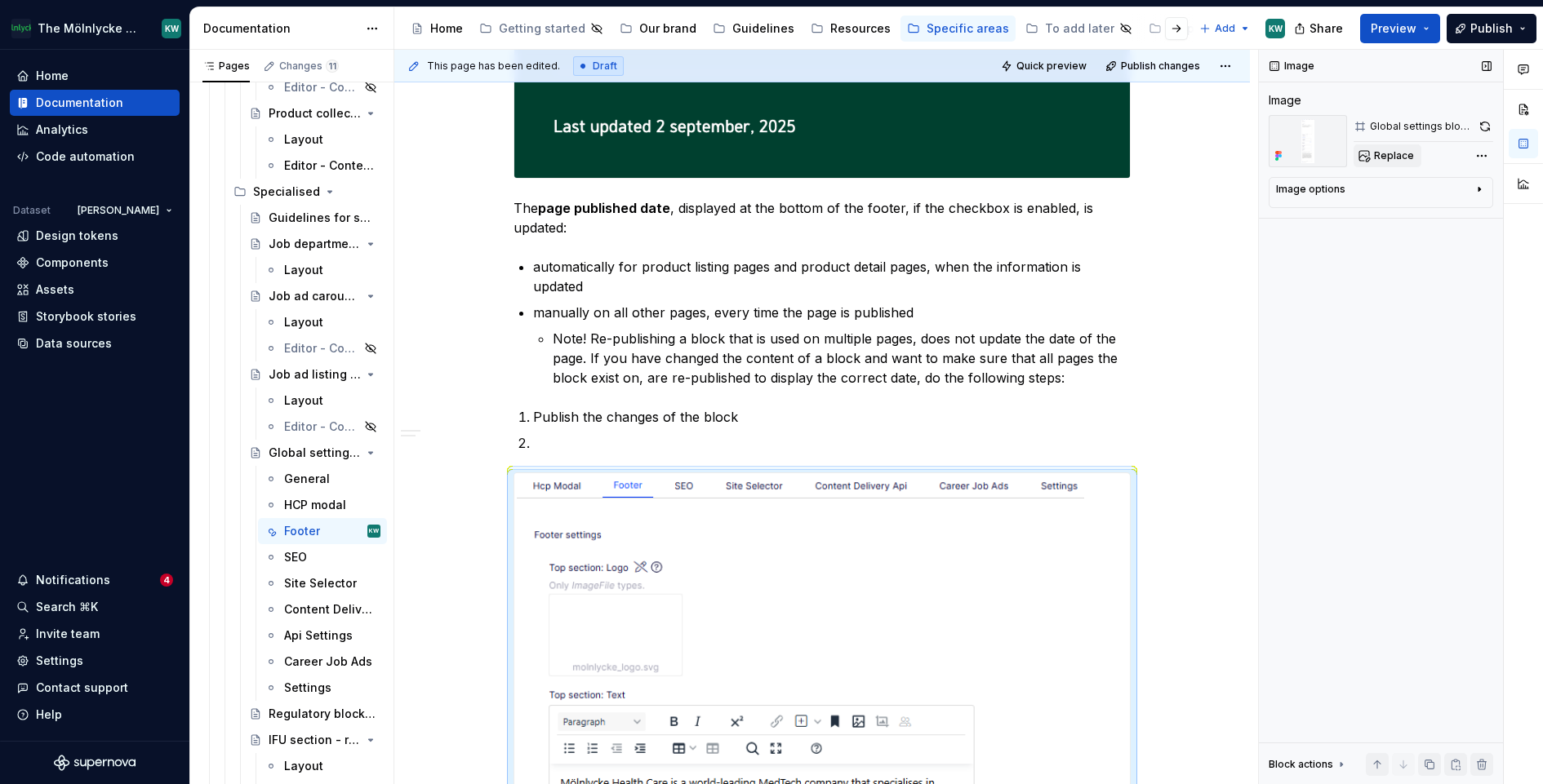
click at [1412, 160] on button "Replace" at bounding box center [1387, 156] width 67 height 23
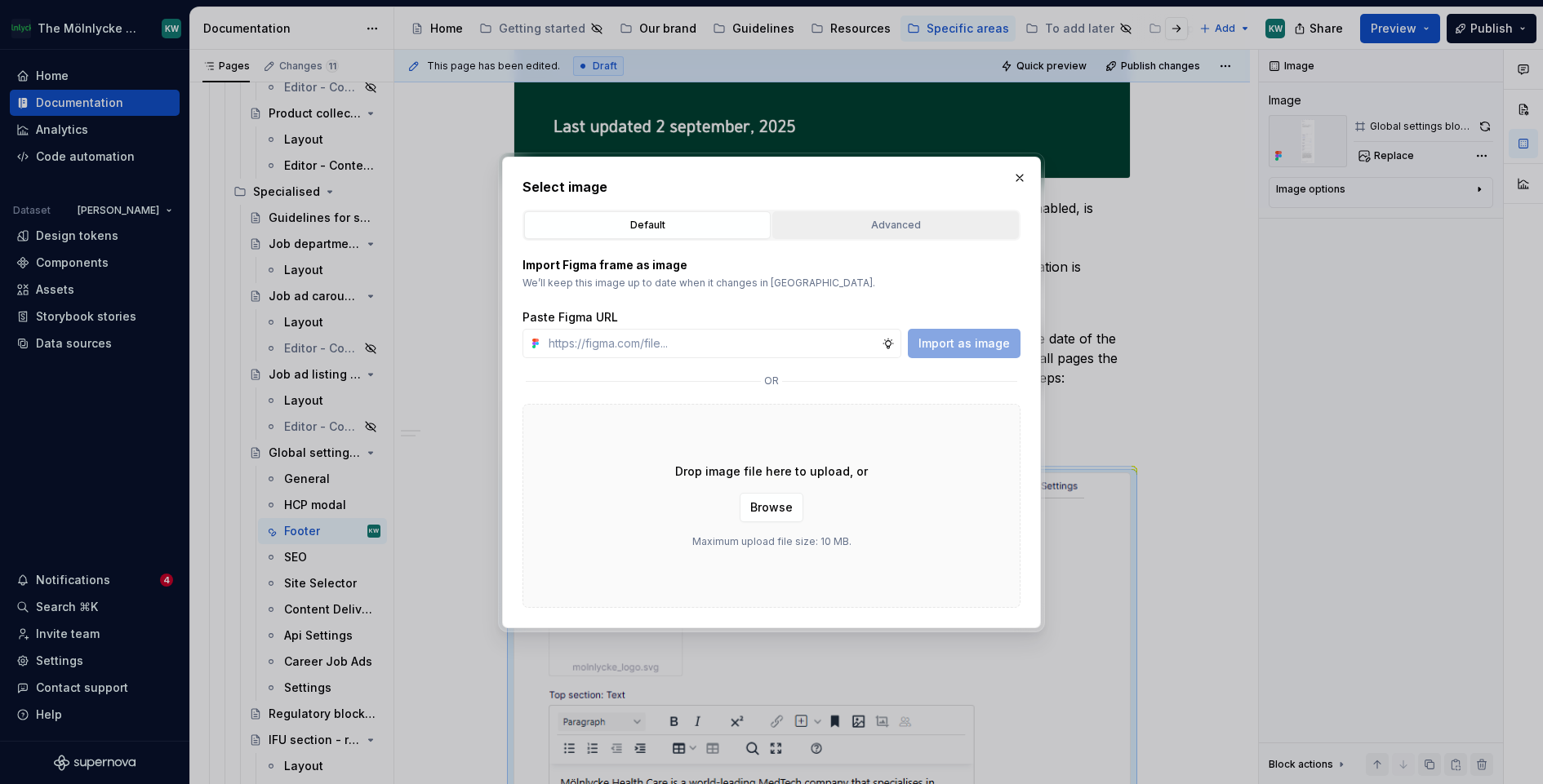
click at [867, 218] on div "Advanced" at bounding box center [895, 225] width 235 height 16
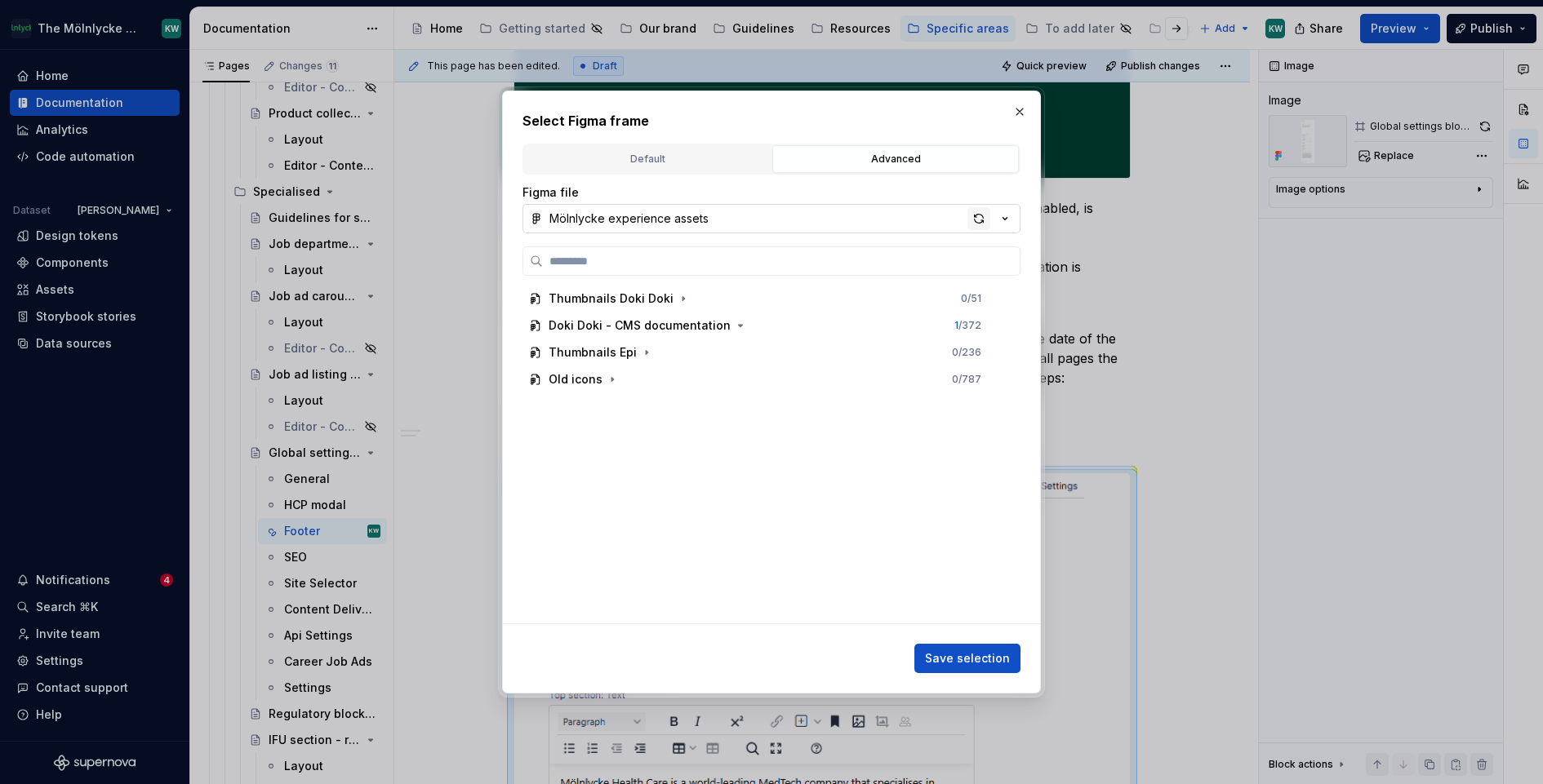
click at [983, 222] on div "button" at bounding box center [979, 218] width 23 height 23
type textarea "*"
paste input "**********"
type input "**********"
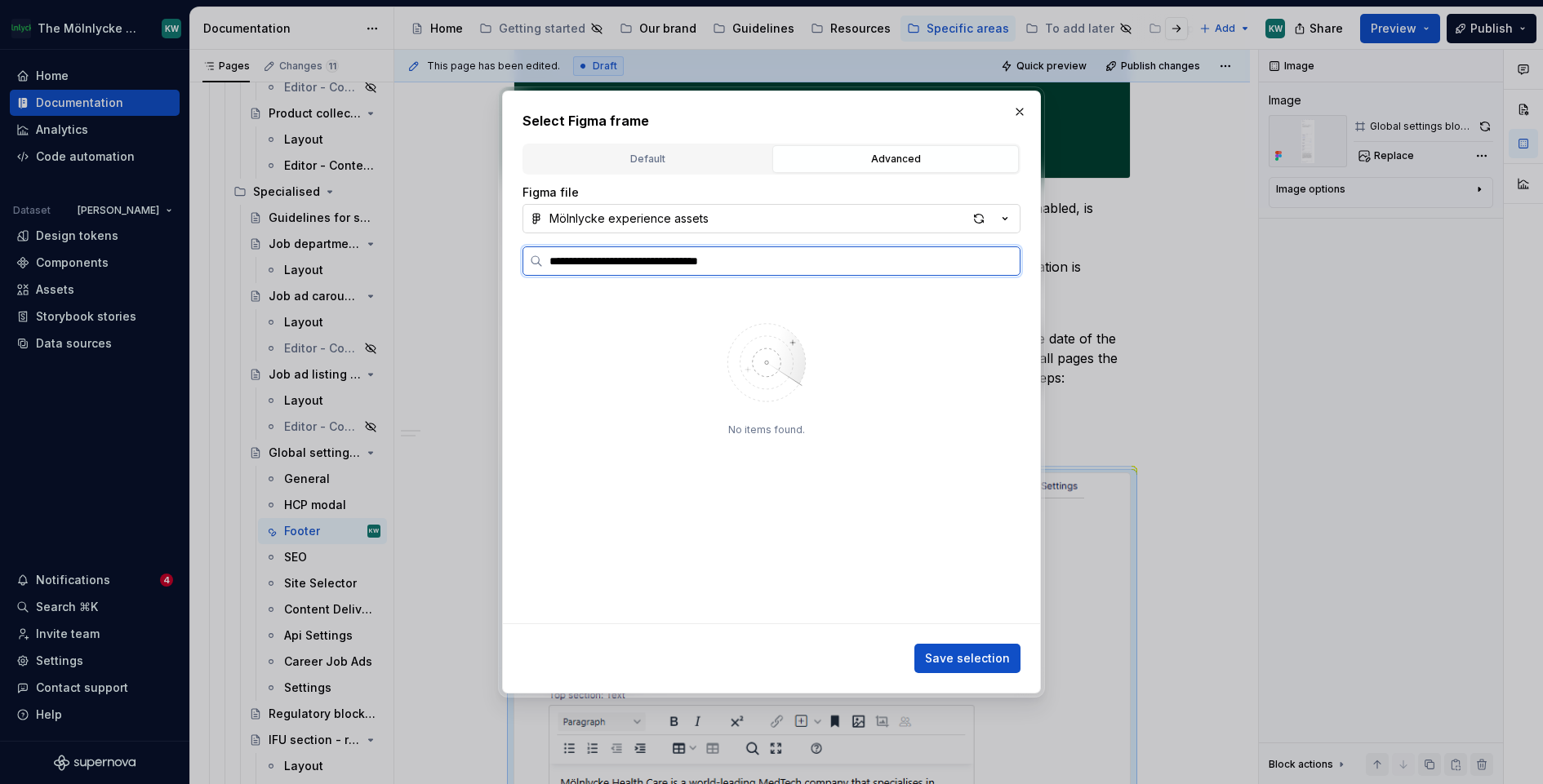
click at [1001, 262] on input "**********" at bounding box center [781, 261] width 477 height 16
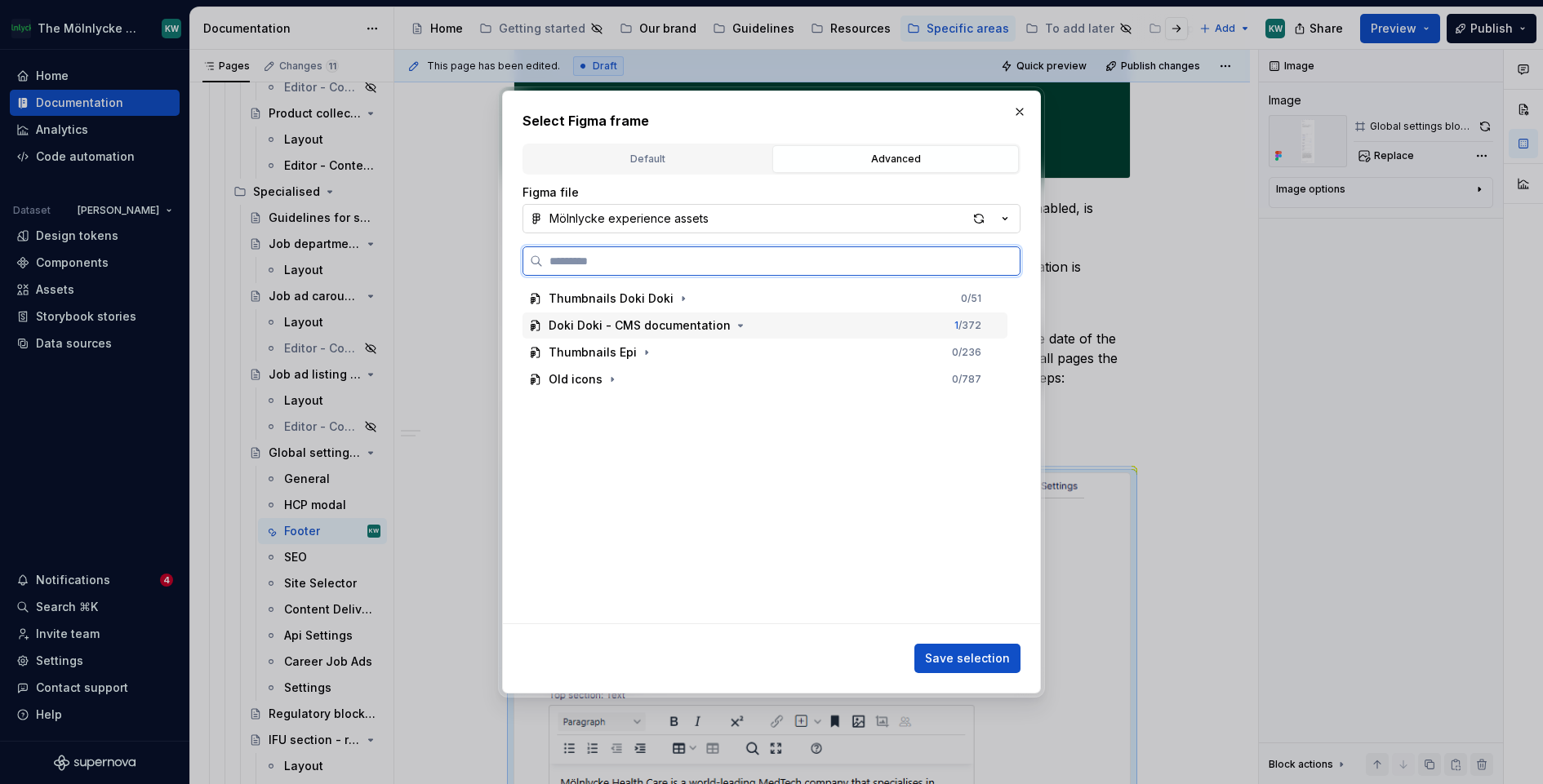
click at [624, 334] on div "Doki Doki - CMS documentation 1 / 372" at bounding box center [765, 325] width 485 height 26
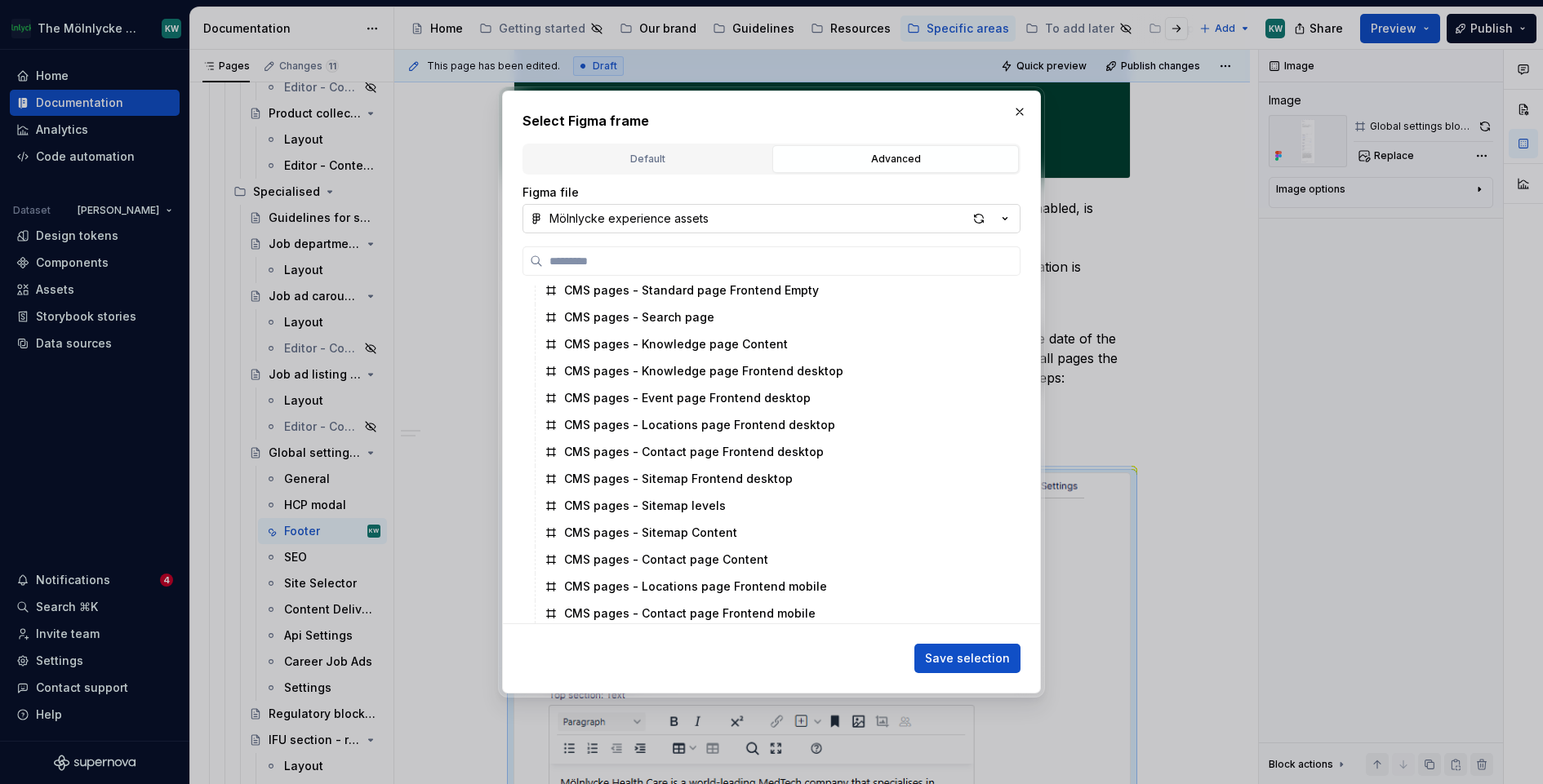
scroll to position [284, 0]
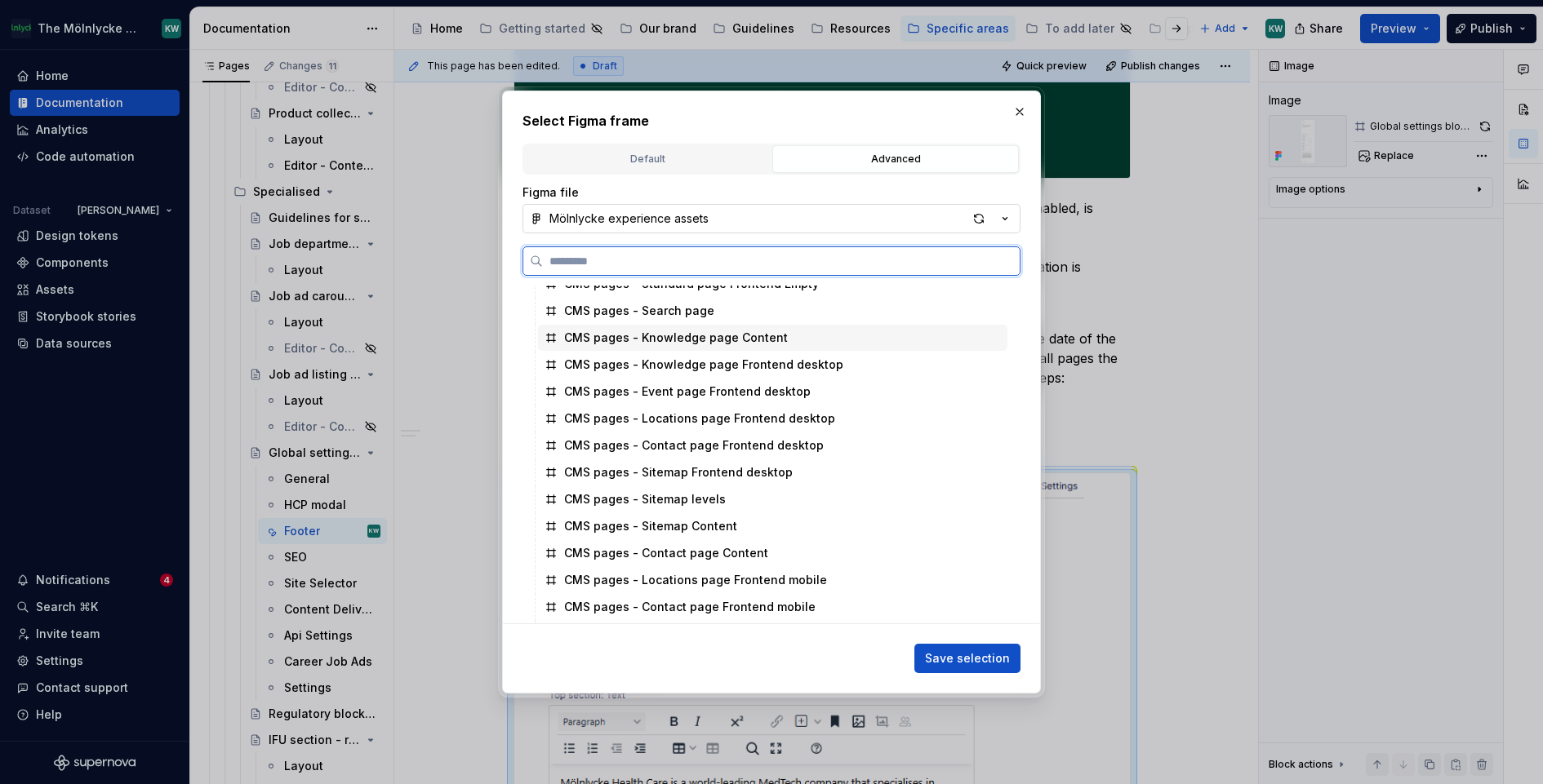
paste input "**********"
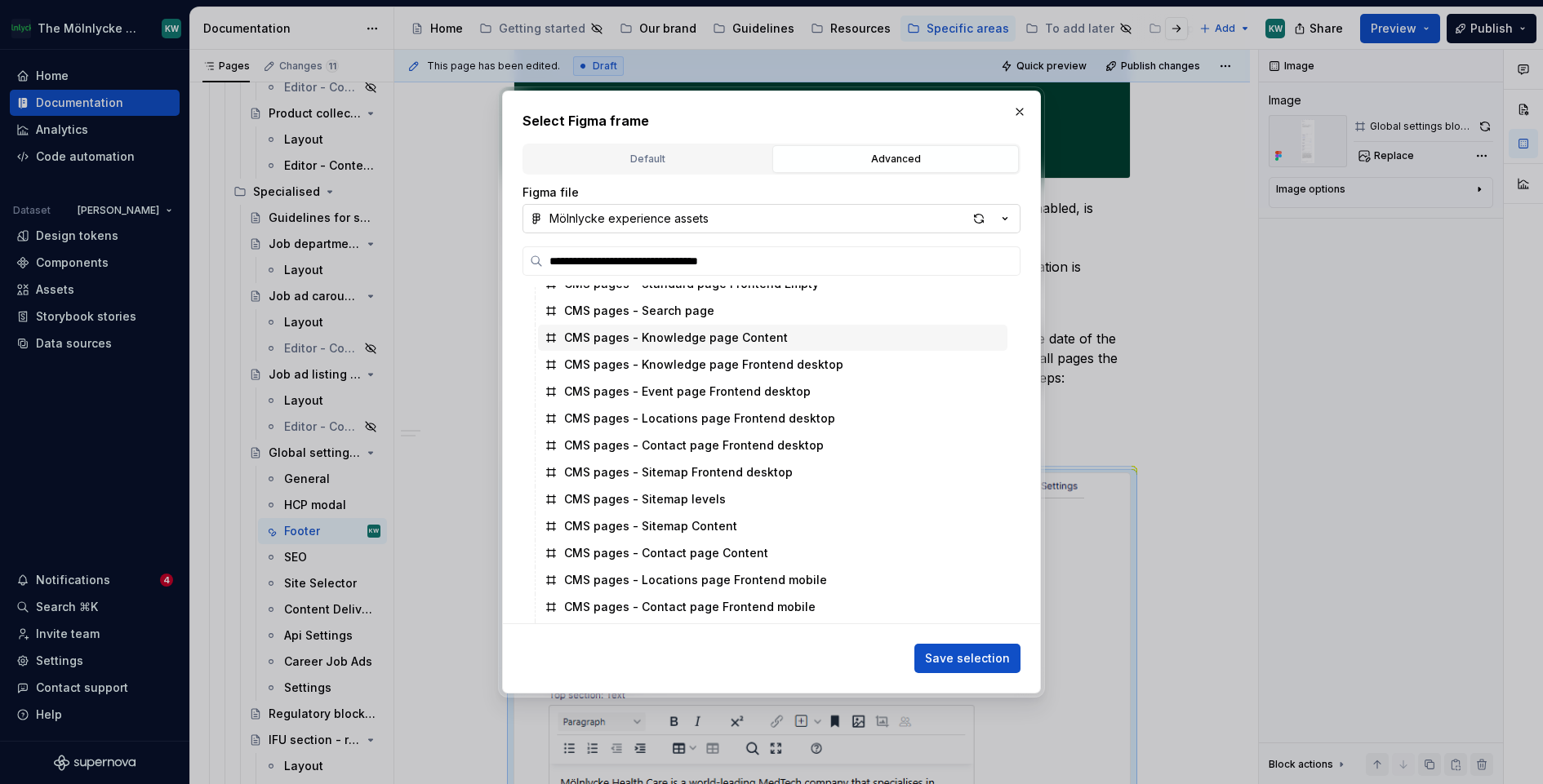
scroll to position [0, 0]
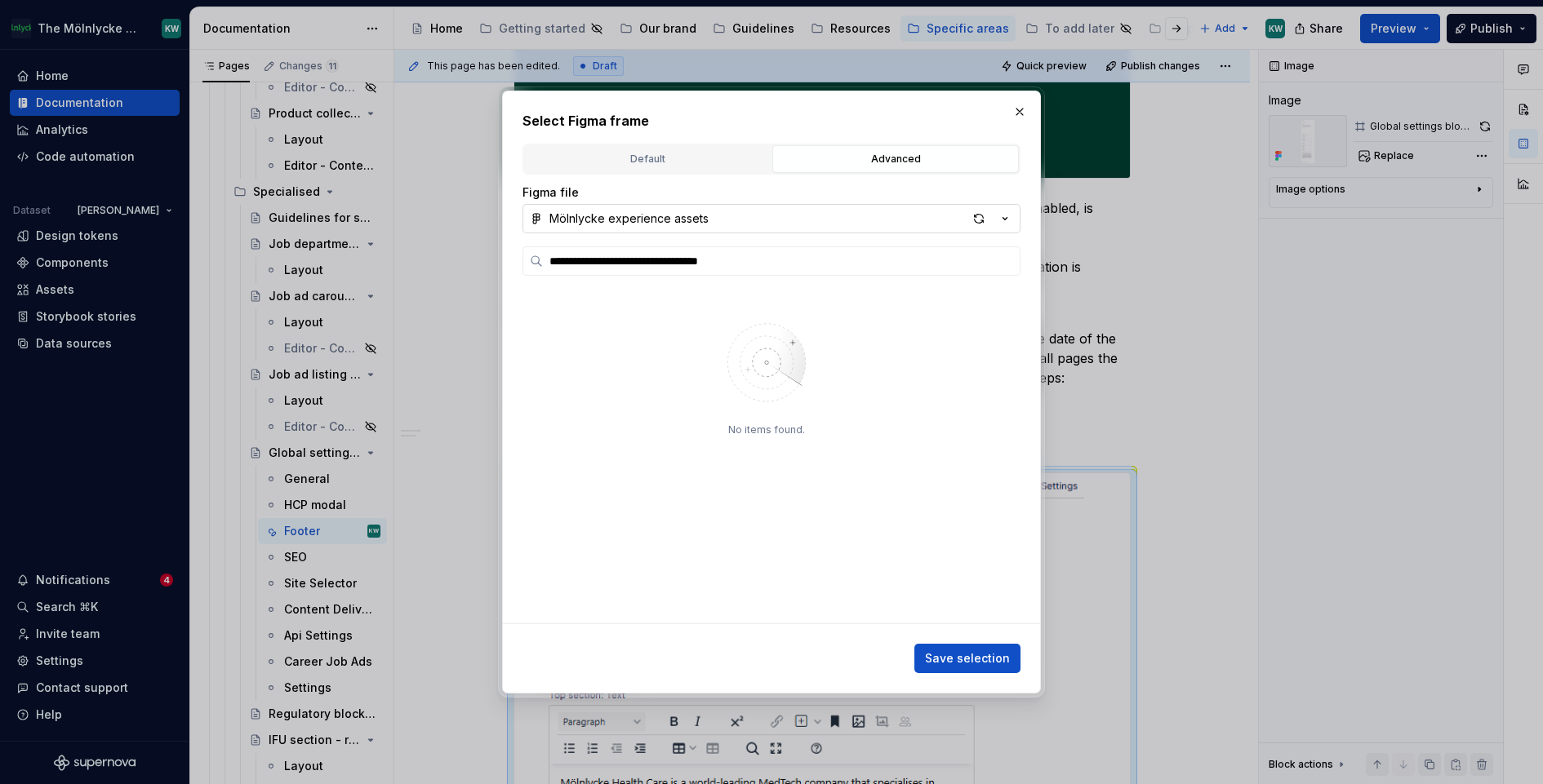
drag, startPoint x: 663, startPoint y: 261, endPoint x: 1135, endPoint y: 314, distance: 475.0
click at [1135, 314] on div "**********" at bounding box center [772, 392] width 1543 height 784
type input "**********"
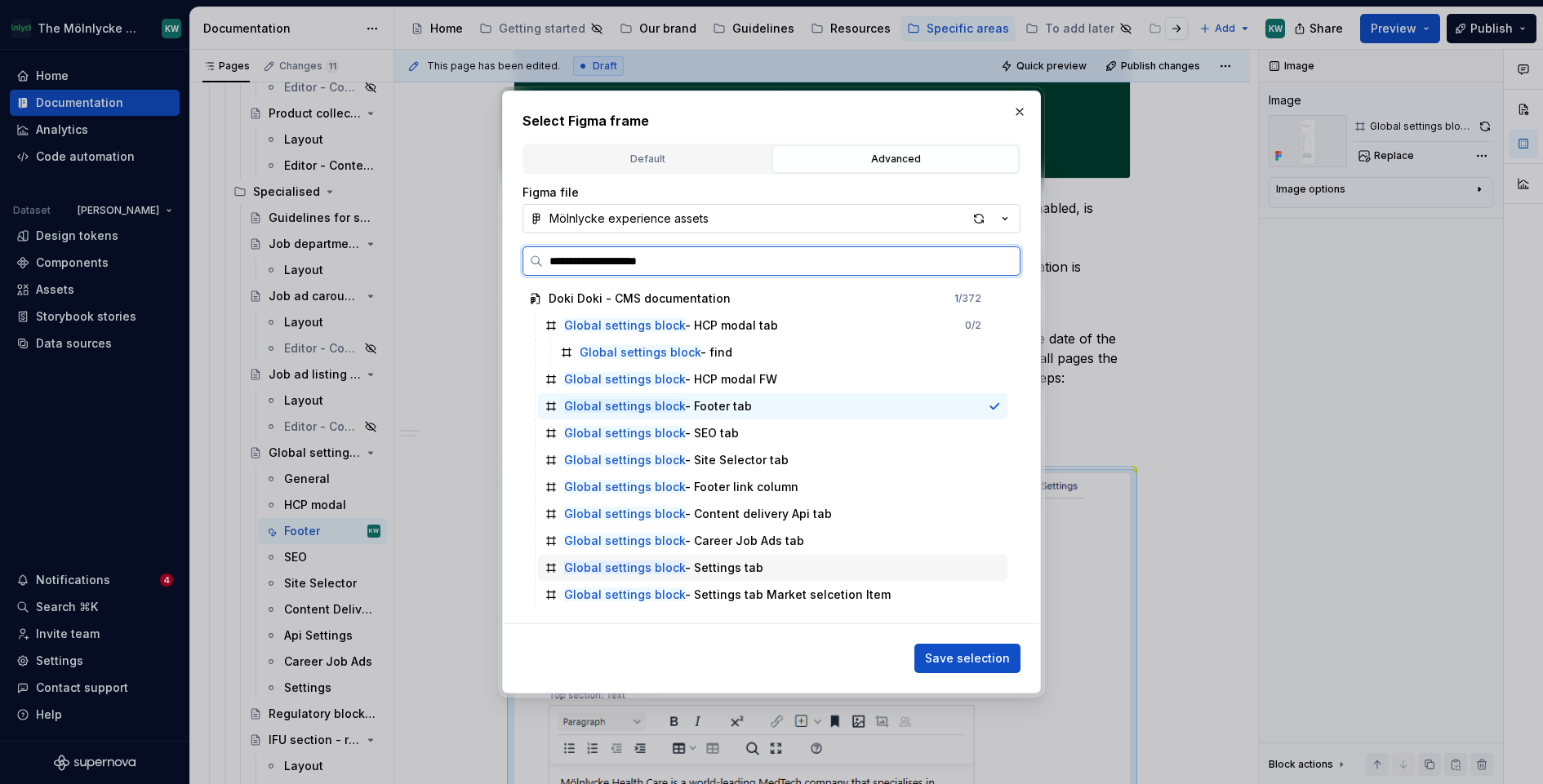
click at [731, 563] on div "Global settings block - Settings tab" at bounding box center [663, 568] width 199 height 16
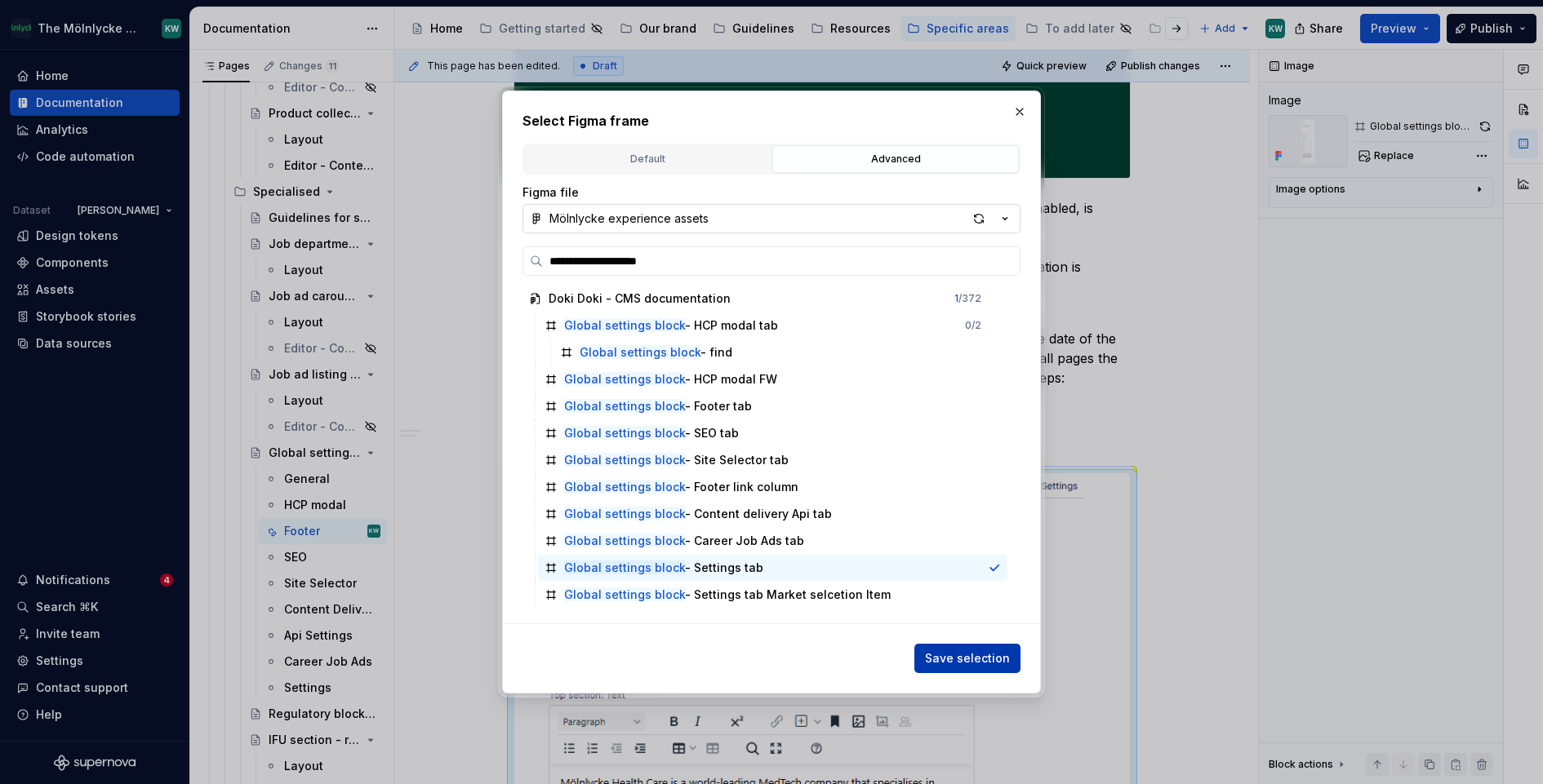
click at [983, 666] on button "Save selection" at bounding box center [967, 659] width 106 height 30
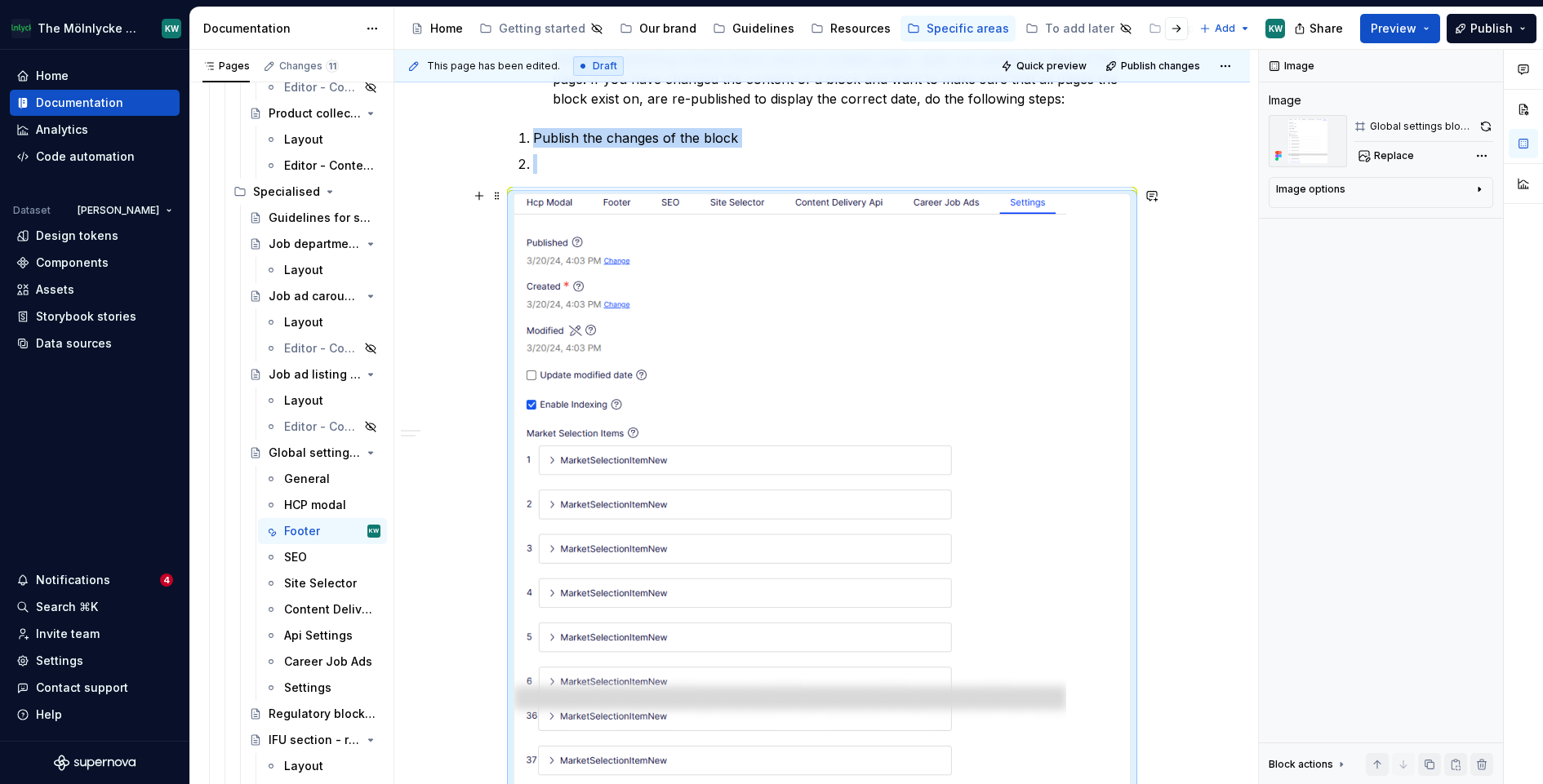
scroll to position [3934, 0]
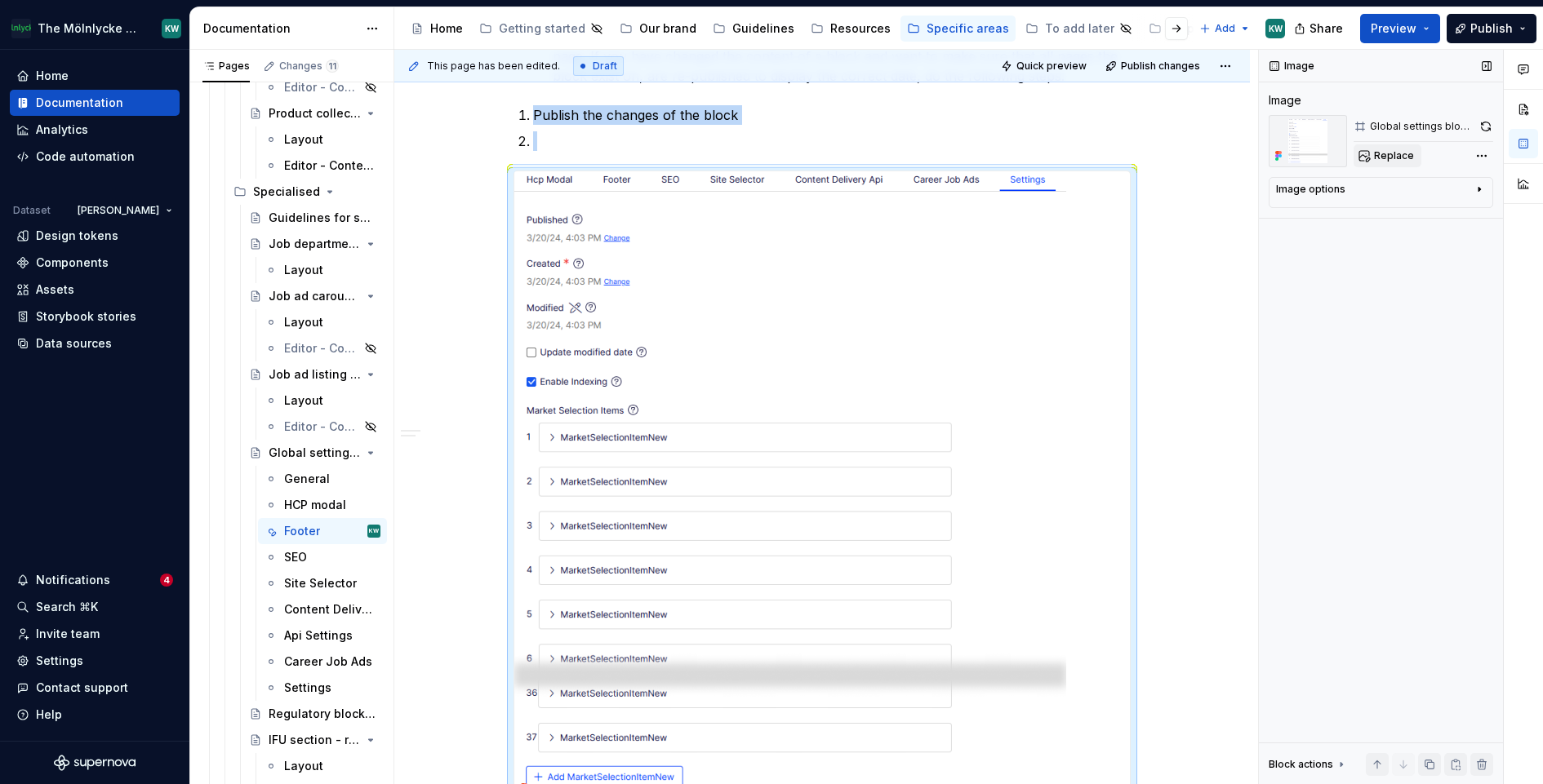
click at [1371, 152] on button "Replace" at bounding box center [1387, 156] width 67 height 23
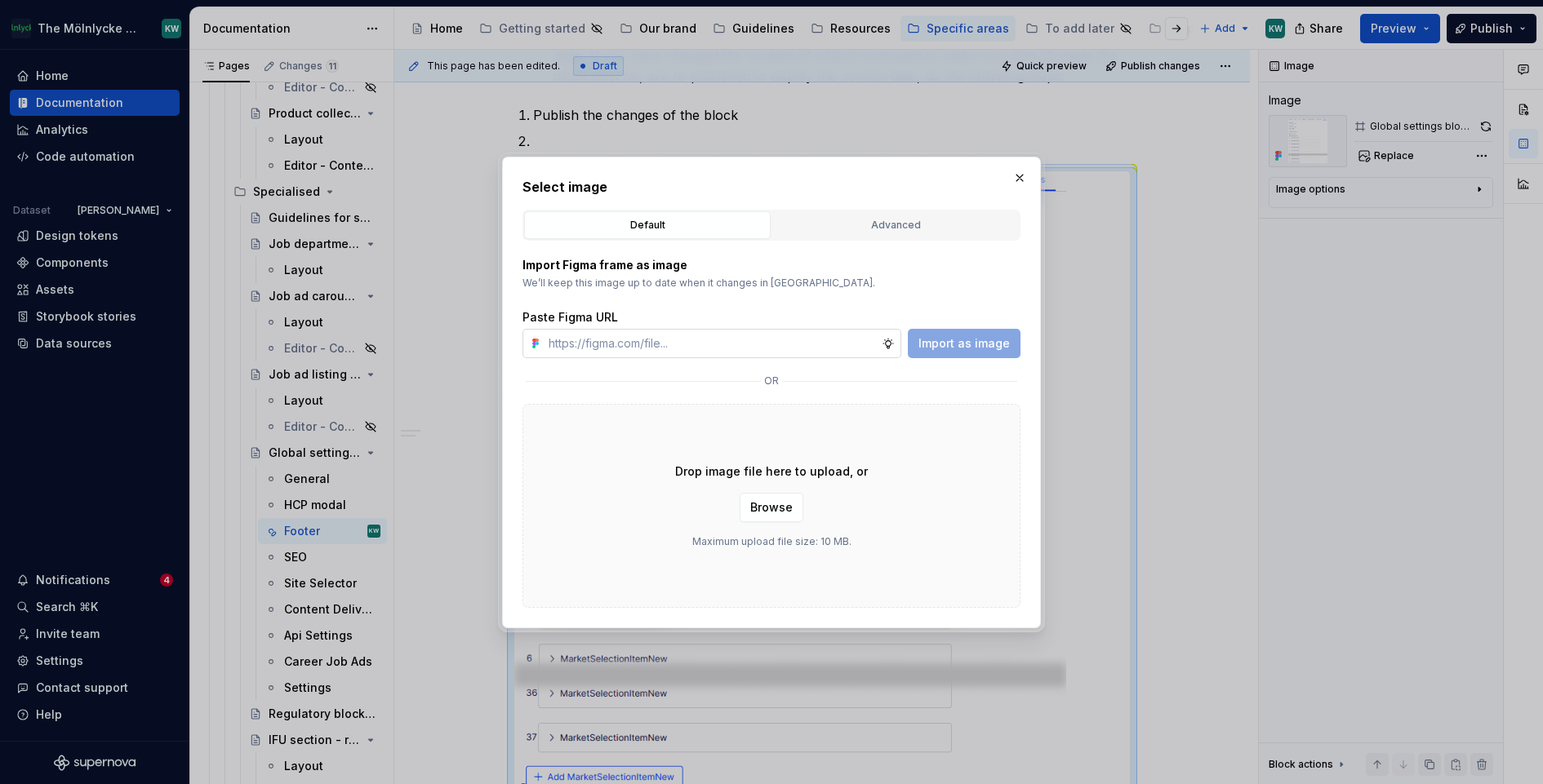
type textarea "*"
click at [884, 217] on div "Advanced" at bounding box center [895, 225] width 235 height 16
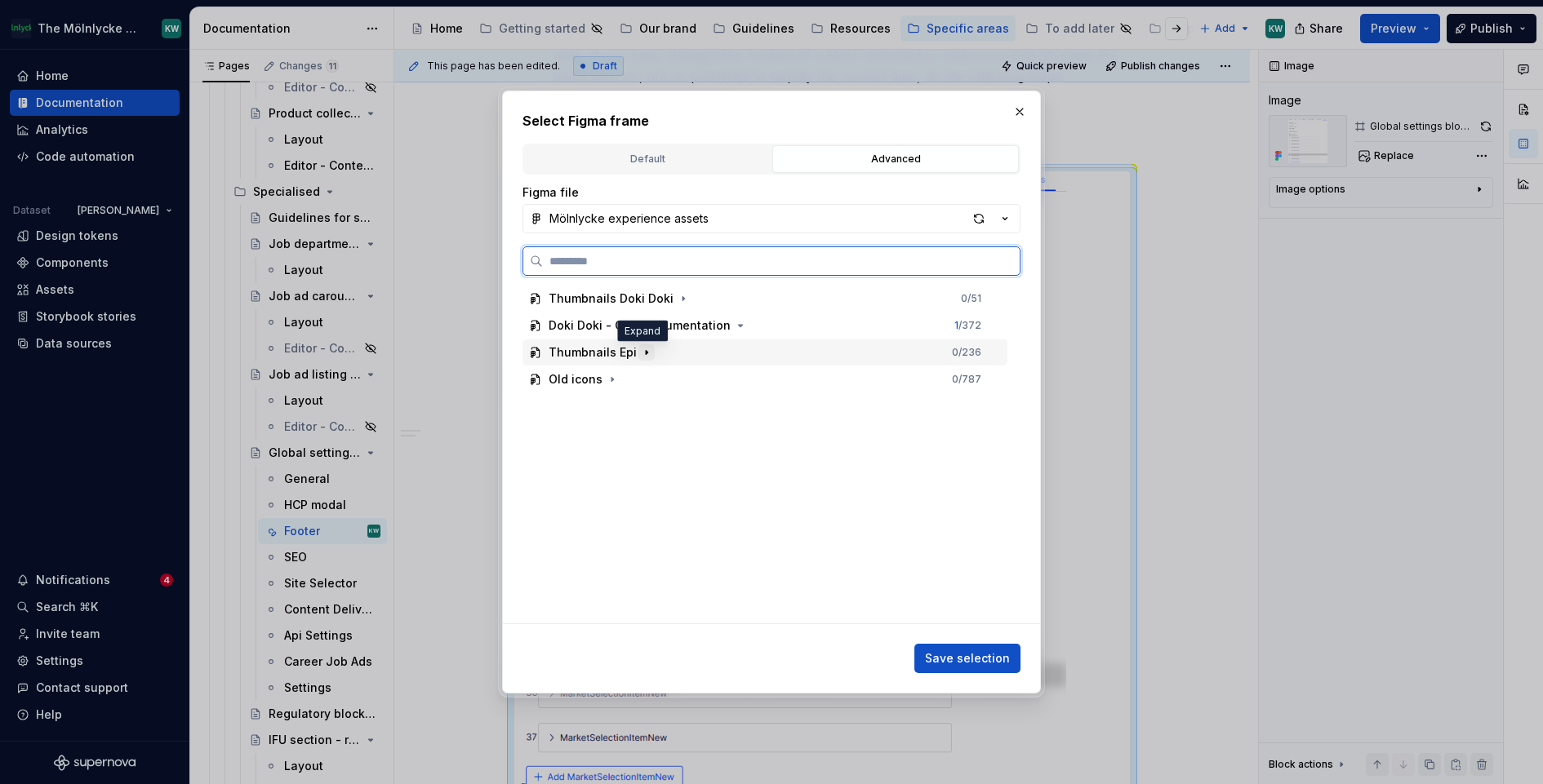
paste input "**********"
type input "**********"
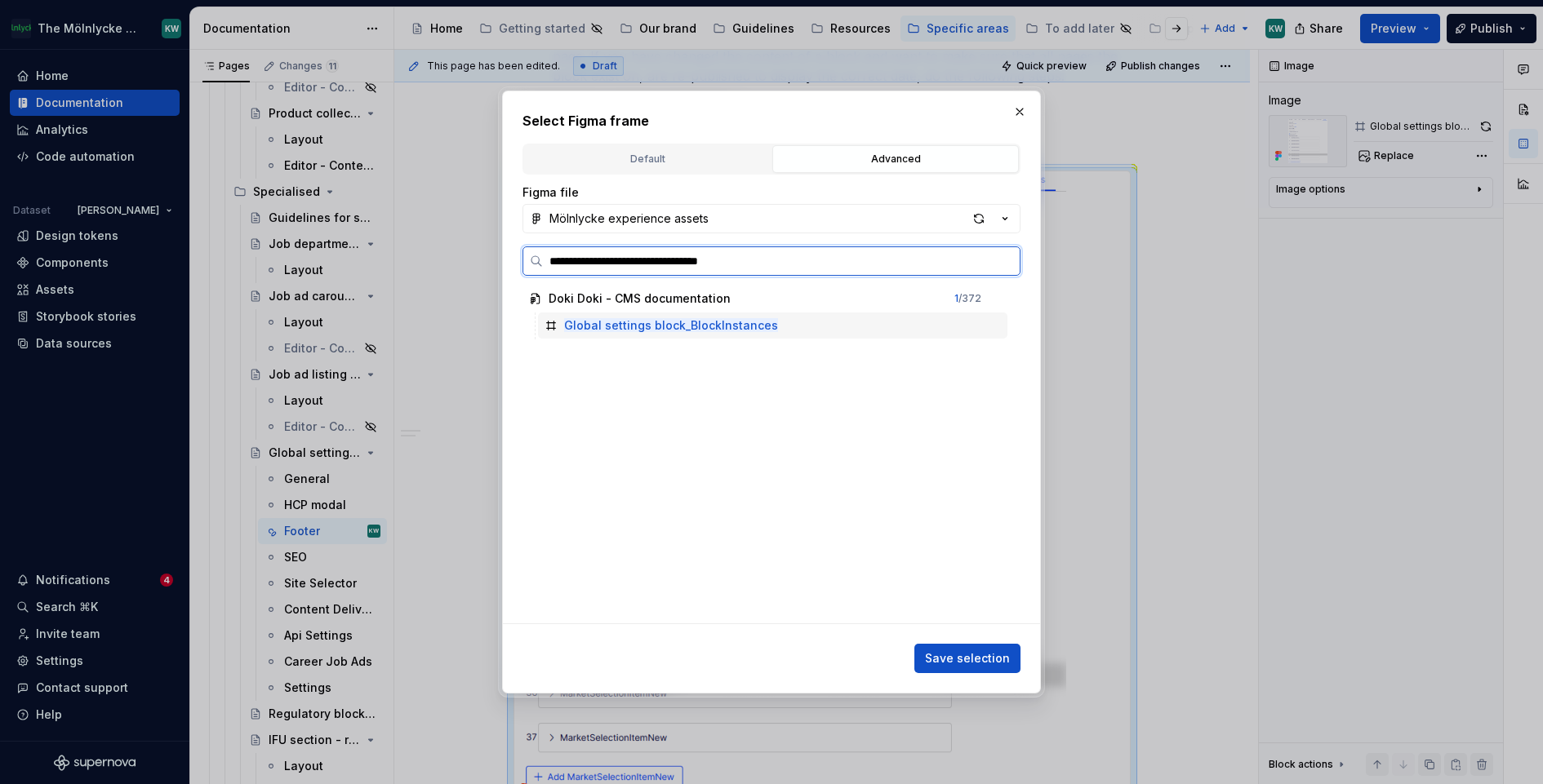
click at [807, 322] on div "Global settings block_BlockInstances" at bounding box center [772, 325] width 469 height 26
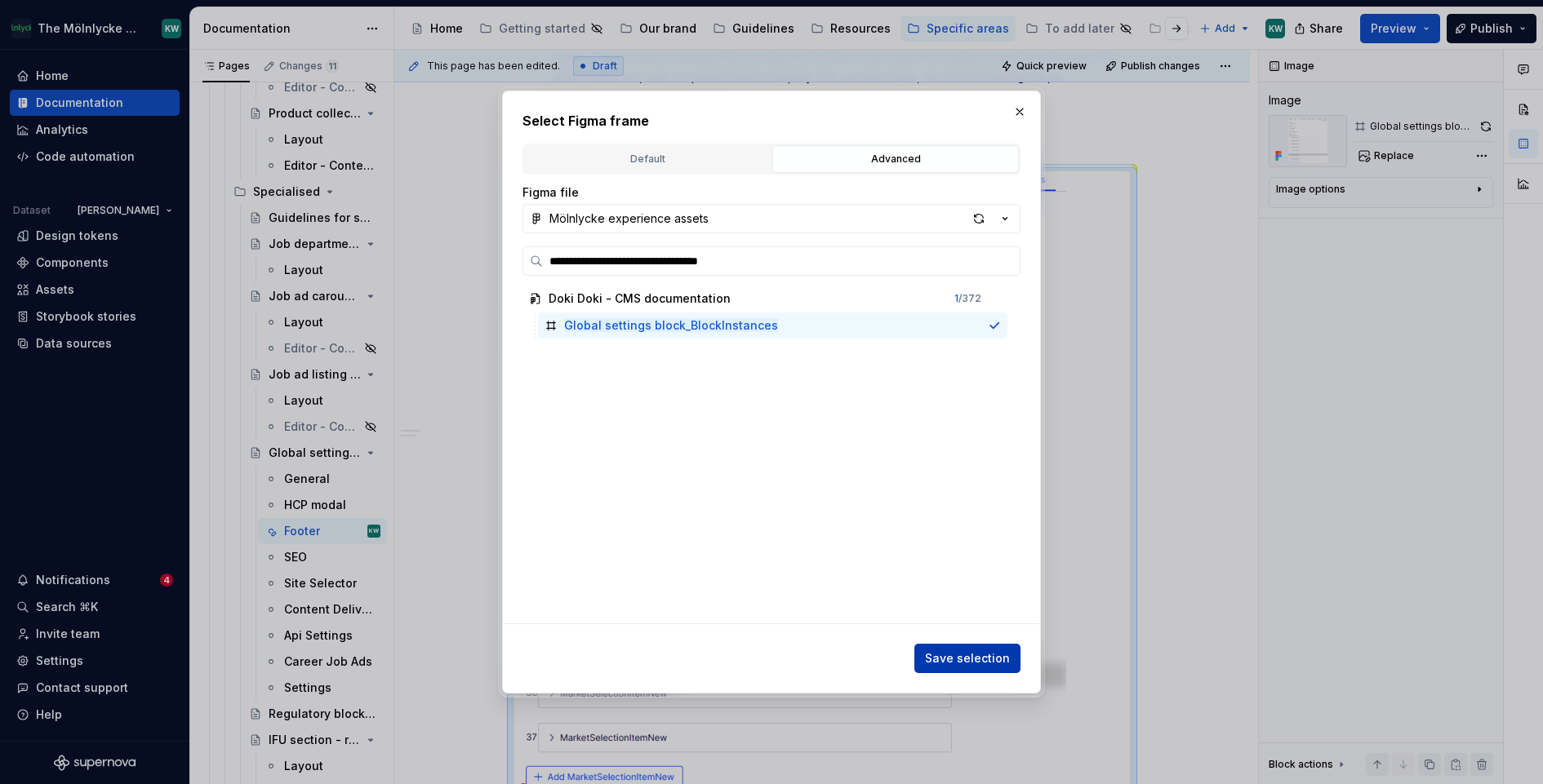
click at [947, 645] on button "Save selection" at bounding box center [967, 659] width 106 height 30
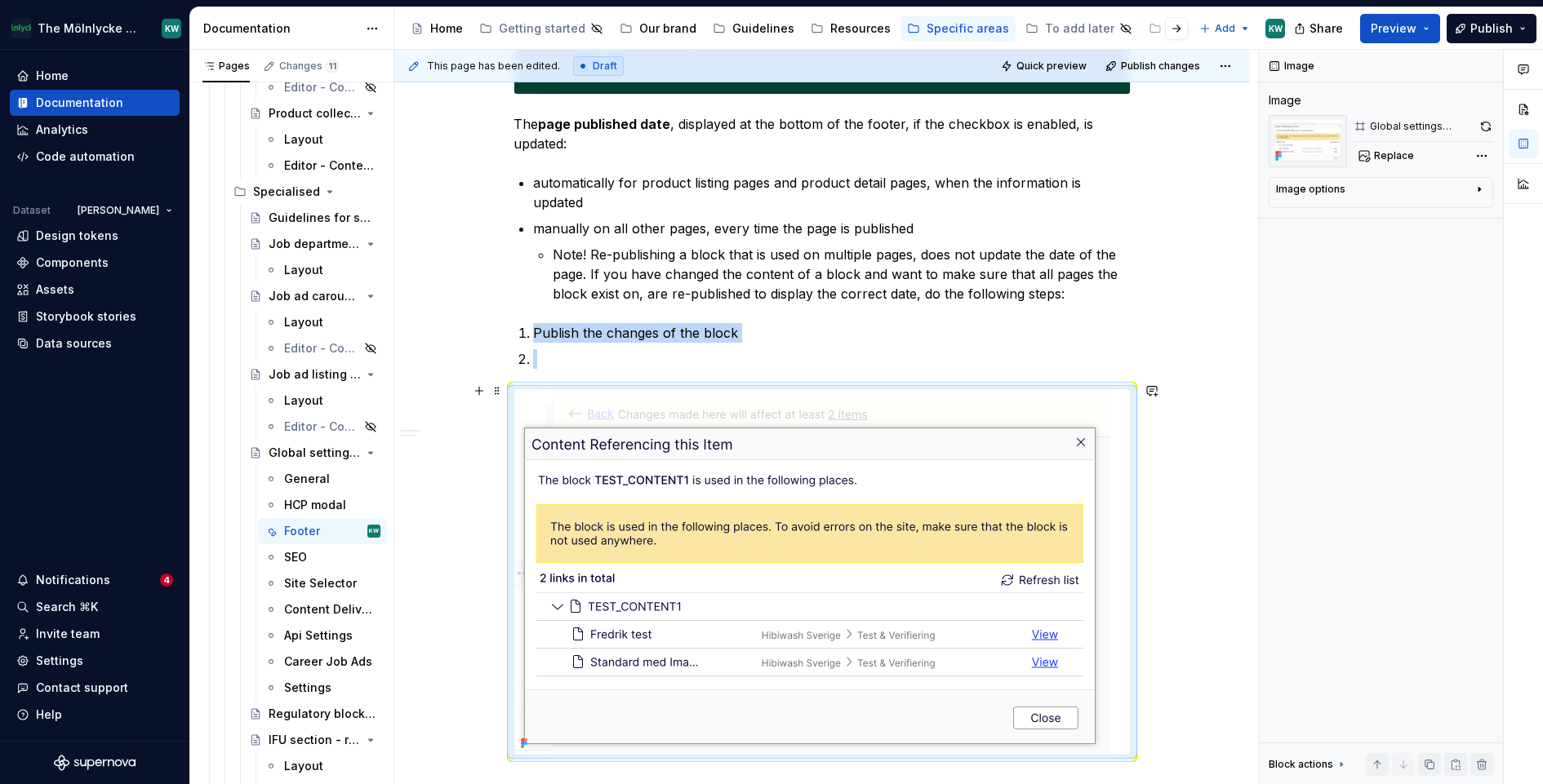
scroll to position [3747, 0]
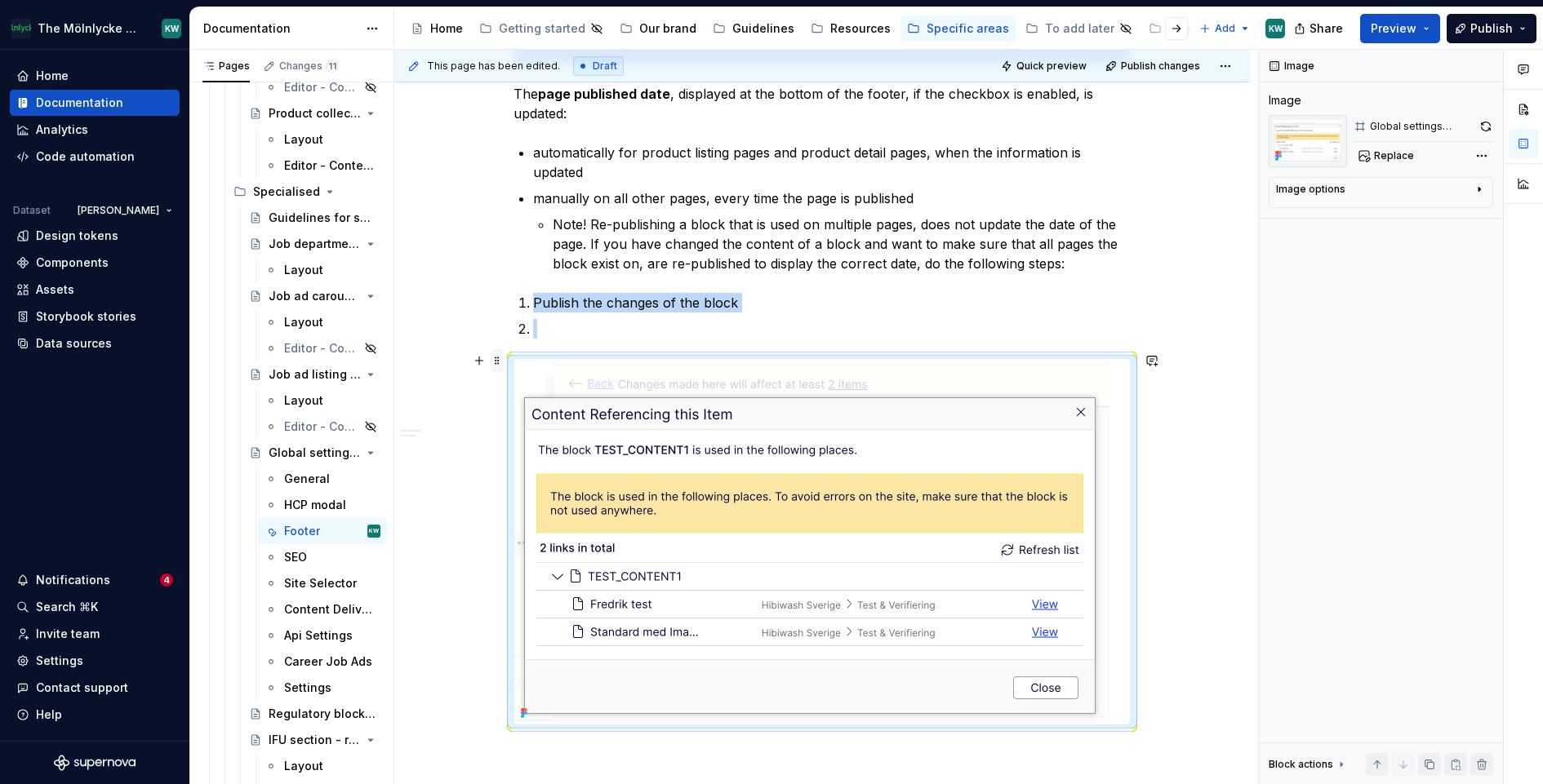
click at [502, 358] on span at bounding box center [497, 360] width 13 height 23
click at [529, 383] on div "Duplicate" at bounding box center [577, 385] width 106 height 16
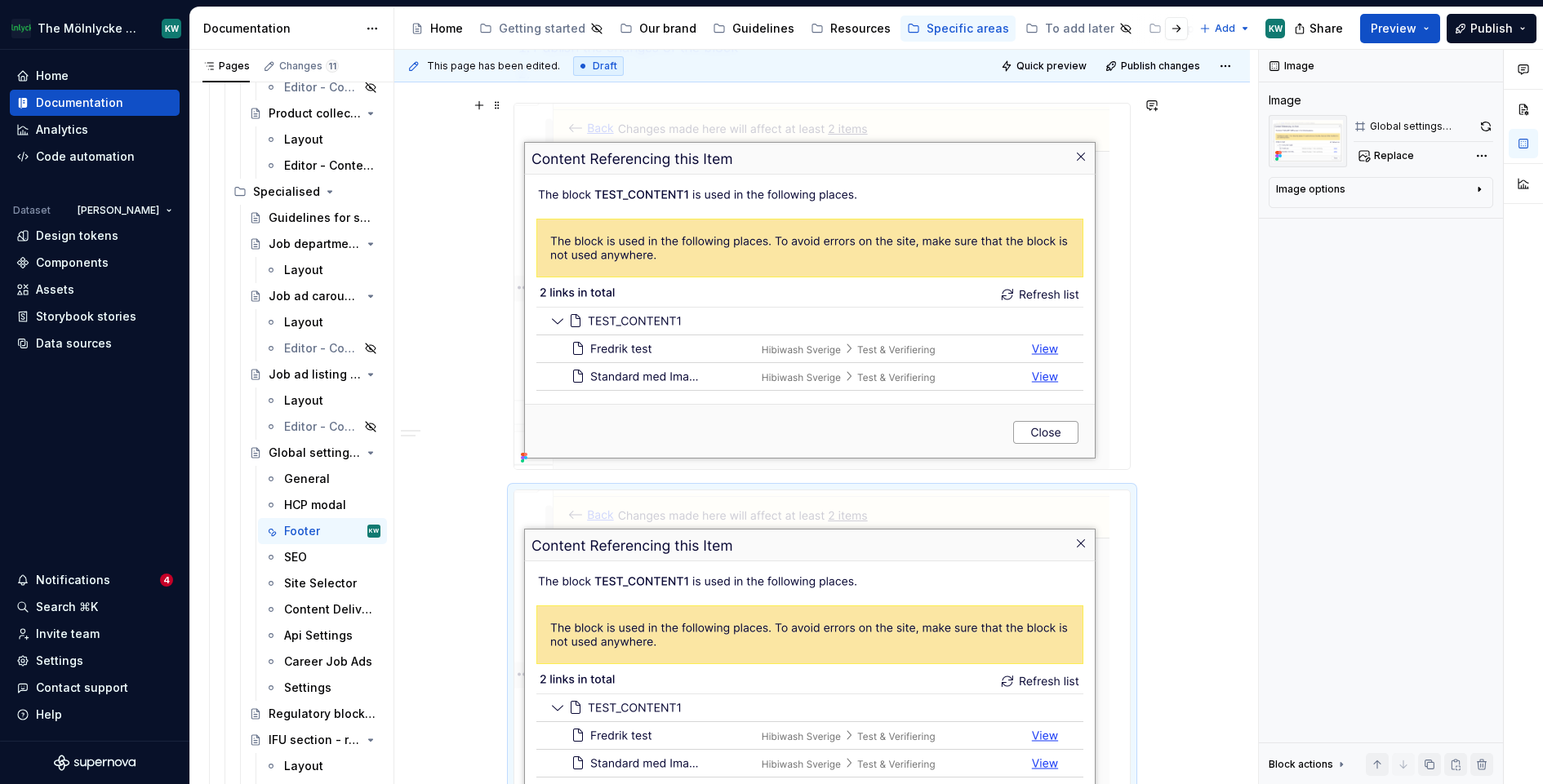
scroll to position [4004, 0]
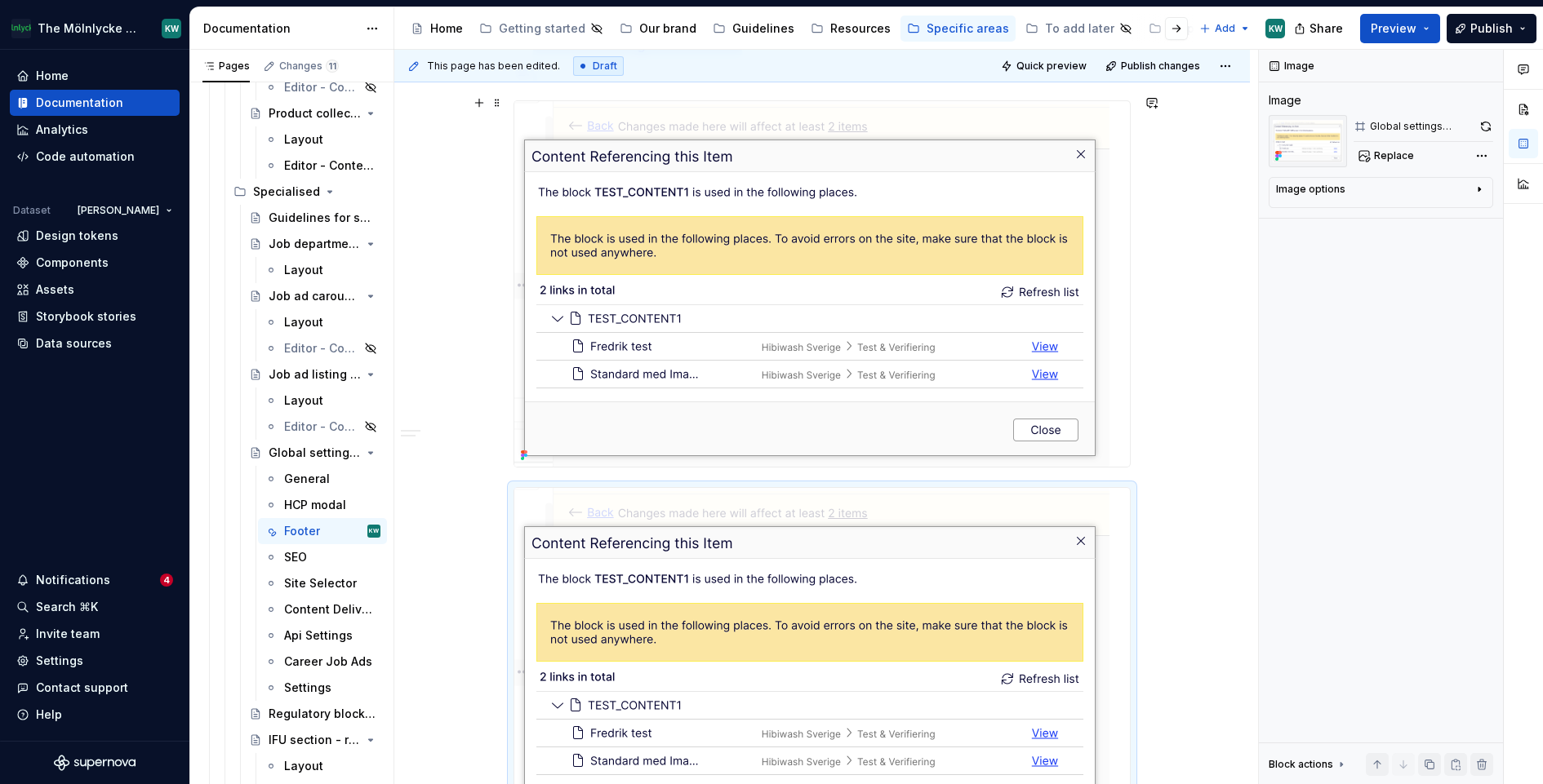
click at [699, 365] on img at bounding box center [812, 283] width 595 height 366
click at [1394, 155] on span "Replace" at bounding box center [1394, 156] width 40 height 13
type textarea "*"
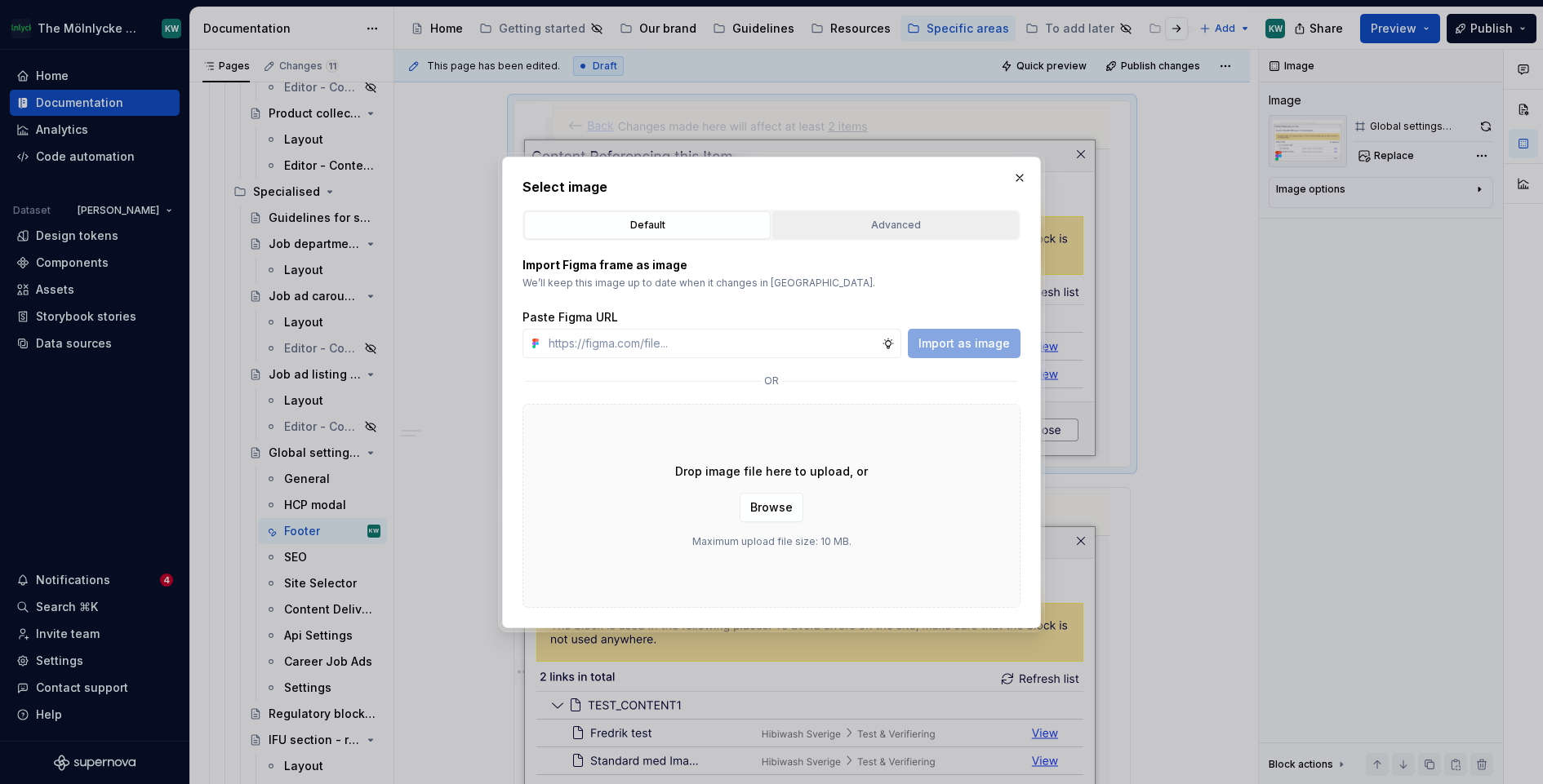
click at [827, 224] on div "Advanced" at bounding box center [895, 225] width 235 height 16
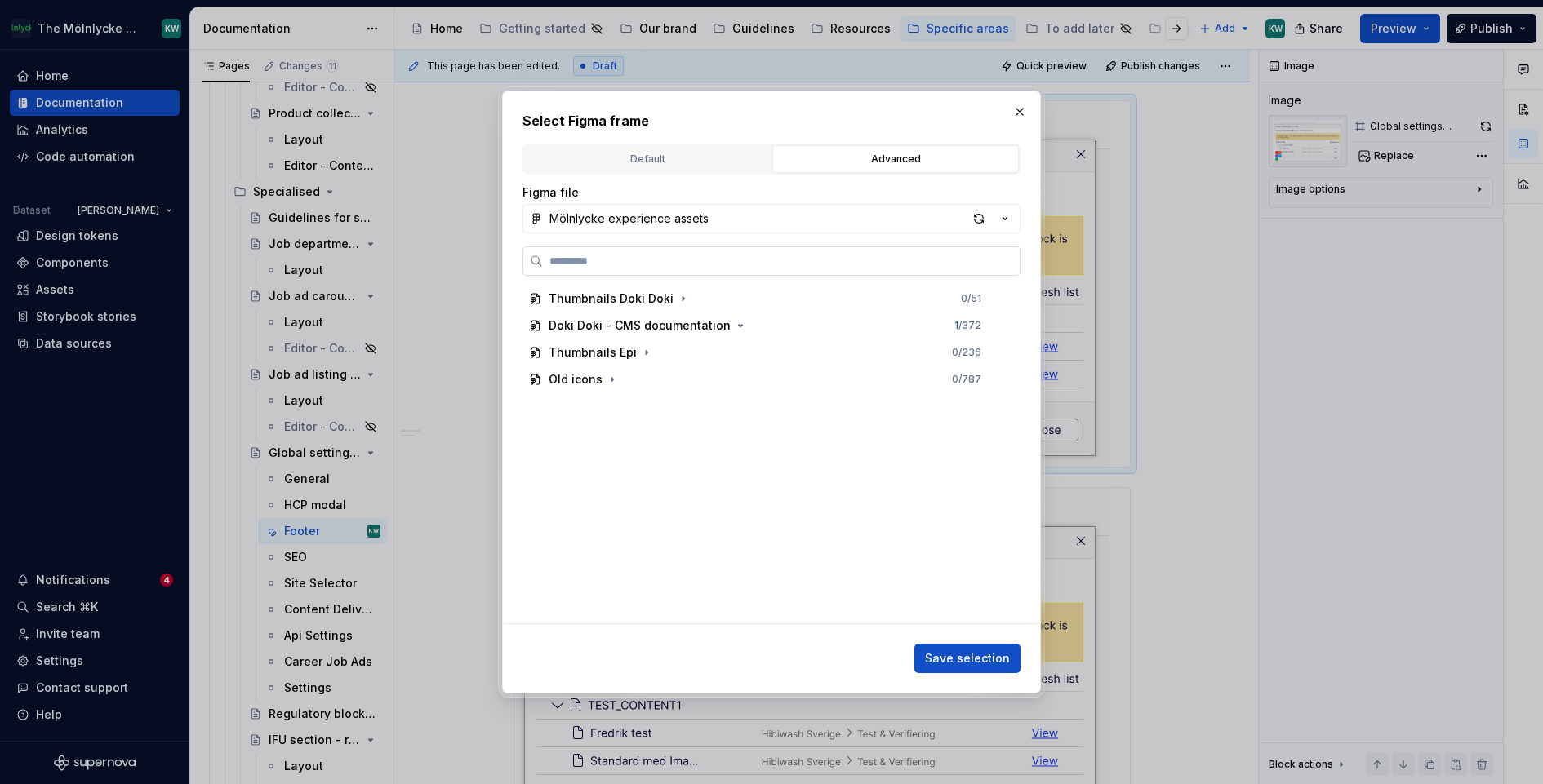
click at [690, 271] on label at bounding box center [772, 262] width 498 height 30
click at [690, 270] on input "search" at bounding box center [781, 261] width 477 height 16
paste input "**********"
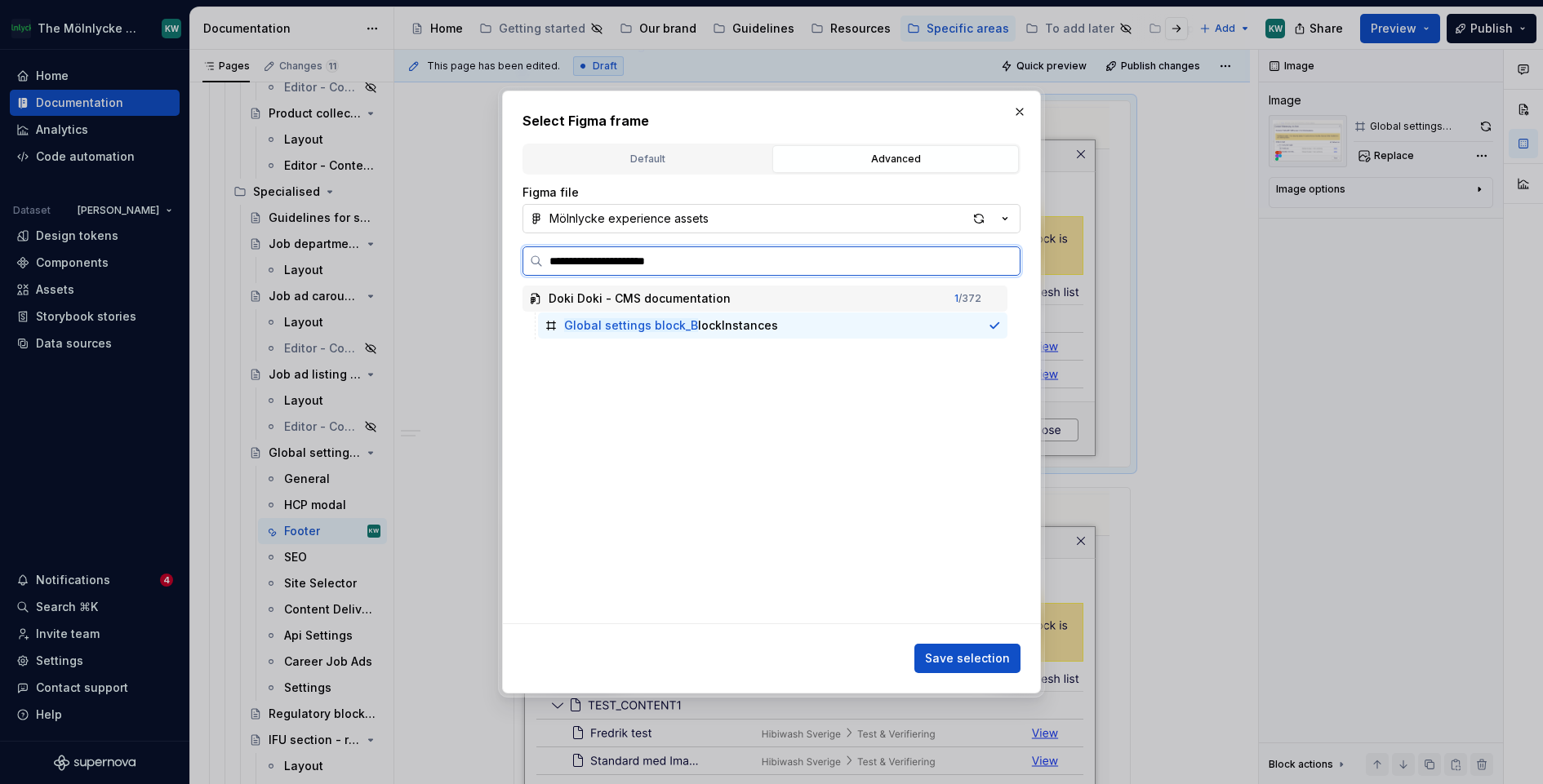
type input "**********"
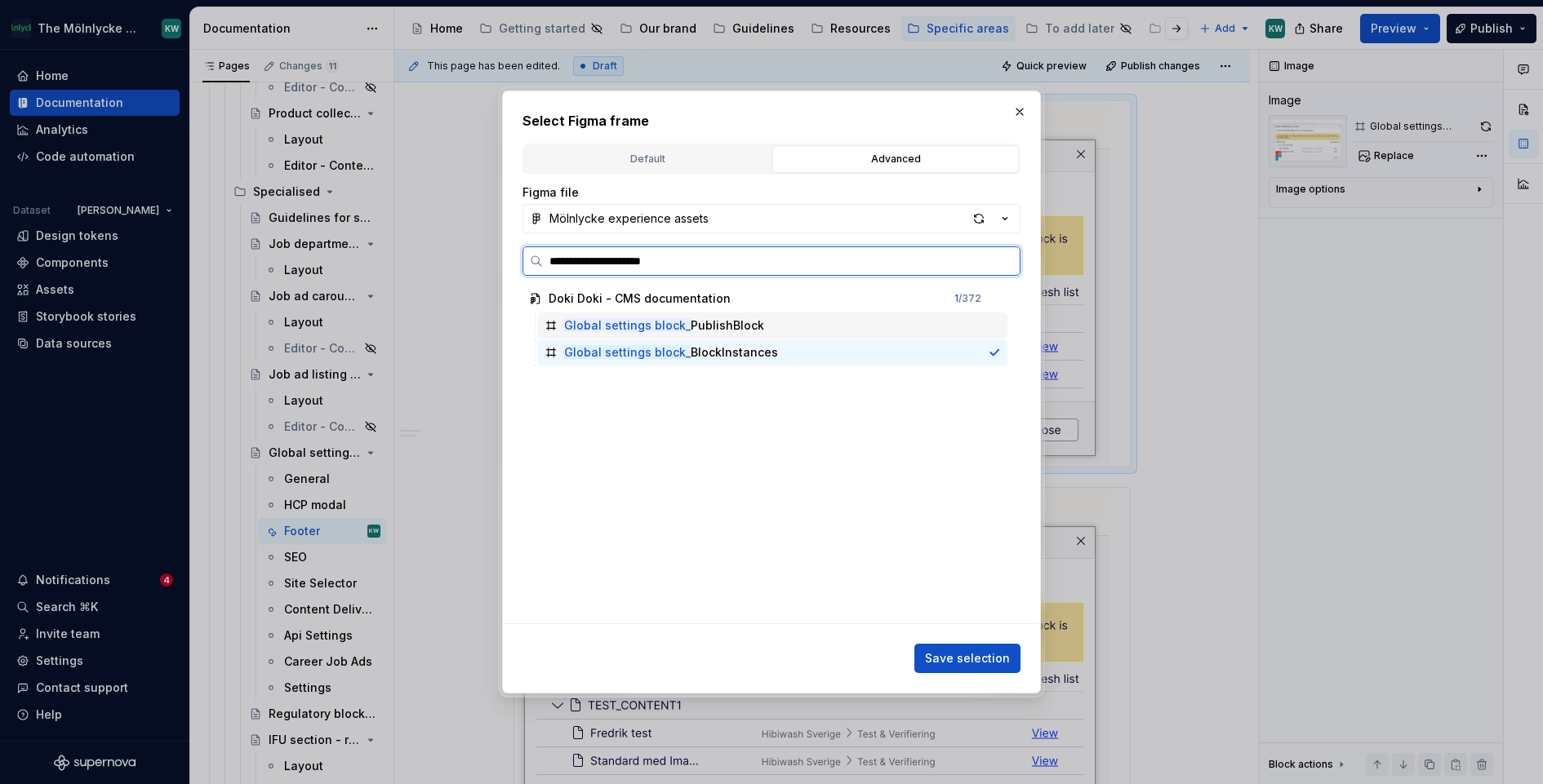
click at [823, 333] on div "Global settings block_ PublishBlock" at bounding box center [772, 325] width 469 height 26
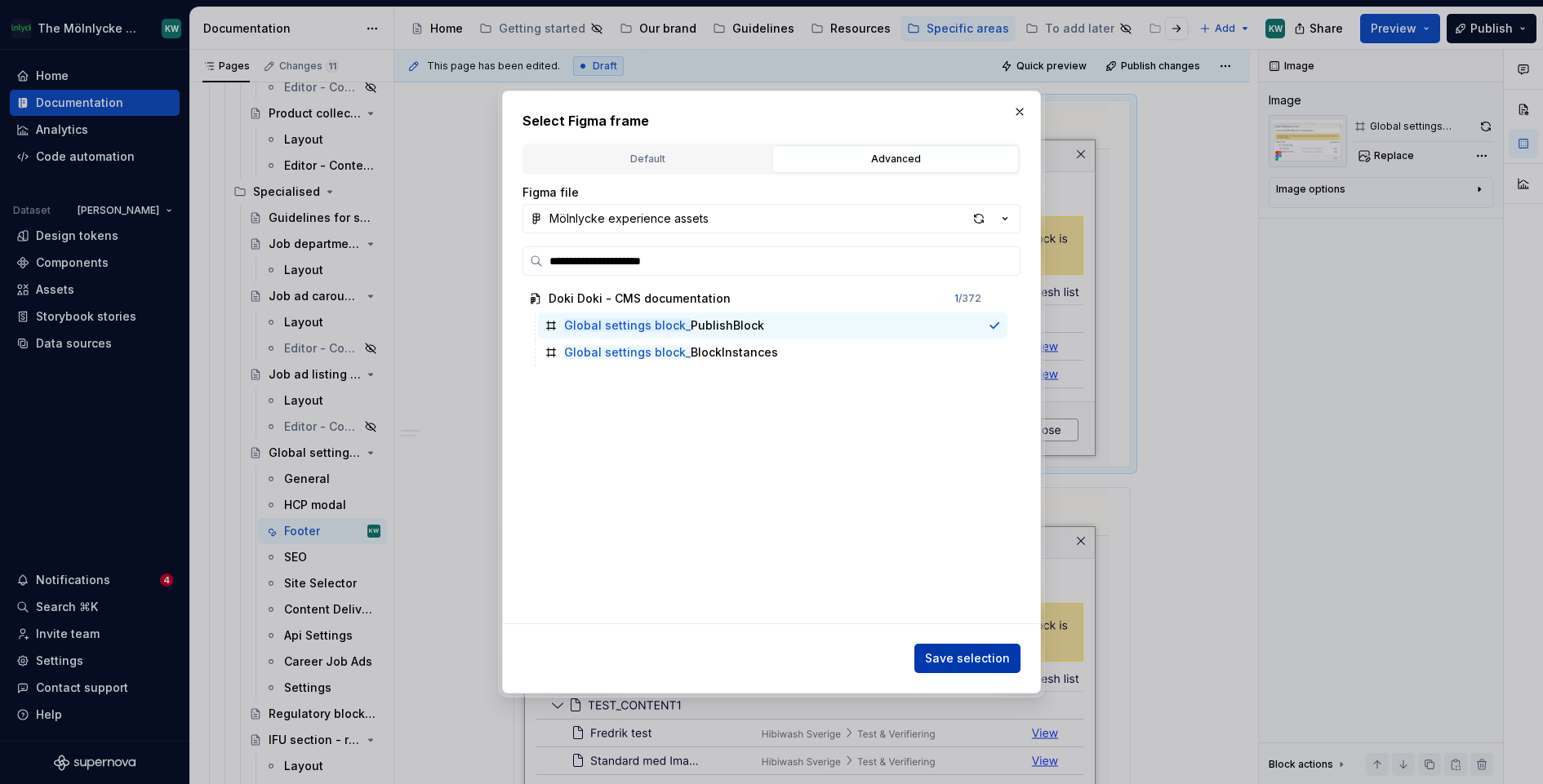
click at [996, 659] on span "Save selection" at bounding box center [968, 658] width 85 height 16
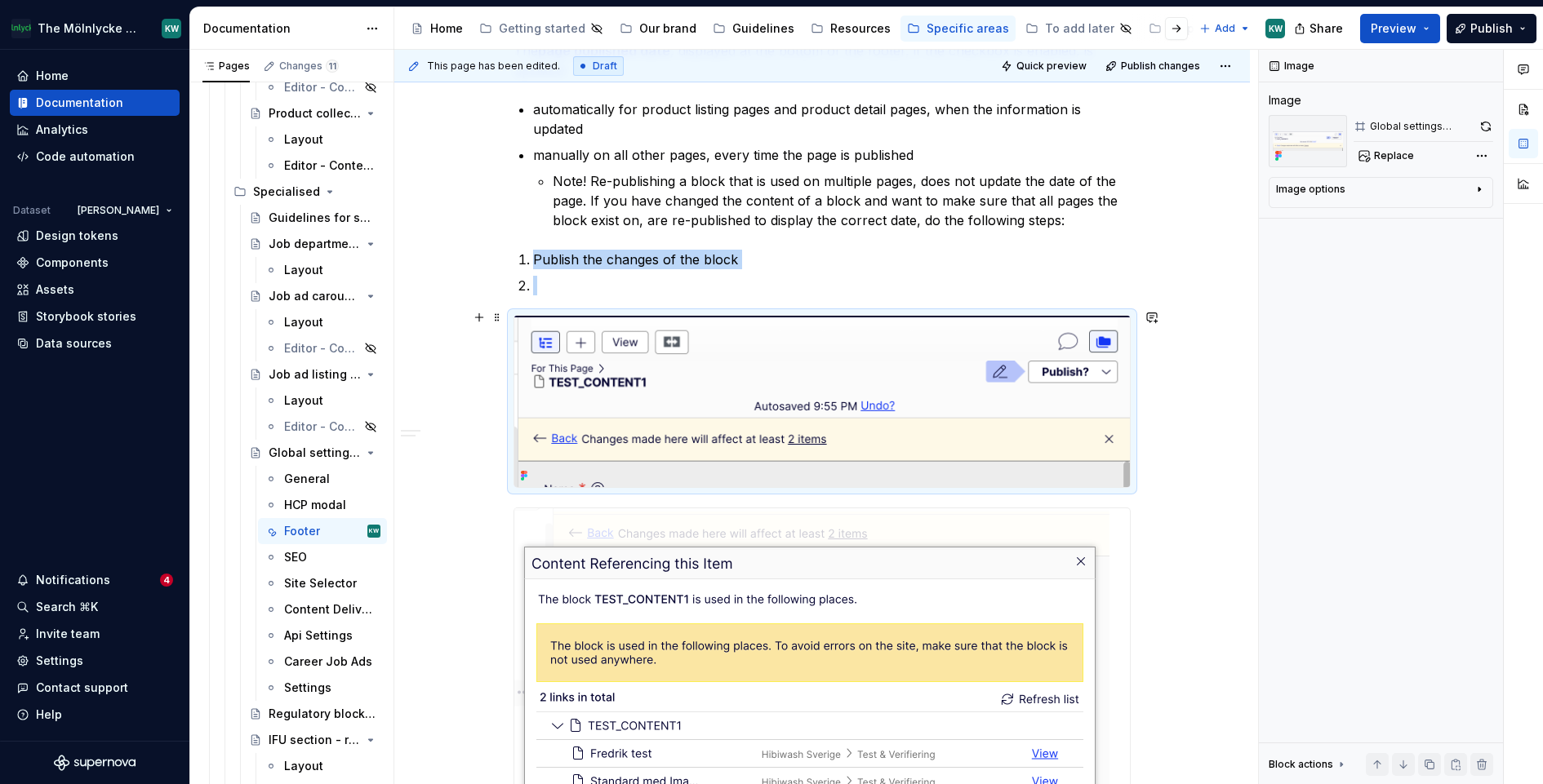
scroll to position [3773, 0]
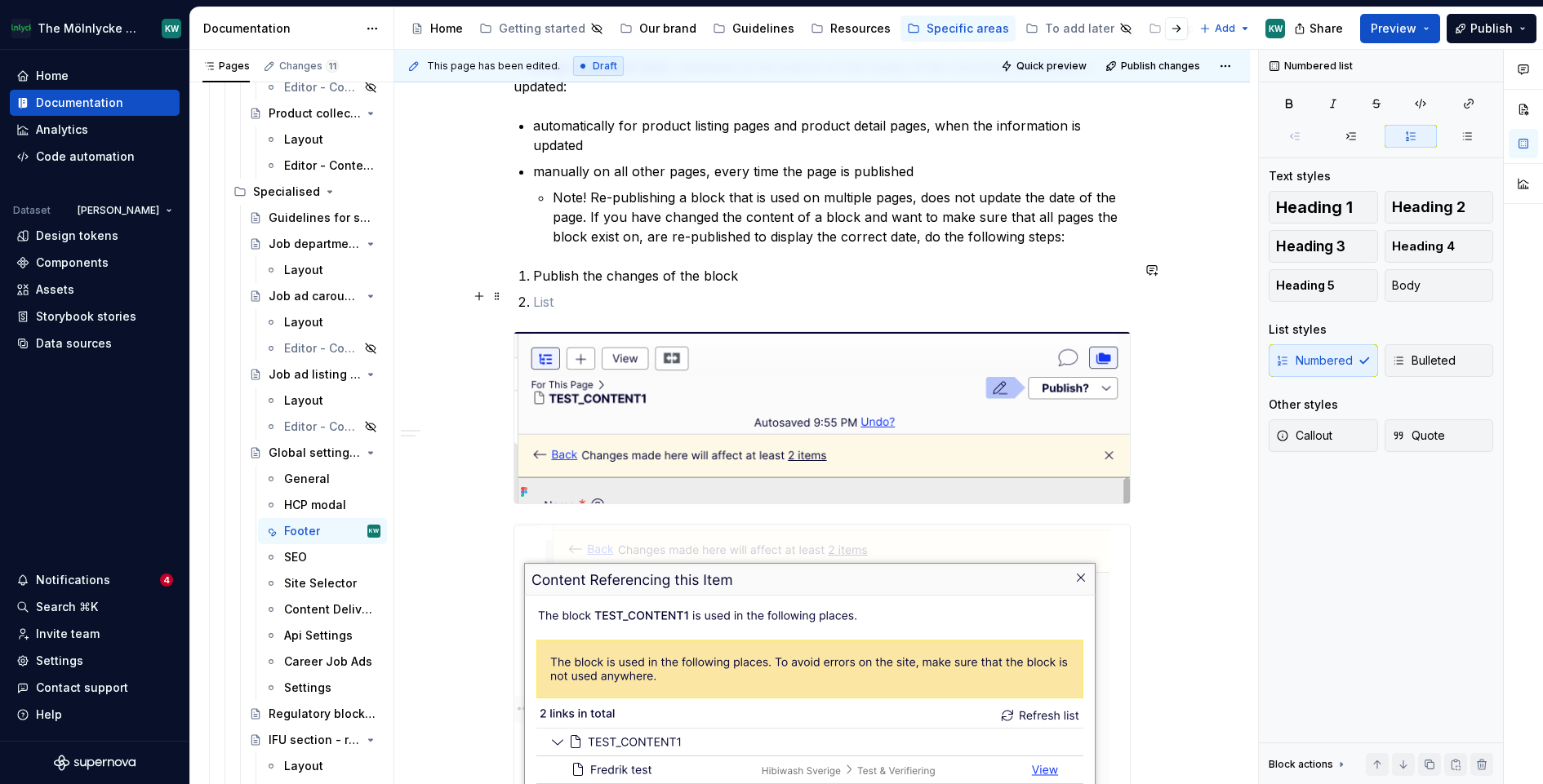
click at [751, 282] on ol "Publish the changes of the block" at bounding box center [832, 288] width 598 height 46
click at [553, 190] on li "manually on all other pages, every time the page is published Note! Re-publishi…" at bounding box center [832, 204] width 598 height 85
click at [534, 276] on li "Publish the changes of the block" at bounding box center [832, 276] width 598 height 20
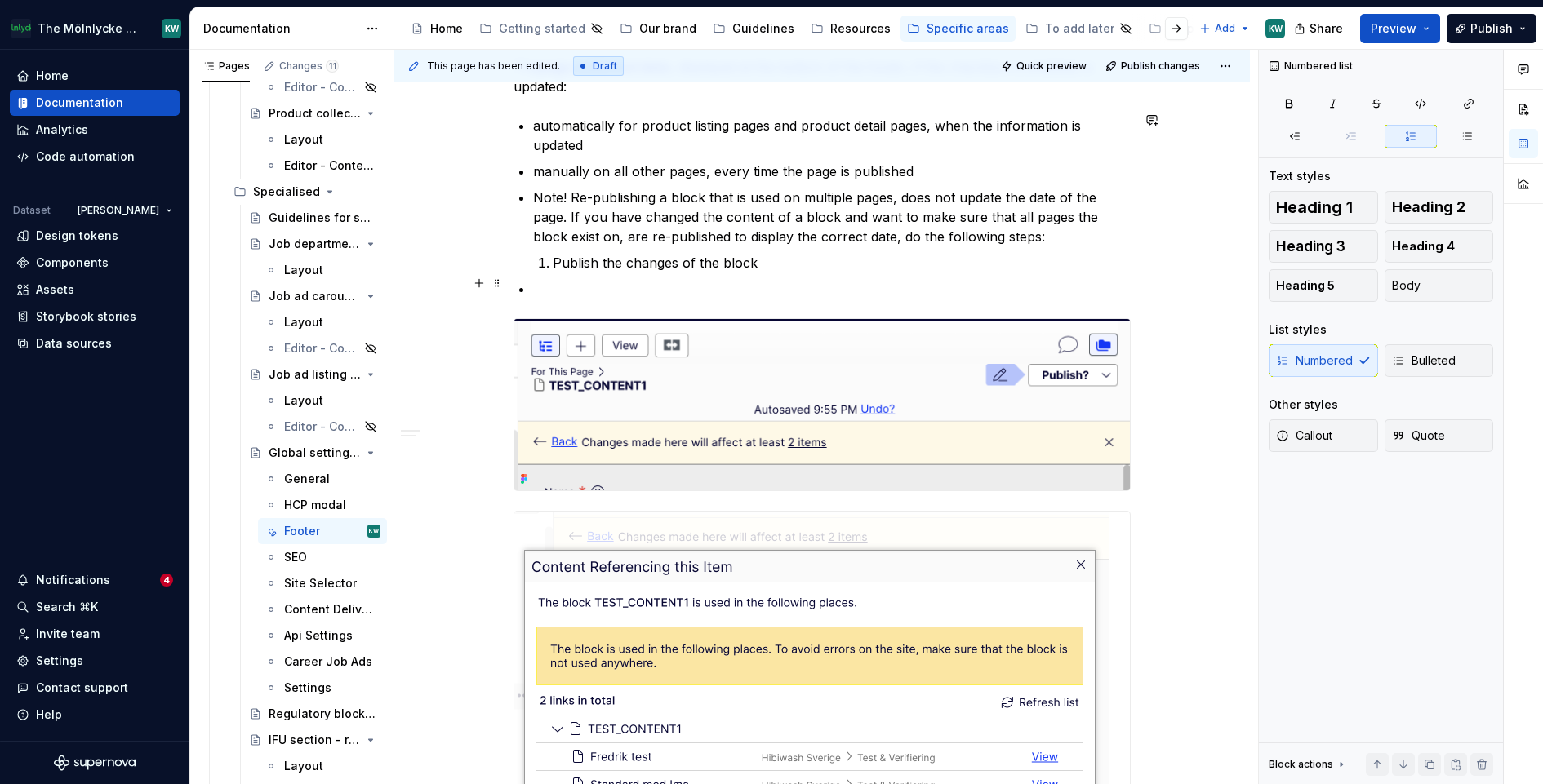
click at [591, 283] on p at bounding box center [832, 289] width 598 height 20
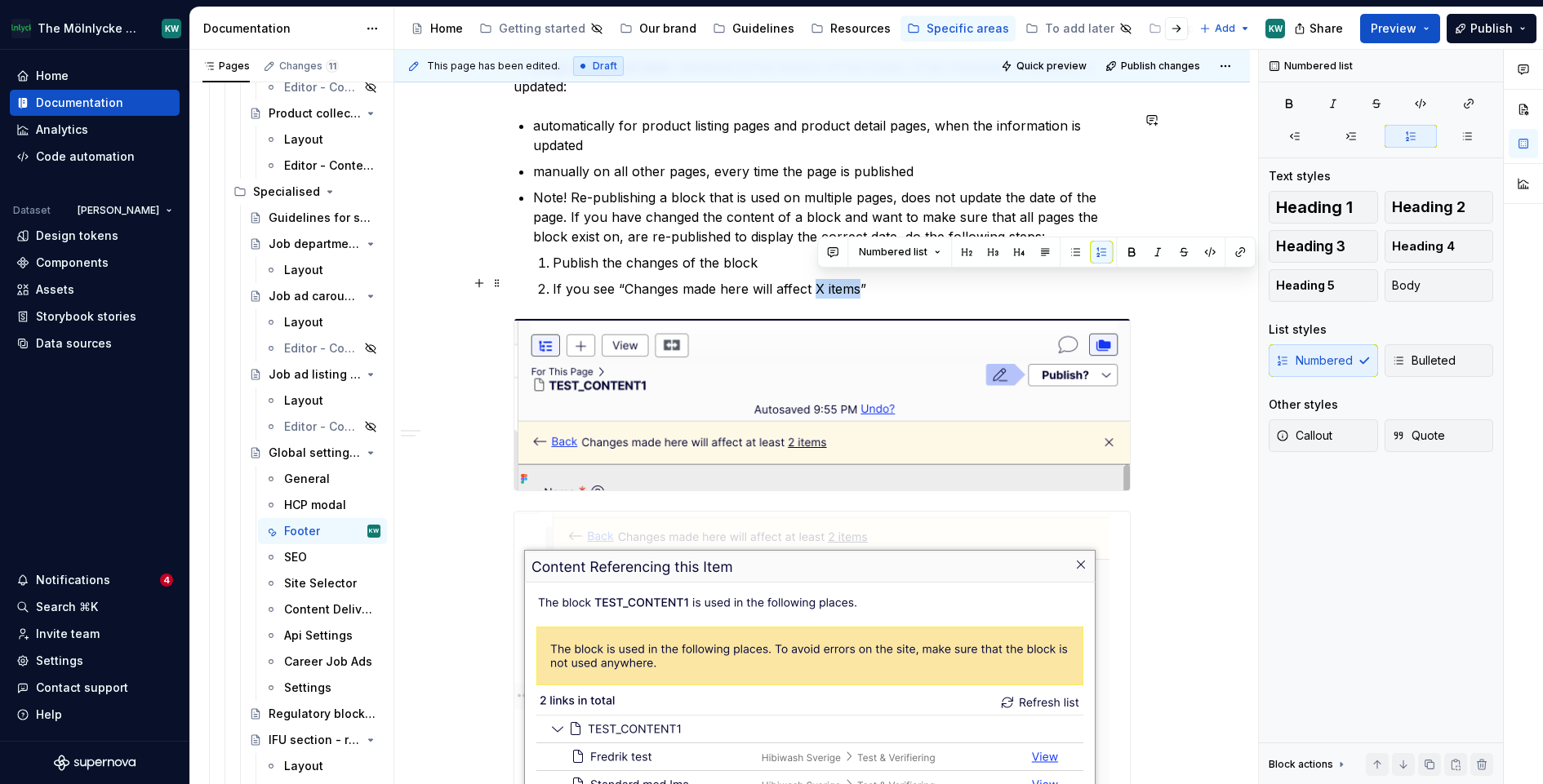
drag, startPoint x: 863, startPoint y: 284, endPoint x: 818, endPoint y: 280, distance: 45.2
click at [818, 280] on p "If you see “Changes made here will affect X items”" at bounding box center [841, 289] width 578 height 20
click at [732, 280] on p "If you see “Changes made here will affect X items”" at bounding box center [841, 289] width 578 height 20
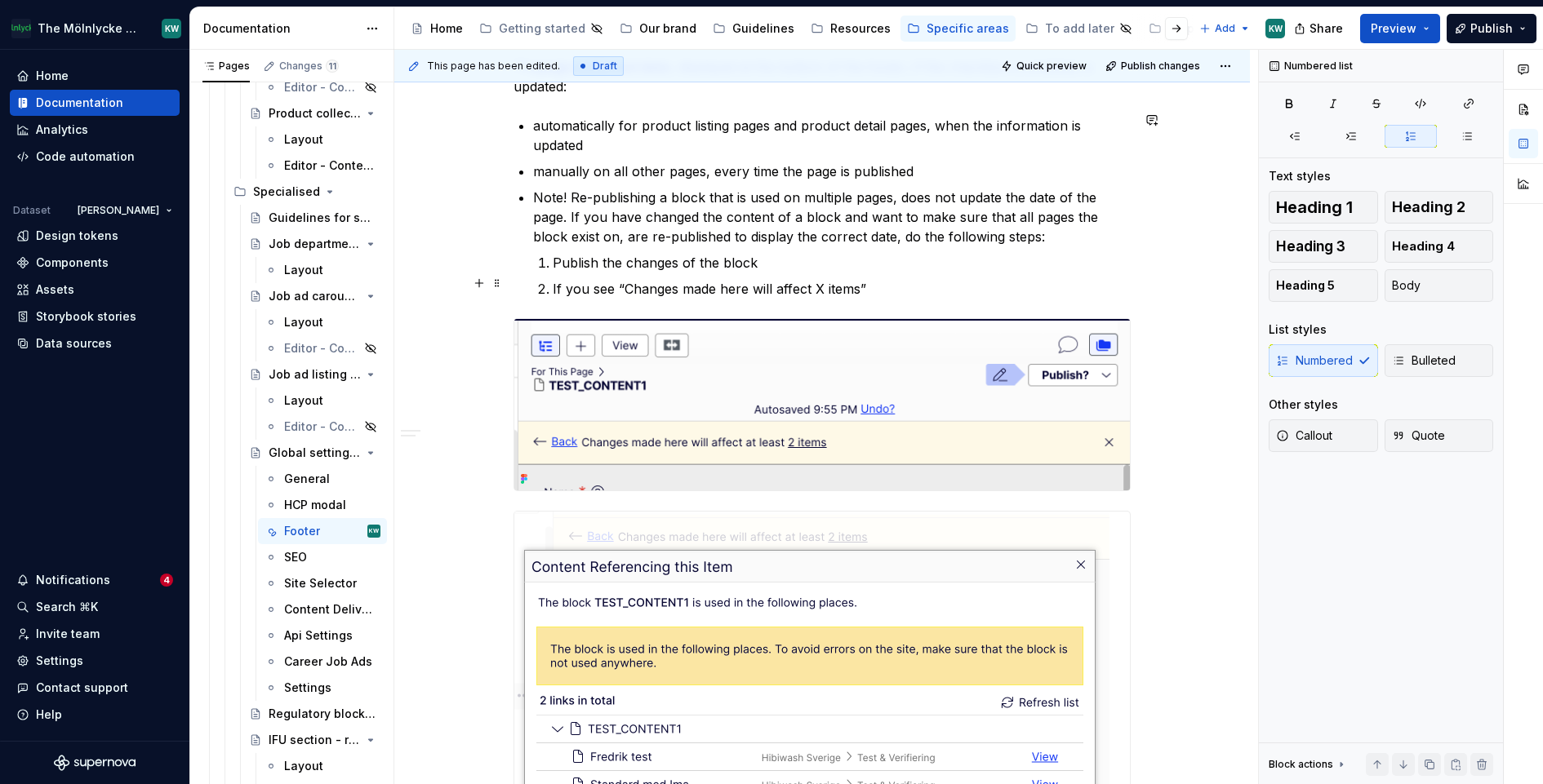
click at [822, 280] on p "If you see “Changes made here will affect X items”" at bounding box center [841, 289] width 578 height 20
click at [966, 280] on p "If you see “Changes made here will affect at least X items”" at bounding box center [841, 289] width 578 height 20
click at [1204, 549] on div "This page has been edited. Draft Quick preview Publish changes Global settings …" at bounding box center [826, 417] width 864 height 735
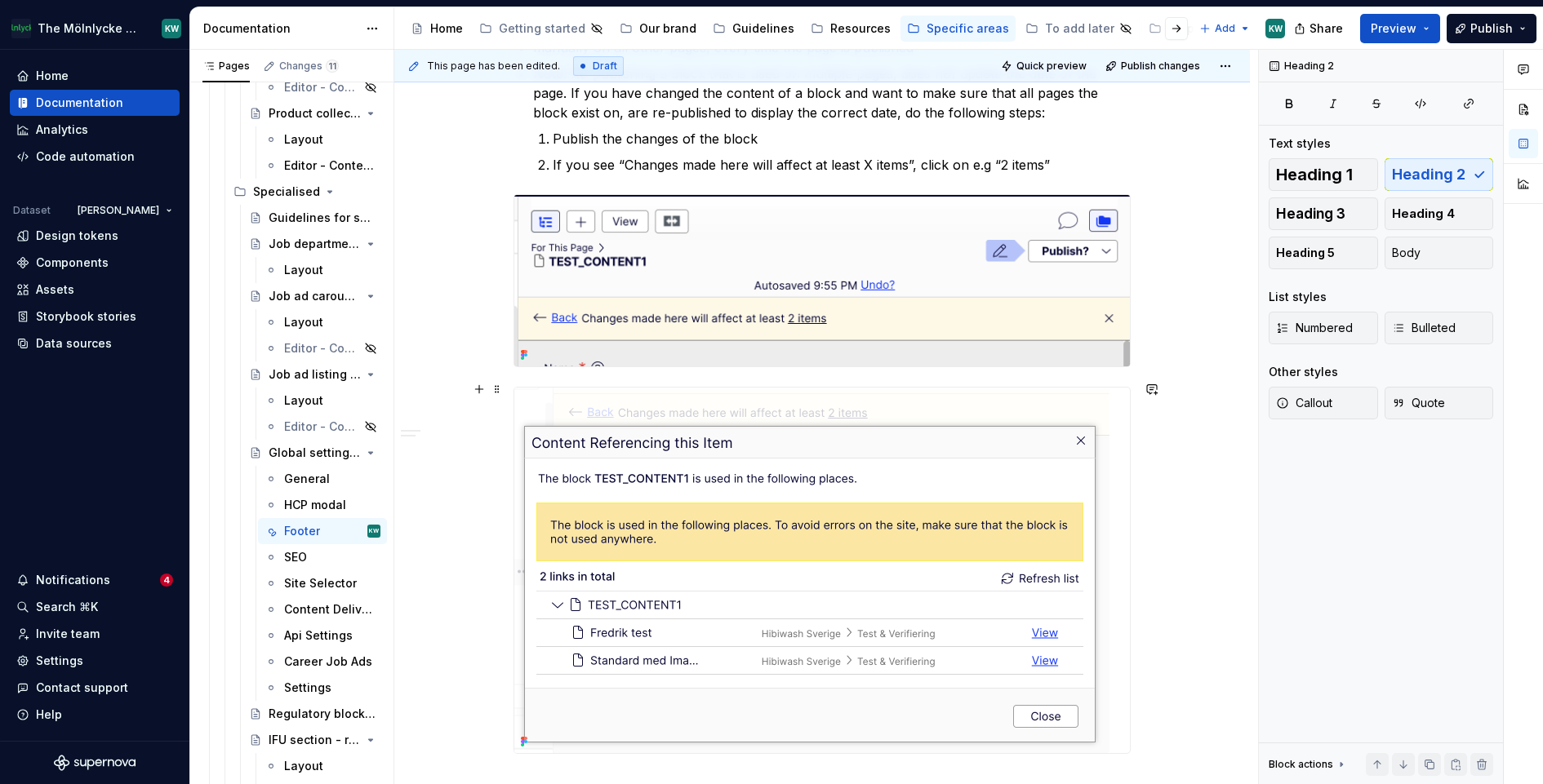
scroll to position [3894, 0]
click at [1083, 161] on p "If you see “Changes made here will affect at least X items”, click on e.g “2 it…" at bounding box center [841, 168] width 578 height 20
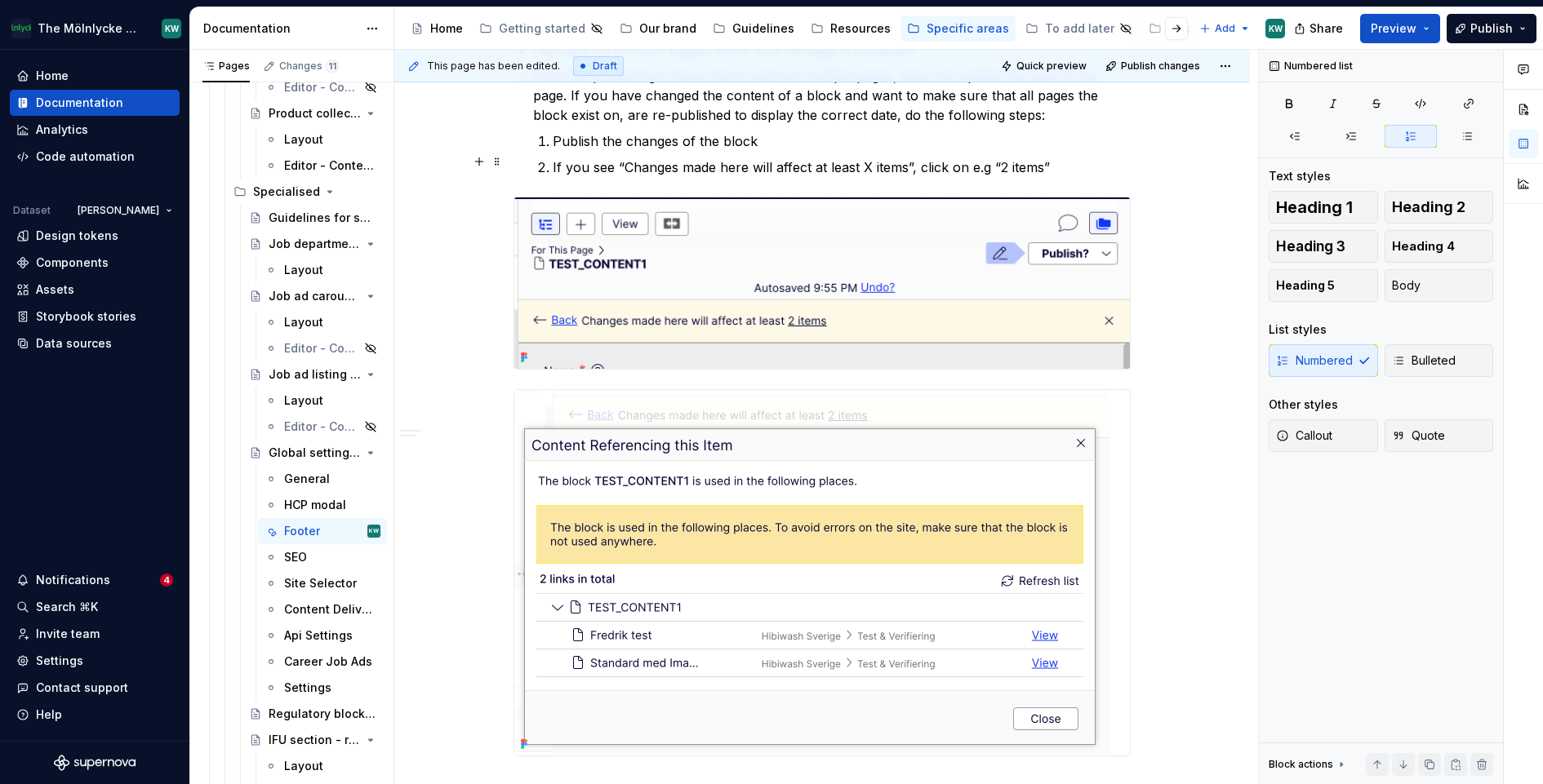
click at [1130, 158] on p "If you see “Changes made here will affect at least X items”, click on e.g “2 it…" at bounding box center [841, 168] width 578 height 20
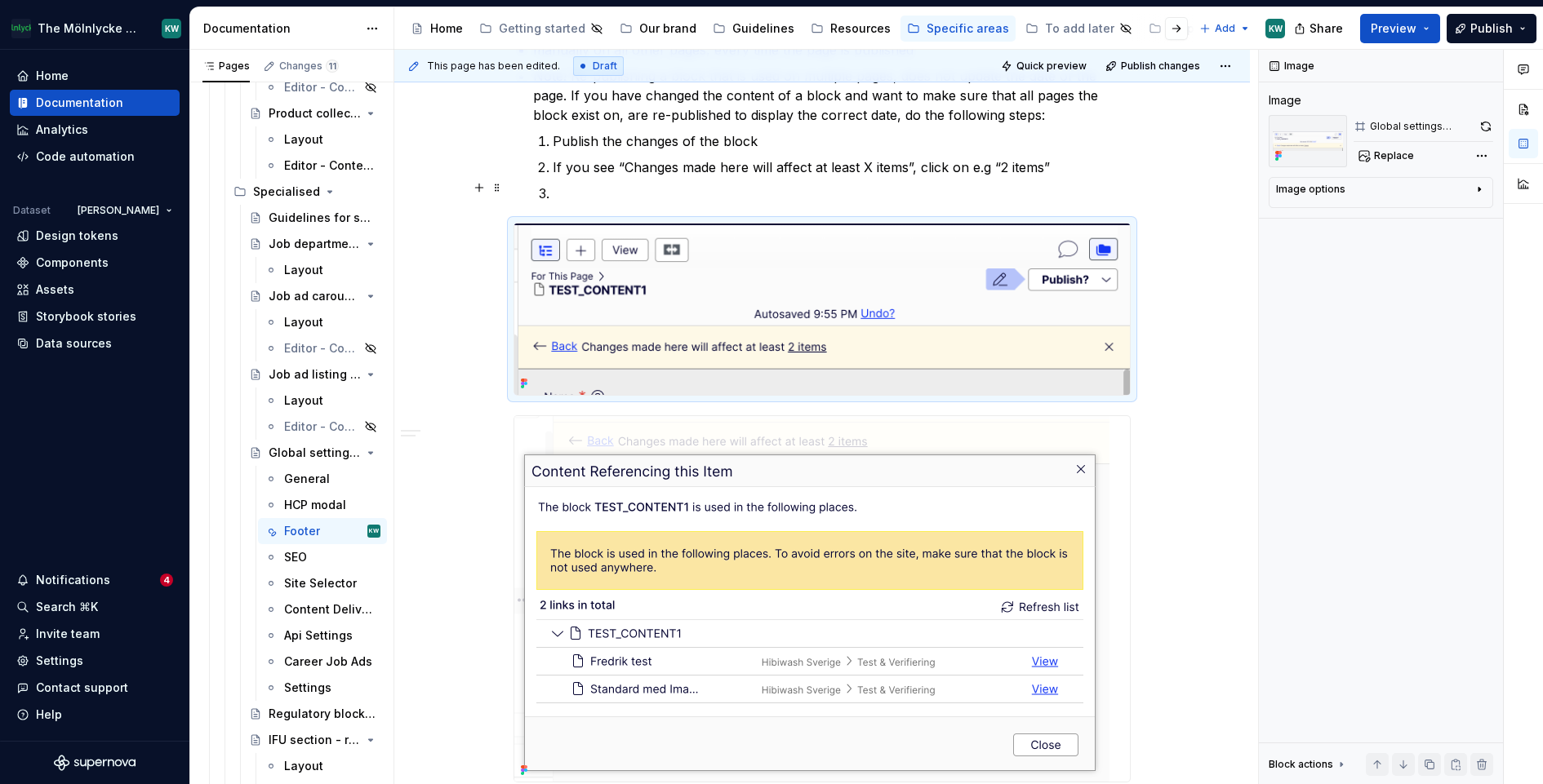
click at [570, 191] on p at bounding box center [841, 193] width 578 height 20
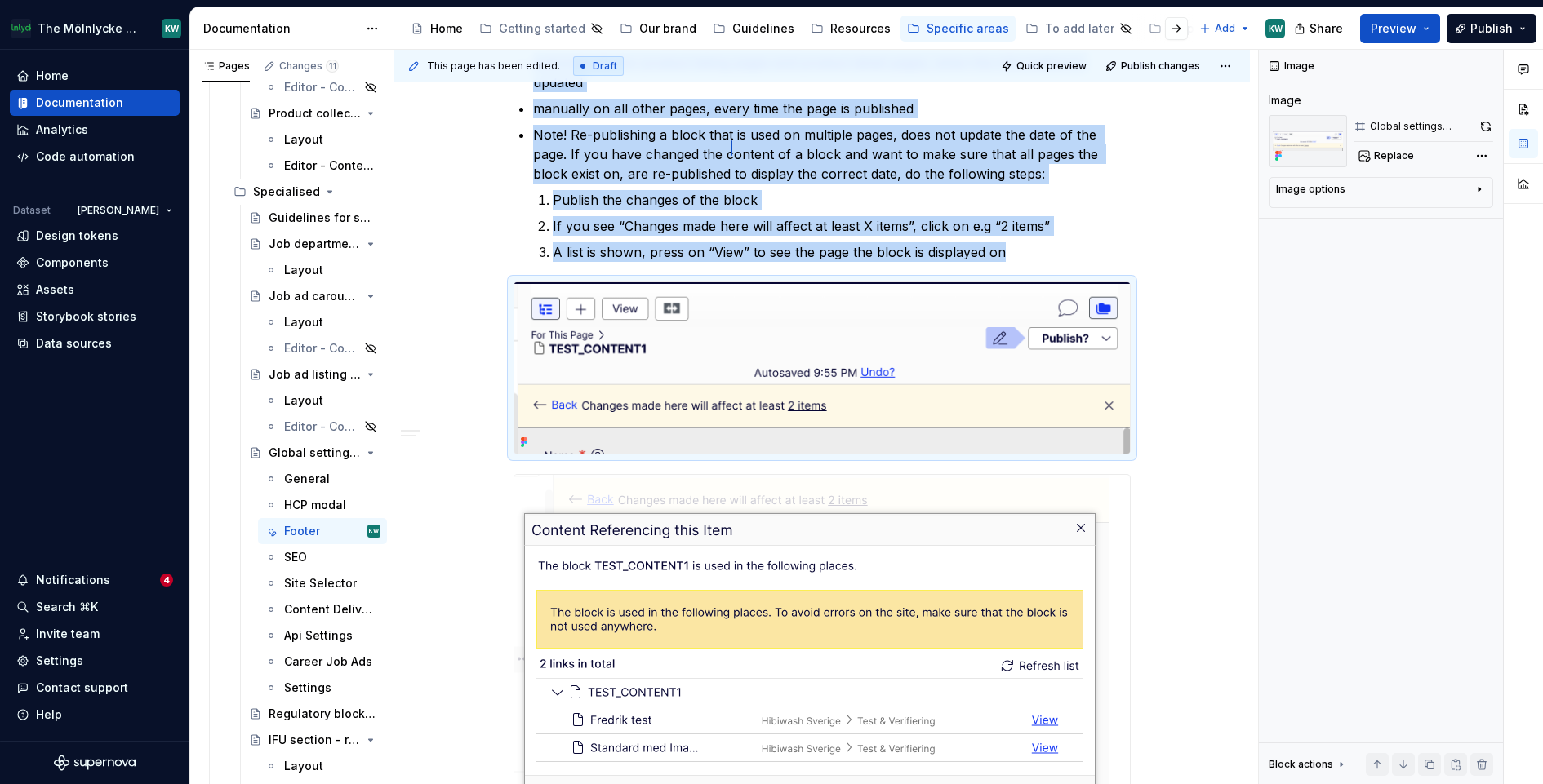
scroll to position [3821, 0]
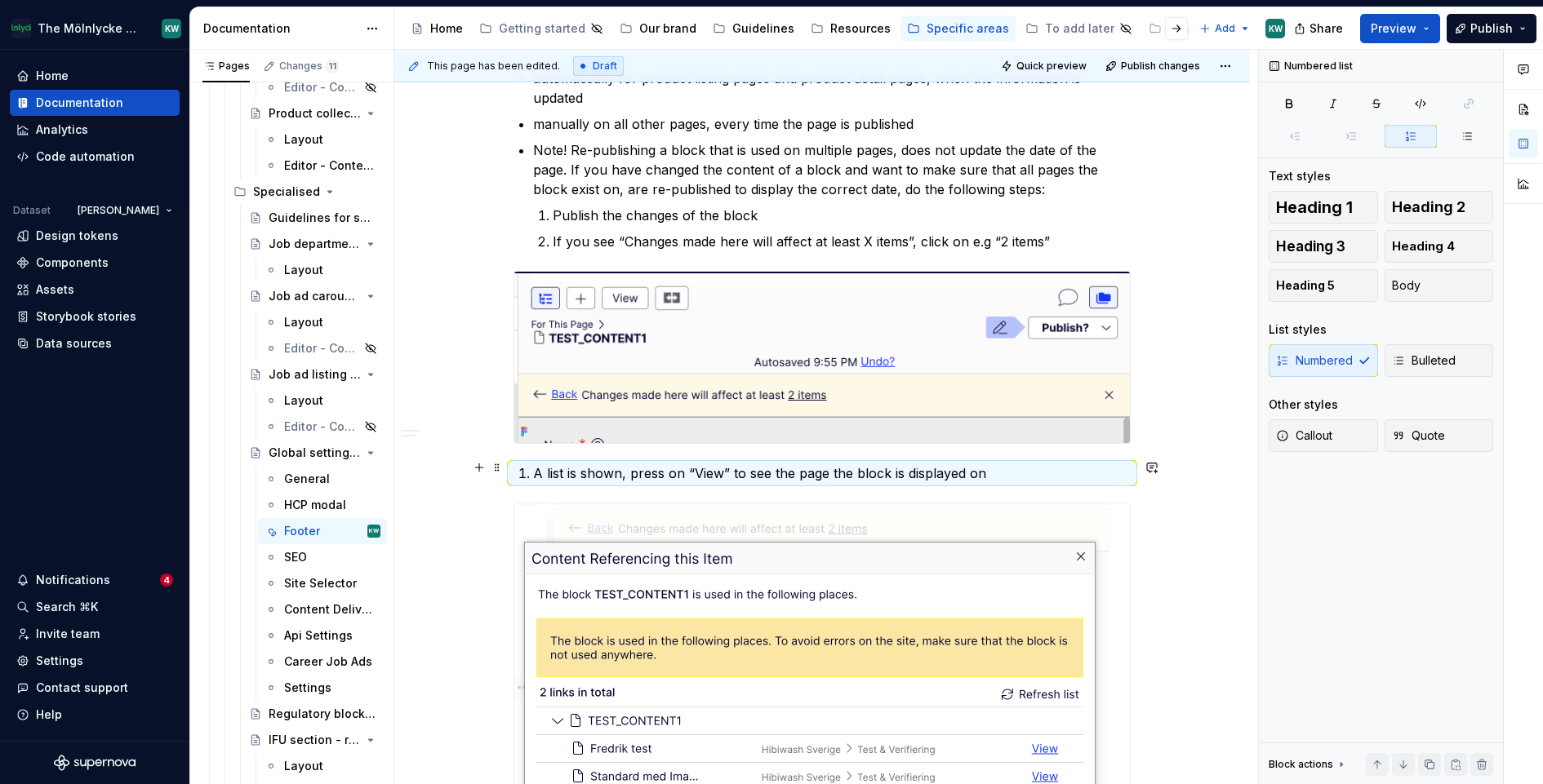
click at [541, 464] on p "A list is shown, press on “View” to see the page the block is displayed on" at bounding box center [832, 474] width 598 height 20
click at [544, 464] on p "A list is shown, press on “View” to see the page the block is displayed on" at bounding box center [832, 474] width 598 height 20
click at [534, 464] on li "A list is shown, press on “View” to see the page the block is displayed on" at bounding box center [832, 474] width 598 height 20
click at [535, 467] on li "A list is shown, press on “View” to see the page the block is displayed on" at bounding box center [832, 474] width 598 height 20
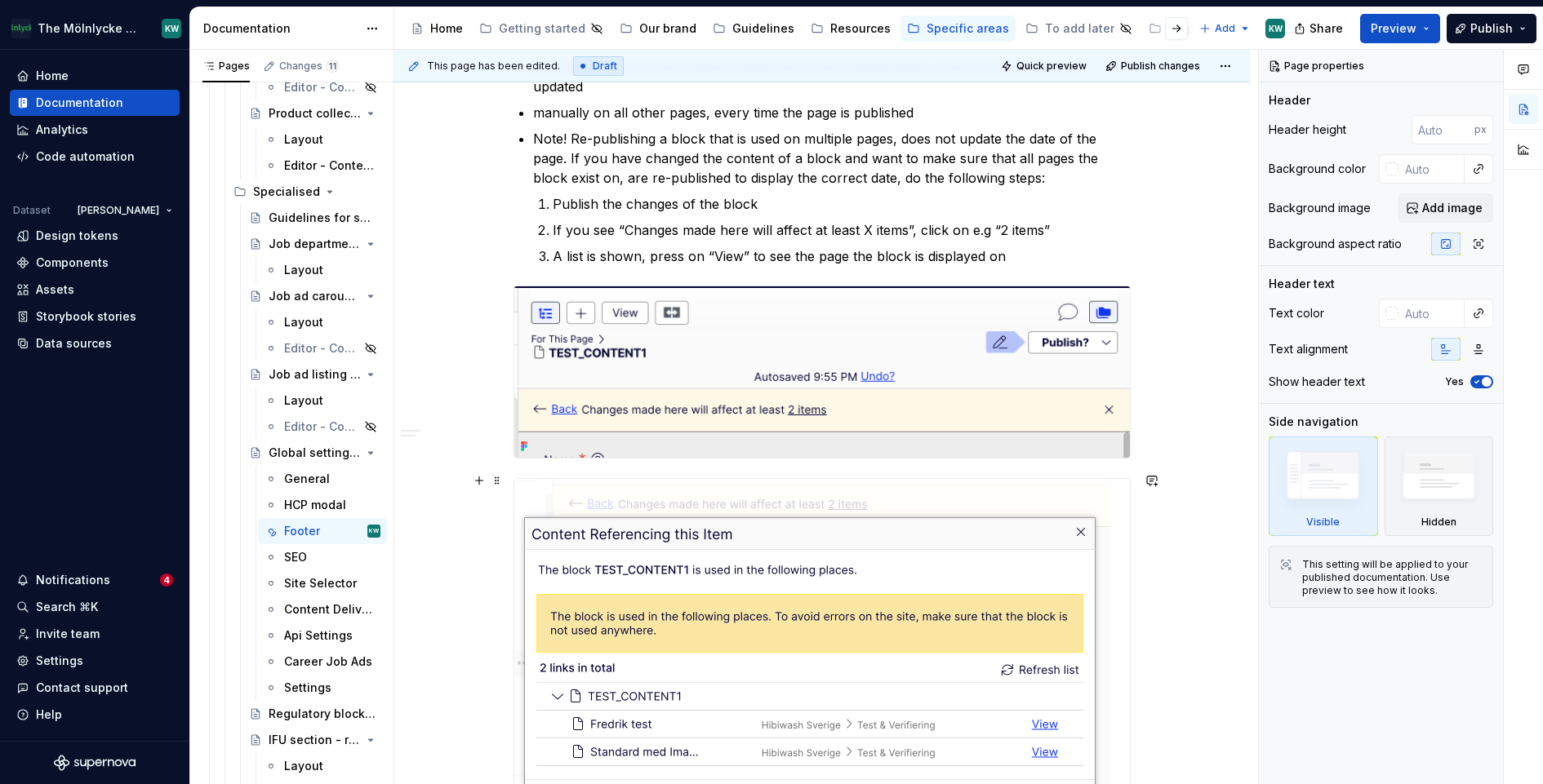
type textarea "*"
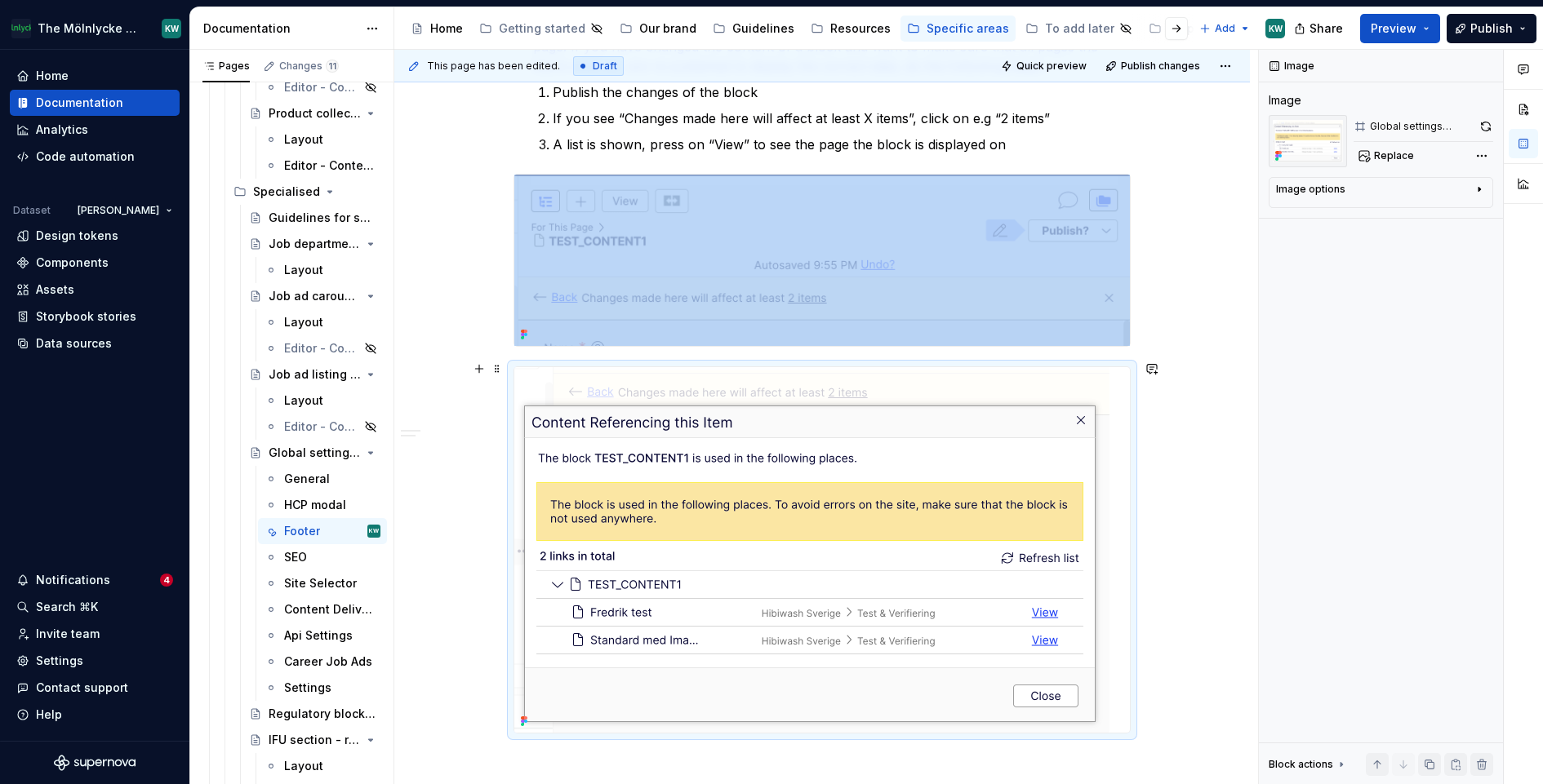
scroll to position [3971, 0]
